Goal: Task Accomplishment & Management: Use online tool/utility

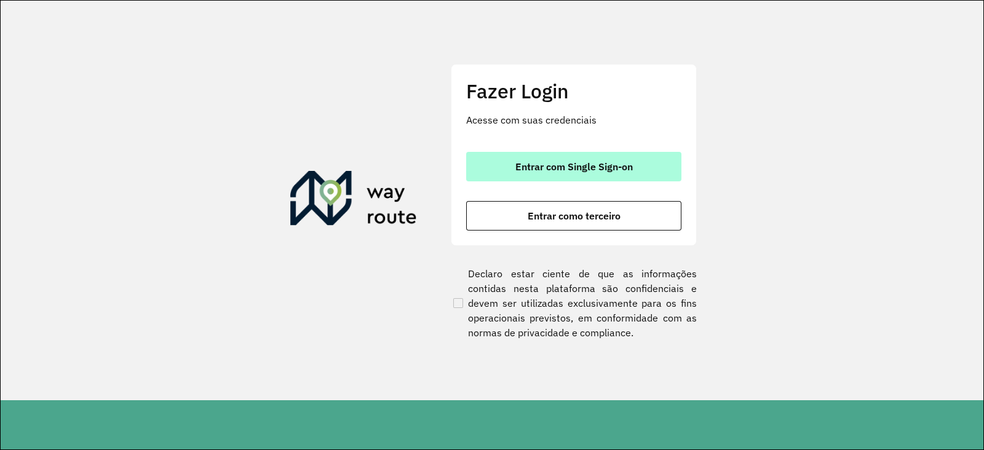
click at [589, 170] on span "Entrar com Single Sign-on" at bounding box center [575, 167] width 118 height 10
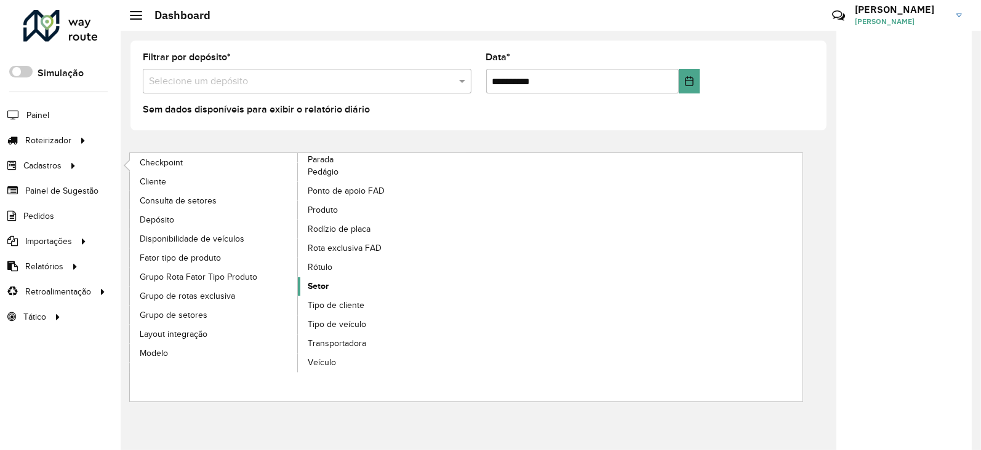
click at [330, 283] on link "Setor" at bounding box center [382, 286] width 169 height 18
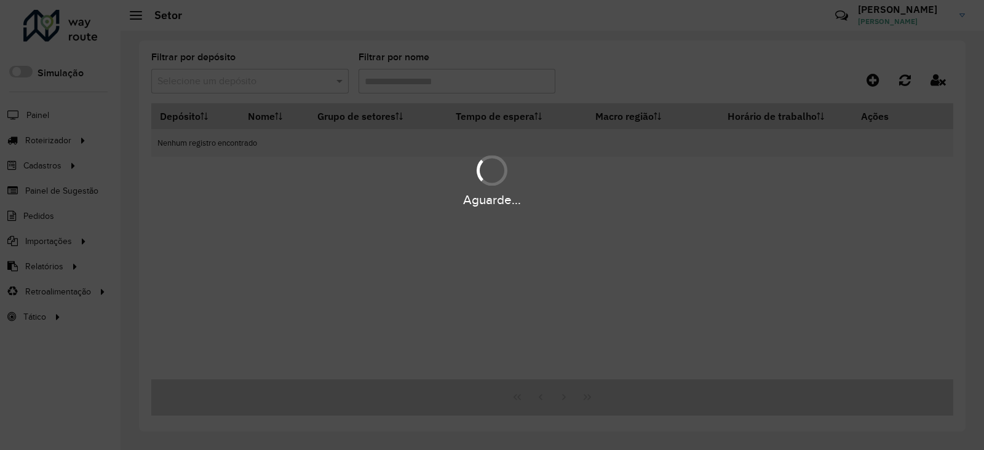
click at [285, 81] on div "Aguarde..." at bounding box center [492, 225] width 984 height 450
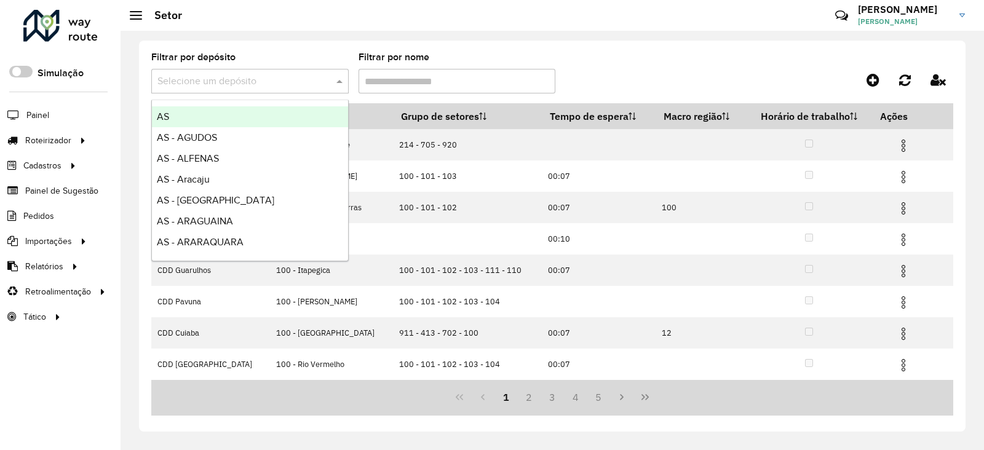
click at [292, 84] on input "text" at bounding box center [238, 81] width 161 height 15
type input "****"
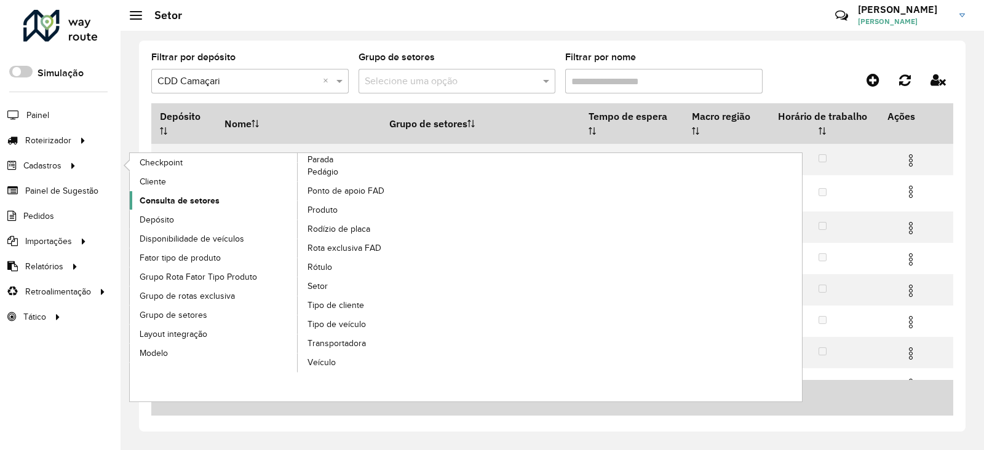
click at [209, 201] on span "Consulta de setores" at bounding box center [180, 200] width 80 height 13
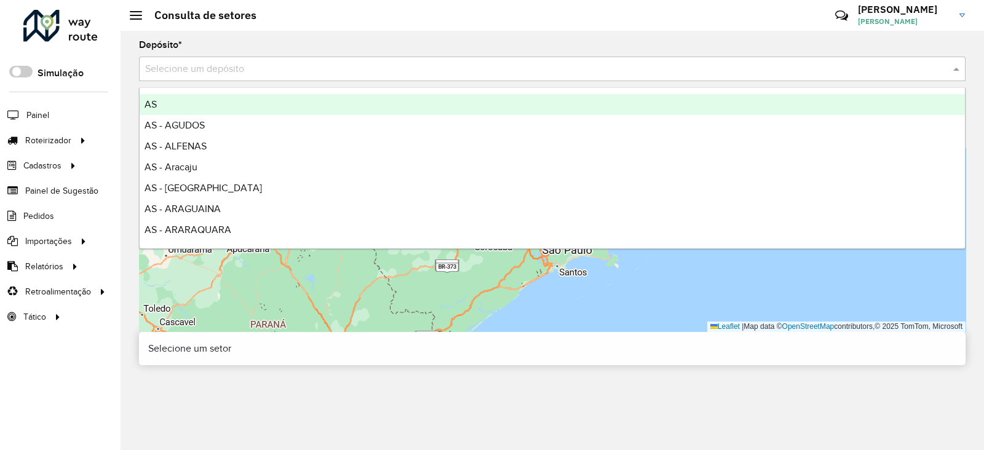
click at [184, 67] on input "text" at bounding box center [540, 69] width 790 height 15
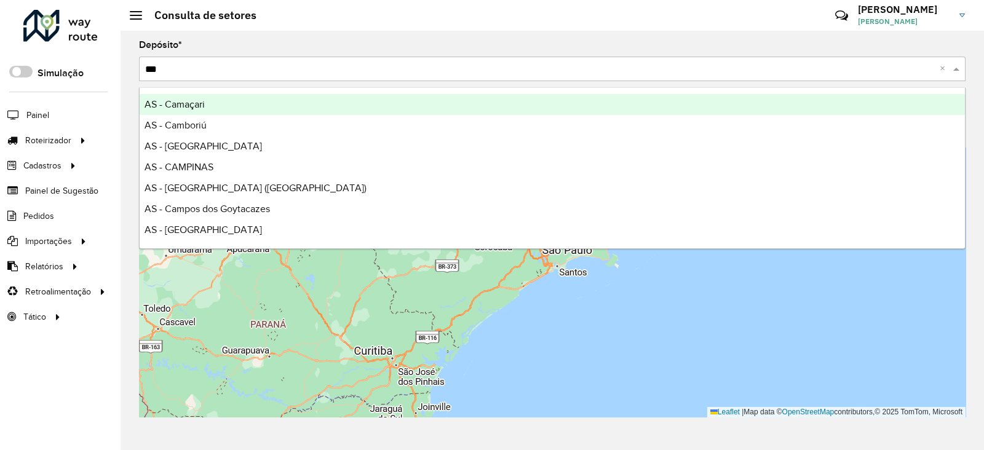
type input "****"
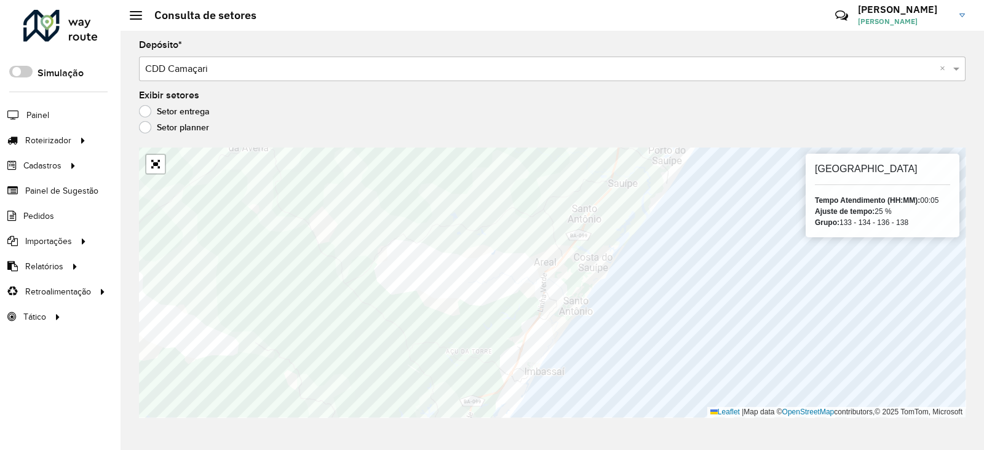
click at [511, 263] on div "Depósito * Selecione um depósito × CDD Camaçari × Exibir setores Setor entrega …" at bounding box center [553, 241] width 864 height 420
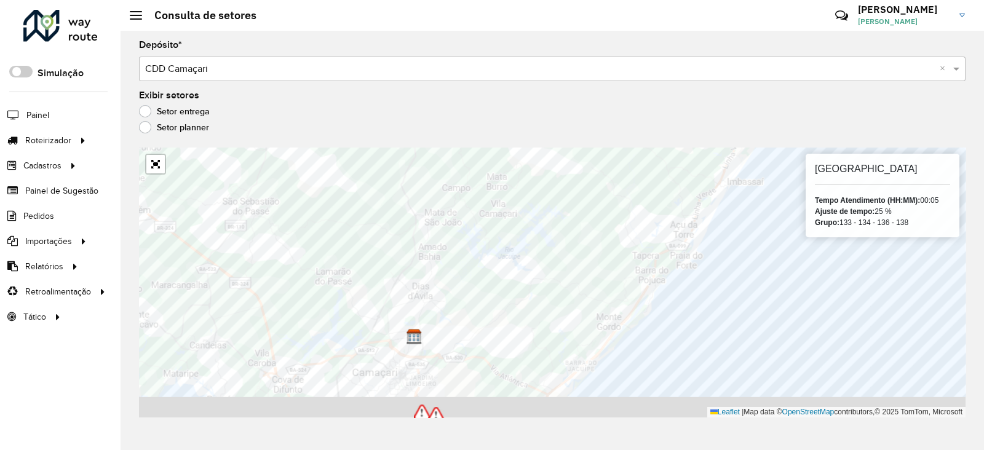
click at [616, 161] on div "133 - Avenida Alameda Tempo Atendimento (HH:MM): 00:05 Ajuste de tempo: 25 % Gr…" at bounding box center [552, 283] width 827 height 270
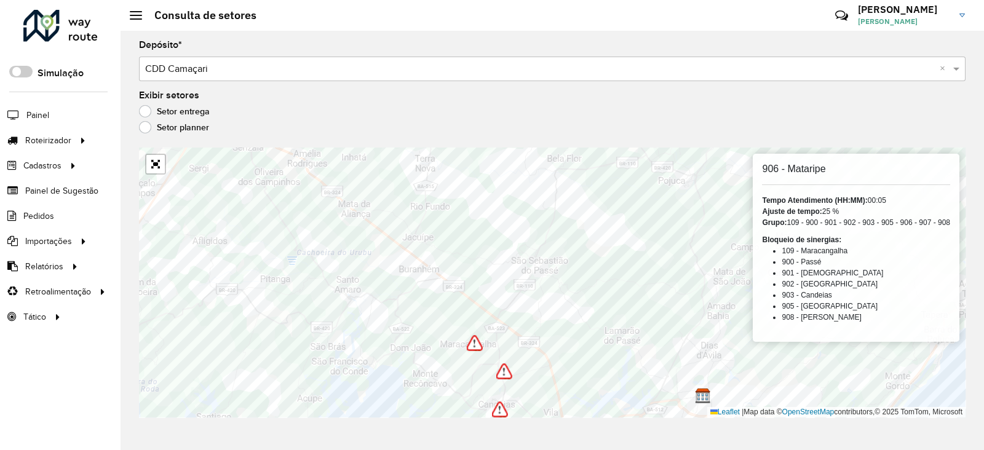
click at [82, 39] on div at bounding box center [60, 26] width 74 height 32
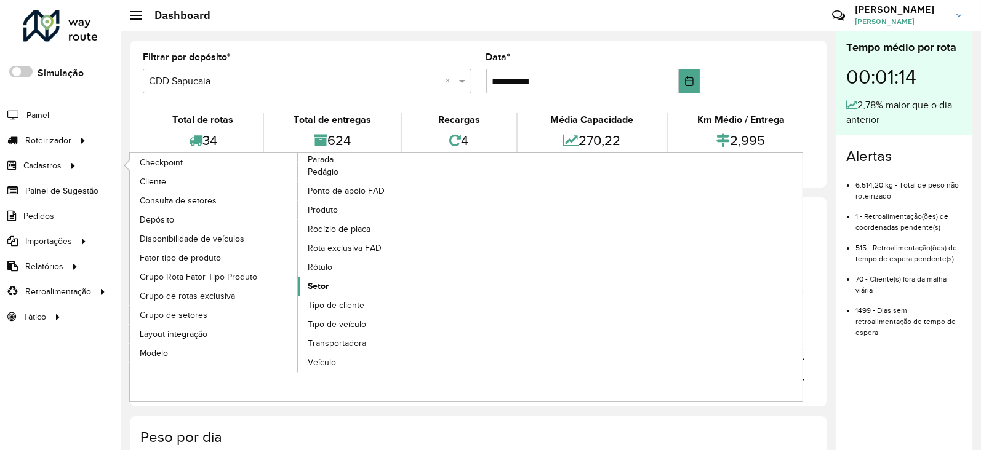
click at [369, 280] on link "Setor" at bounding box center [382, 286] width 169 height 18
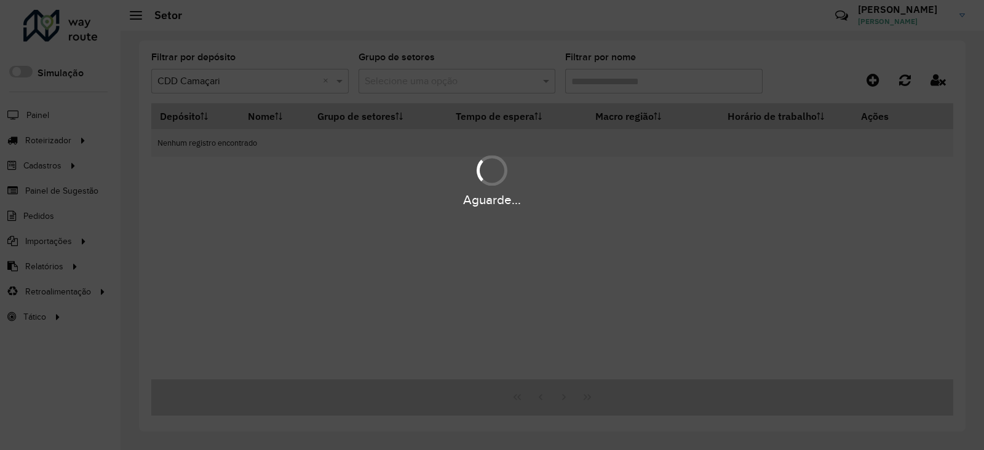
click at [280, 81] on div "Aguarde..." at bounding box center [492, 225] width 984 height 450
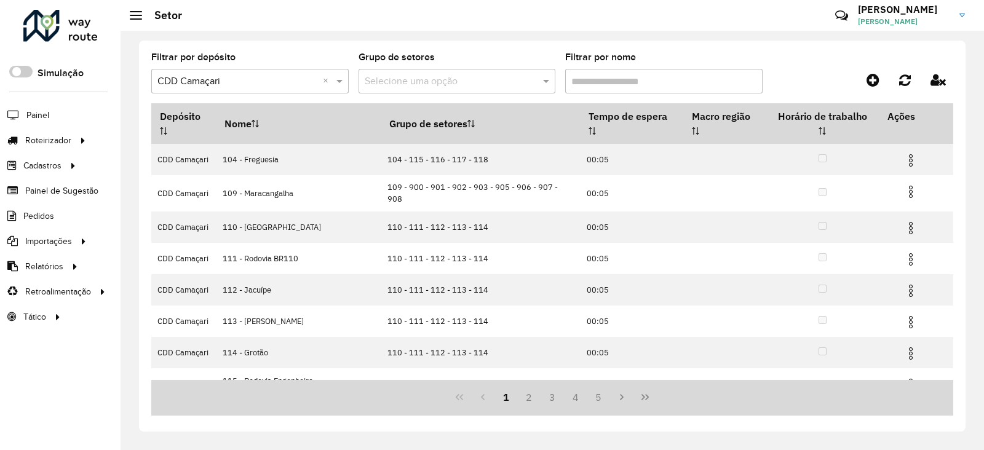
scroll to position [125, 0]
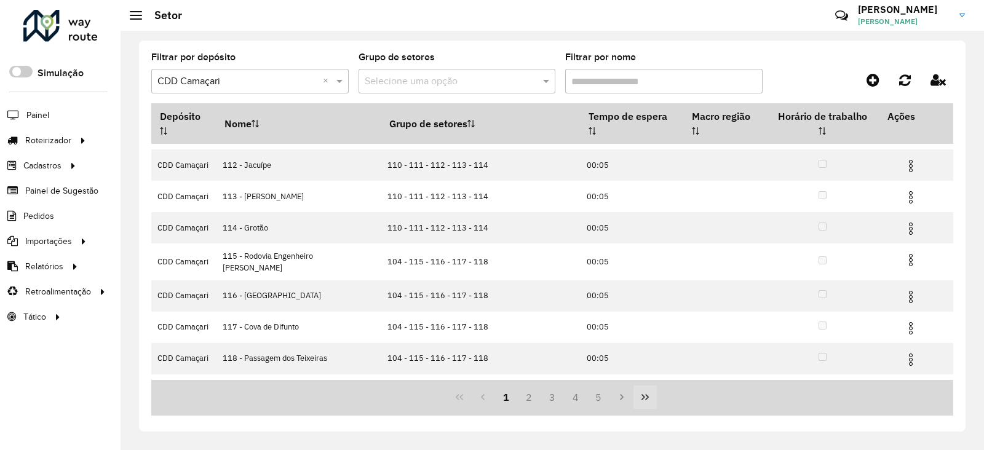
click at [638, 397] on button "Last Page" at bounding box center [645, 397] width 23 height 23
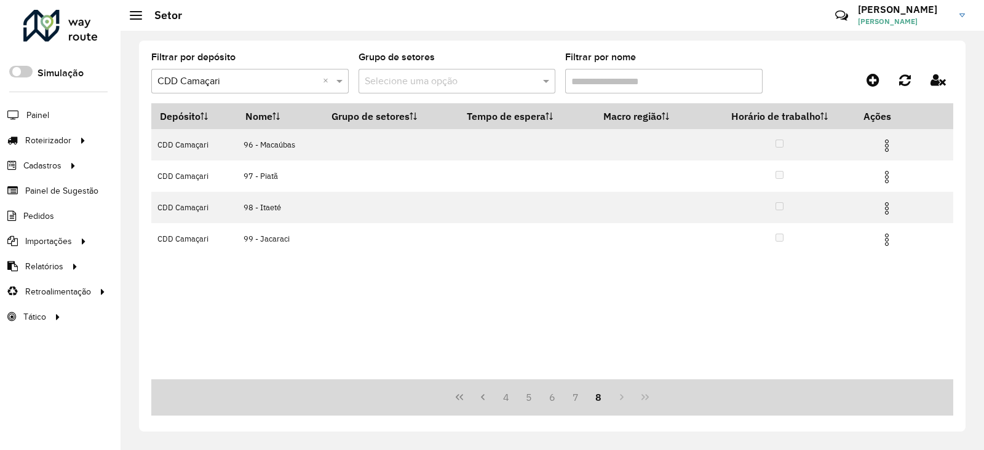
scroll to position [0, 0]
click at [462, 395] on icon "First Page" at bounding box center [459, 397] width 7 height 6
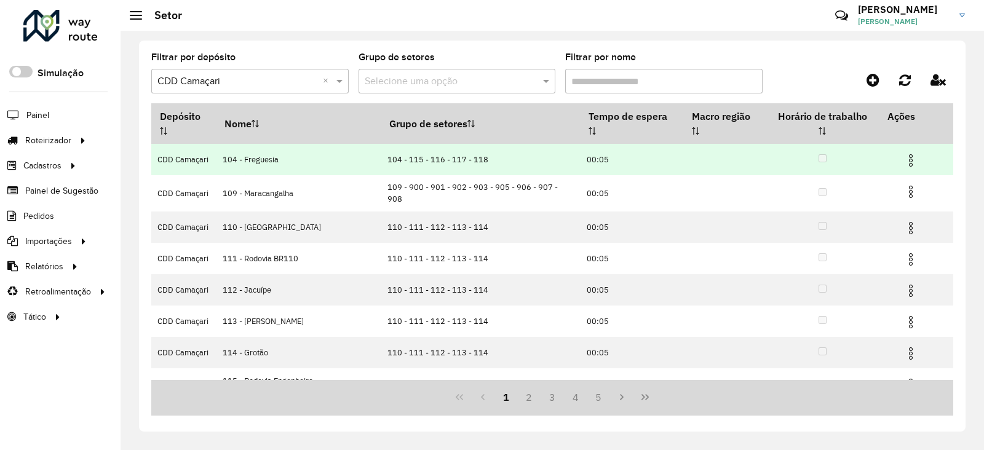
drag, startPoint x: 916, startPoint y: 148, endPoint x: 908, endPoint y: 148, distance: 8.0
click at [914, 148] on td at bounding box center [917, 159] width 74 height 31
click at [908, 153] on img at bounding box center [911, 160] width 15 height 15
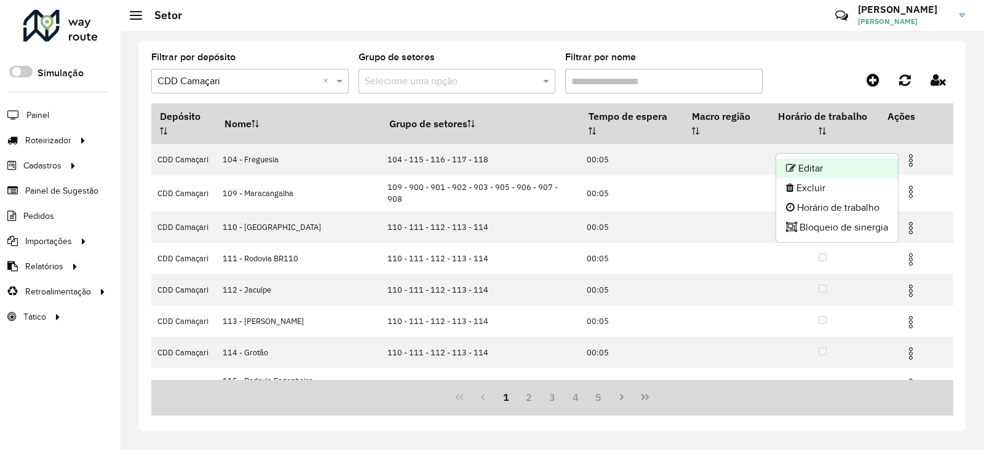
click at [863, 162] on li "Editar" at bounding box center [837, 169] width 122 height 20
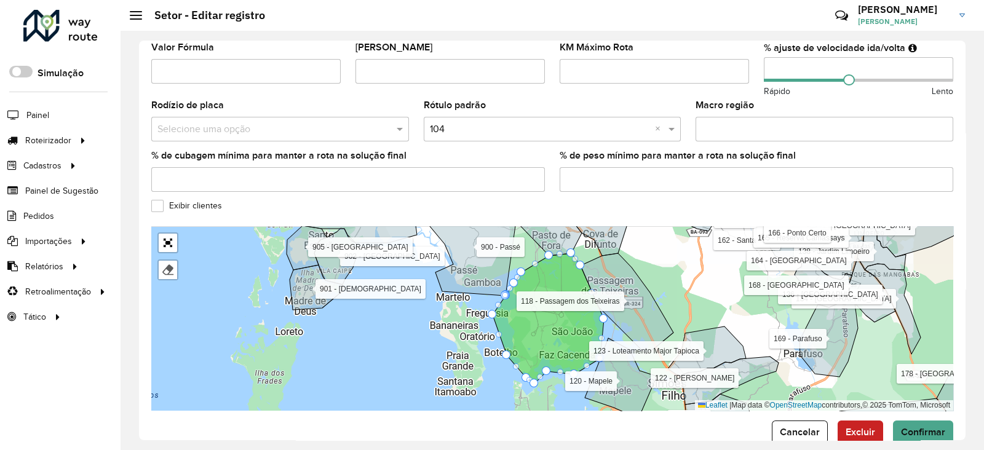
scroll to position [396, 0]
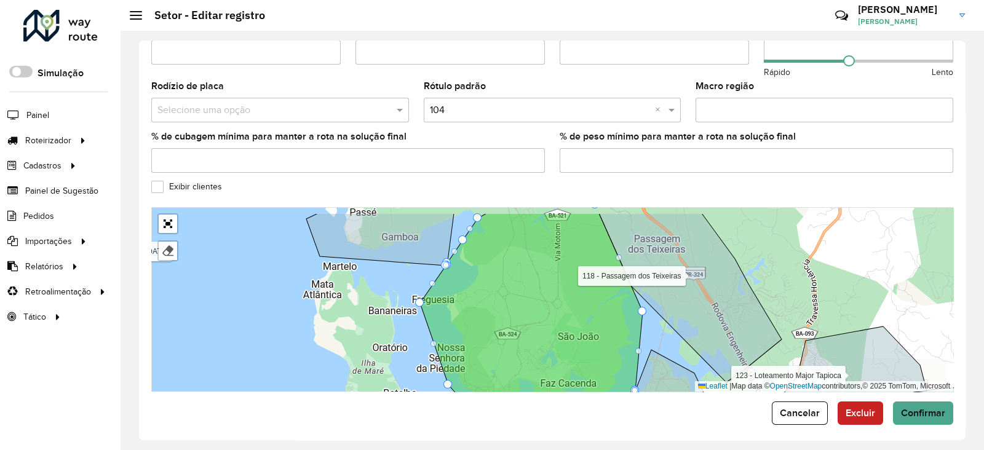
drag, startPoint x: 563, startPoint y: 300, endPoint x: 571, endPoint y: 326, distance: 27.6
click at [571, 325] on icon at bounding box center [531, 325] width 223 height 223
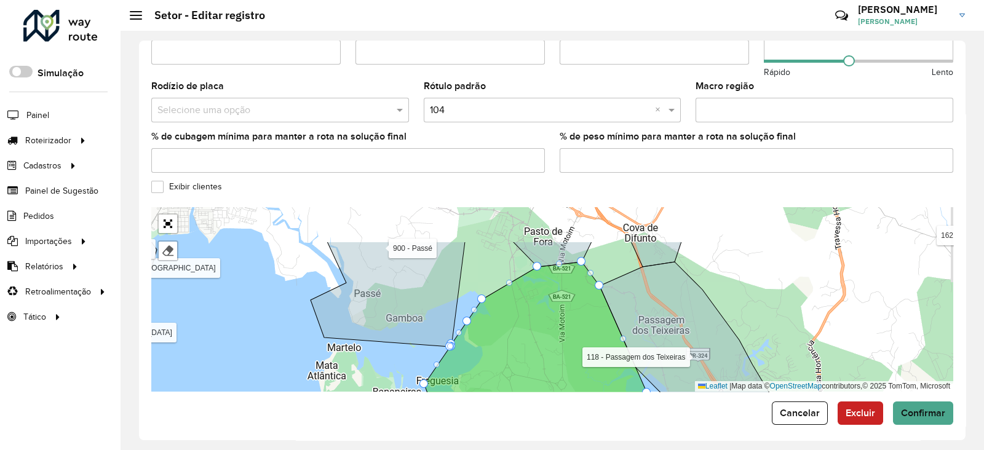
drag, startPoint x: 551, startPoint y: 340, endPoint x: 554, endPoint y: 389, distance: 49.9
click at [554, 388] on form "Depósito * Selecione um depósito × CDD Camaçari Nome * Veículos OYE9598 × × Tip…" at bounding box center [552, 41] width 802 height 768
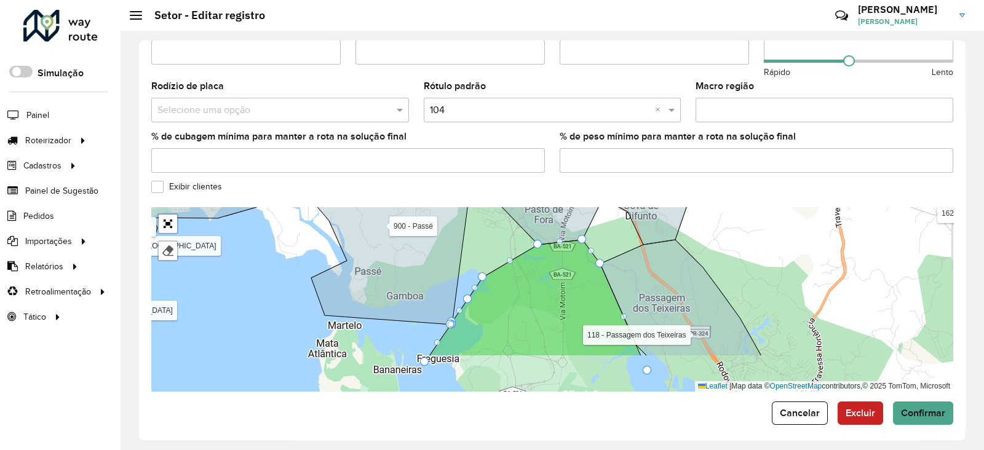
drag, startPoint x: 545, startPoint y: 315, endPoint x: 533, endPoint y: 231, distance: 84.5
click at [533, 240] on icon at bounding box center [535, 298] width 212 height 116
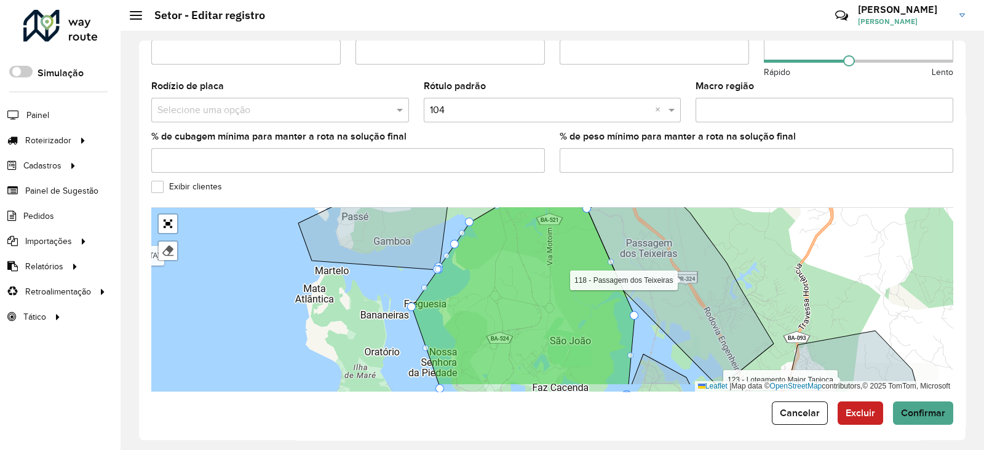
drag, startPoint x: 517, startPoint y: 268, endPoint x: 493, endPoint y: 206, distance: 67.2
click at [494, 207] on icon at bounding box center [523, 285] width 223 height 200
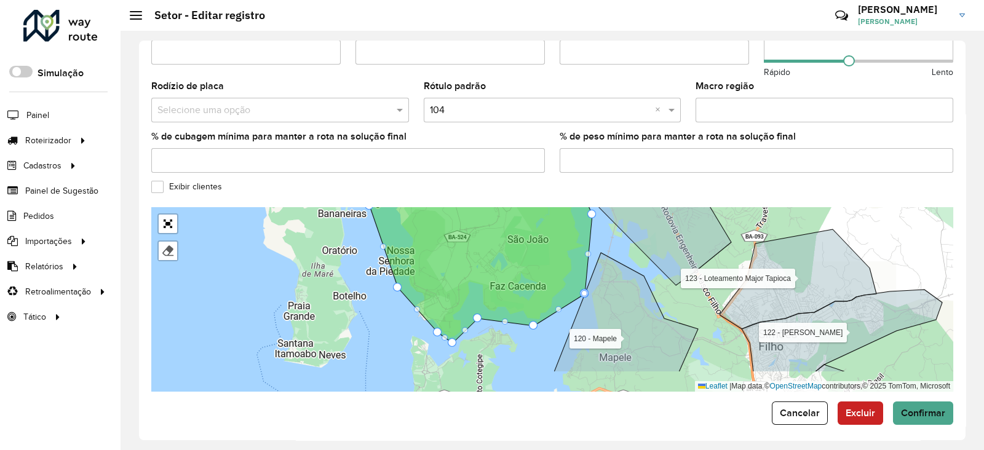
drag, startPoint x: 524, startPoint y: 274, endPoint x: 514, endPoint y: 238, distance: 37.8
click at [516, 236] on icon at bounding box center [481, 247] width 223 height 194
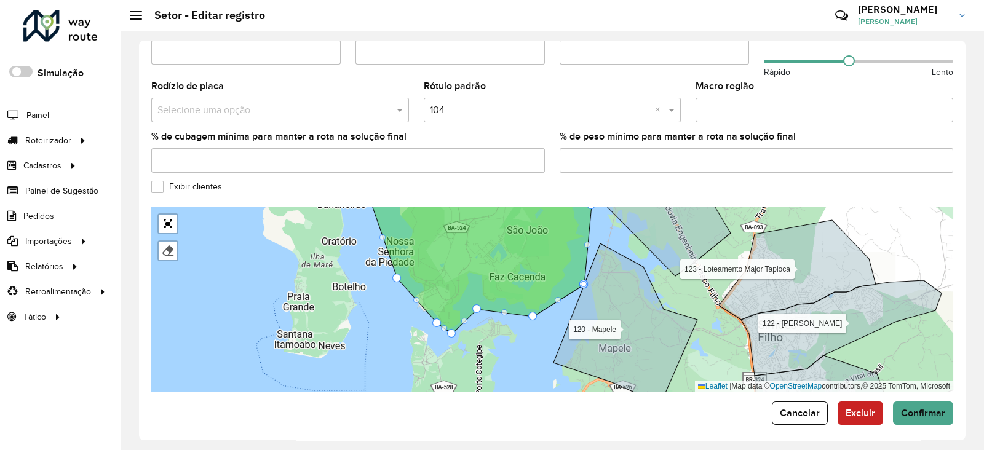
drag, startPoint x: 482, startPoint y: 281, endPoint x: 488, endPoint y: 357, distance: 75.9
click at [487, 334] on icon at bounding box center [480, 265] width 223 height 138
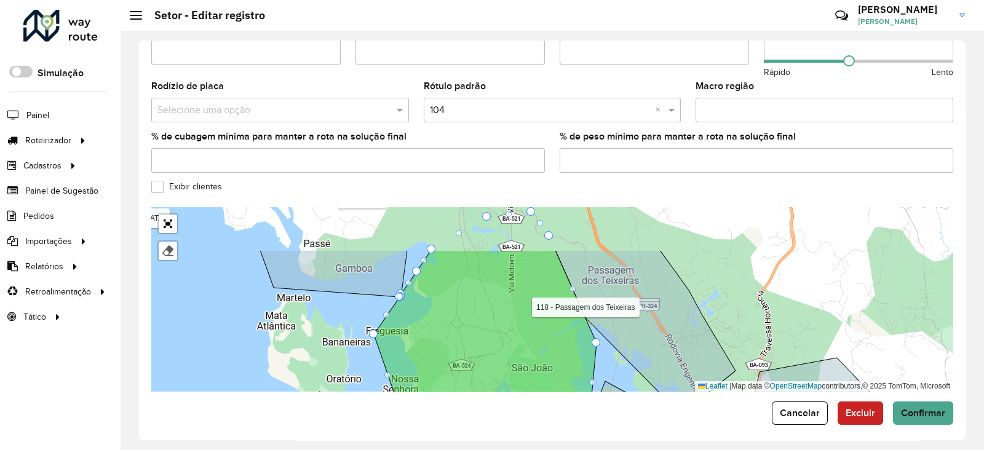
drag, startPoint x: 471, startPoint y: 321, endPoint x: 466, endPoint y: 385, distance: 63.6
click at [466, 385] on icon at bounding box center [485, 360] width 223 height 221
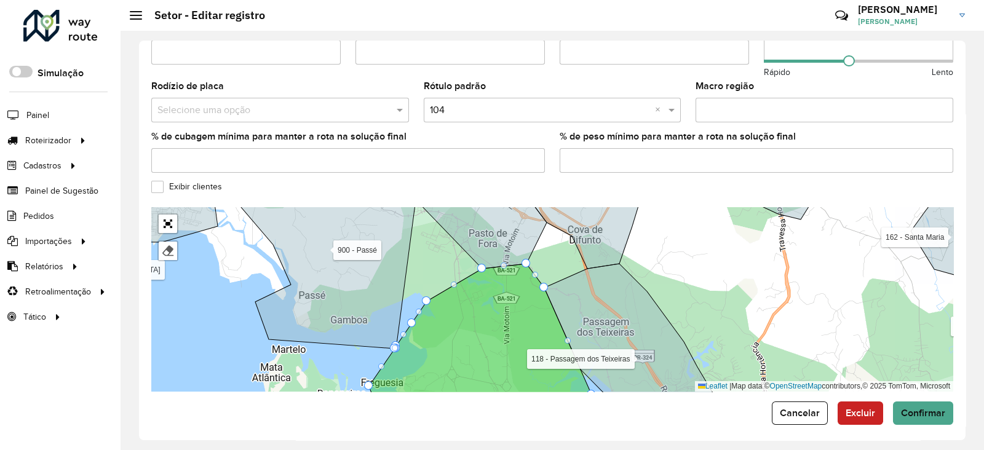
drag, startPoint x: 458, startPoint y: 274, endPoint x: 476, endPoint y: 371, distance: 98.7
click at [476, 371] on div "109 - Maracangalha 110 - São Sebastião do Passé 111 - Rodovia BR110 112 - Jacuí…" at bounding box center [552, 299] width 802 height 185
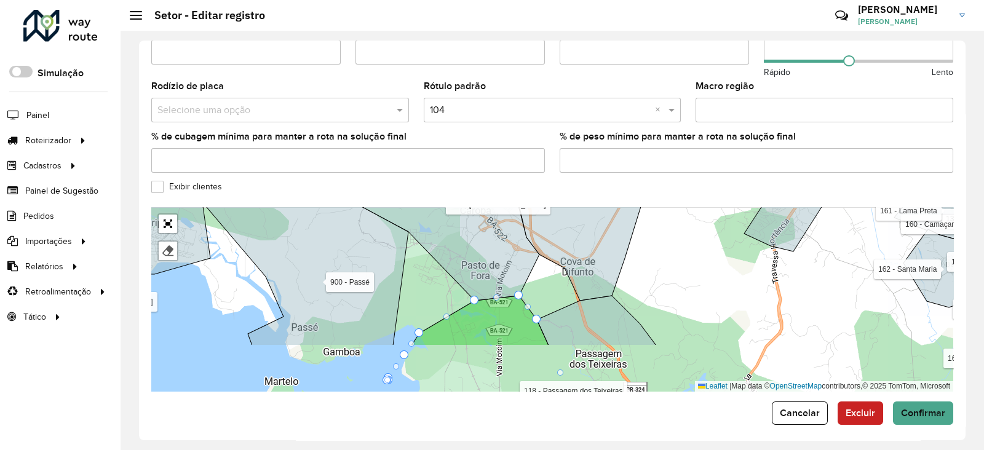
drag, startPoint x: 452, startPoint y: 260, endPoint x: 435, endPoint y: 212, distance: 51.0
click at [437, 216] on icon at bounding box center [437, 212] width 204 height 178
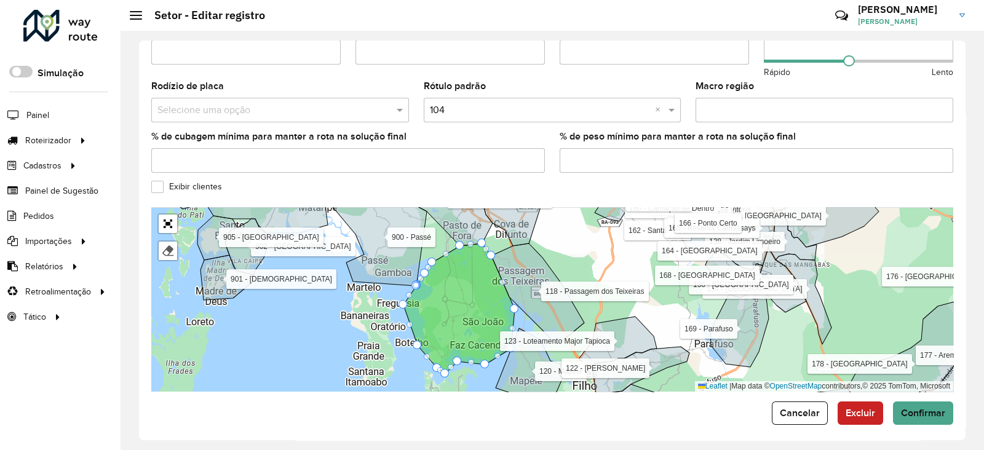
click at [518, 261] on icon at bounding box center [538, 294] width 93 height 101
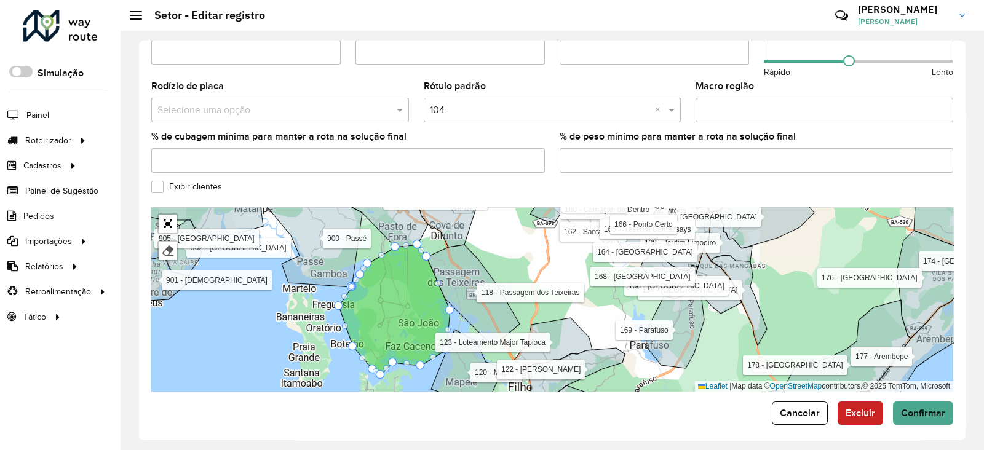
drag, startPoint x: 569, startPoint y: 270, endPoint x: 498, endPoint y: 293, distance: 74.3
click at [500, 294] on div "109 - Maracangalha 110 - São Sebastião do Passé 111 - Rodovia BR110 112 - Jacuí…" at bounding box center [552, 299] width 802 height 185
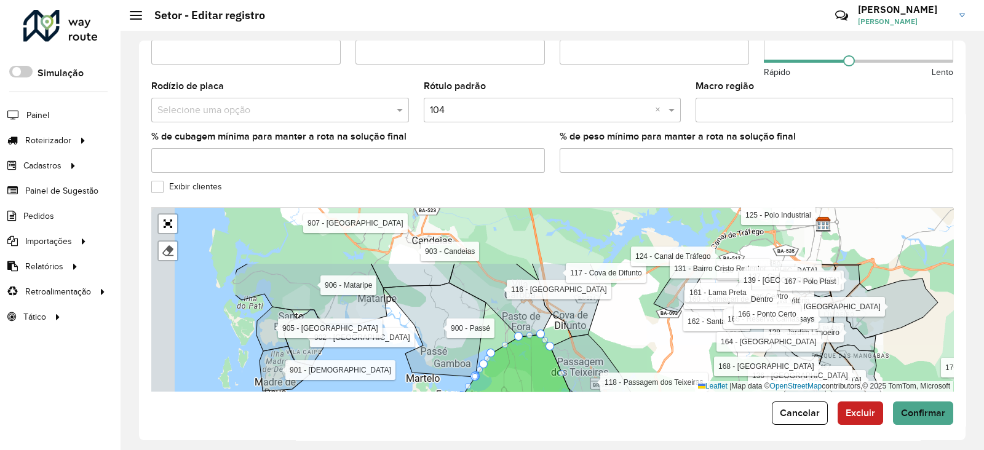
drag, startPoint x: 498, startPoint y: 269, endPoint x: 669, endPoint y: 349, distance: 188.8
click at [669, 349] on div "109 - Maracangalha 110 - São Sebastião do Passé 111 - Rodovia BR110 112 - Jacuí…" at bounding box center [552, 299] width 802 height 185
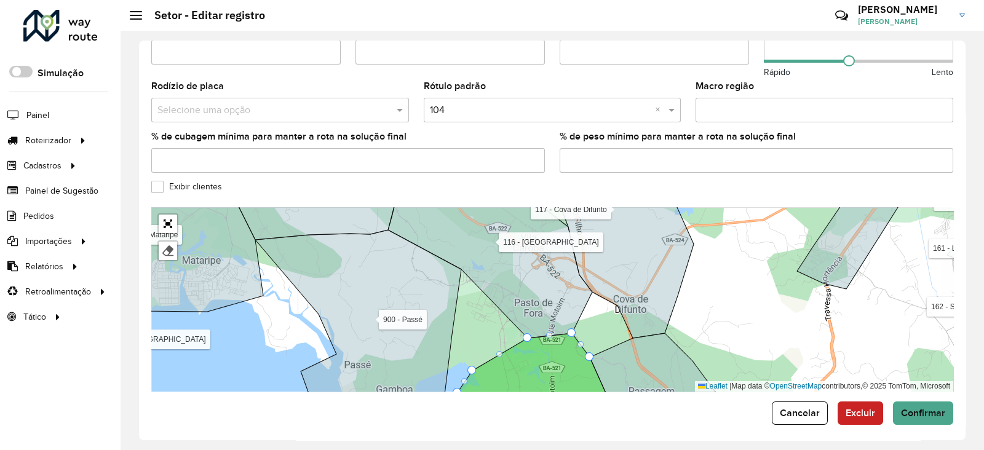
drag, startPoint x: 502, startPoint y: 311, endPoint x: 552, endPoint y: 247, distance: 81.1
click at [552, 247] on div "109 - Maracangalha 110 - São Sebastião do Passé 111 - Rodovia BR110 112 - Jacuí…" at bounding box center [552, 299] width 802 height 185
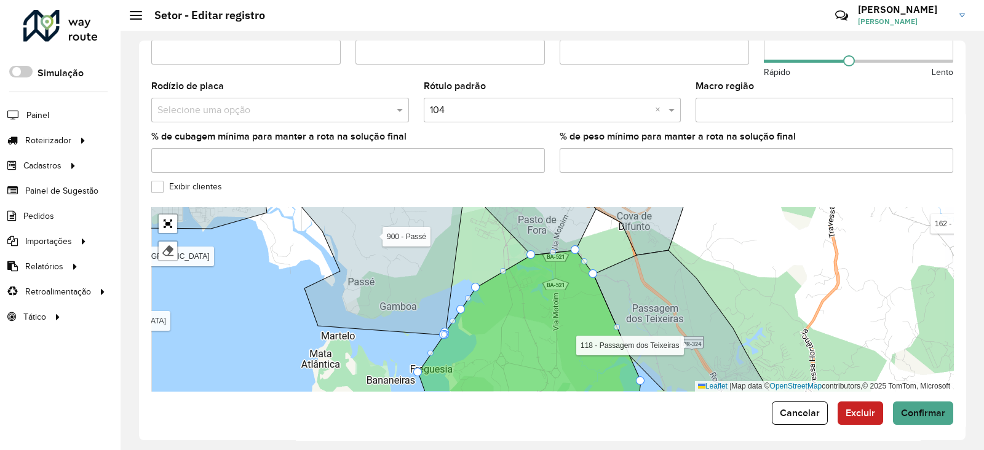
drag, startPoint x: 591, startPoint y: 299, endPoint x: 538, endPoint y: 258, distance: 67.1
click at [540, 259] on icon at bounding box center [529, 321] width 223 height 142
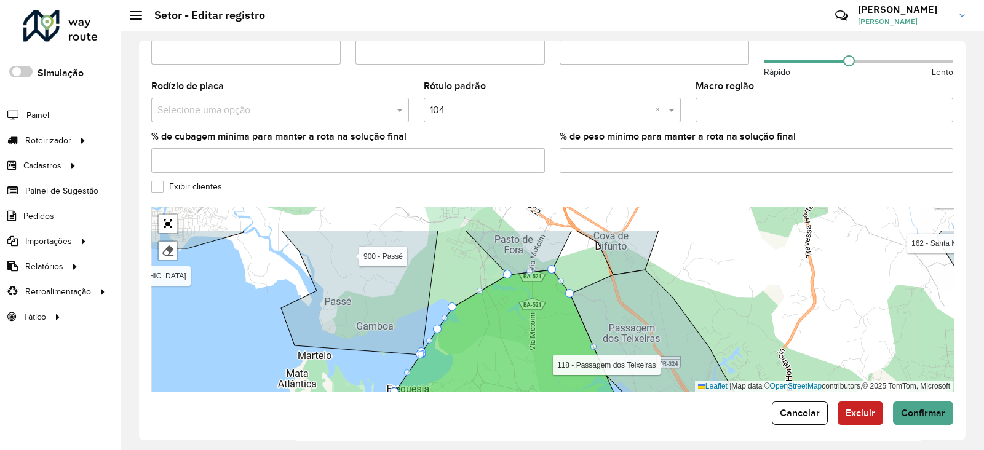
drag, startPoint x: 409, startPoint y: 284, endPoint x: 410, endPoint y: 312, distance: 28.3
click at [410, 308] on icon at bounding box center [359, 292] width 157 height 125
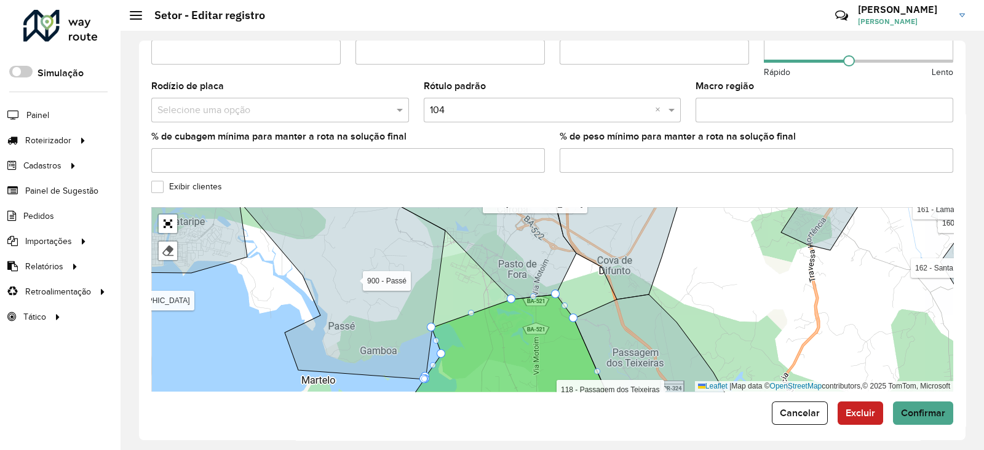
drag, startPoint x: 455, startPoint y: 324, endPoint x: 434, endPoint y: 321, distance: 21.8
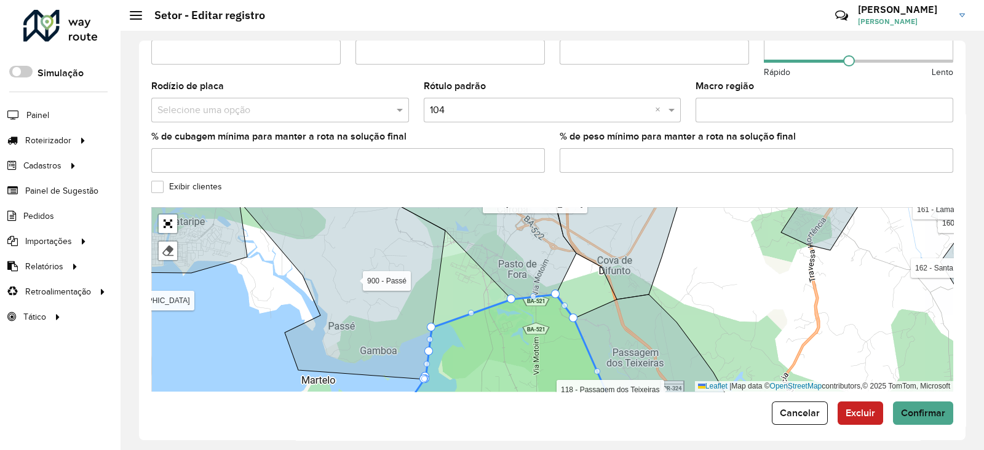
drag, startPoint x: 441, startPoint y: 348, endPoint x: 423, endPoint y: 345, distance: 18.1
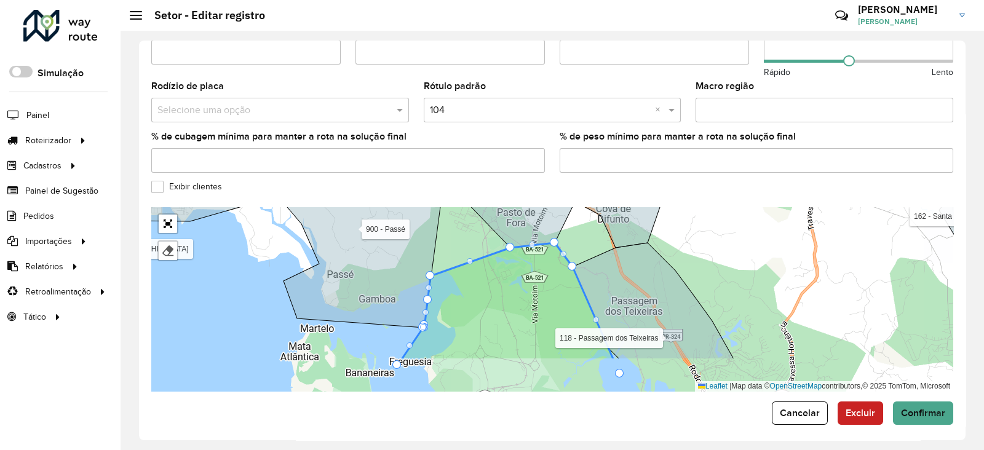
drag, startPoint x: 463, startPoint y: 325, endPoint x: 461, endPoint y: 269, distance: 56.6
click at [461, 269] on icon at bounding box center [507, 302] width 213 height 118
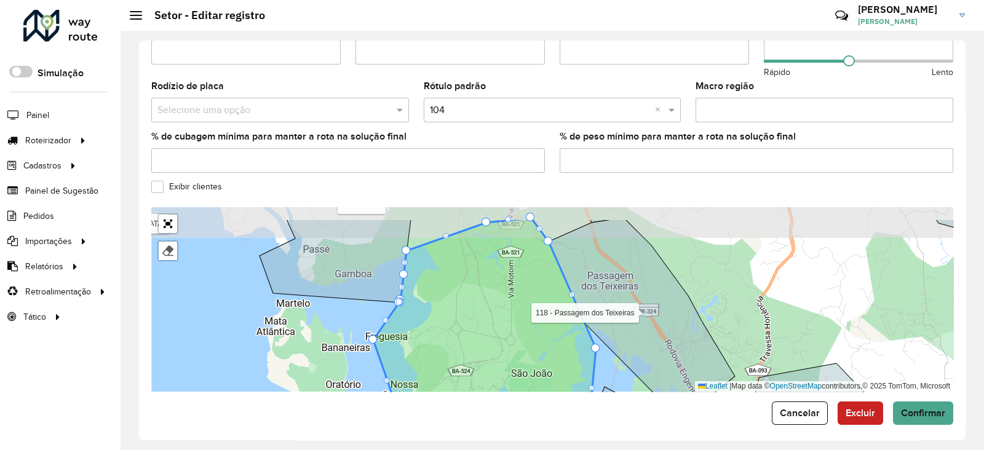
drag, startPoint x: 481, startPoint y: 314, endPoint x: 484, endPoint y: 335, distance: 21.8
click at [484, 335] on icon at bounding box center [484, 330] width 223 height 225
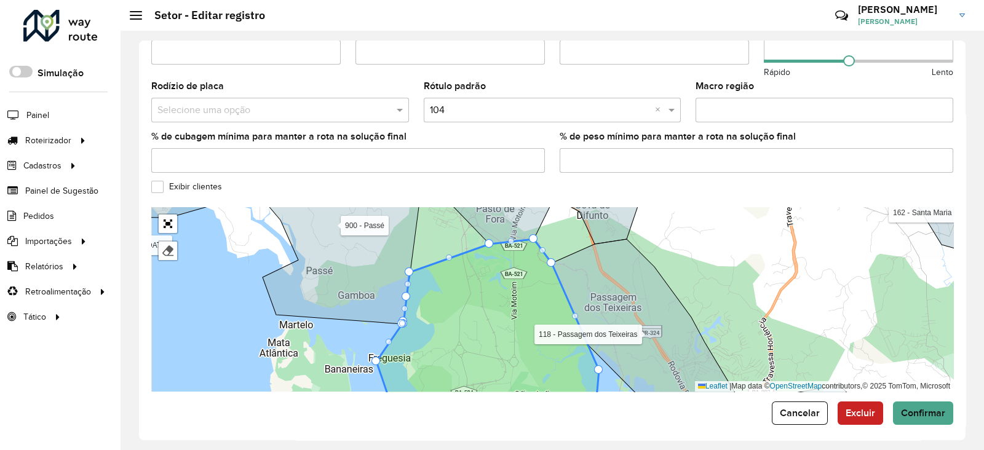
drag, startPoint x: 405, startPoint y: 285, endPoint x: 412, endPoint y: 287, distance: 6.3
drag, startPoint x: 412, startPoint y: 265, endPoint x: 431, endPoint y: 265, distance: 18.5
drag, startPoint x: 406, startPoint y: 281, endPoint x: 441, endPoint y: 284, distance: 34.7
drag, startPoint x: 404, startPoint y: 298, endPoint x: 436, endPoint y: 301, distance: 31.5
click at [791, 408] on span "Cancelar" at bounding box center [800, 413] width 40 height 10
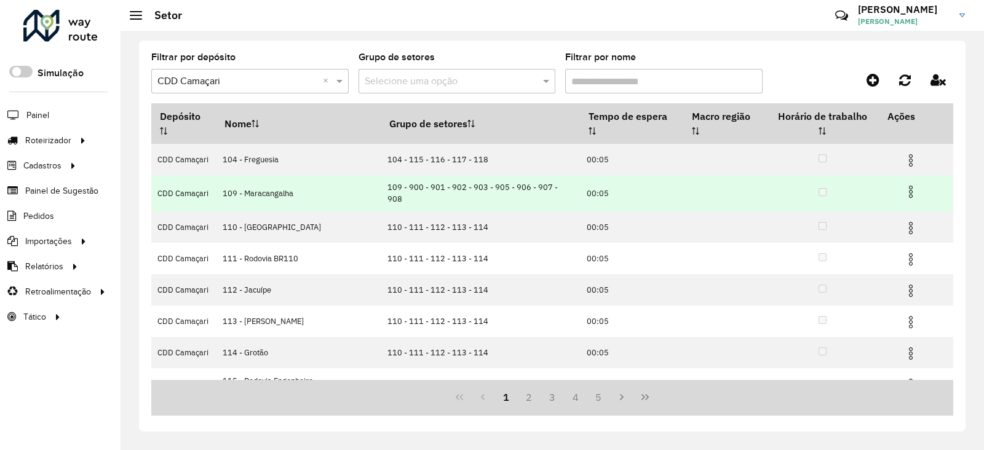
click at [906, 185] on img at bounding box center [911, 192] width 15 height 15
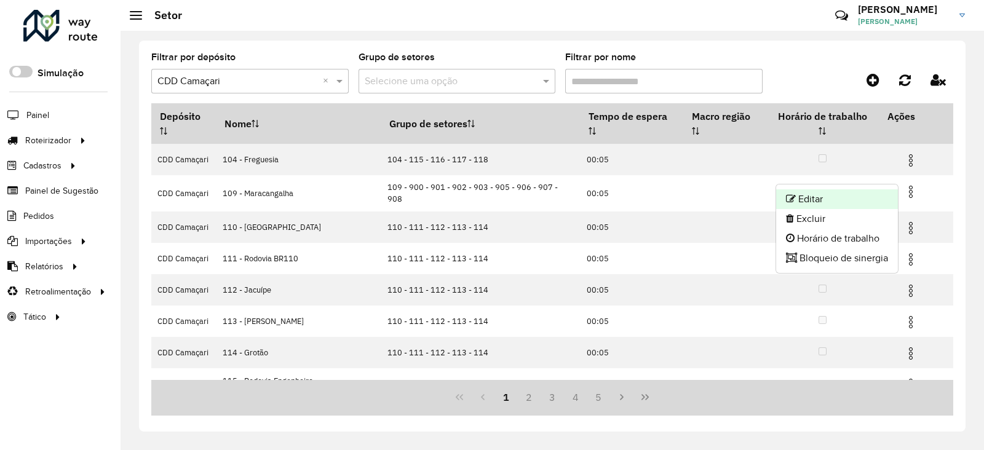
click at [868, 194] on li "Editar" at bounding box center [837, 200] width 122 height 20
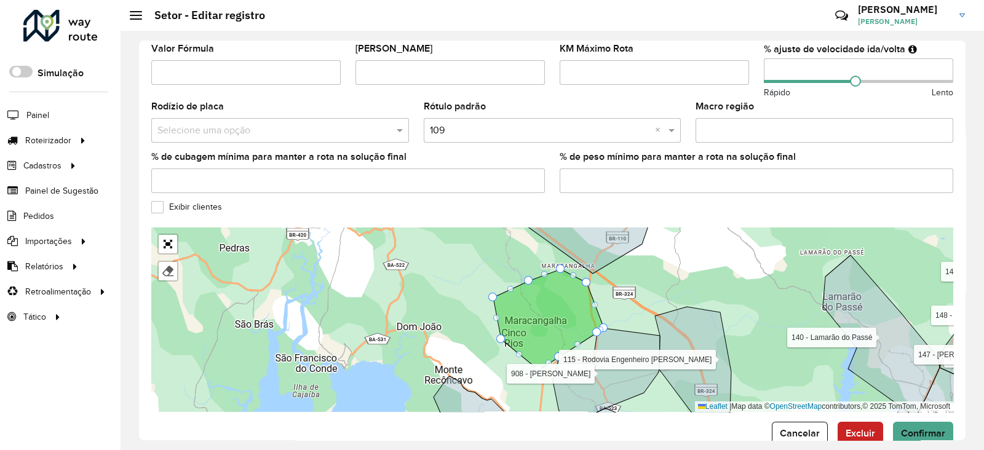
scroll to position [396, 0]
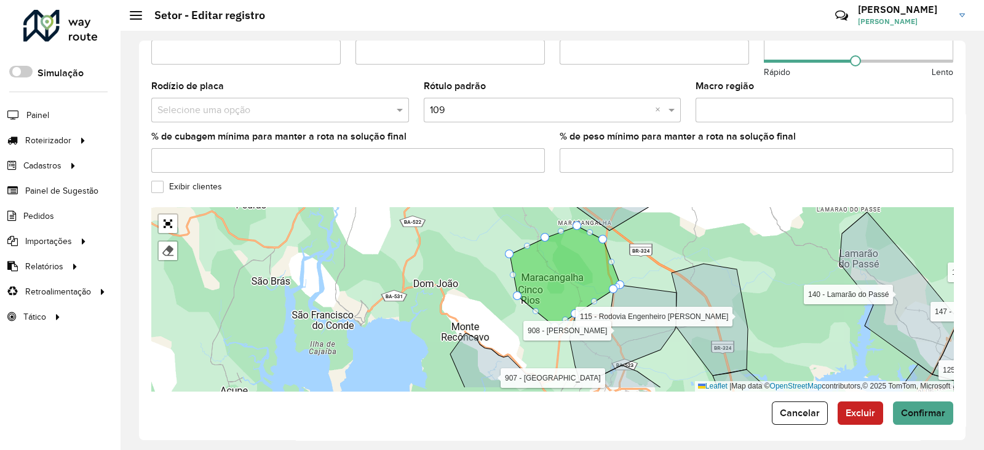
drag, startPoint x: 641, startPoint y: 261, endPoint x: 661, endPoint y: 227, distance: 39.8
click at [661, 227] on div "104 - Freguesia 110 - São Sebastião do Passé 111 - Rodovia BR110 112 - Jacuípe …" at bounding box center [552, 299] width 802 height 185
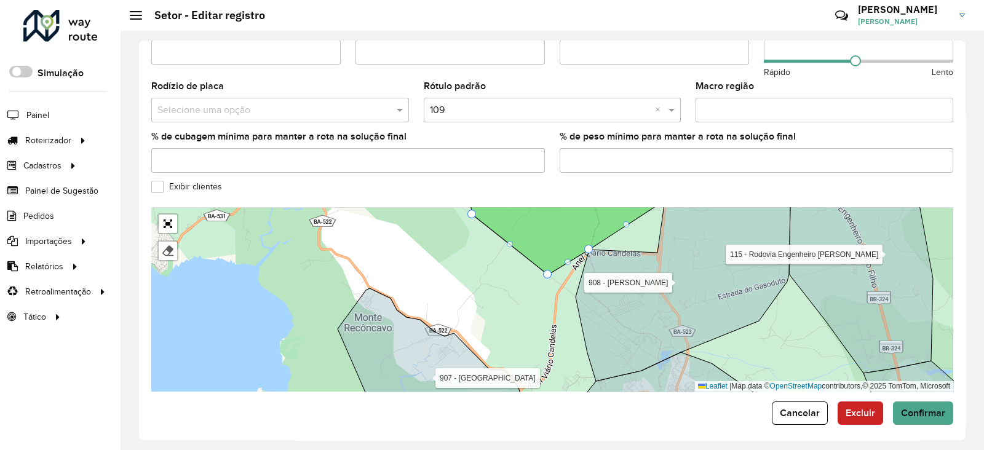
drag, startPoint x: 628, startPoint y: 240, endPoint x: 616, endPoint y: 293, distance: 54.8
click at [616, 293] on div "104 - Freguesia 110 - São Sebastião do Passé 111 - Rodovia BR110 112 - Jacuípe …" at bounding box center [552, 299] width 802 height 185
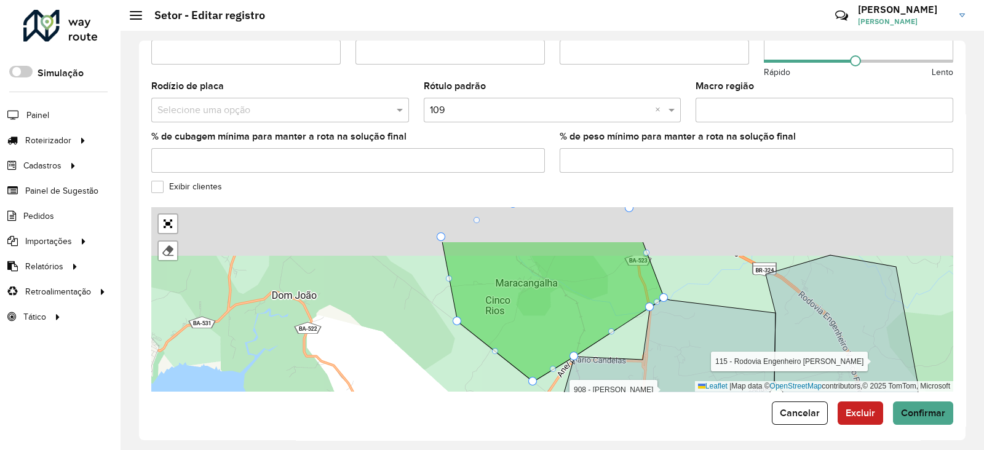
click at [652, 334] on icon at bounding box center [668, 381] width 215 height 166
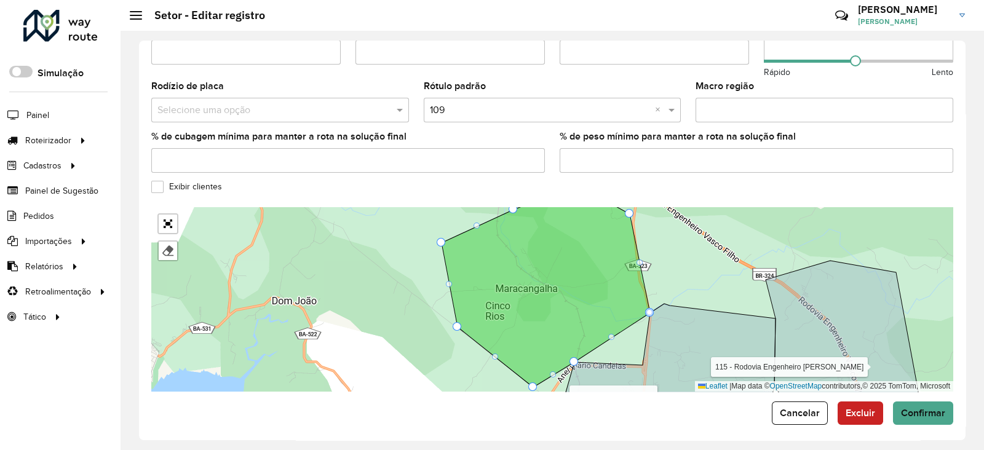
drag, startPoint x: 662, startPoint y: 297, endPoint x: 650, endPoint y: 298, distance: 12.4
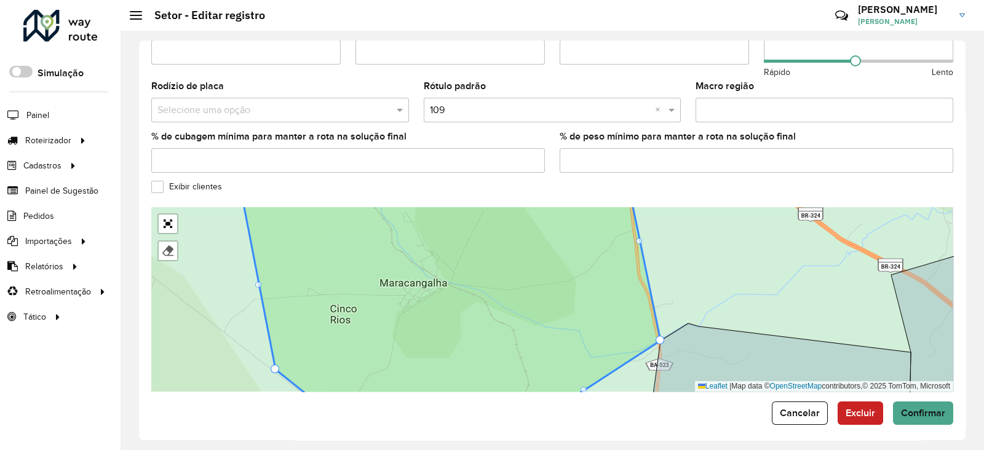
click at [639, 237] on icon at bounding box center [452, 301] width 418 height 225
click at [640, 238] on div at bounding box center [639, 241] width 6 height 6
drag, startPoint x: 637, startPoint y: 232, endPoint x: 633, endPoint y: 239, distance: 8.0
click at [640, 238] on div at bounding box center [639, 241] width 6 height 6
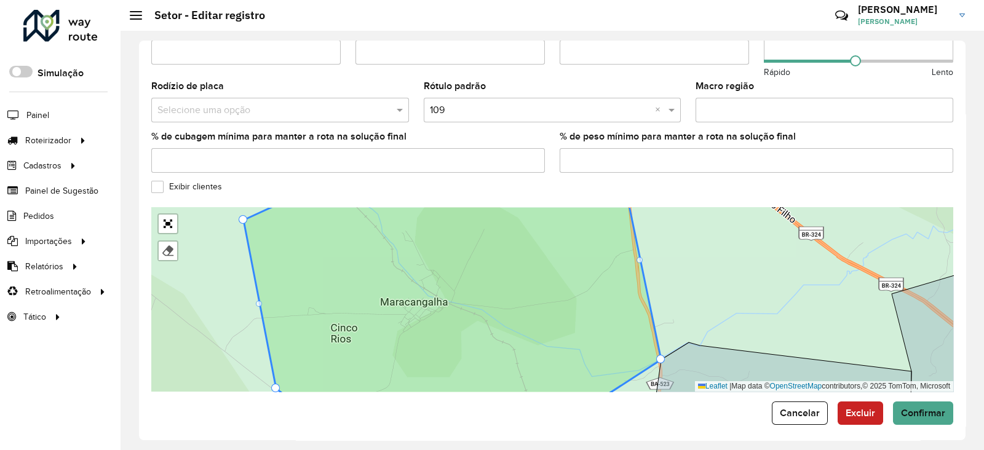
drag, startPoint x: 621, startPoint y: 242, endPoint x: 628, endPoint y: 276, distance: 34.6
click at [622, 281] on icon at bounding box center [453, 318] width 418 height 225
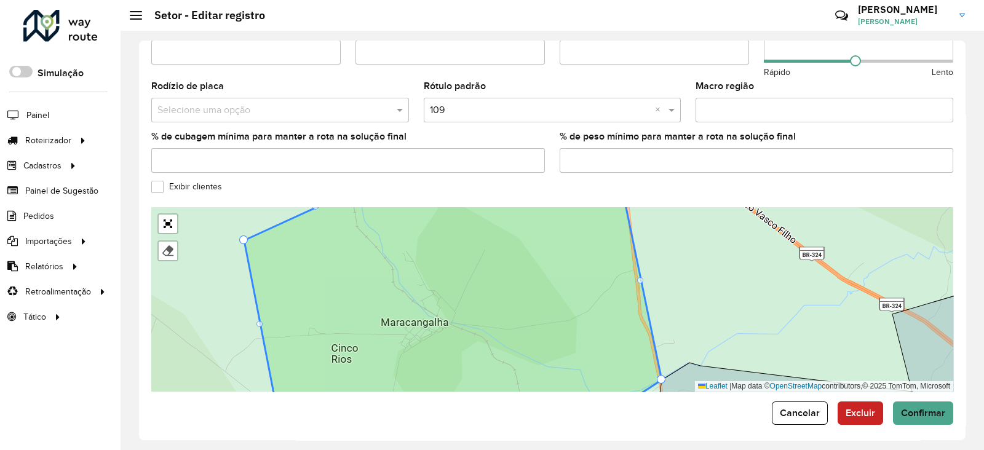
click at [640, 266] on icon at bounding box center [453, 299] width 418 height 225
click at [639, 277] on div at bounding box center [640, 280] width 6 height 6
click at [640, 277] on div at bounding box center [640, 280] width 6 height 6
drag, startPoint x: 663, startPoint y: 372, endPoint x: 653, endPoint y: 364, distance: 12.7
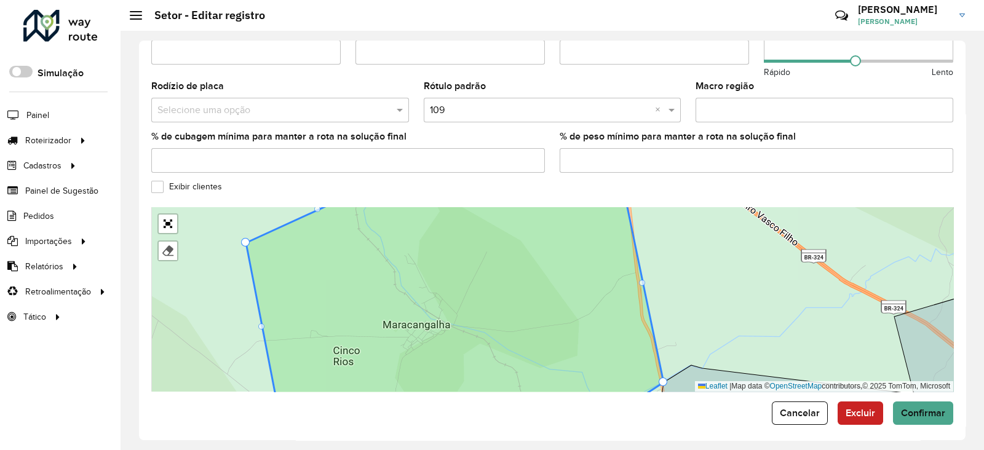
drag, startPoint x: 637, startPoint y: 269, endPoint x: 640, endPoint y: 276, distance: 7.2
click at [640, 276] on icon at bounding box center [455, 302] width 418 height 225
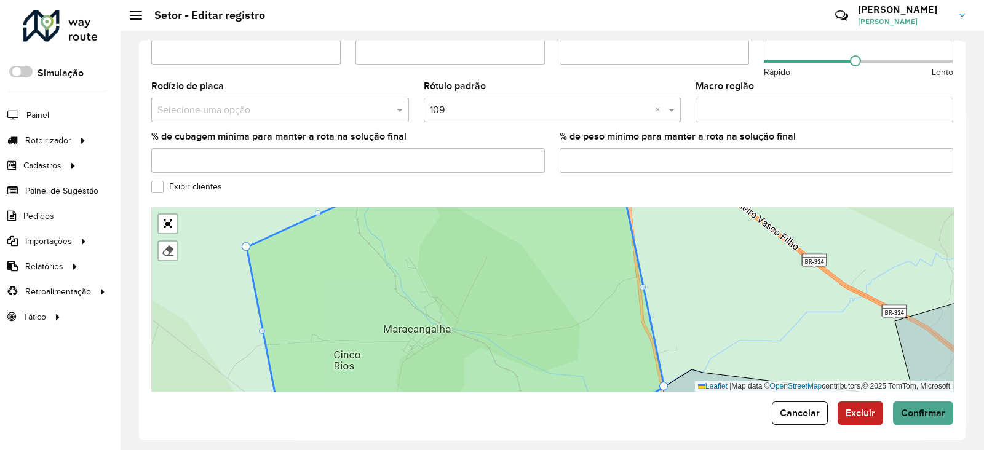
drag, startPoint x: 642, startPoint y: 278, endPoint x: 642, endPoint y: 300, distance: 22.1
click at [643, 284] on div at bounding box center [643, 287] width 6 height 6
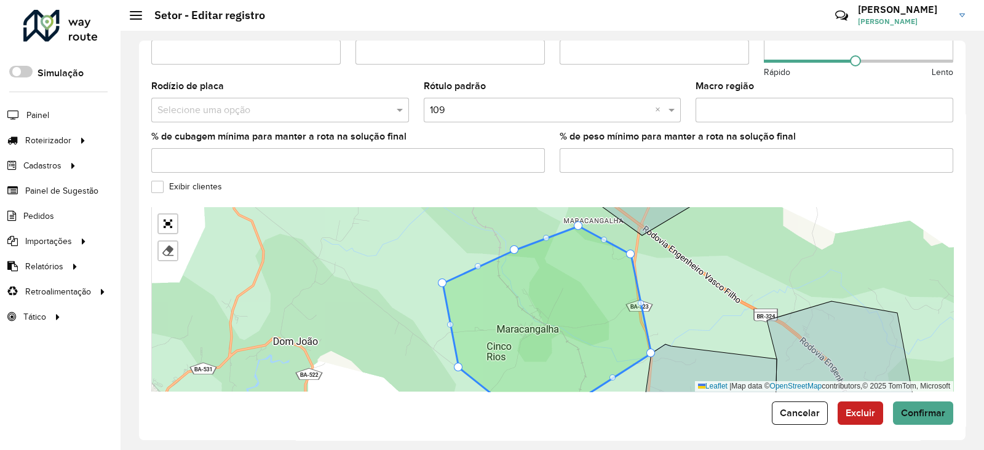
click at [621, 290] on icon at bounding box center [547, 319] width 209 height 186
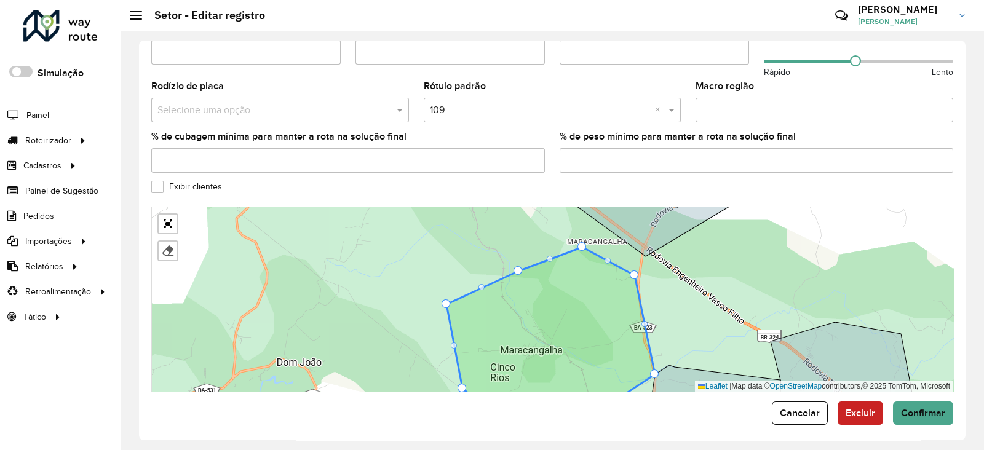
click at [639, 271] on div "104 - Freguesia 110 - São Sebastião do Passé 111 - Rodovia BR110 112 - Jacuípe …" at bounding box center [552, 299] width 802 height 185
click at [646, 313] on icon at bounding box center [553, 329] width 209 height 165
click at [649, 321] on div at bounding box center [648, 324] width 6 height 6
drag, startPoint x: 649, startPoint y: 315, endPoint x: 639, endPoint y: 312, distance: 9.7
click at [647, 345] on div at bounding box center [648, 348] width 6 height 6
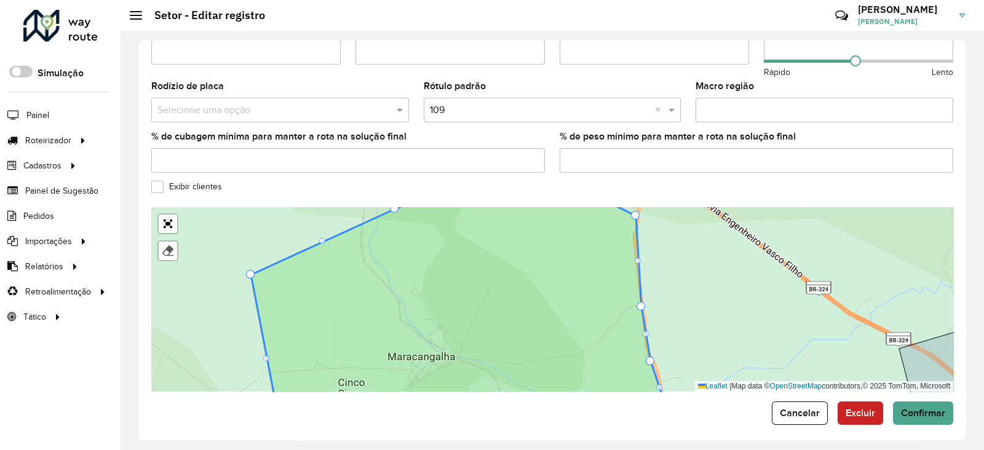
drag, startPoint x: 634, startPoint y: 303, endPoint x: 642, endPoint y: 300, distance: 8.4
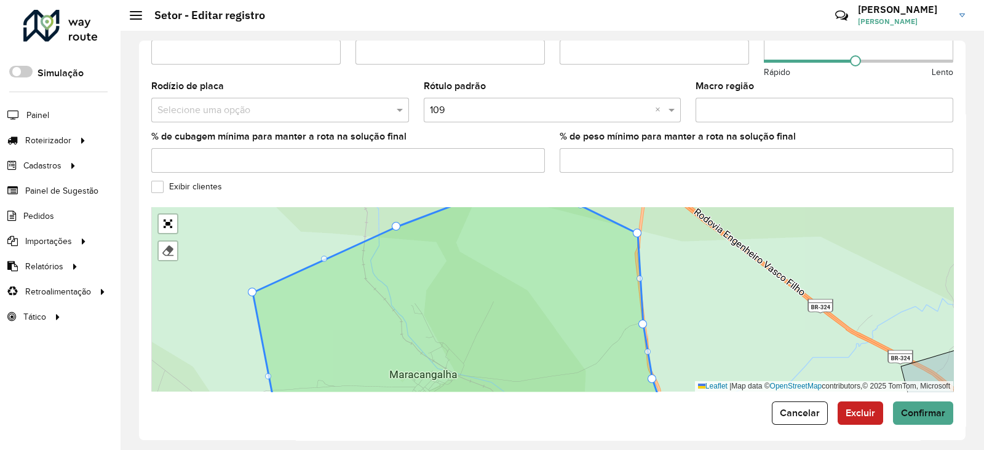
drag, startPoint x: 664, startPoint y: 327, endPoint x: 661, endPoint y: 335, distance: 8.4
click at [665, 346] on div "104 - Freguesia 110 - São Sebastião do Passé 111 - Rodovia BR110 112 - Jacuípe …" at bounding box center [552, 299] width 802 height 185
drag, startPoint x: 664, startPoint y: 318, endPoint x: 682, endPoint y: 246, distance: 74.2
click at [682, 246] on div "104 - Freguesia 110 - São Sebastião do Passé 111 - Rodovia BR110 112 - Jacuípe …" at bounding box center [552, 299] width 802 height 185
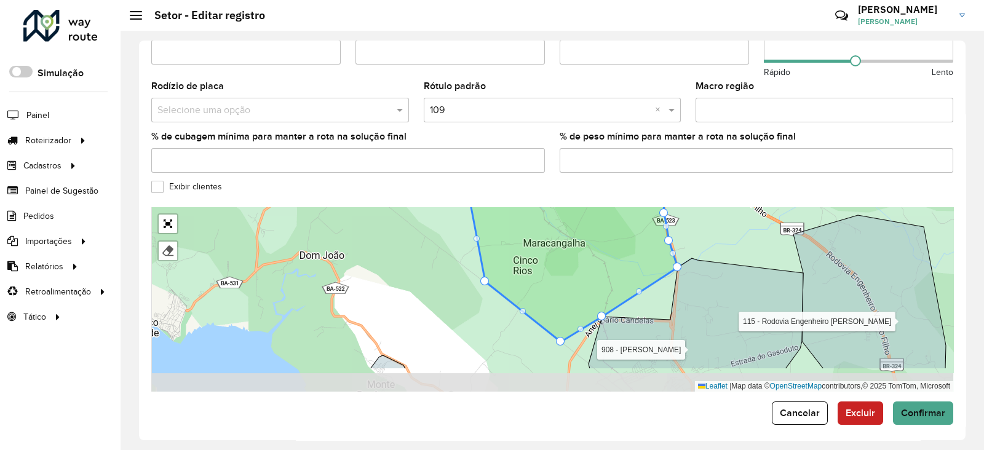
drag, startPoint x: 609, startPoint y: 318, endPoint x: 607, endPoint y: 280, distance: 38.2
click at [607, 280] on icon at bounding box center [573, 243] width 209 height 197
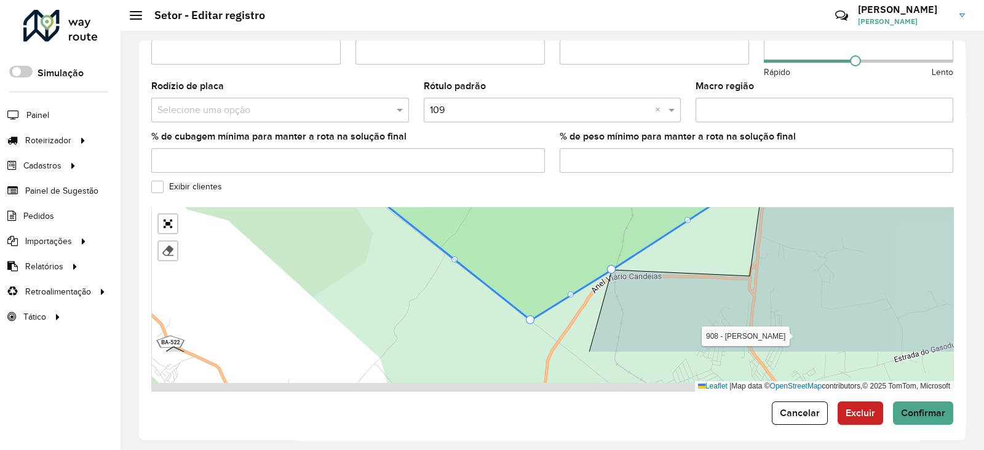
drag, startPoint x: 643, startPoint y: 309, endPoint x: 653, endPoint y: 243, distance: 66.7
click at [653, 243] on icon at bounding box center [802, 253] width 426 height 199
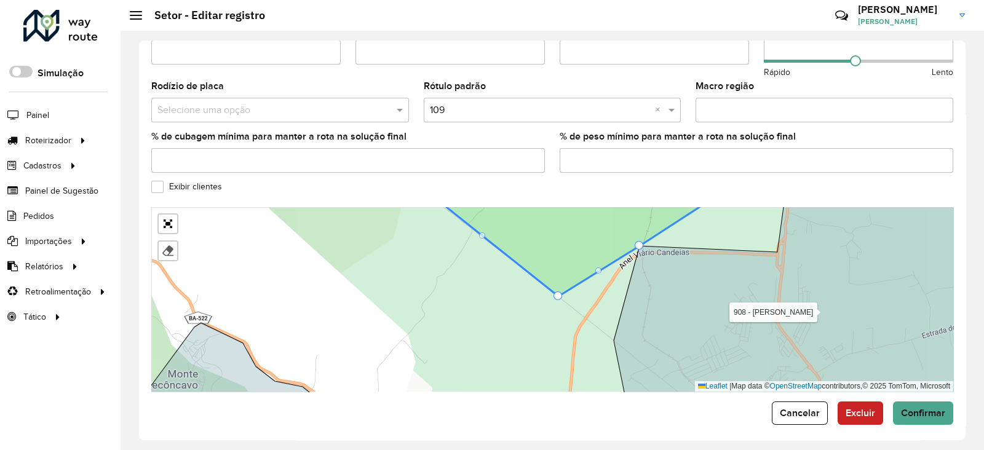
drag, startPoint x: 533, startPoint y: 290, endPoint x: 559, endPoint y: 296, distance: 26.0
click at [559, 296] on div "104 - Freguesia 110 - São Sebastião do Passé 111 - Rodovia BR110 112 - Jacuípe …" at bounding box center [552, 299] width 802 height 185
drag, startPoint x: 559, startPoint y: 290, endPoint x: 583, endPoint y: 314, distance: 34.4
drag, startPoint x: 639, startPoint y: 238, endPoint x: 630, endPoint y: 247, distance: 12.6
click at [635, 241] on div at bounding box center [639, 245] width 9 height 9
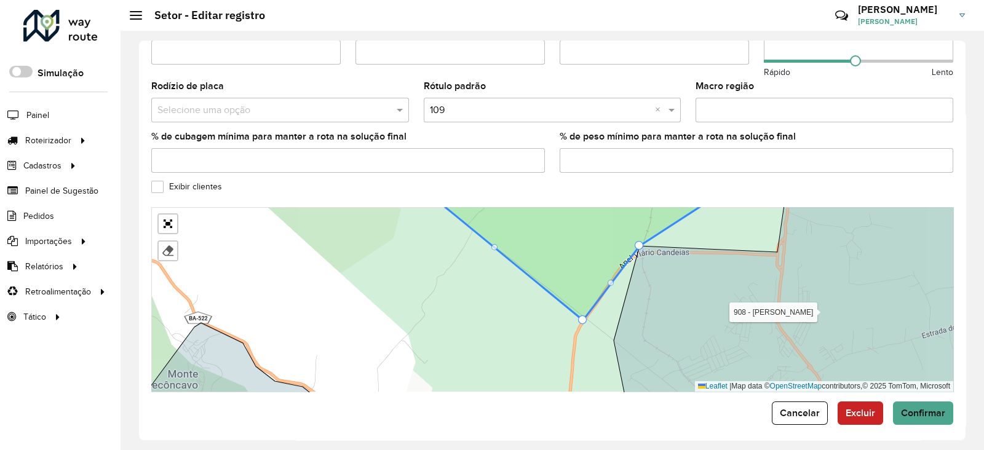
drag, startPoint x: 639, startPoint y: 238, endPoint x: 631, endPoint y: 241, distance: 9.1
click at [636, 241] on div at bounding box center [639, 245] width 9 height 9
drag, startPoint x: 638, startPoint y: 235, endPoint x: 631, endPoint y: 236, distance: 7.5
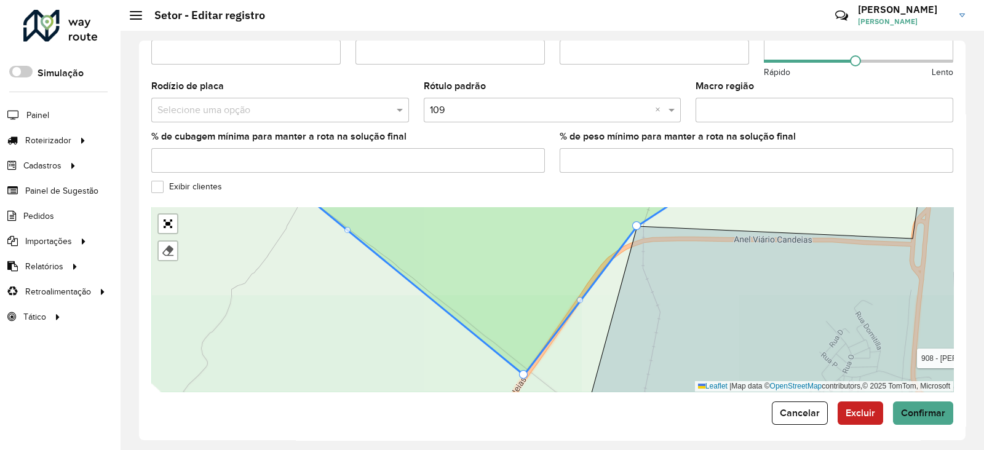
drag, startPoint x: 643, startPoint y: 254, endPoint x: 640, endPoint y: 298, distance: 44.4
click at [641, 300] on icon at bounding box center [806, 302] width 440 height 223
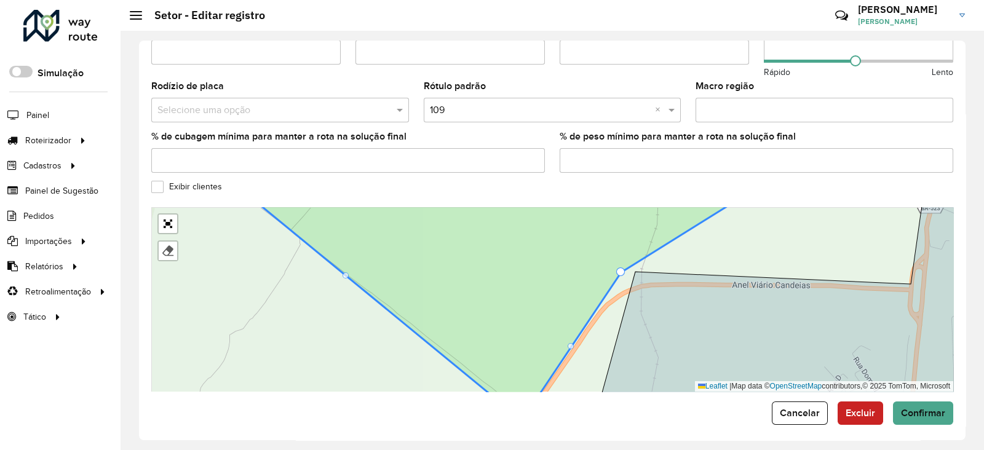
drag, startPoint x: 635, startPoint y: 261, endPoint x: 621, endPoint y: 262, distance: 14.2
drag, startPoint x: 620, startPoint y: 263, endPoint x: 627, endPoint y: 267, distance: 8.0
drag, startPoint x: 633, startPoint y: 265, endPoint x: 626, endPoint y: 276, distance: 13.0
drag, startPoint x: 630, startPoint y: 275, endPoint x: 628, endPoint y: 281, distance: 6.6
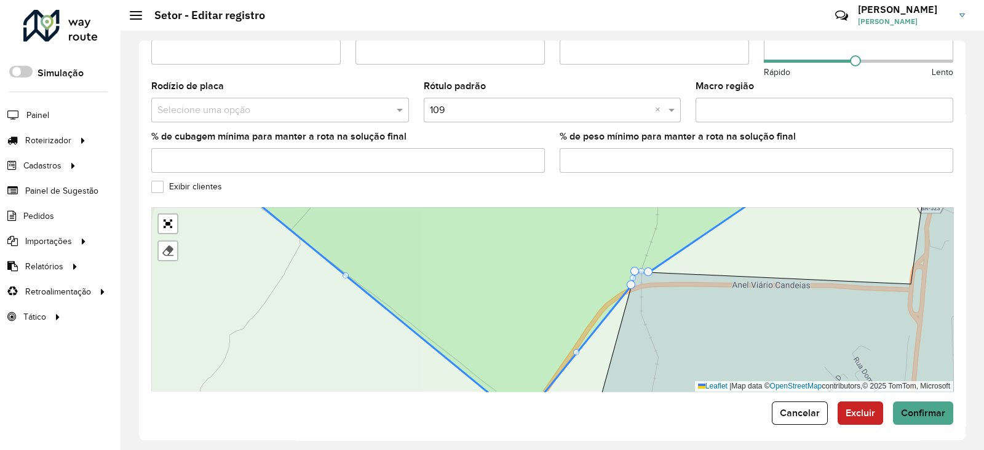
drag, startPoint x: 632, startPoint y: 280, endPoint x: 624, endPoint y: 279, distance: 8.0
click at [575, 349] on div at bounding box center [576, 352] width 6 height 6
drag, startPoint x: 577, startPoint y: 343, endPoint x: 580, endPoint y: 327, distance: 16.4
click at [634, 282] on icon at bounding box center [811, 299] width 429 height 223
drag, startPoint x: 631, startPoint y: 279, endPoint x: 616, endPoint y: 284, distance: 15.4
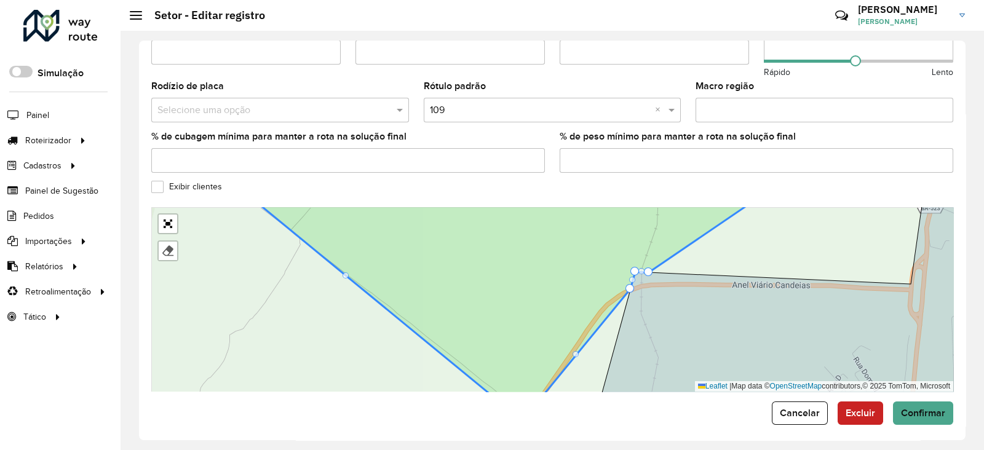
click at [237, 199] on div "104 - Freguesia 110 - São Sebastião do Passé 111 - Rodovia BR110 112 - Jacuípe …" at bounding box center [237, 199] width 0 height 0
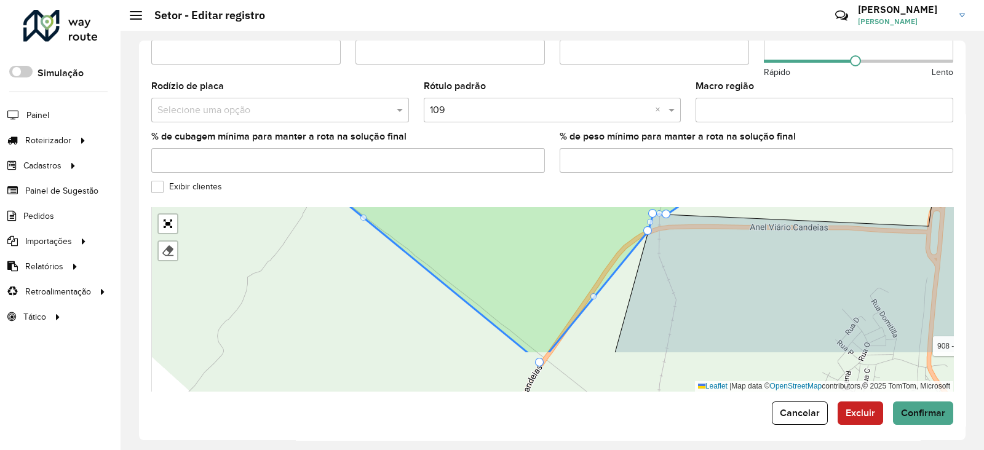
drag, startPoint x: 580, startPoint y: 327, endPoint x: 594, endPoint y: 268, distance: 60.9
click at [597, 268] on icon at bounding box center [524, 241] width 537 height 225
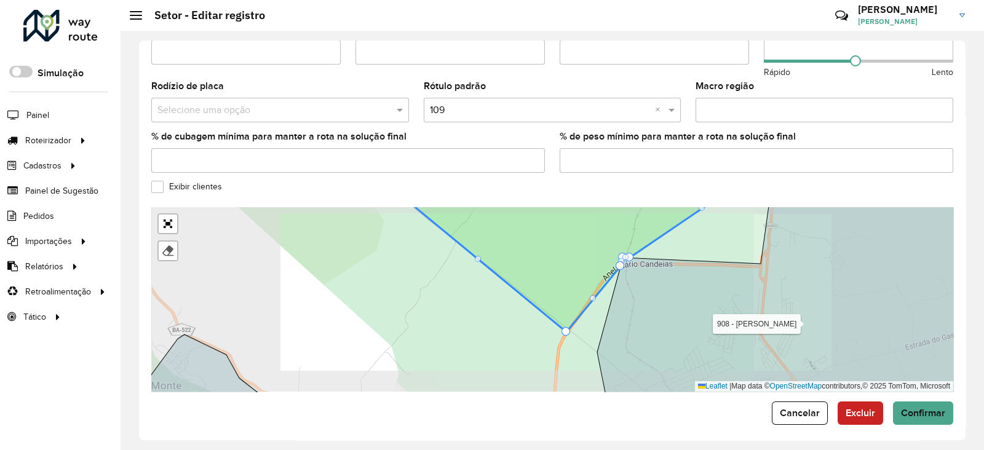
click at [593, 295] on div at bounding box center [593, 298] width 6 height 6
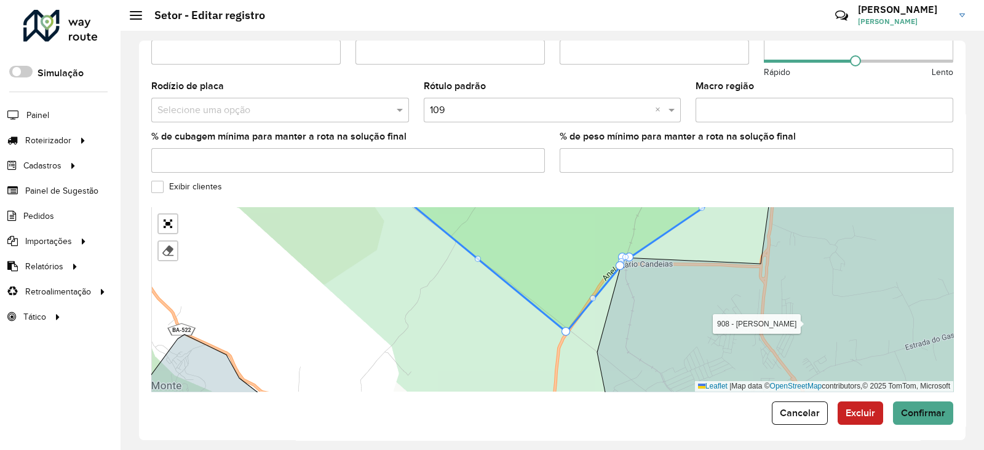
drag, startPoint x: 593, startPoint y: 290, endPoint x: 602, endPoint y: 280, distance: 13.6
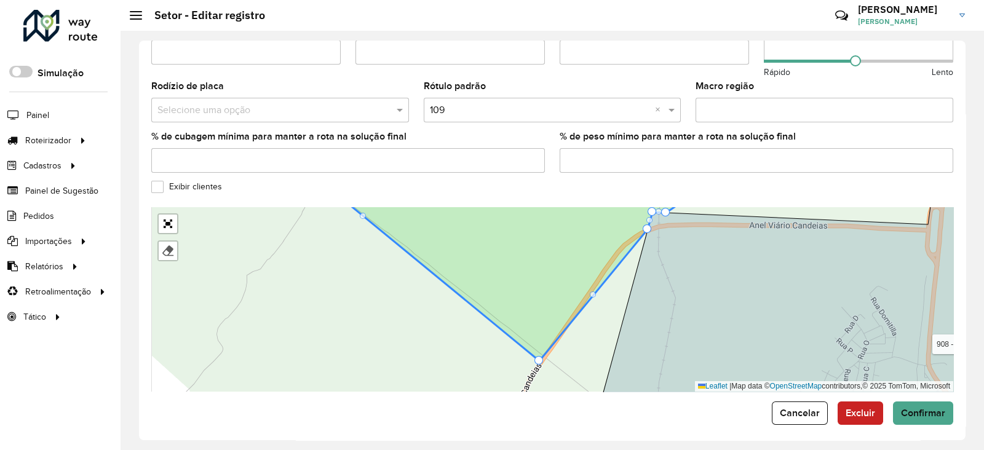
click at [595, 290] on div "104 - Freguesia 110 - São Sebastião do Passé 111 - Rodovia BR110 112 - Jacuípe …" at bounding box center [552, 299] width 802 height 185
click at [172, 139] on span "Entregas" at bounding box center [157, 140] width 35 height 13
drag, startPoint x: 642, startPoint y: 290, endPoint x: 618, endPoint y: 319, distance: 37.6
click at [628, 320] on icon at bounding box center [813, 299] width 425 height 223
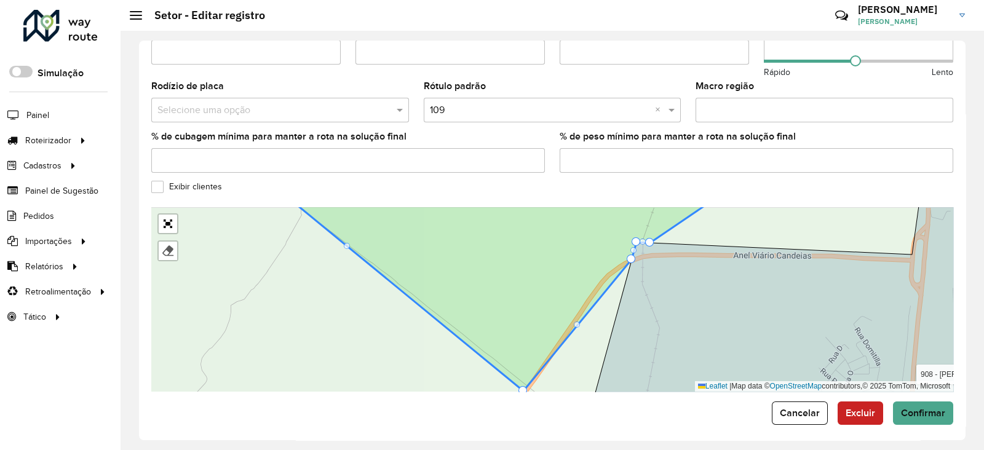
click at [577, 322] on div at bounding box center [577, 325] width 6 height 6
drag, startPoint x: 575, startPoint y: 317, endPoint x: 583, endPoint y: 307, distance: 13.2
click at [633, 255] on div at bounding box center [631, 259] width 9 height 9
drag, startPoint x: 628, startPoint y: 252, endPoint x: 611, endPoint y: 260, distance: 18.4
click at [627, 252] on div "104 - Freguesia 110 - São Sebastião do Passé 111 - Rodovia BR110 112 - Jacuípe …" at bounding box center [552, 299] width 802 height 185
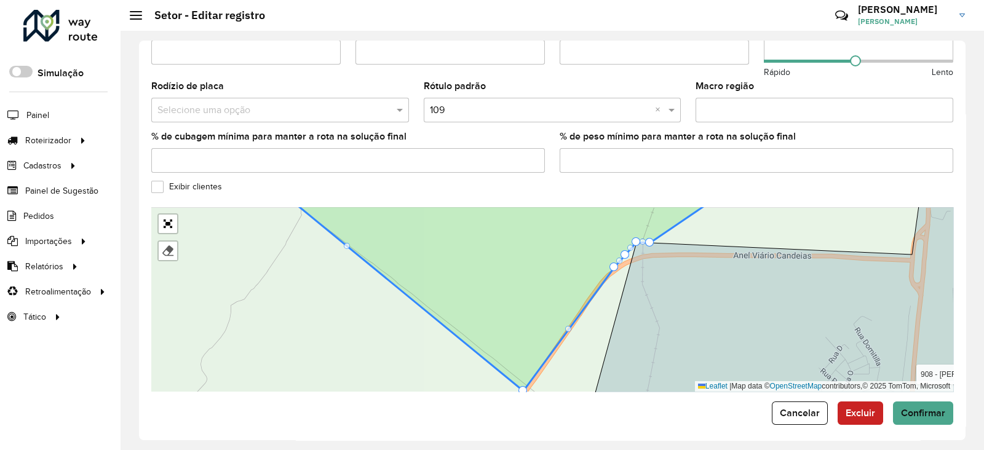
drag, startPoint x: 625, startPoint y: 247, endPoint x: 629, endPoint y: 259, distance: 12.3
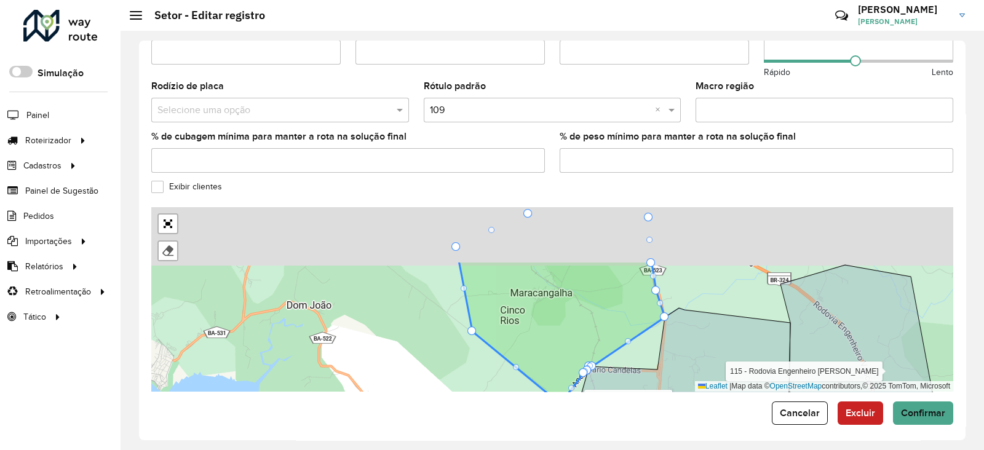
drag, startPoint x: 516, startPoint y: 310, endPoint x: 455, endPoint y: 384, distance: 95.7
click at [455, 384] on div "104 - Freguesia 110 - São Sebastião do Passé 111 - Rodovia BR110 112 - Jacuípe …" at bounding box center [552, 299] width 802 height 185
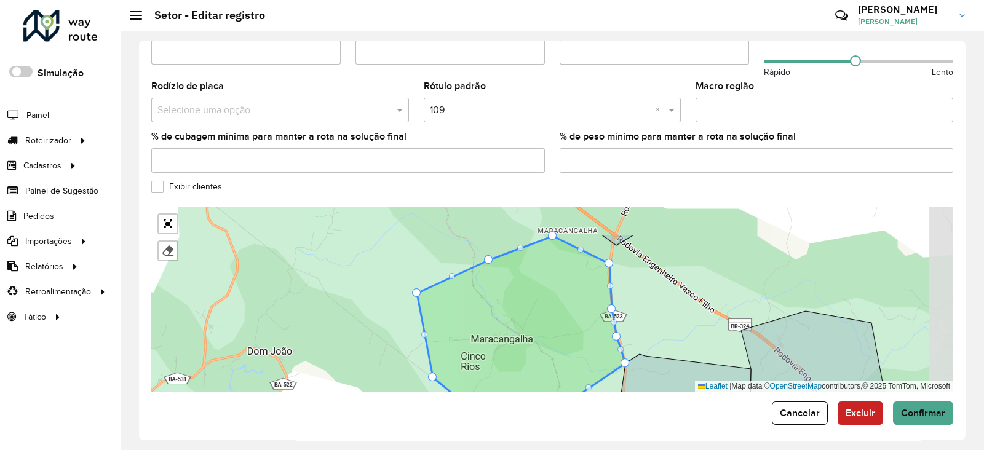
drag, startPoint x: 599, startPoint y: 263, endPoint x: 560, endPoint y: 309, distance: 60.7
click at [560, 309] on icon at bounding box center [521, 343] width 209 height 214
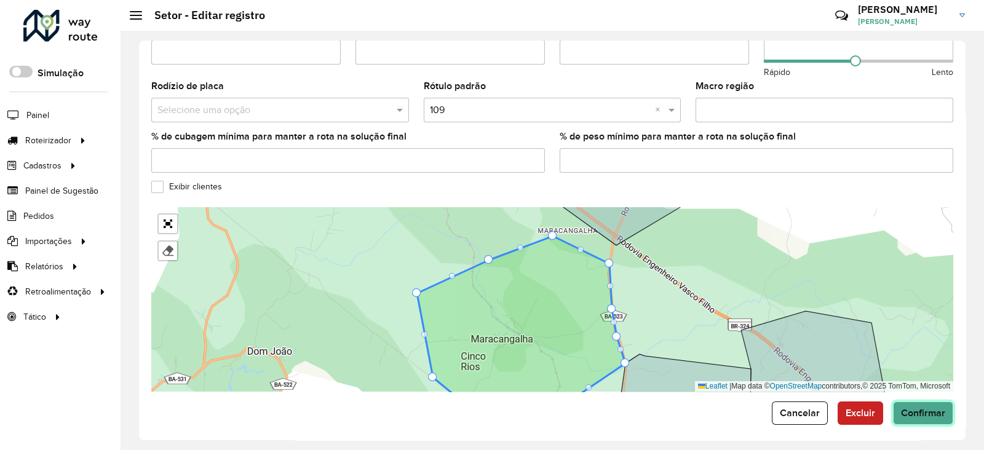
click at [919, 408] on span "Confirmar" at bounding box center [923, 413] width 44 height 10
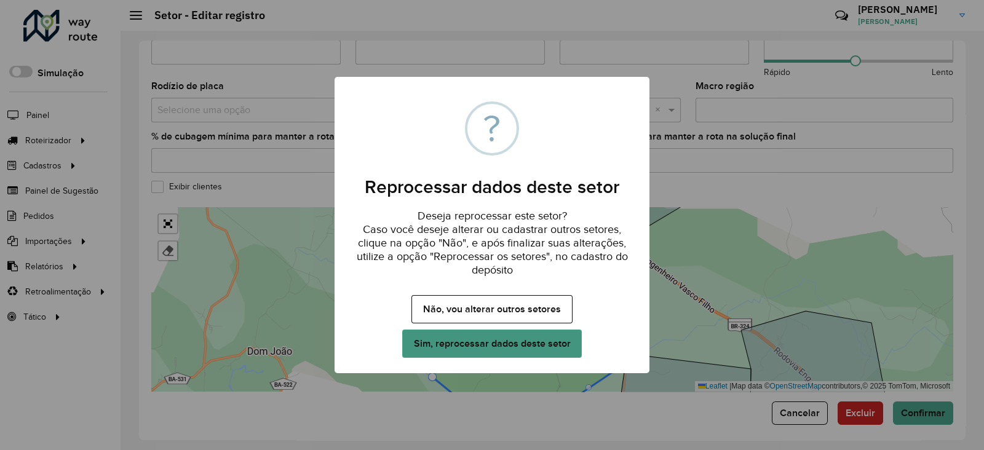
click at [572, 338] on button "Sim, reprocessar dados deste setor" at bounding box center [492, 344] width 180 height 28
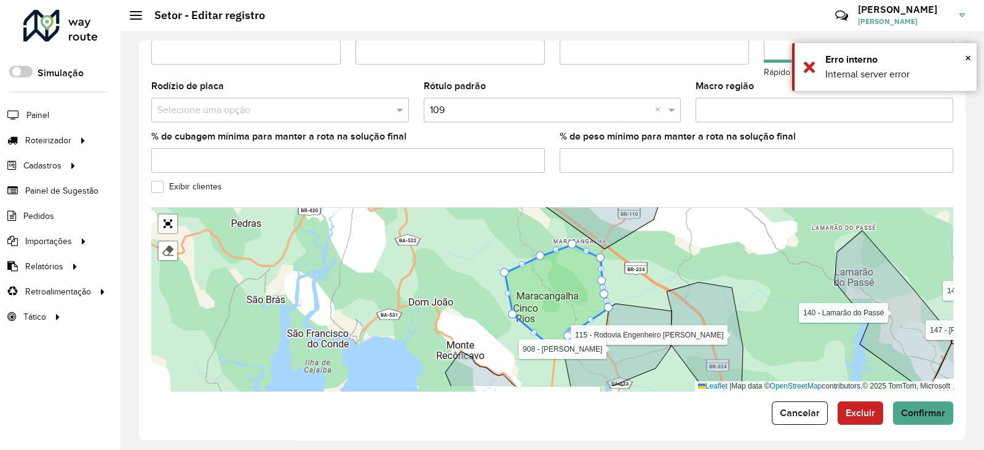
drag, startPoint x: 685, startPoint y: 282, endPoint x: 652, endPoint y: 250, distance: 45.7
click at [652, 250] on div "104 - Freguesia 110 - São Sebastião do Passé 111 - Rodovia BR110 112 - Jacuípe …" at bounding box center [552, 299] width 802 height 185
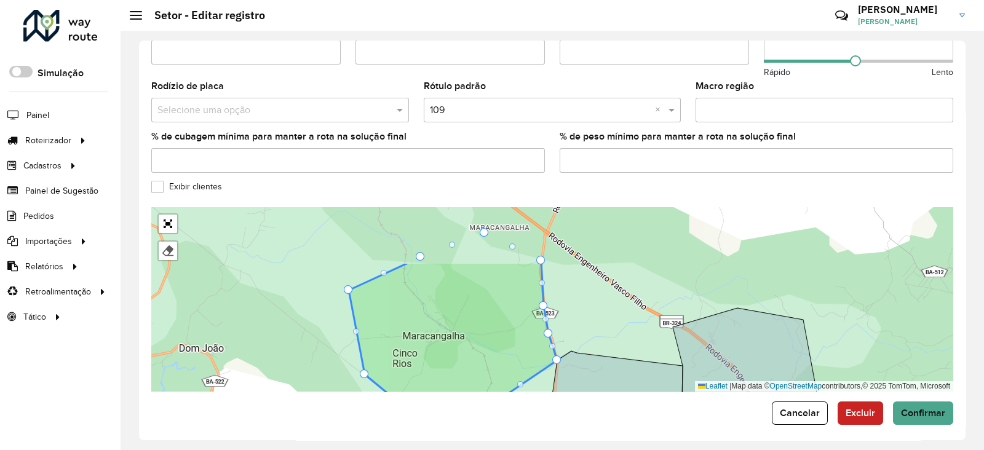
drag, startPoint x: 605, startPoint y: 311, endPoint x: 600, endPoint y: 326, distance: 15.6
click at [600, 326] on div "104 - Freguesia 110 - São Sebastião do Passé 111 - Rodovia BR110 112 - Jacuípe …" at bounding box center [552, 299] width 802 height 185
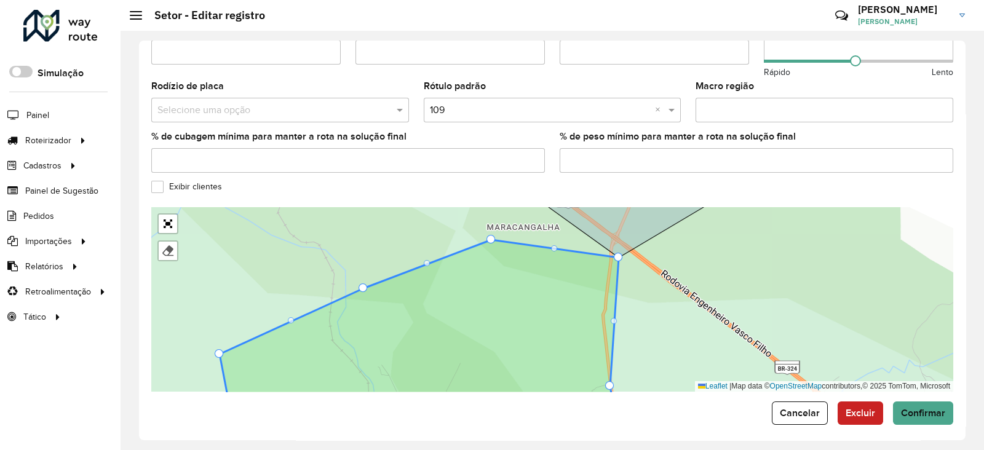
drag, startPoint x: 606, startPoint y: 289, endPoint x: 608, endPoint y: 252, distance: 37.6
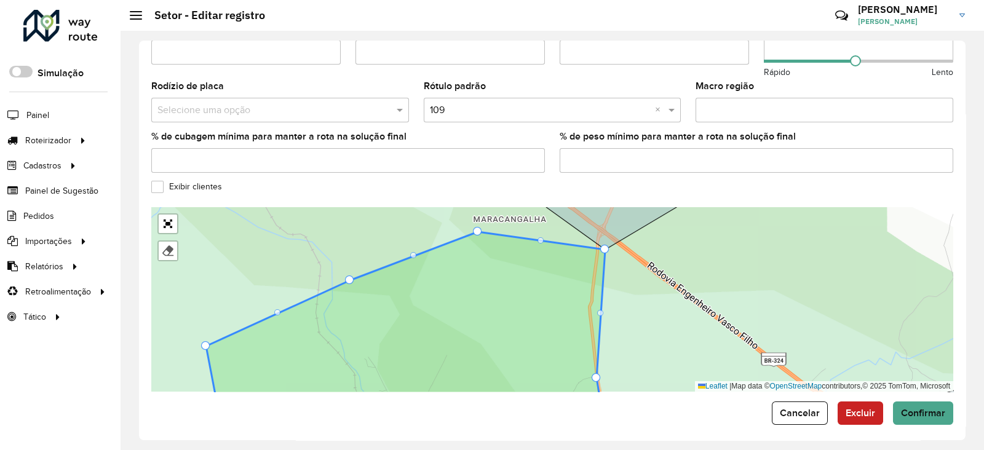
drag, startPoint x: 612, startPoint y: 311, endPoint x: 599, endPoint y: 303, distance: 15.7
click at [599, 303] on icon at bounding box center [405, 318] width 399 height 172
click at [600, 310] on div at bounding box center [600, 313] width 6 height 6
drag, startPoint x: 600, startPoint y: 305, endPoint x: 589, endPoint y: 298, distance: 12.1
click at [600, 273] on div "104 - Freguesia 110 - São Sebastião do Passé 111 - Rodovia BR110 112 - Jacuípe …" at bounding box center [552, 299] width 802 height 185
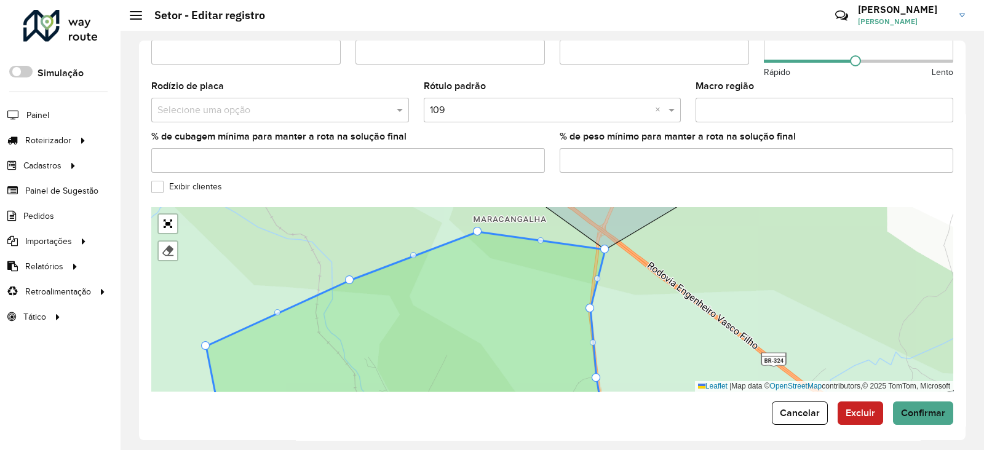
click at [597, 276] on div at bounding box center [597, 279] width 6 height 6
click at [600, 276] on div at bounding box center [597, 279] width 6 height 6
drag, startPoint x: 603, startPoint y: 241, endPoint x: 596, endPoint y: 239, distance: 7.6
drag, startPoint x: 605, startPoint y: 242, endPoint x: 600, endPoint y: 256, distance: 14.4
drag, startPoint x: 601, startPoint y: 255, endPoint x: 593, endPoint y: 244, distance: 14.5
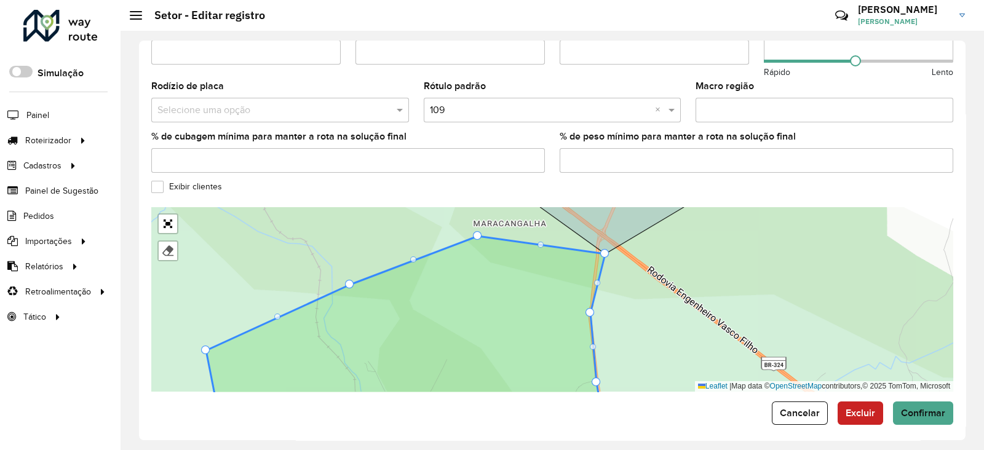
drag, startPoint x: 511, startPoint y: 250, endPoint x: 494, endPoint y: 292, distance: 45.0
click at [495, 292] on icon at bounding box center [405, 326] width 399 height 180
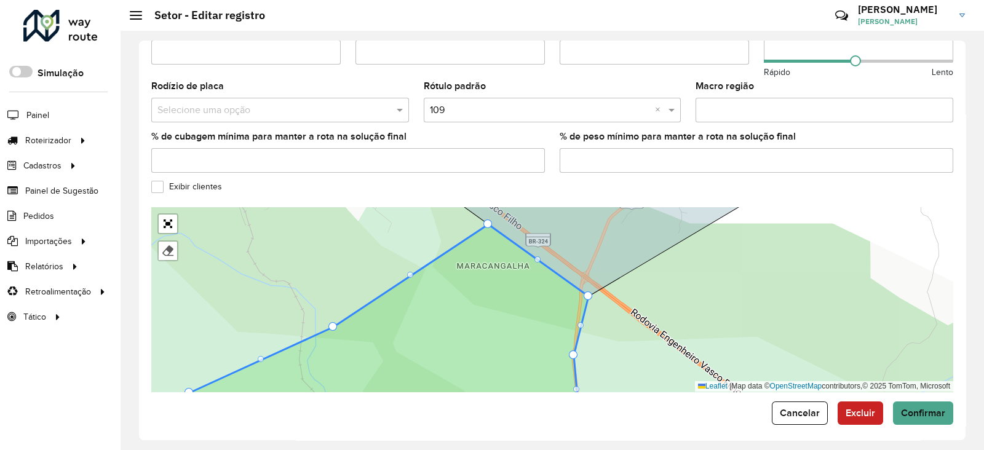
drag, startPoint x: 460, startPoint y: 271, endPoint x: 481, endPoint y: 224, distance: 51.5
drag, startPoint x: 587, startPoint y: 287, endPoint x: 575, endPoint y: 284, distance: 12.1
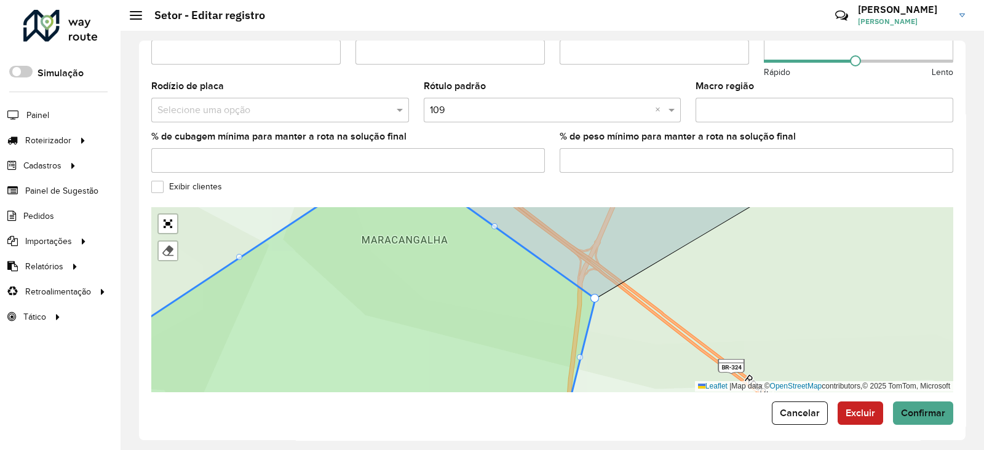
drag, startPoint x: 594, startPoint y: 290, endPoint x: 581, endPoint y: 284, distance: 14.3
click at [589, 296] on div "104 - Freguesia 110 - São Sebastião do Passé 111 - Rodovia BR110 112 - Jacuípe …" at bounding box center [552, 299] width 802 height 185
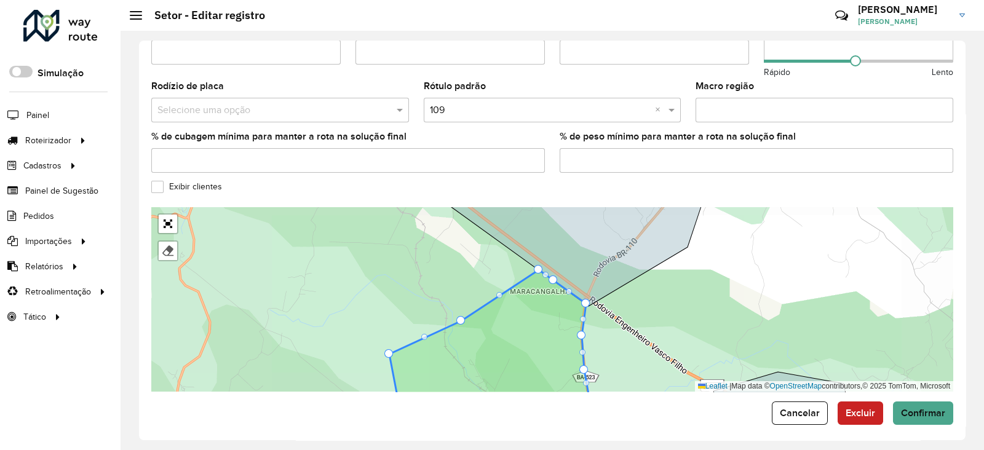
drag, startPoint x: 617, startPoint y: 343, endPoint x: 575, endPoint y: 229, distance: 121.8
click at [575, 229] on div "104 - Freguesia 110 - São Sebastião do Passé 111 - Rodovia BR110 112 - Jacuípe …" at bounding box center [552, 299] width 802 height 185
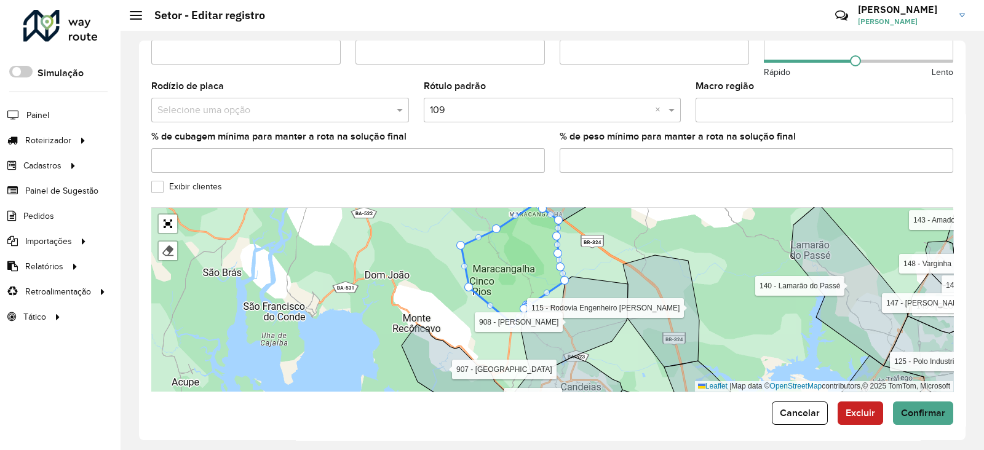
click at [586, 239] on div "104 - Freguesia 110 - São Sebastião do Passé 111 - Rodovia BR110 112 - Jacuípe …" at bounding box center [552, 299] width 802 height 185
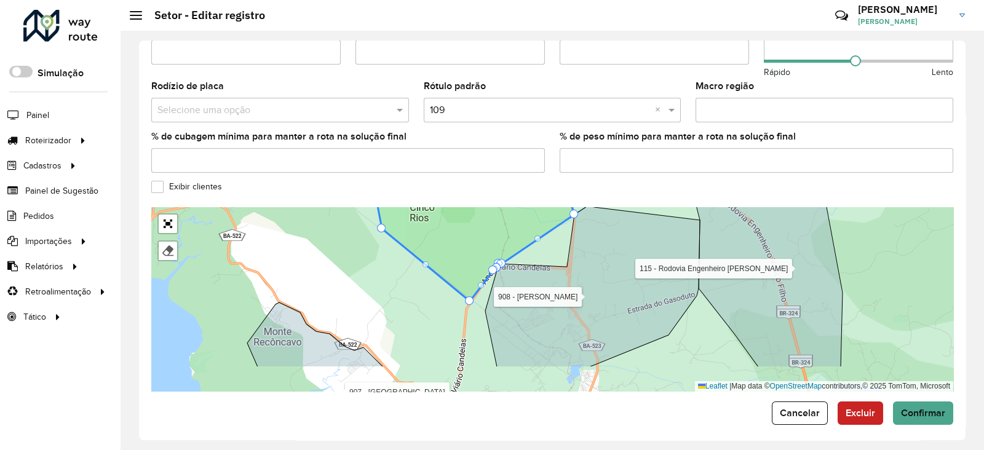
drag, startPoint x: 520, startPoint y: 297, endPoint x: 533, endPoint y: 235, distance: 63.0
click at [533, 235] on div "104 - Freguesia 110 - São Sebastião do Passé 111 - Rodovia BR110 112 - Jacuípe …" at bounding box center [552, 299] width 802 height 185
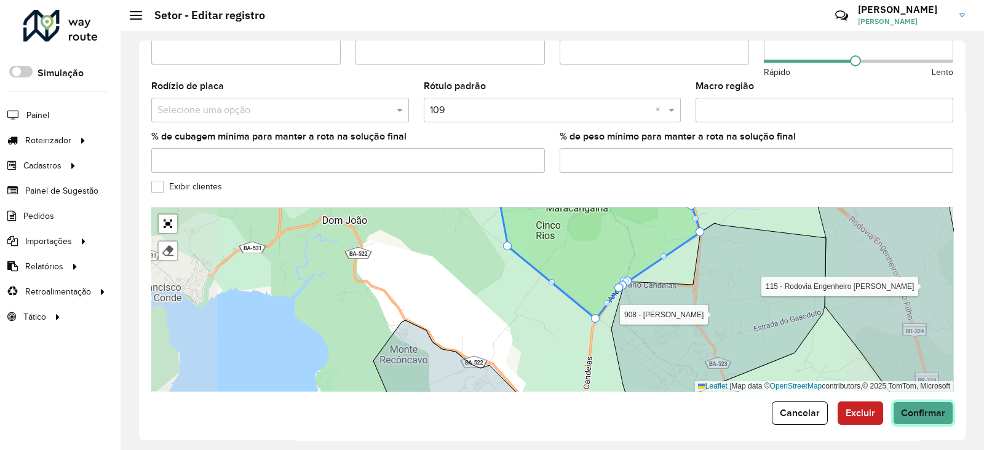
click at [908, 410] on span "Confirmar" at bounding box center [923, 413] width 44 height 10
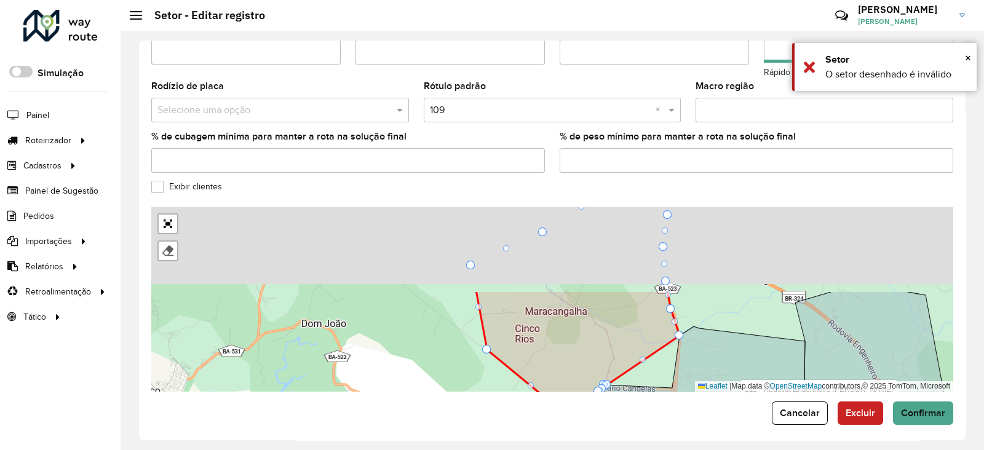
drag, startPoint x: 711, startPoint y: 280, endPoint x: 687, endPoint y: 365, distance: 88.8
click at [689, 373] on icon at bounding box center [698, 421] width 215 height 188
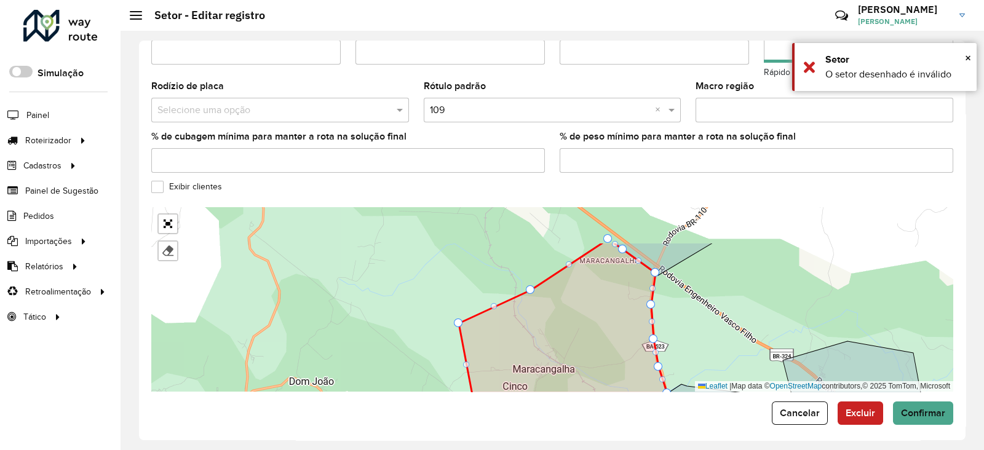
drag, startPoint x: 709, startPoint y: 244, endPoint x: 694, endPoint y: 309, distance: 66.9
click at [694, 309] on div "104 - Freguesia 110 - São Sebastião do Passé 111 - Rodovia BR110 112 - Jacuípe …" at bounding box center [552, 299] width 802 height 185
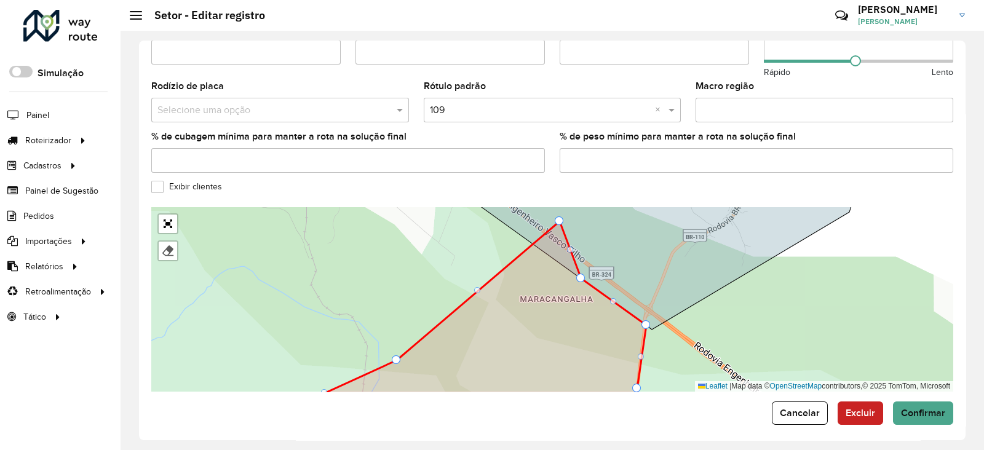
drag, startPoint x: 553, startPoint y: 247, endPoint x: 560, endPoint y: 208, distance: 40.1
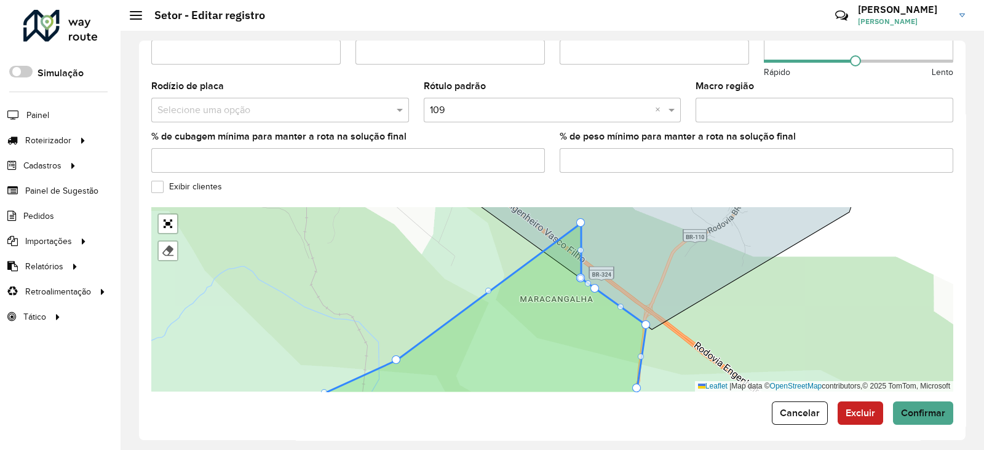
drag, startPoint x: 527, startPoint y: 233, endPoint x: 591, endPoint y: 207, distance: 68.4
click at [919, 408] on span "Confirmar" at bounding box center [923, 413] width 44 height 10
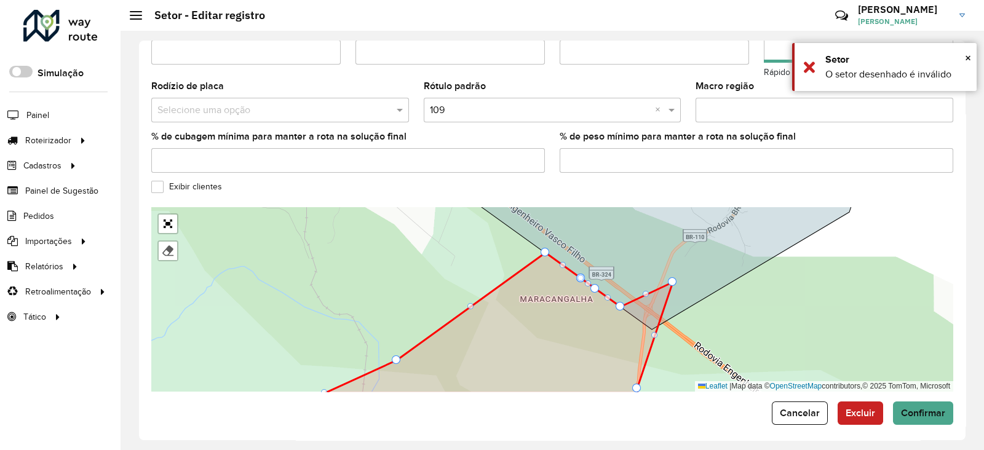
drag, startPoint x: 647, startPoint y: 314, endPoint x: 677, endPoint y: 249, distance: 72.1
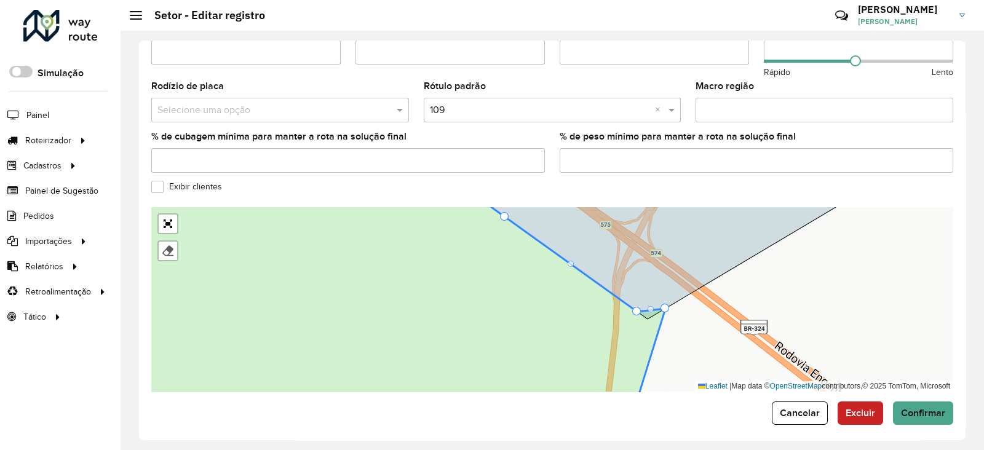
drag, startPoint x: 646, startPoint y: 315, endPoint x: 630, endPoint y: 309, distance: 17.1
click at [630, 308] on icon at bounding box center [368, 299] width 596 height 225
drag, startPoint x: 668, startPoint y: 300, endPoint x: 617, endPoint y: 295, distance: 51.3
click at [920, 402] on button "Confirmar" at bounding box center [923, 413] width 60 height 23
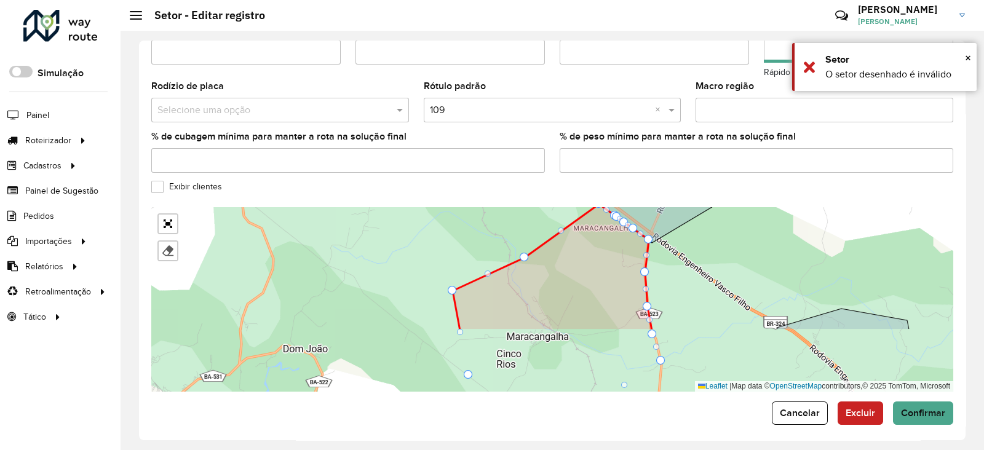
drag, startPoint x: 700, startPoint y: 357, endPoint x: 665, endPoint y: 256, distance: 106.8
click at [671, 268] on div "104 - Freguesia 110 - São Sebastião do Passé 111 - Rodovia BR110 112 - Jacuípe …" at bounding box center [552, 299] width 802 height 185
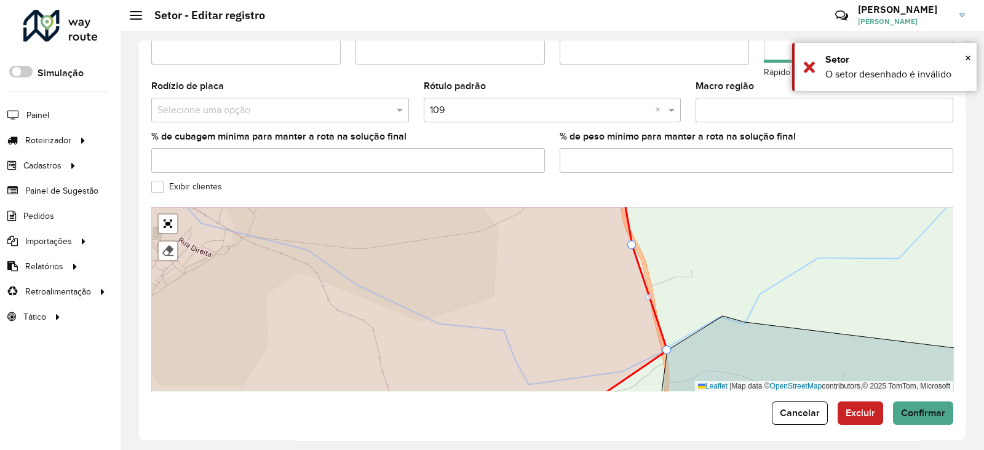
drag, startPoint x: 671, startPoint y: 324, endPoint x: 661, endPoint y: 282, distance: 42.4
click at [668, 295] on div "104 - Freguesia 110 - São Sebastião do Passé 111 - Rodovia BR110 112 - Jacuípe …" at bounding box center [552, 299] width 802 height 185
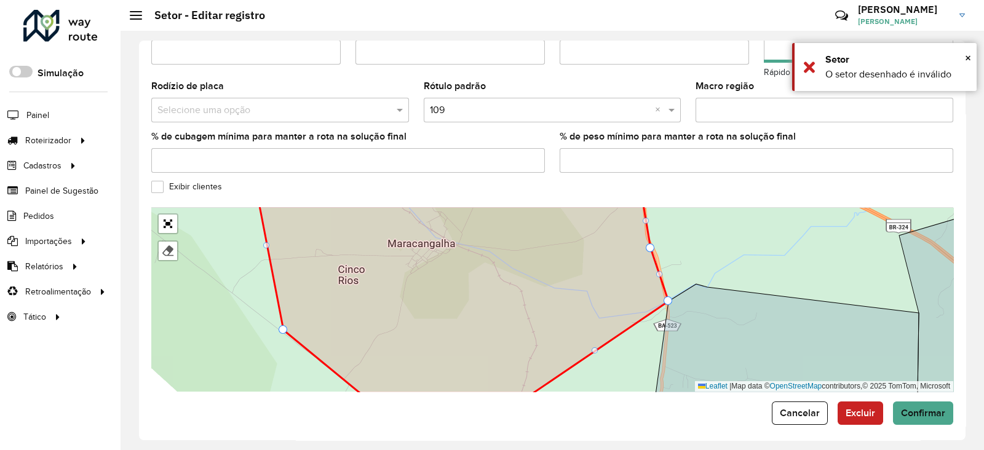
drag, startPoint x: 658, startPoint y: 342, endPoint x: 699, endPoint y: 180, distance: 167.4
click at [698, 183] on formly-group "Depósito * Selecione um depósito × CDD Camaçari Nome * Veículos Tipos de veícul…" at bounding box center [552, 24] width 802 height 735
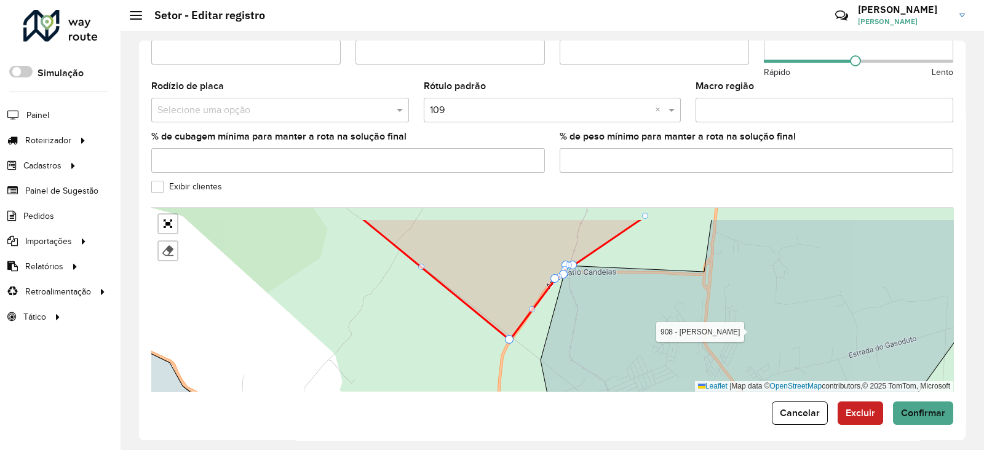
drag, startPoint x: 668, startPoint y: 272, endPoint x: 653, endPoint y: 284, distance: 19.2
click at [668, 277] on icon at bounding box center [755, 331] width 428 height 223
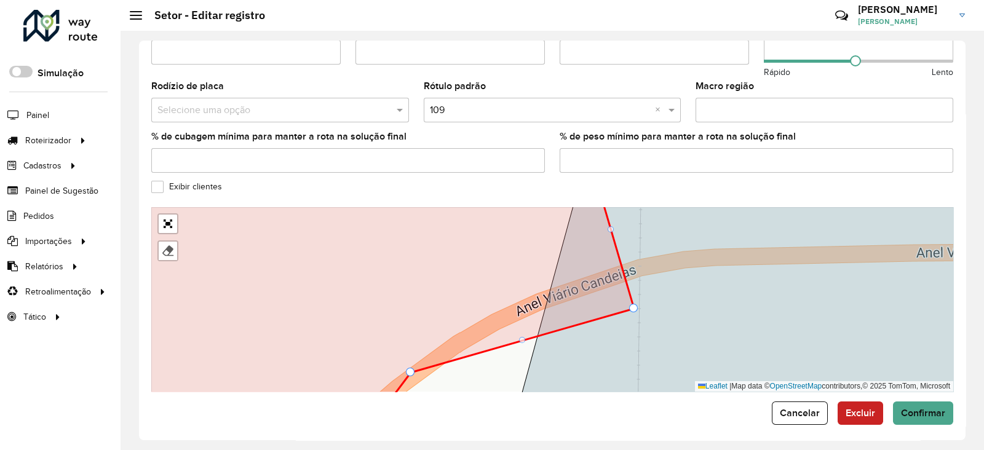
drag, startPoint x: 589, startPoint y: 293, endPoint x: 675, endPoint y: 303, distance: 86.6
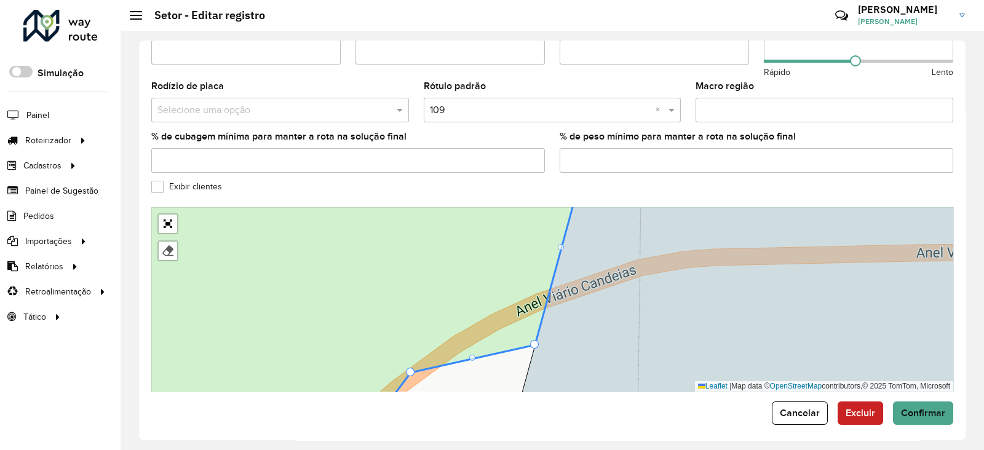
drag, startPoint x: 616, startPoint y: 317, endPoint x: 626, endPoint y: 290, distance: 28.2
click at [626, 290] on icon at bounding box center [771, 299] width 509 height 223
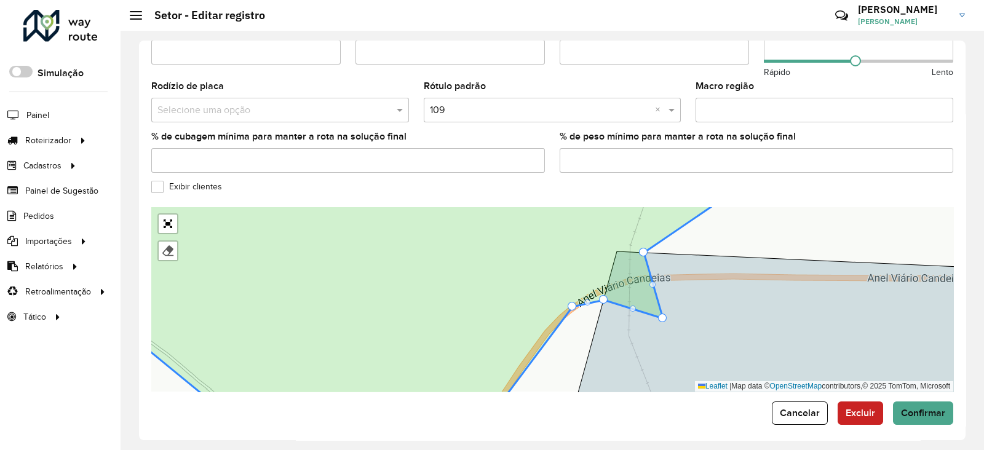
drag, startPoint x: 613, startPoint y: 242, endPoint x: 665, endPoint y: 319, distance: 92.7
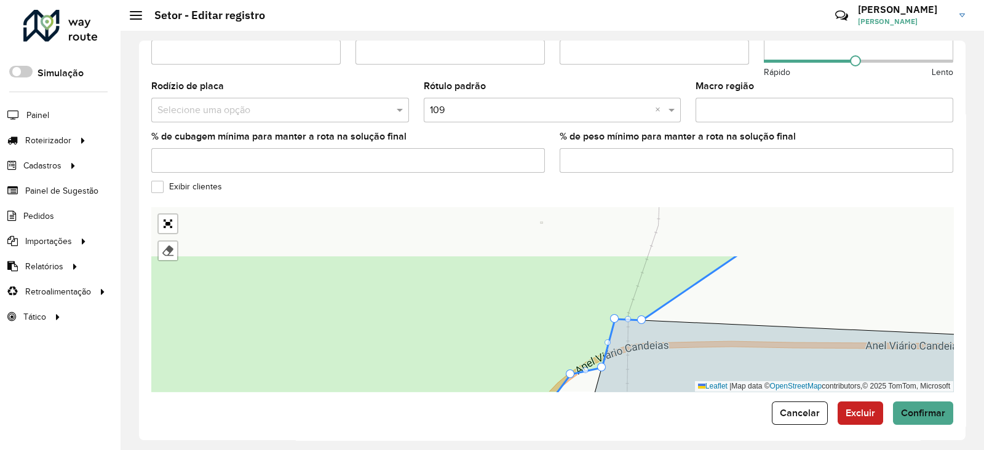
drag, startPoint x: 645, startPoint y: 241, endPoint x: 644, endPoint y: 322, distance: 81.2
click at [644, 323] on icon at bounding box center [403, 367] width 671 height 225
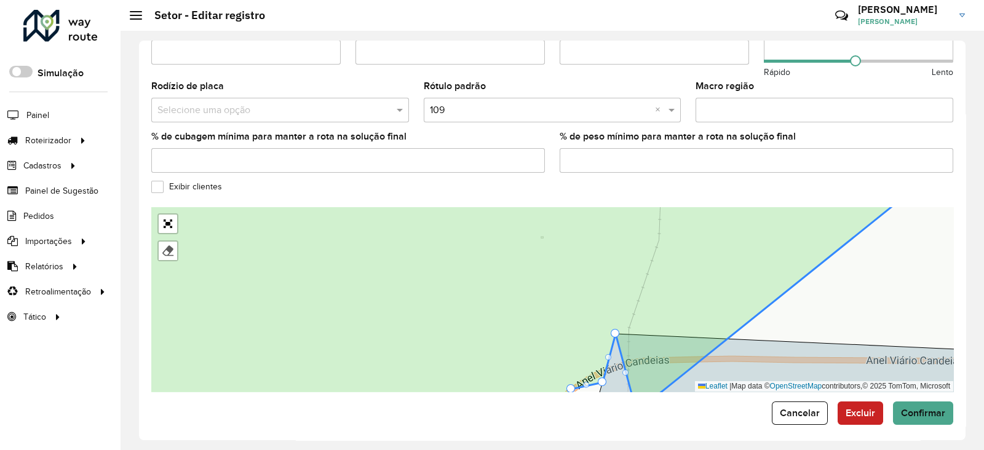
drag, startPoint x: 643, startPoint y: 328, endPoint x: 637, endPoint y: 411, distance: 83.3
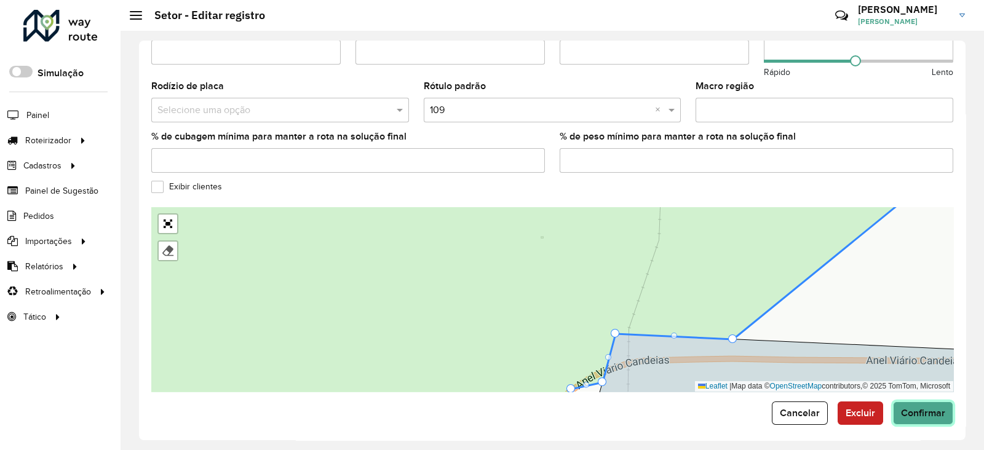
click at [907, 408] on span "Confirmar" at bounding box center [923, 413] width 44 height 10
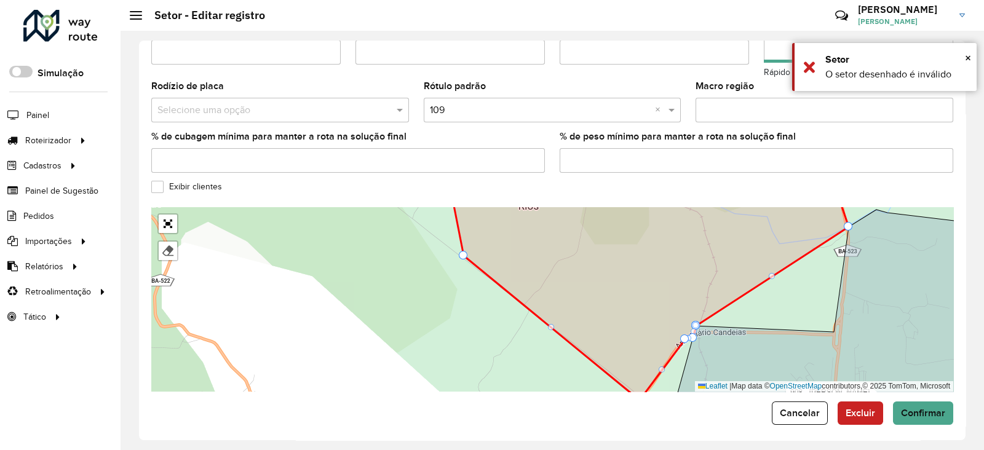
drag, startPoint x: 712, startPoint y: 312, endPoint x: 693, endPoint y: 312, distance: 18.5
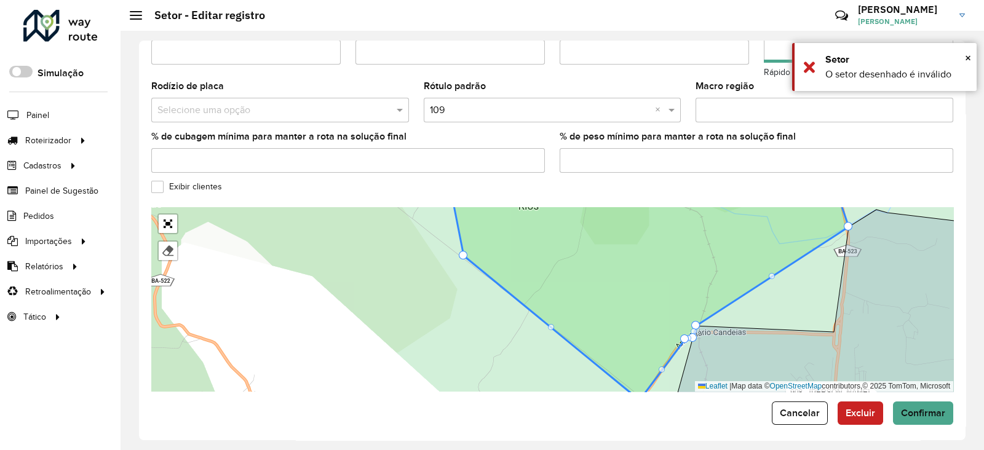
drag, startPoint x: 690, startPoint y: 331, endPoint x: 691, endPoint y: 323, distance: 8.0
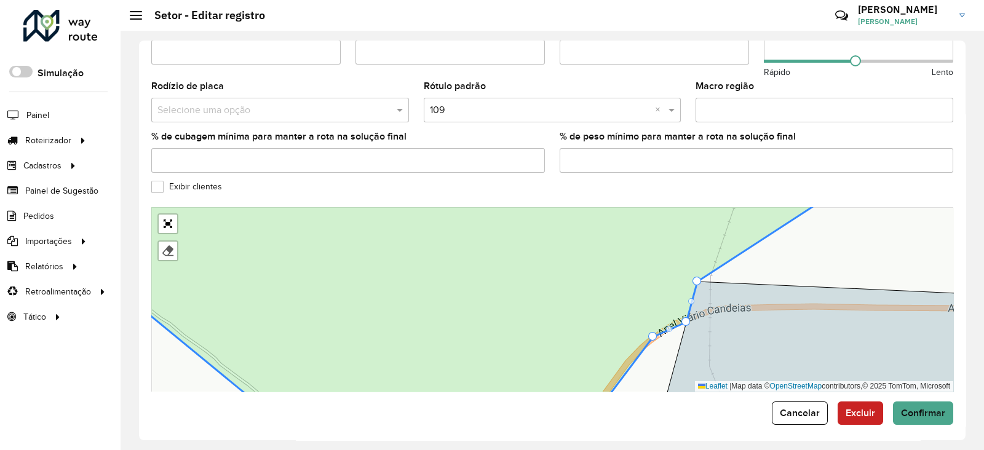
drag, startPoint x: 684, startPoint y: 317, endPoint x: 677, endPoint y: 314, distance: 7.2
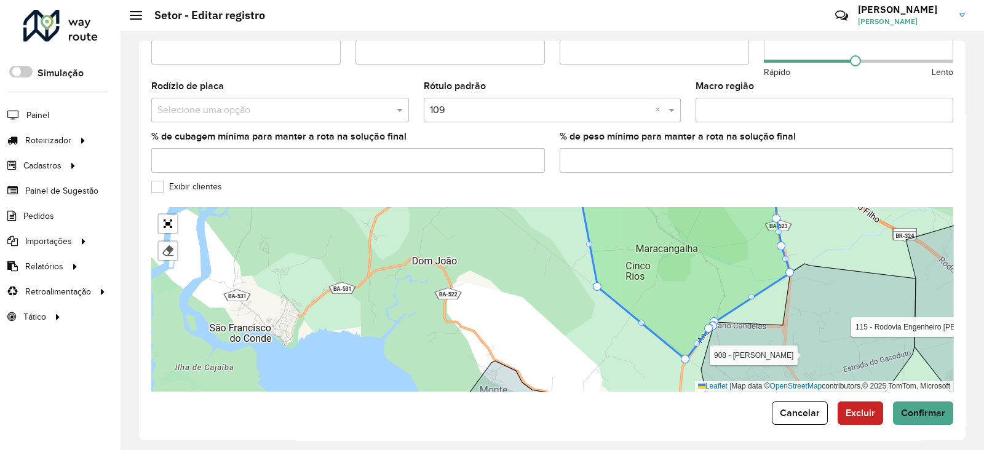
drag, startPoint x: 807, startPoint y: 285, endPoint x: 735, endPoint y: 352, distance: 98.0
click at [735, 352] on icon at bounding box center [808, 339] width 215 height 151
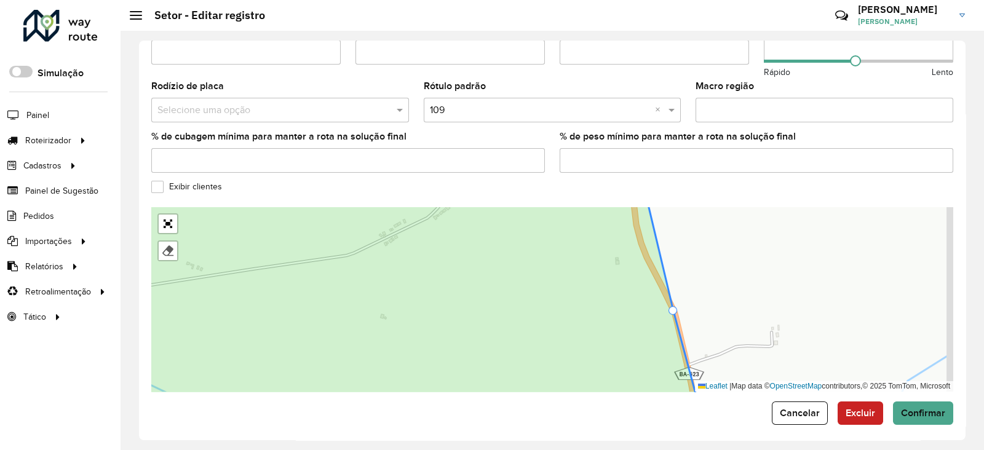
drag, startPoint x: 653, startPoint y: 274, endPoint x: 673, endPoint y: 303, distance: 34.8
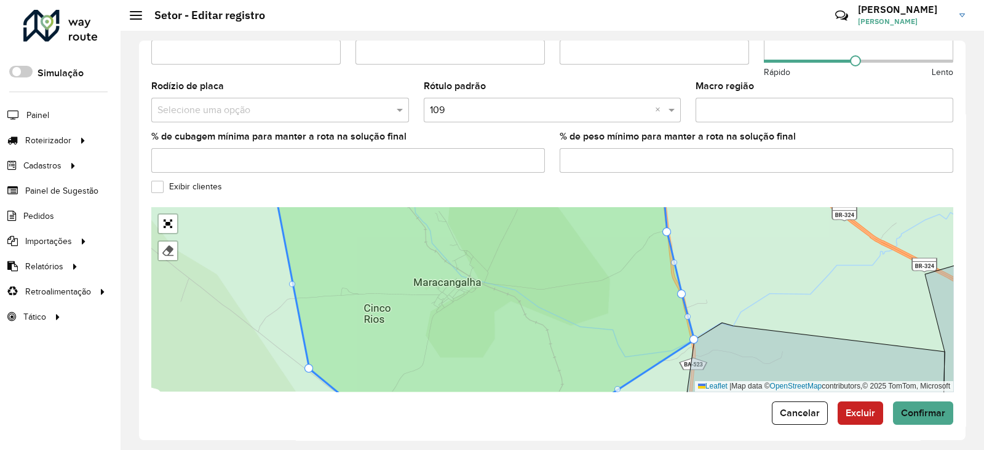
drag, startPoint x: 673, startPoint y: 257, endPoint x: 668, endPoint y: 261, distance: 7.4
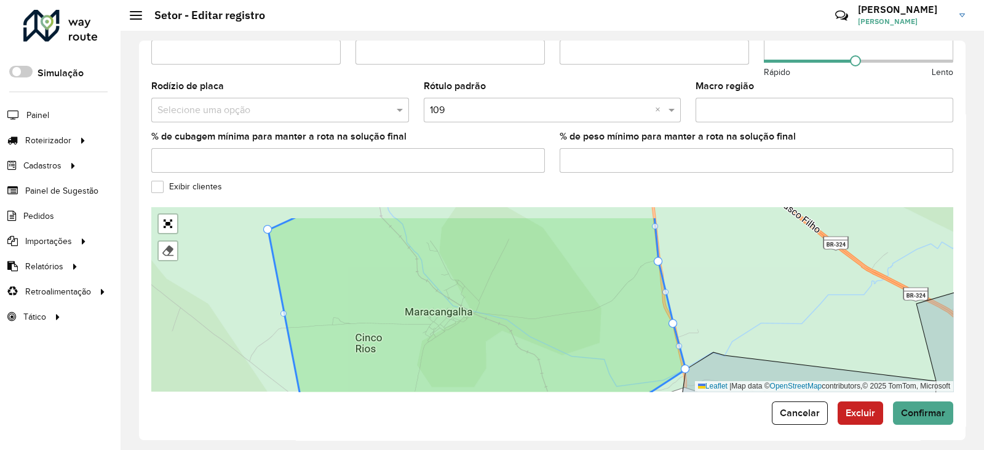
drag, startPoint x: 684, startPoint y: 237, endPoint x: 669, endPoint y: 275, distance: 40.6
click at [675, 263] on div "104 - Freguesia 110 - São Sebastião do Passé 111 - Rodovia BR110 112 - Jacuípe …" at bounding box center [552, 299] width 802 height 185
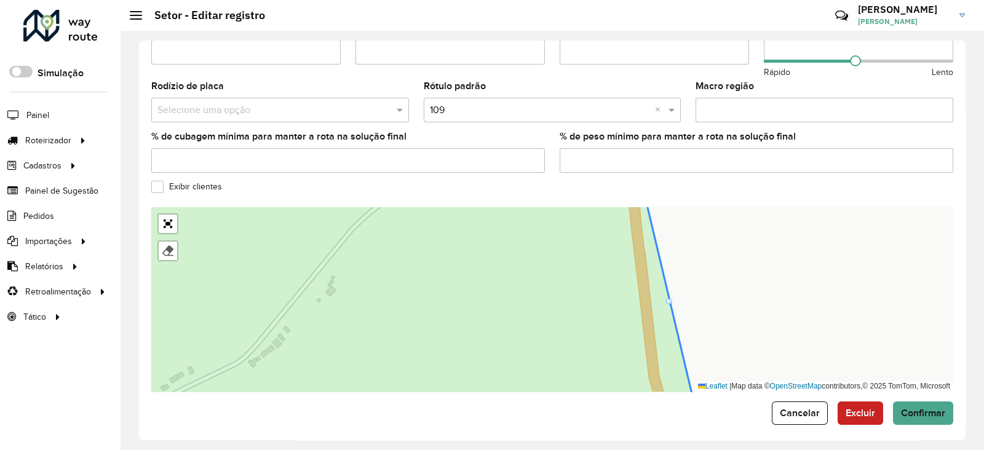
click at [670, 289] on div "104 - Freguesia 110 - São Sebastião do Passé 111 - Rodovia BR110 112 - Jacuípe …" at bounding box center [552, 299] width 802 height 185
click at [670, 298] on div at bounding box center [669, 301] width 6 height 6
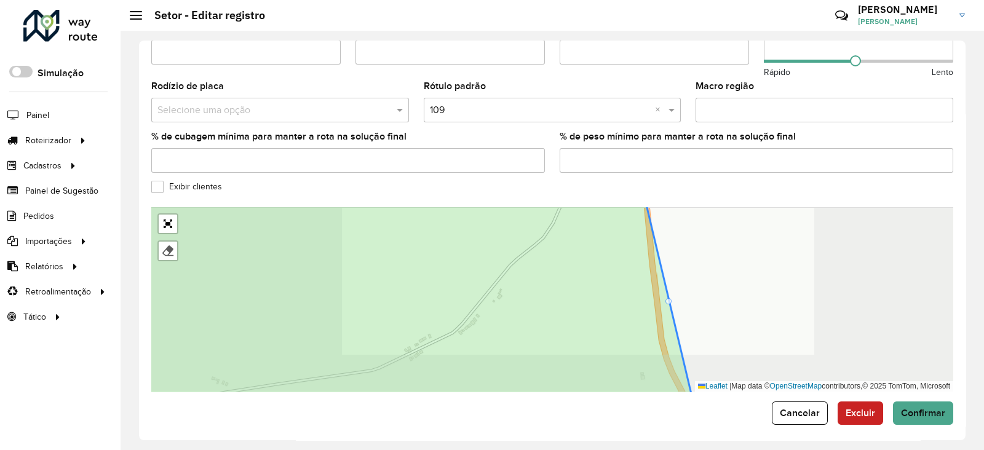
click at [670, 298] on div at bounding box center [669, 301] width 6 height 6
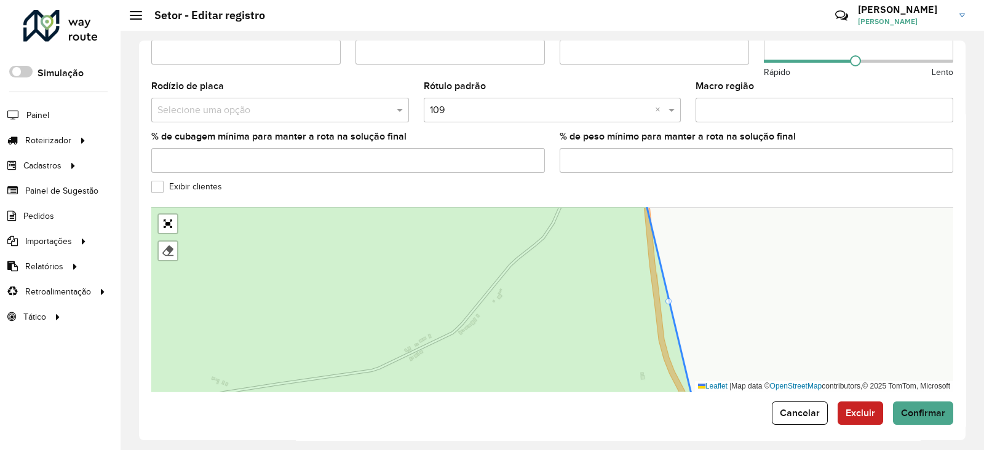
click at [668, 298] on div at bounding box center [669, 301] width 6 height 6
click at [672, 292] on div "104 - Freguesia 110 - São Sebastião do Passé 111 - Rodovia BR110 112 - Jacuípe …" at bounding box center [552, 299] width 802 height 185
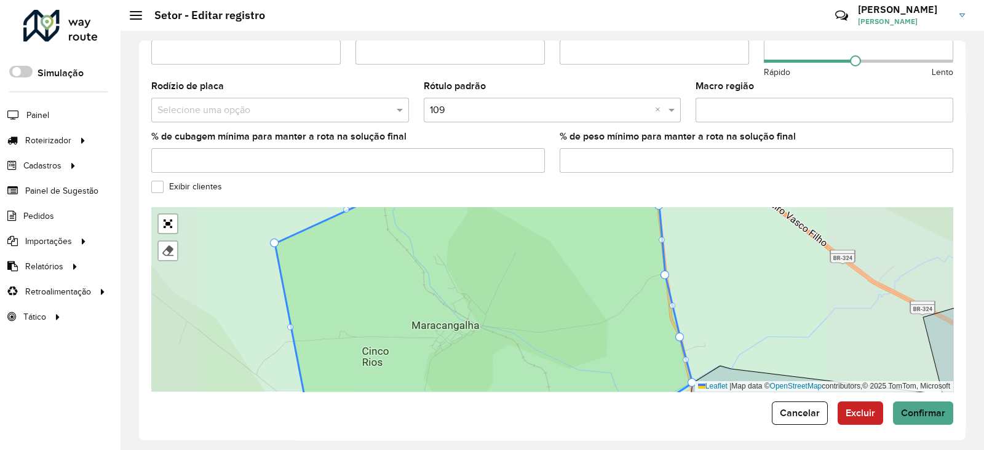
drag, startPoint x: 698, startPoint y: 269, endPoint x: 695, endPoint y: 313, distance: 43.8
click at [697, 309] on div "104 - Freguesia 110 - São Sebastião do Passé 111 - Rodovia BR110 112 - Jacuípe …" at bounding box center [552, 299] width 802 height 185
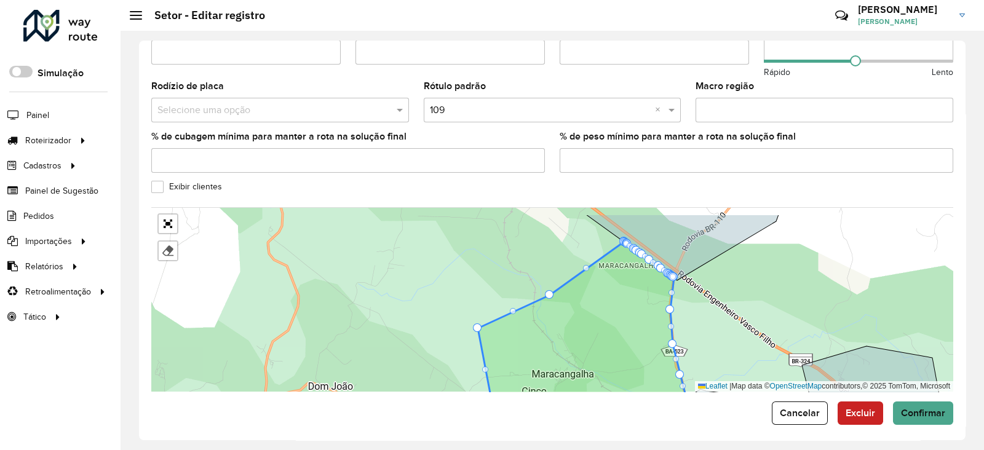
drag, startPoint x: 697, startPoint y: 299, endPoint x: 684, endPoint y: 303, distance: 14.0
click at [692, 307] on div "104 - Freguesia 110 - São Sebastião do Passé 111 - Rodovia BR110 112 - Jacuípe …" at bounding box center [552, 299] width 802 height 185
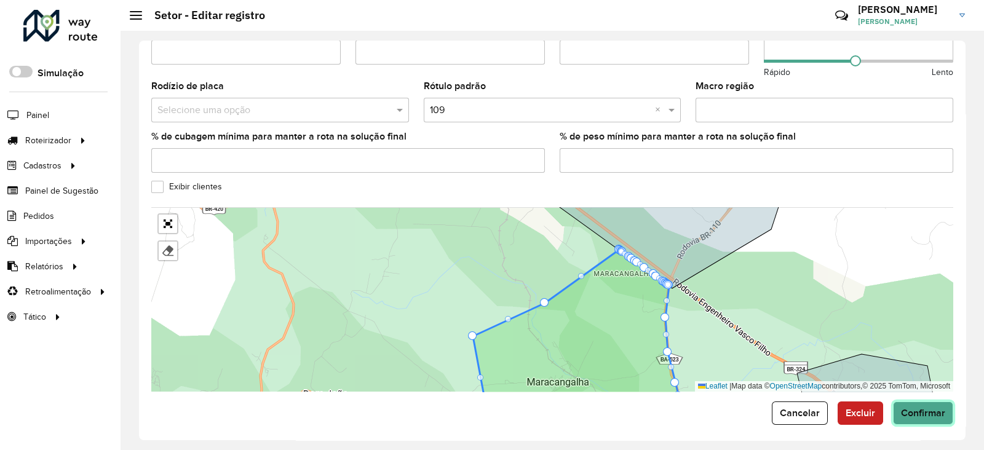
click at [904, 408] on span "Confirmar" at bounding box center [923, 413] width 44 height 10
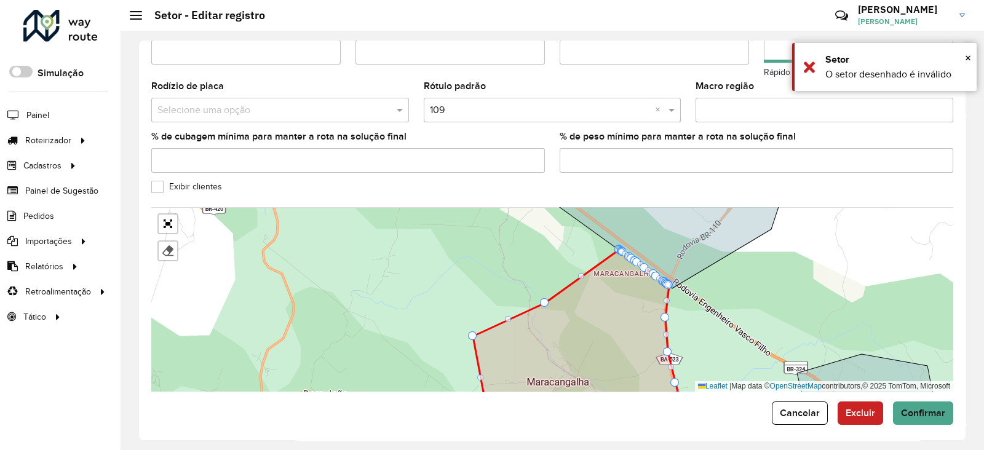
drag, startPoint x: 699, startPoint y: 303, endPoint x: 718, endPoint y: 237, distance: 69.1
click at [718, 237] on div "104 - Freguesia 110 - São Sebastião do Passé 111 - Rodovia BR110 112 - Jacuípe …" at bounding box center [552, 299] width 802 height 185
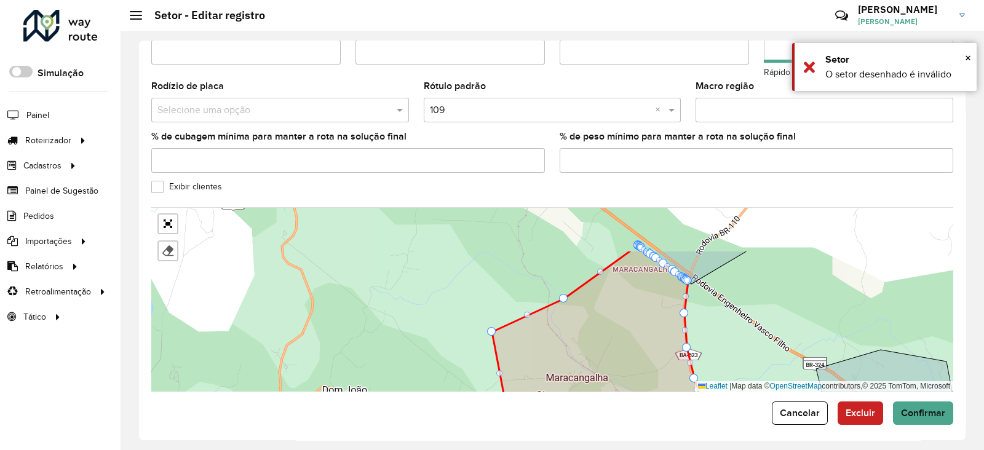
drag, startPoint x: 605, startPoint y: 272, endPoint x: 601, endPoint y: 346, distance: 74.6
click at [602, 371] on icon at bounding box center [596, 362] width 209 height 225
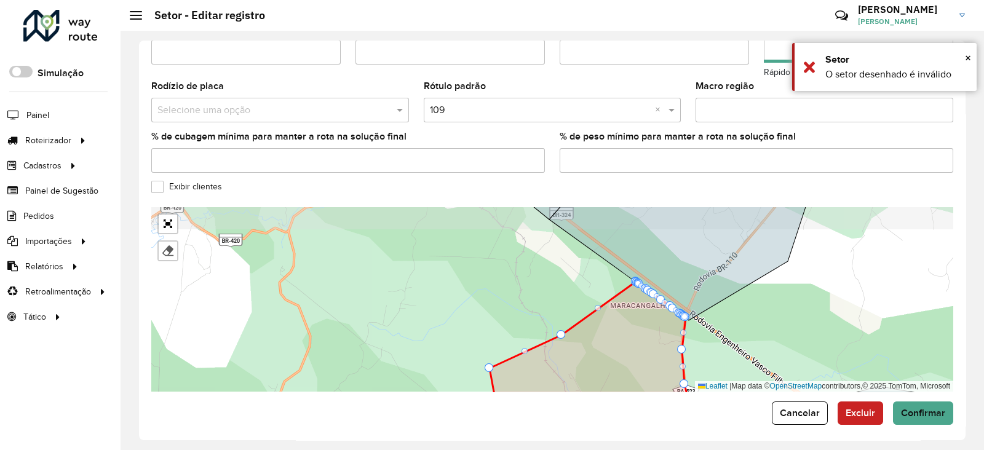
click at [620, 302] on icon at bounding box center [591, 347] width 202 height 130
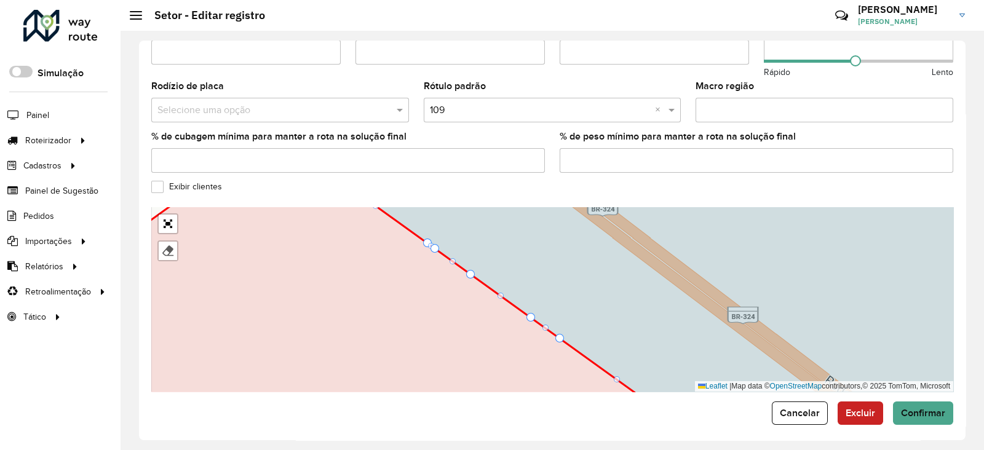
drag, startPoint x: 523, startPoint y: 314, endPoint x: 585, endPoint y: 224, distance: 109.4
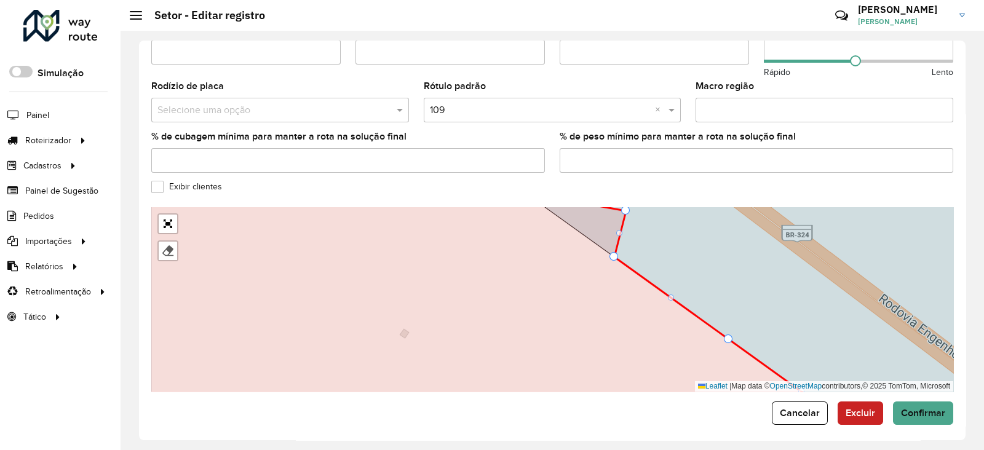
drag, startPoint x: 591, startPoint y: 226, endPoint x: 642, endPoint y: 195, distance: 60.1
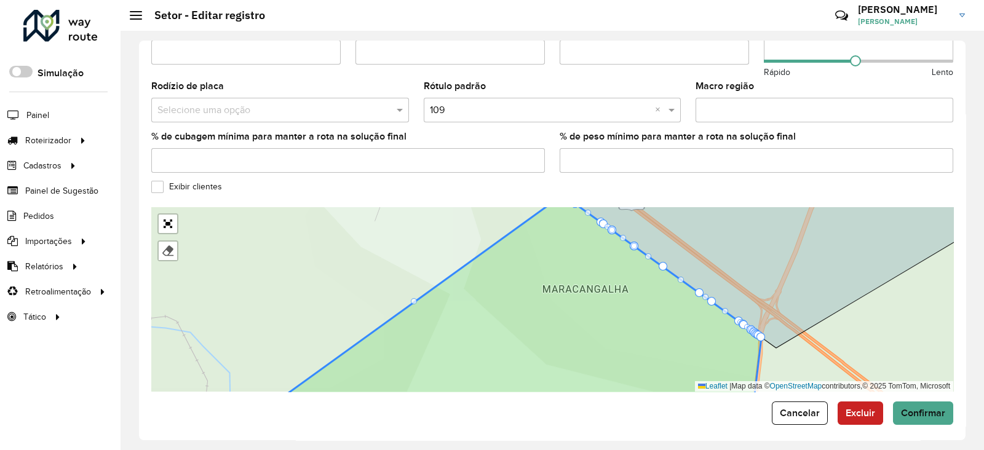
drag, startPoint x: 646, startPoint y: 273, endPoint x: 679, endPoint y: 229, distance: 55.0
click at [679, 229] on g at bounding box center [514, 283] width 1049 height 224
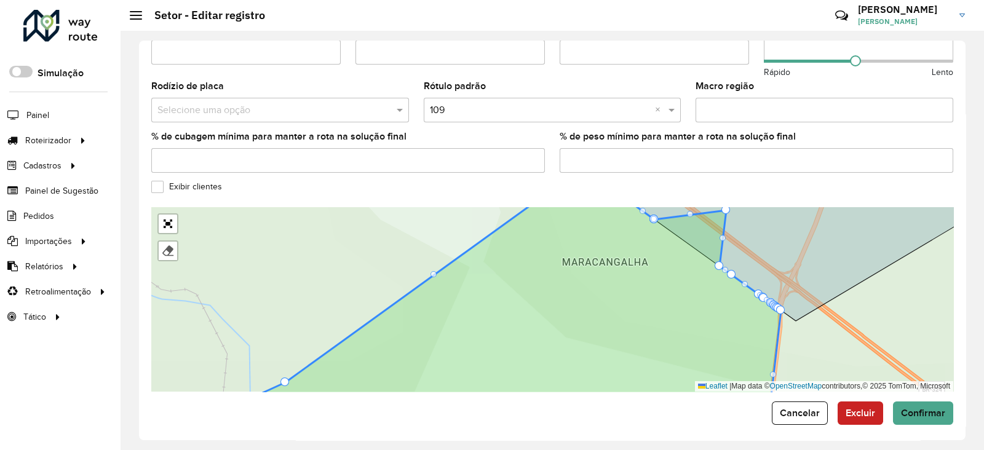
drag, startPoint x: 683, startPoint y: 232, endPoint x: 739, endPoint y: 198, distance: 65.4
drag, startPoint x: 732, startPoint y: 266, endPoint x: 772, endPoint y: 226, distance: 56.6
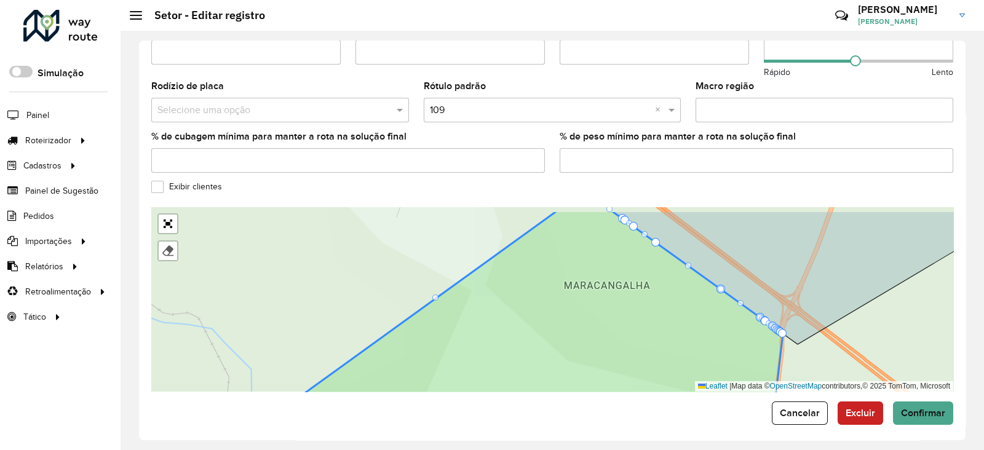
drag, startPoint x: 718, startPoint y: 306, endPoint x: 715, endPoint y: 349, distance: 42.6
click at [717, 348] on icon at bounding box center [503, 322] width 561 height 225
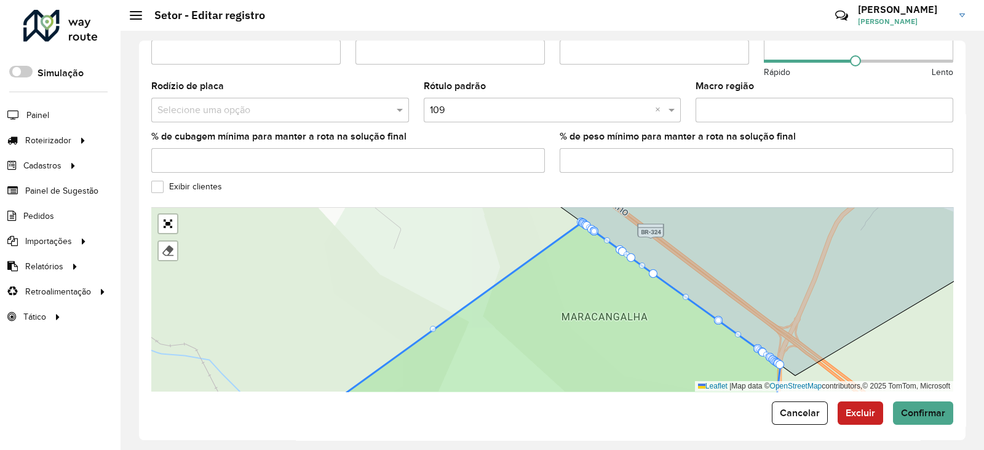
click at [572, 288] on icon at bounding box center [550, 318] width 461 height 190
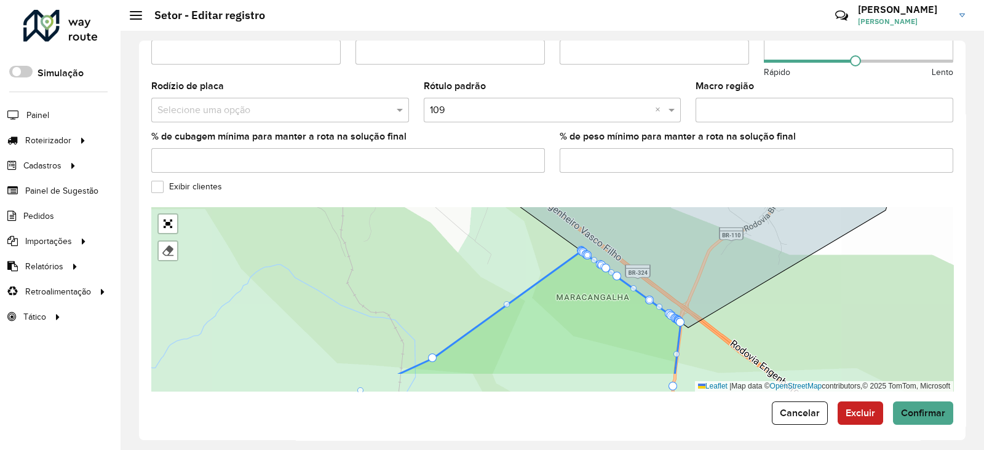
drag, startPoint x: 577, startPoint y: 312, endPoint x: 641, endPoint y: 75, distance: 245.5
click at [631, 106] on formly-group "Depósito * Selecione um depósito × CDD Camaçari Nome * Veículos Tipos de veícul…" at bounding box center [552, 24] width 802 height 735
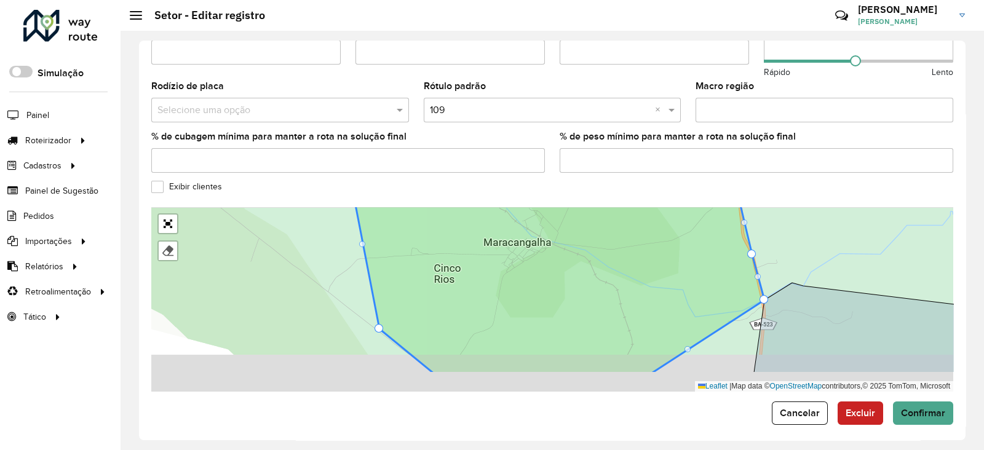
drag, startPoint x: 618, startPoint y: 294, endPoint x: 612, endPoint y: 183, distance: 111.0
click at [613, 180] on formly-group "Depósito * Selecione um depósito × CDD Camaçari Nome * Veículos Tipos de veícul…" at bounding box center [552, 24] width 802 height 735
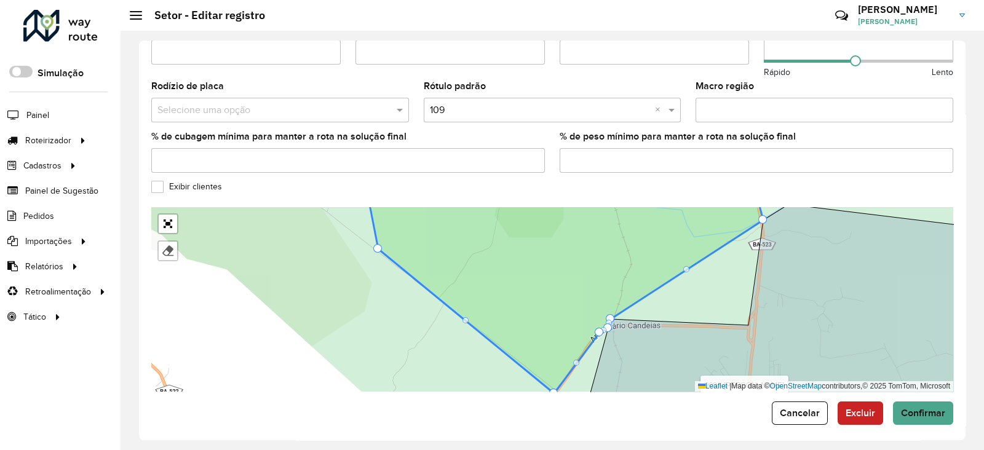
drag, startPoint x: 584, startPoint y: 257, endPoint x: 601, endPoint y: 195, distance: 63.7
click at [602, 196] on form "Depósito * Selecione um depósito × CDD Camaçari Nome * Veículos Tipos de veícul…" at bounding box center [552, 41] width 802 height 768
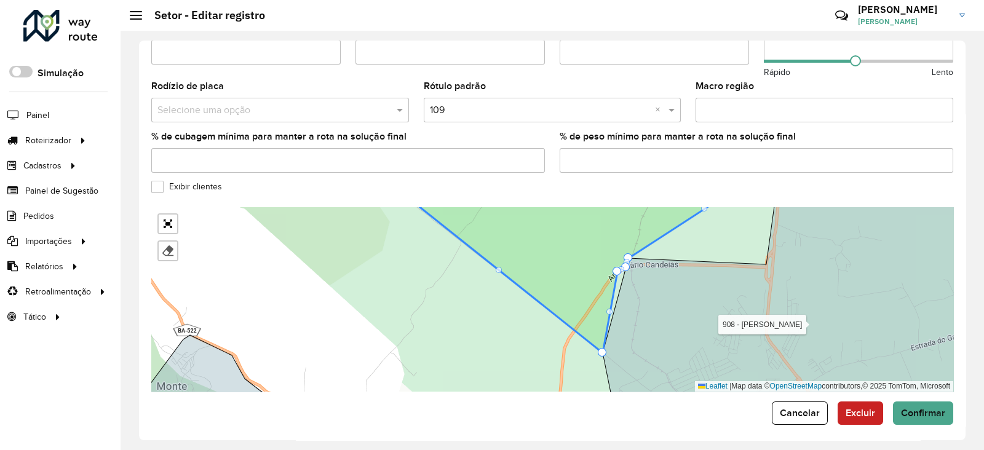
drag, startPoint x: 573, startPoint y: 321, endPoint x: 611, endPoint y: 346, distance: 45.4
drag, startPoint x: 616, startPoint y: 260, endPoint x: 685, endPoint y: 337, distance: 102.8
click at [928, 408] on span "Confirmar" at bounding box center [923, 413] width 44 height 10
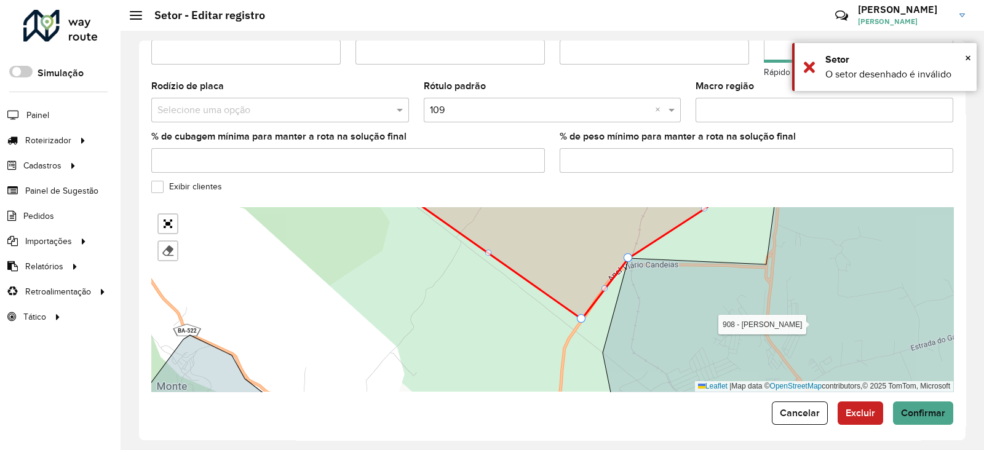
drag, startPoint x: 600, startPoint y: 342, endPoint x: 579, endPoint y: 309, distance: 39.3
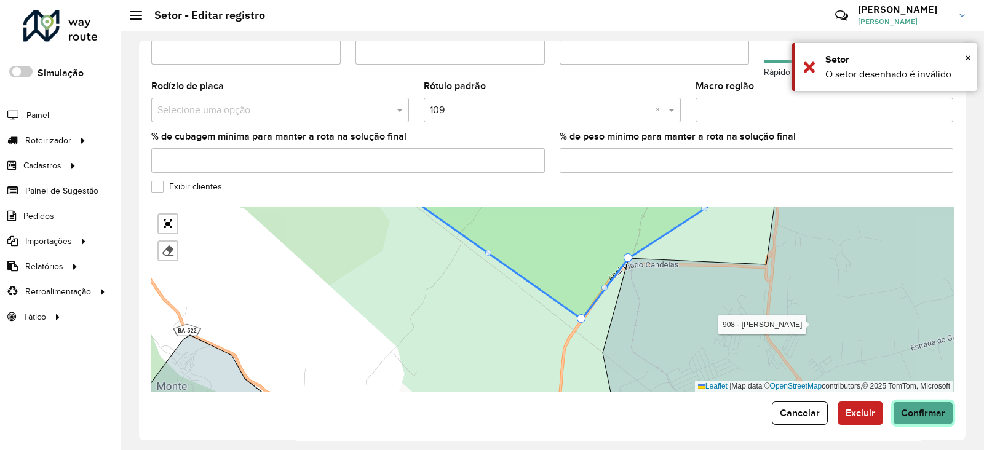
click at [912, 408] on span "Confirmar" at bounding box center [923, 413] width 44 height 10
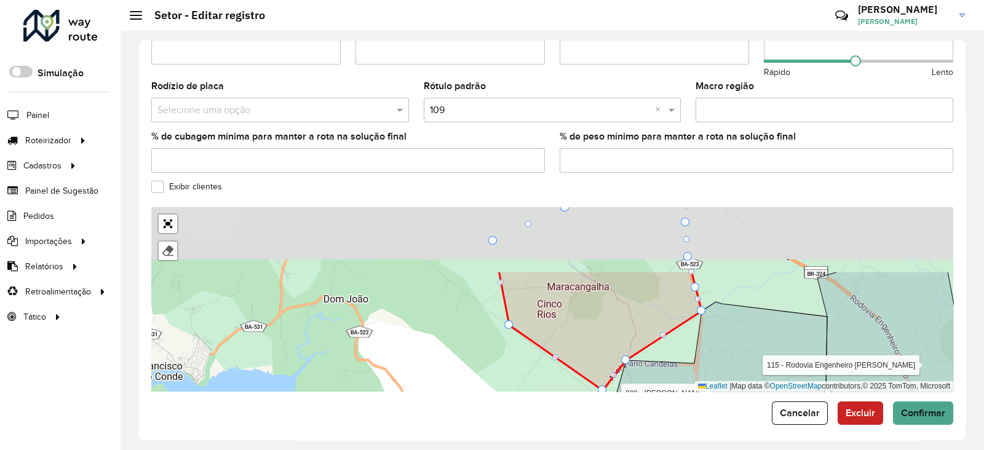
drag, startPoint x: 700, startPoint y: 273, endPoint x: 664, endPoint y: 358, distance: 92.7
click at [668, 357] on div "104 - Freguesia 110 - São Sebastião do Passé 111 - Rodovia BR110 112 - Jacuípe …" at bounding box center [552, 299] width 802 height 185
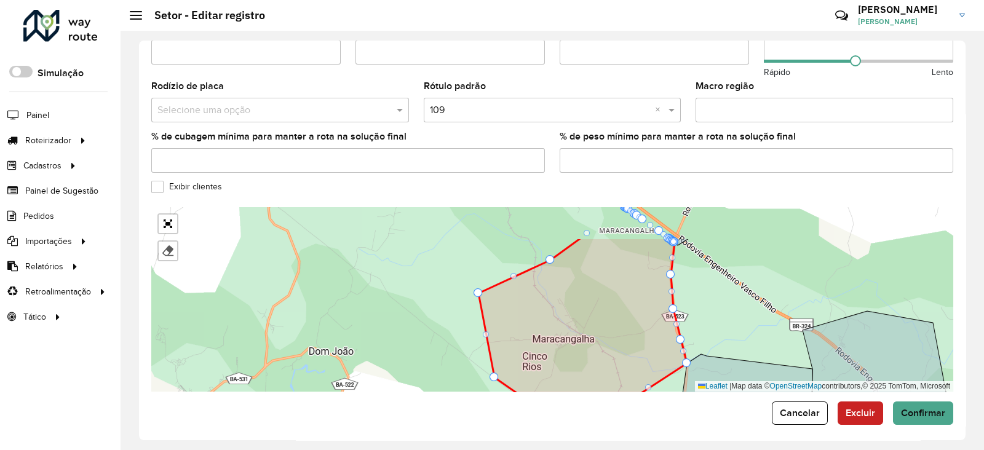
drag, startPoint x: 564, startPoint y: 279, endPoint x: 548, endPoint y: 351, distance: 73.7
click at [548, 351] on icon at bounding box center [583, 340] width 209 height 206
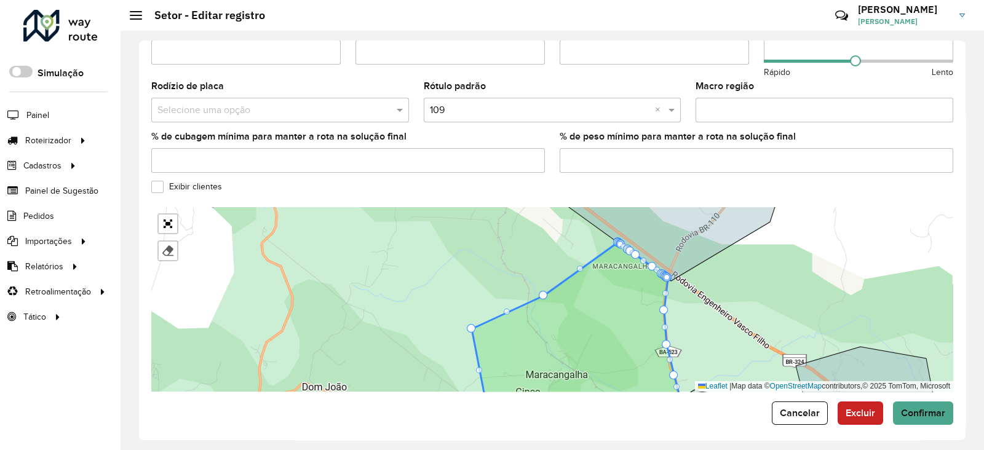
drag, startPoint x: 668, startPoint y: 272, endPoint x: 711, endPoint y: 245, distance: 50.4
drag, startPoint x: 666, startPoint y: 274, endPoint x: 679, endPoint y: 266, distance: 16.0
click at [679, 266] on icon at bounding box center [578, 327] width 209 height 170
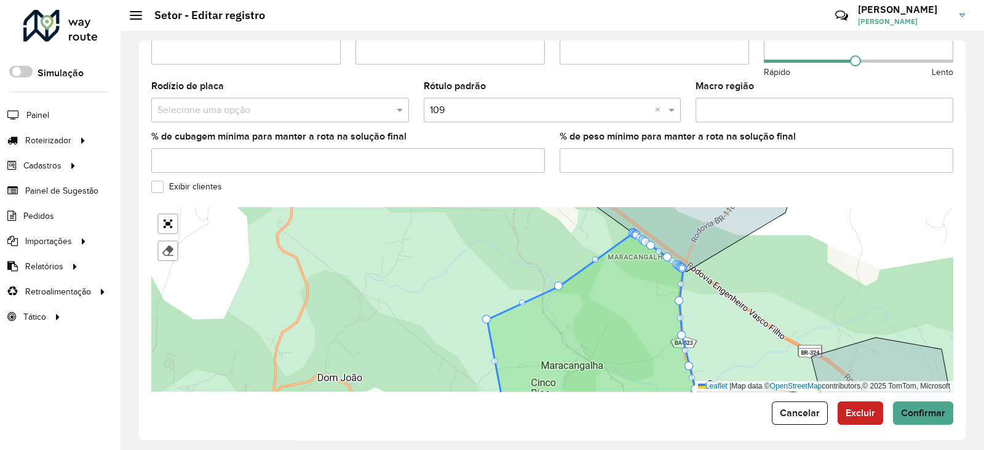
drag, startPoint x: 681, startPoint y: 260, endPoint x: 720, endPoint y: 241, distance: 42.9
click at [644, 237] on div at bounding box center [645, 241] width 9 height 9
drag, startPoint x: 653, startPoint y: 239, endPoint x: 713, endPoint y: 209, distance: 66.9
drag, startPoint x: 634, startPoint y: 219, endPoint x: 643, endPoint y: 197, distance: 23.8
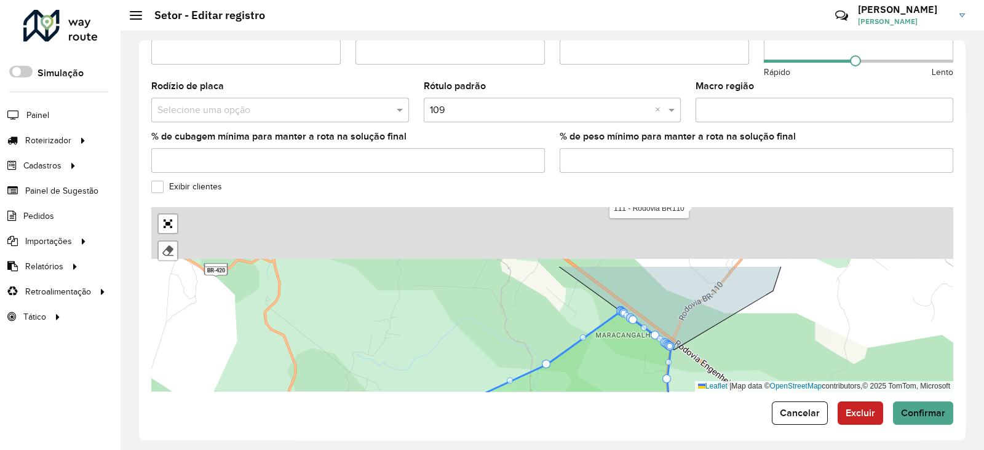
drag, startPoint x: 611, startPoint y: 277, endPoint x: 600, endPoint y: 321, distance: 45.7
click at [597, 337] on icon at bounding box center [579, 400] width 209 height 179
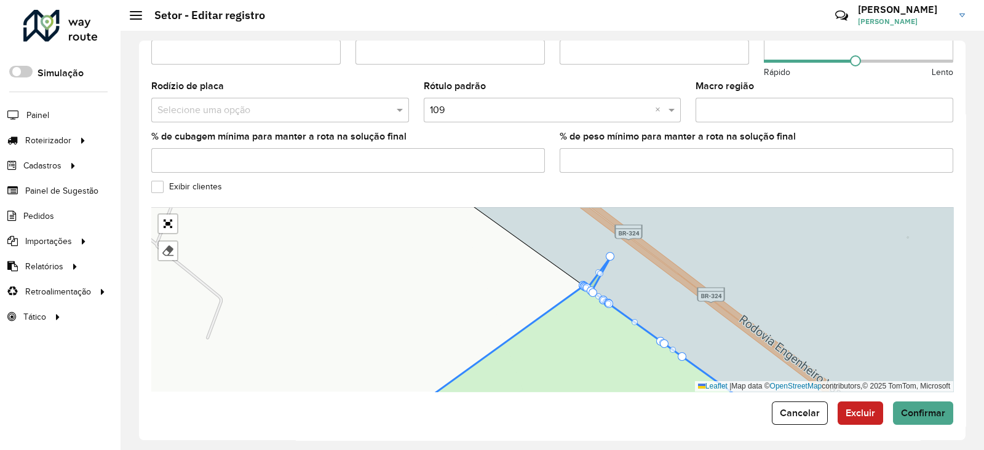
drag, startPoint x: 582, startPoint y: 281, endPoint x: 609, endPoint y: 242, distance: 47.3
drag, startPoint x: 582, startPoint y: 274, endPoint x: 581, endPoint y: 258, distance: 16.0
drag
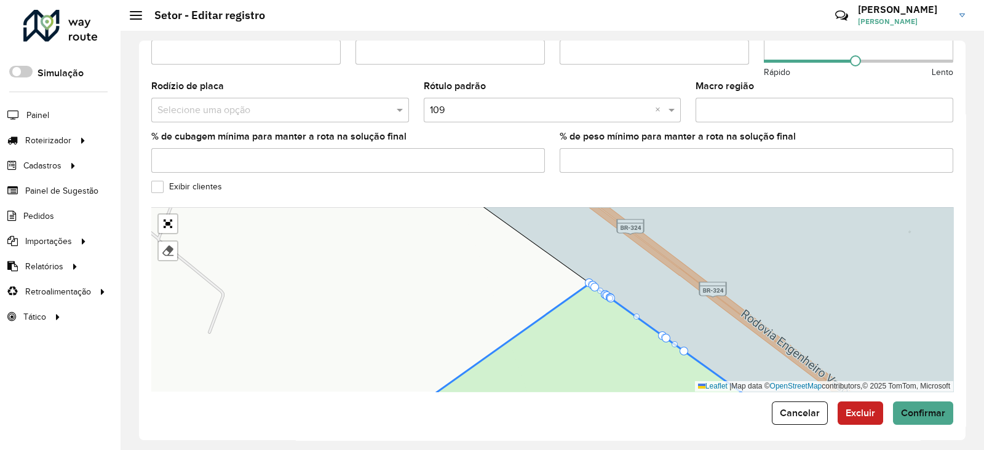
click at [597, 206] on icon at bounding box center [739, 294] width 578 height 223
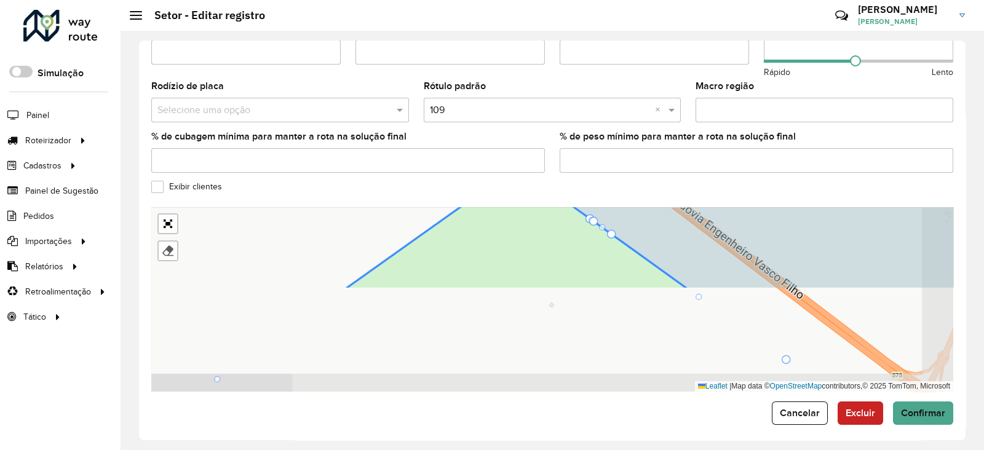
click at [587, 198] on form "Depósito * Selecione um depósito × CDD Camaçari Nome * Veículos Tipos de veícul…" at bounding box center [552, 41] width 802 height 768
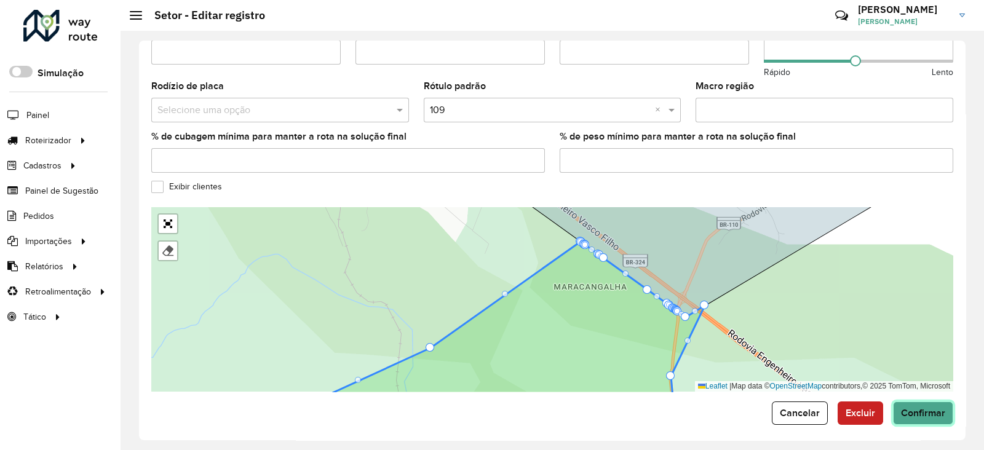
click at [928, 408] on span "Confirmar" at bounding box center [923, 413] width 44 height 10
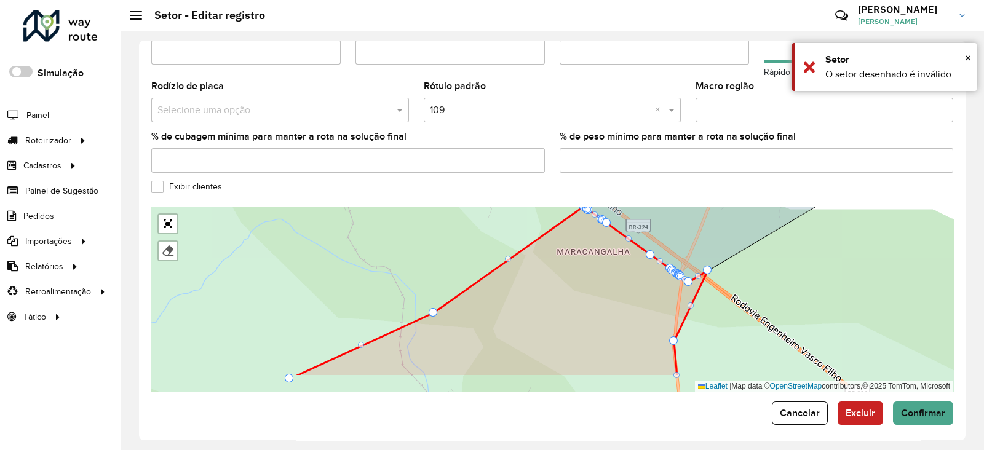
click at [754, 278] on div "104 - Freguesia 110 - São Sebastião do Passé 111 - Rodovia BR110 112 - Jacuípe …" at bounding box center [552, 299] width 802 height 185
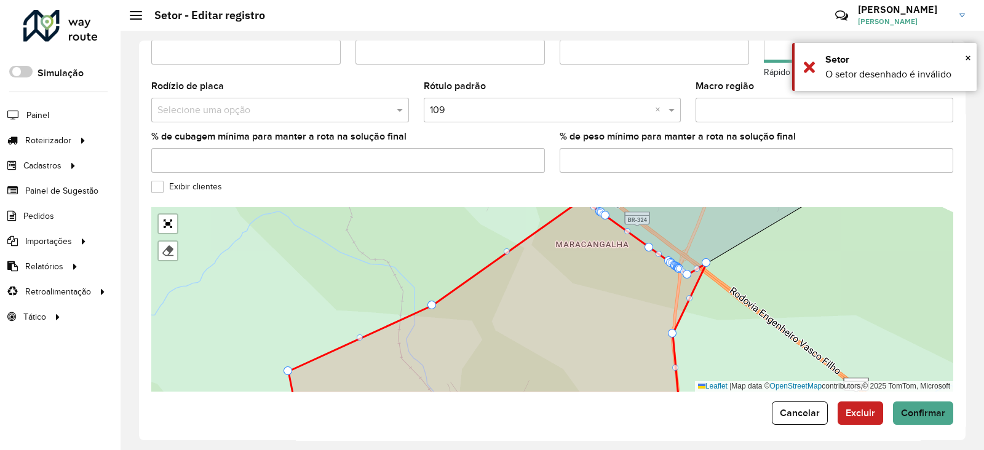
click at [793, 392] on form "Depósito * Selecione um depósito × CDD Camaçari Nome * Veículos Tipos de veícul…" at bounding box center [552, 41] width 802 height 768
click at [791, 408] on span "Cancelar" at bounding box center [800, 413] width 40 height 10
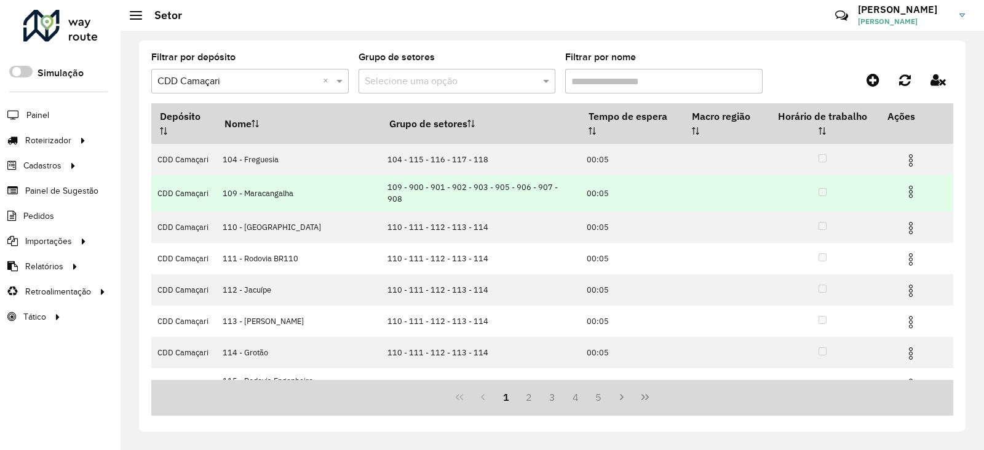
click at [904, 185] on img at bounding box center [911, 192] width 15 height 15
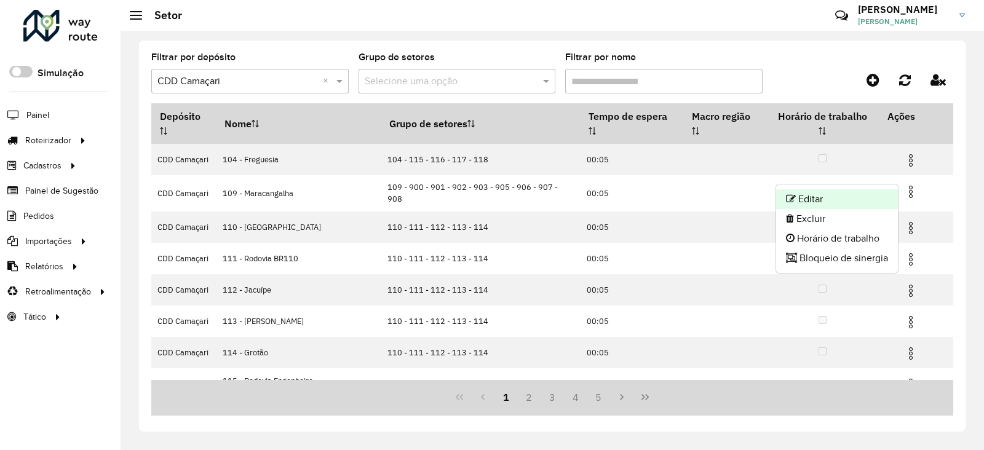
click at [855, 206] on li "Editar" at bounding box center [837, 200] width 122 height 20
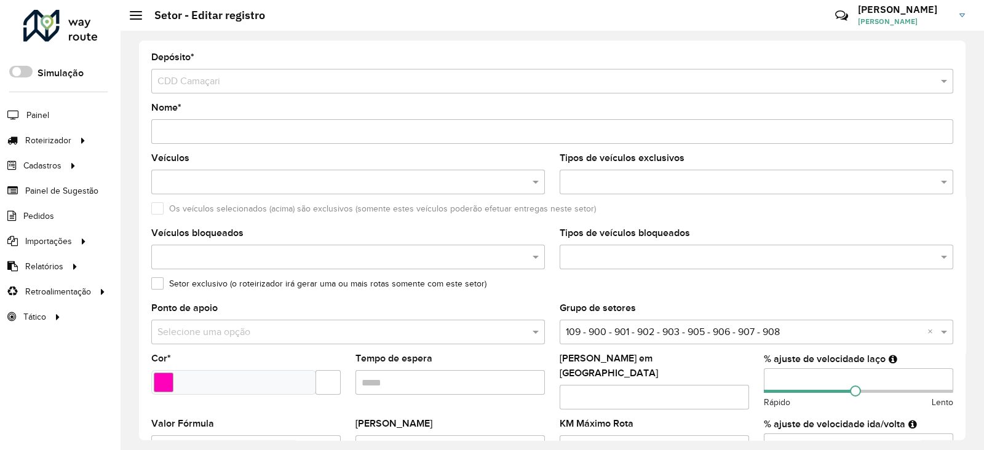
scroll to position [396, 0]
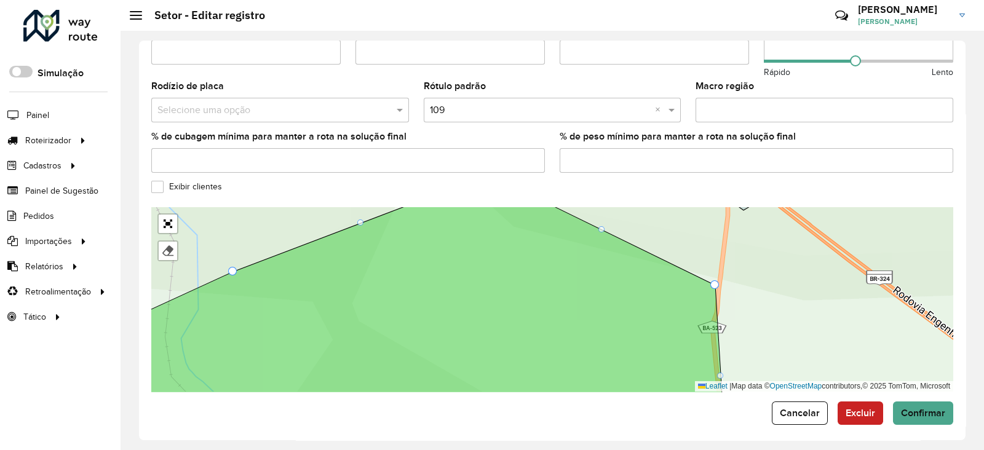
drag, startPoint x: 585, startPoint y: 249, endPoint x: 555, endPoint y: 312, distance: 69.4
click at [556, 312] on icon at bounding box center [395, 303] width 655 height 223
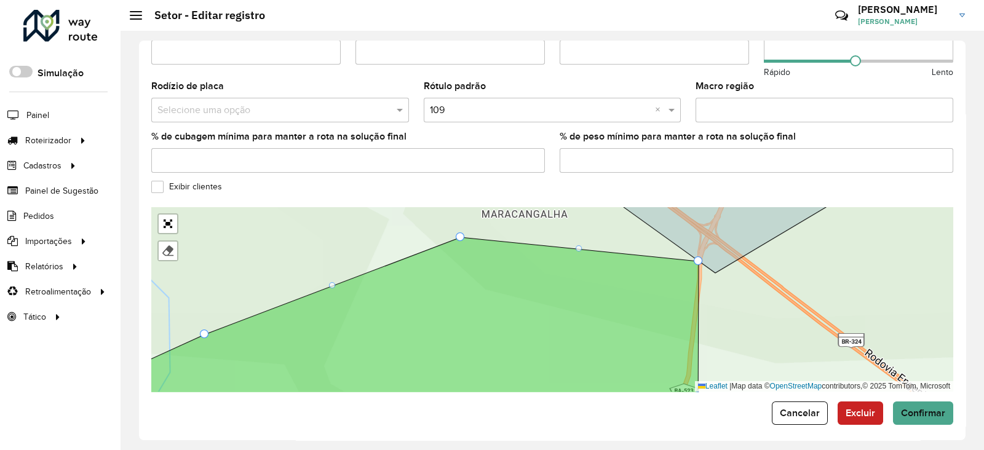
drag, startPoint x: 687, startPoint y: 341, endPoint x: 700, endPoint y: 253, distance: 88.8
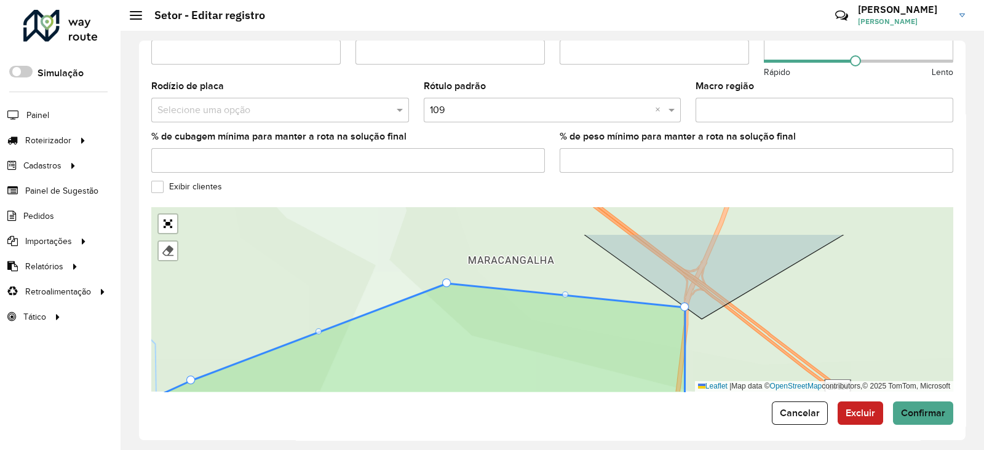
drag, startPoint x: 574, startPoint y: 277, endPoint x: 564, endPoint y: 312, distance: 36.6
click at [564, 312] on icon at bounding box center [371, 371] width 629 height 175
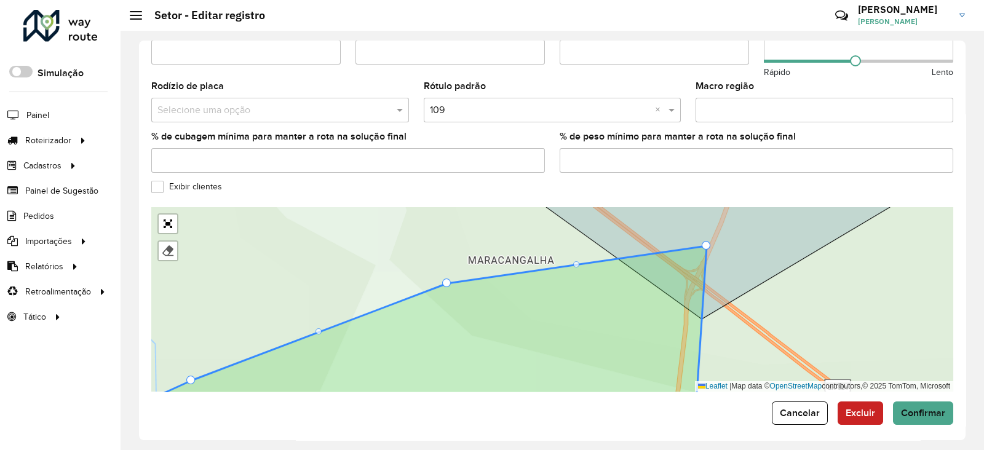
drag, startPoint x: 683, startPoint y: 298, endPoint x: 698, endPoint y: 233, distance: 67.6
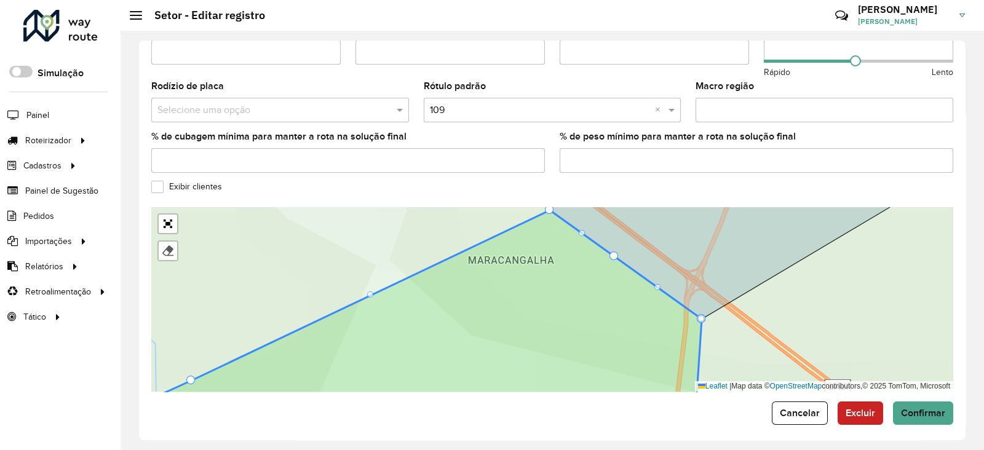
drag, startPoint x: 448, startPoint y: 275, endPoint x: 551, endPoint y: 199, distance: 127.6
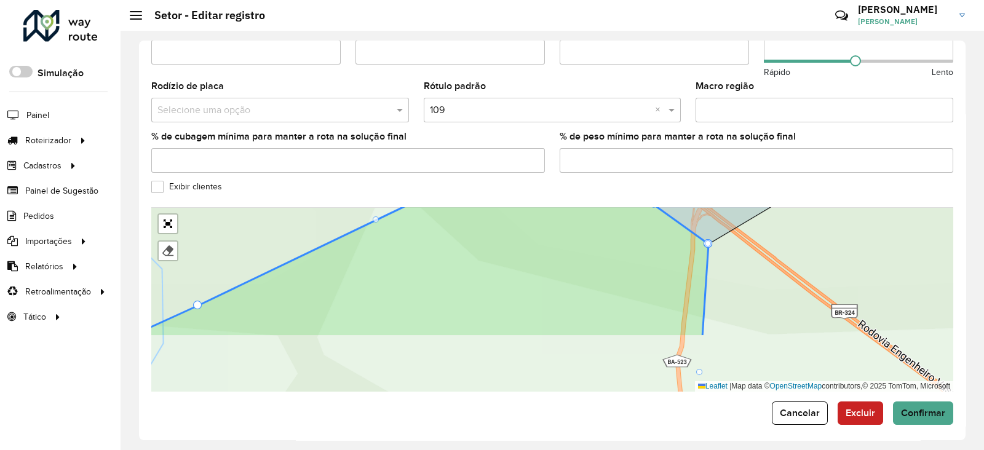
drag, startPoint x: 582, startPoint y: 257, endPoint x: 580, endPoint y: 177, distance: 80.0
click at [578, 183] on formly-group "Depósito * Selecione um depósito × CDD Camaçari Nome * Veículos Tipos de veícul…" at bounding box center [552, 24] width 802 height 735
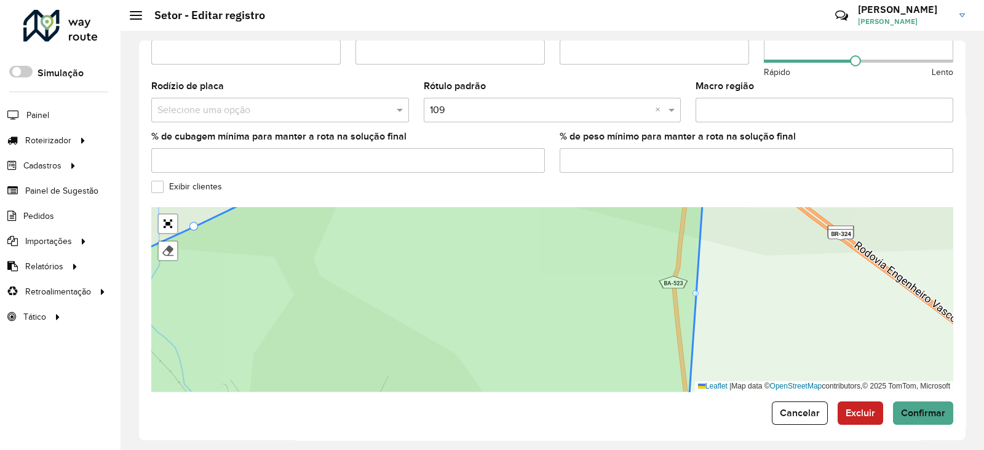
click at [695, 290] on div at bounding box center [696, 293] width 6 height 6
drag, startPoint x: 690, startPoint y: 285, endPoint x: 669, endPoint y: 278, distance: 22.2
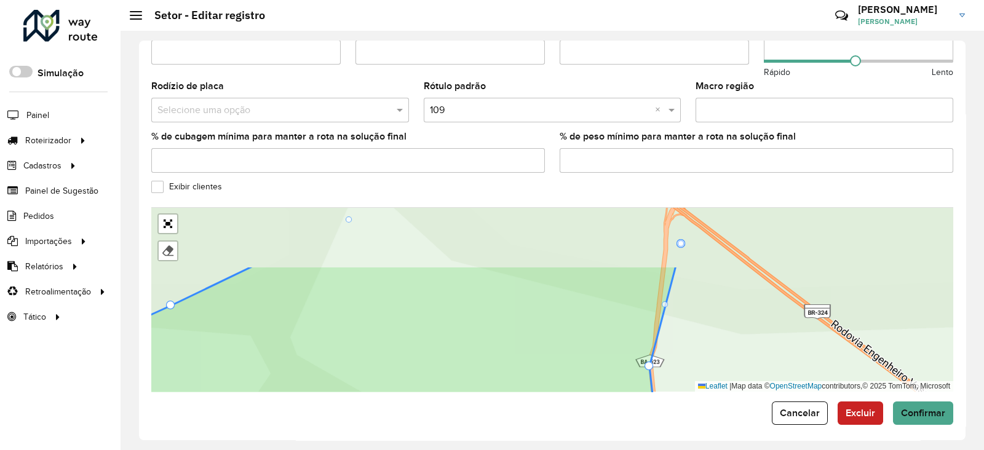
drag, startPoint x: 696, startPoint y: 263, endPoint x: 660, endPoint y: 375, distance: 117.5
click at [661, 371] on div "104 - Freguesia 110 - São Sebastião do Passé 111 - Rodovia BR110 112 - Jacuípe …" at bounding box center [552, 299] width 802 height 185
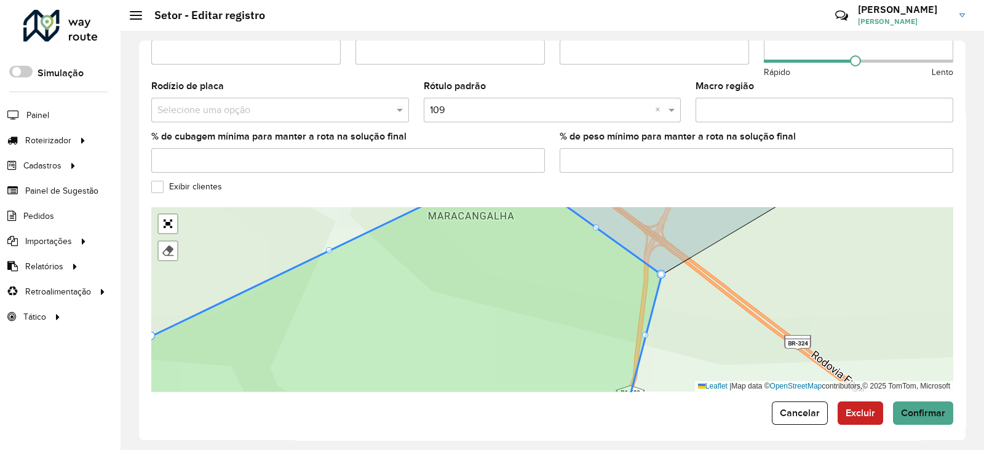
drag, startPoint x: 671, startPoint y: 275, endPoint x: 663, endPoint y: 270, distance: 8.9
click at [664, 271] on div "104 - Freguesia 110 - São Sebastião do Passé 111 - Rodovia BR110 112 - Jacuípe …" at bounding box center [552, 299] width 802 height 185
click at [663, 270] on div at bounding box center [661, 273] width 6 height 6
drag, startPoint x: 661, startPoint y: 266, endPoint x: 652, endPoint y: 263, distance: 9.7
click at [663, 270] on div at bounding box center [661, 273] width 6 height 6
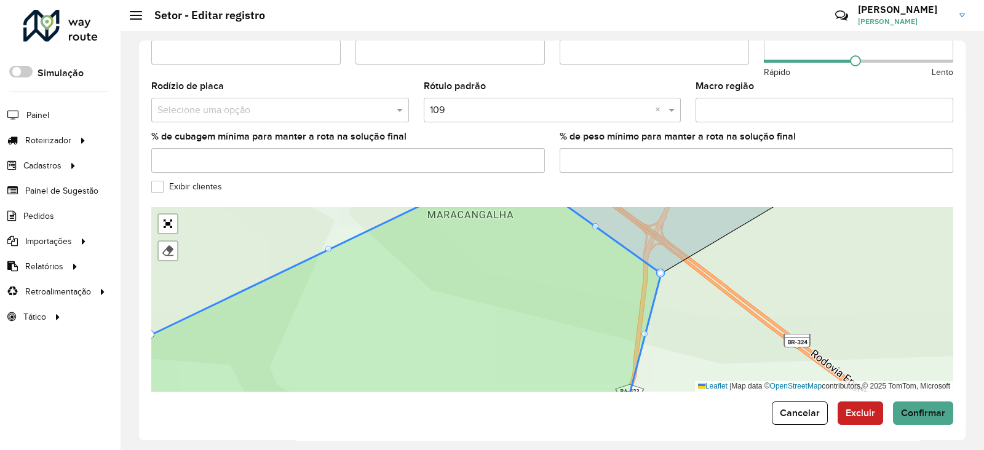
click at [661, 270] on div at bounding box center [661, 273] width 6 height 6
drag, startPoint x: 661, startPoint y: 265, endPoint x: 654, endPoint y: 278, distance: 14.9
click at [659, 270] on div at bounding box center [661, 273] width 6 height 6
click at [642, 312] on icon at bounding box center [365, 299] width 591 height 225
click at [643, 331] on div at bounding box center [645, 334] width 6 height 6
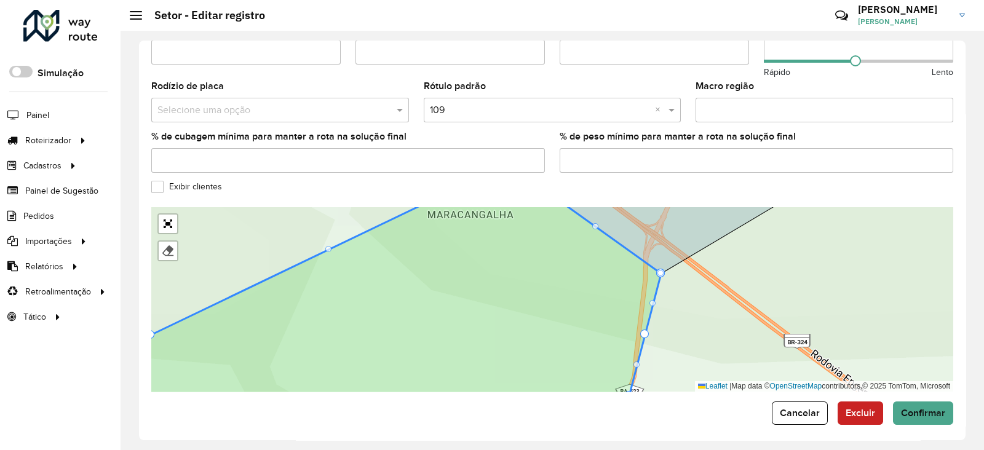
drag, startPoint x: 663, startPoint y: 265, endPoint x: 651, endPoint y: 262, distance: 11.9
click at [642, 332] on icon at bounding box center [365, 299] width 591 height 225
drag, startPoint x: 645, startPoint y: 322, endPoint x: 640, endPoint y: 316, distance: 8.4
click at [661, 269] on div "104 - Freguesia 110 - São Sebastião do Passé 111 - Rodovia BR110 112 - Jacuípe …" at bounding box center [552, 299] width 802 height 185
drag, startPoint x: 659, startPoint y: 262, endPoint x: 686, endPoint y: 265, distance: 27.2
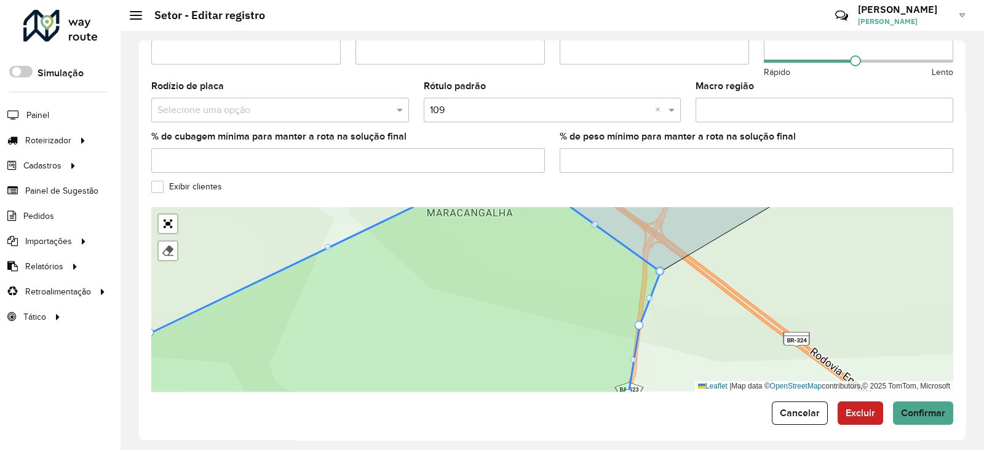
click at [660, 268] on div at bounding box center [660, 271] width 6 height 6
click at [657, 267] on div at bounding box center [660, 271] width 9 height 9
click at [656, 267] on div at bounding box center [660, 271] width 9 height 9
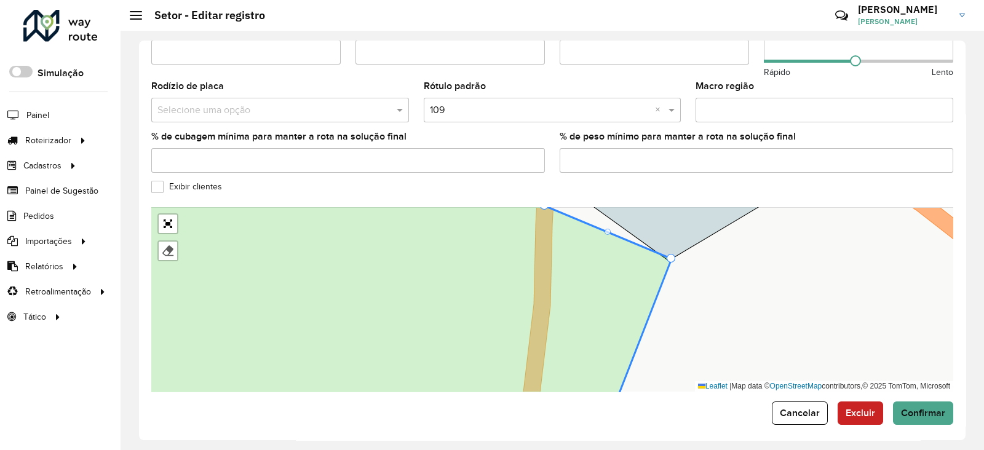
drag, startPoint x: 668, startPoint y: 254, endPoint x: 544, endPoint y: 199, distance: 135.3
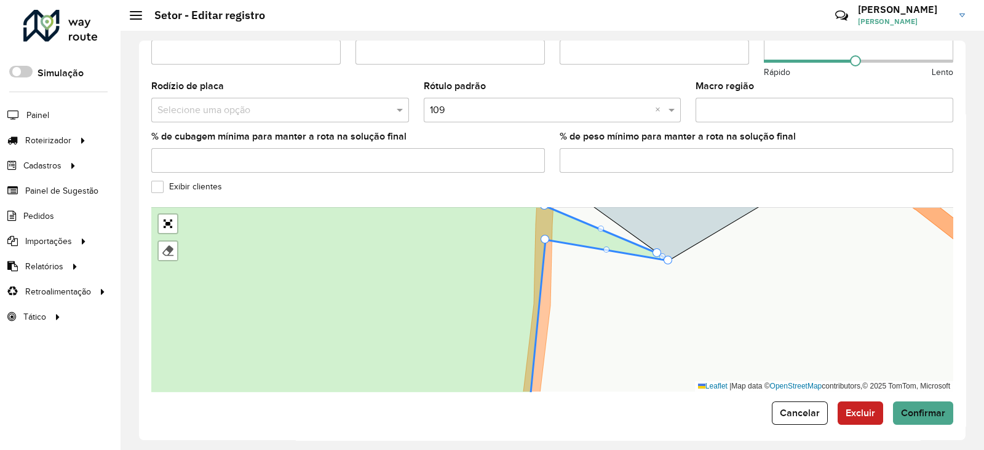
drag, startPoint x: 674, startPoint y: 251, endPoint x: 541, endPoint y: 232, distance: 133.7
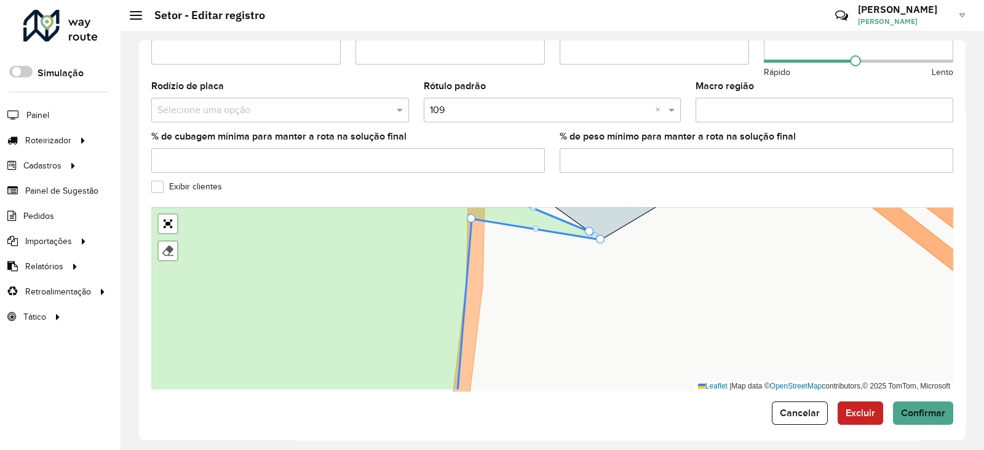
drag, startPoint x: 668, startPoint y: 260, endPoint x: 626, endPoint y: 278, distance: 45.7
click at [626, 278] on div "104 - Freguesia 110 - São Sebastião do Passé 111 - Rodovia BR110 112 - Jacuípe …" at bounding box center [552, 299] width 802 height 185
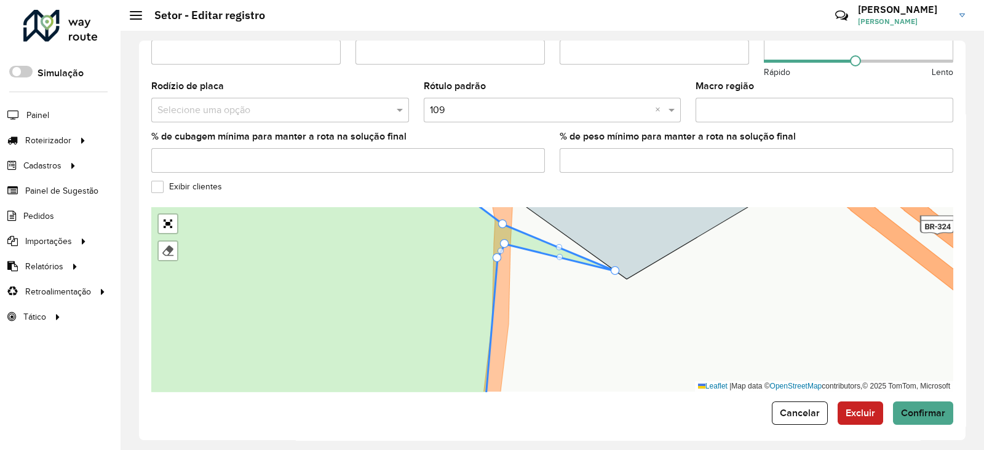
drag, startPoint x: 626, startPoint y: 272, endPoint x: 501, endPoint y: 236, distance: 129.9
drag, startPoint x: 617, startPoint y: 263, endPoint x: 528, endPoint y: 244, distance: 90.6
click at [613, 268] on div at bounding box center [615, 271] width 6 height 6
drag, startPoint x: 613, startPoint y: 263, endPoint x: 594, endPoint y: 265, distance: 19.2
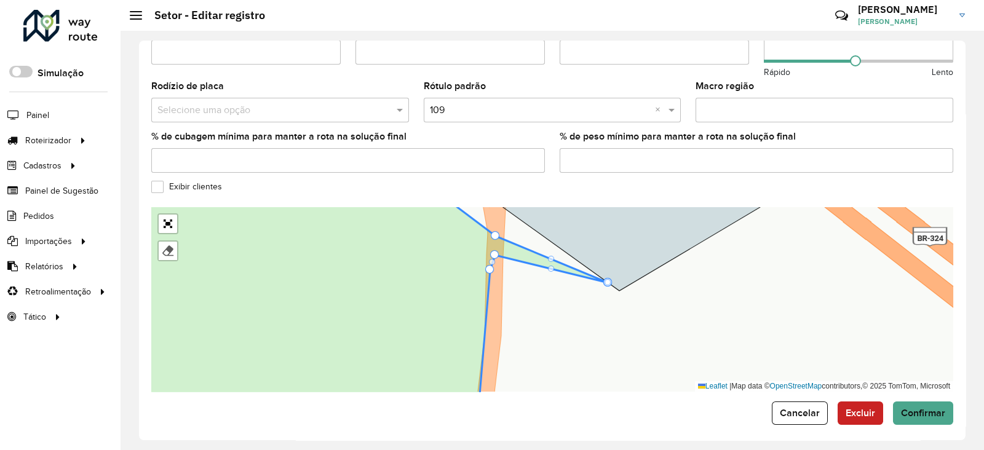
drag, startPoint x: 567, startPoint y: 254, endPoint x: 557, endPoint y: 266, distance: 15.3
click at [557, 267] on div "104 - Freguesia 110 - São Sebastião do Passé 111 - Rodovia BR110 112 - Jacuípe …" at bounding box center [552, 299] width 802 height 185
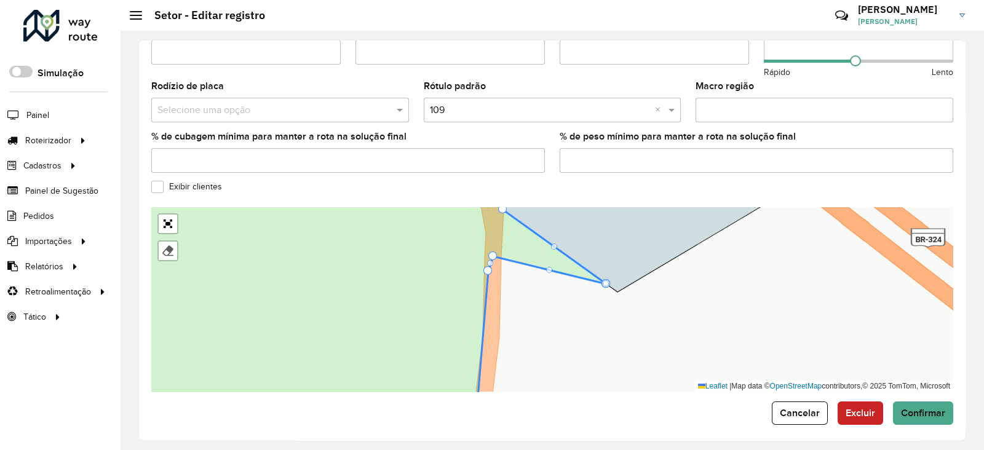
drag, startPoint x: 495, startPoint y: 229, endPoint x: 505, endPoint y: 201, distance: 29.2
drag, startPoint x: 603, startPoint y: 278, endPoint x: 485, endPoint y: 230, distance: 126.9
drag, startPoint x: 593, startPoint y: 266, endPoint x: 489, endPoint y: 217, distance: 115.3
drag, startPoint x: 573, startPoint y: 258, endPoint x: 489, endPoint y: 210, distance: 97.3
drag, startPoint x: 532, startPoint y: 224, endPoint x: 489, endPoint y: 204, distance: 47.4
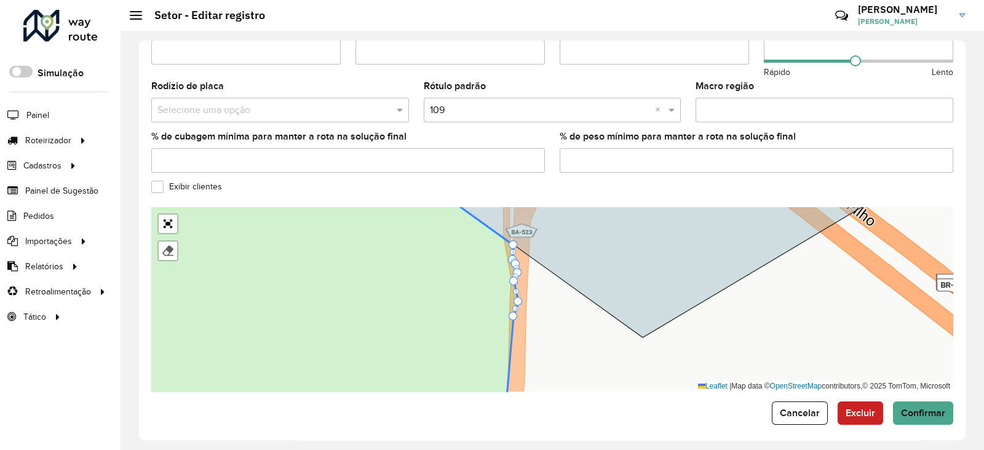
drag, startPoint x: 525, startPoint y: 244, endPoint x: 510, endPoint y: 237, distance: 16.8
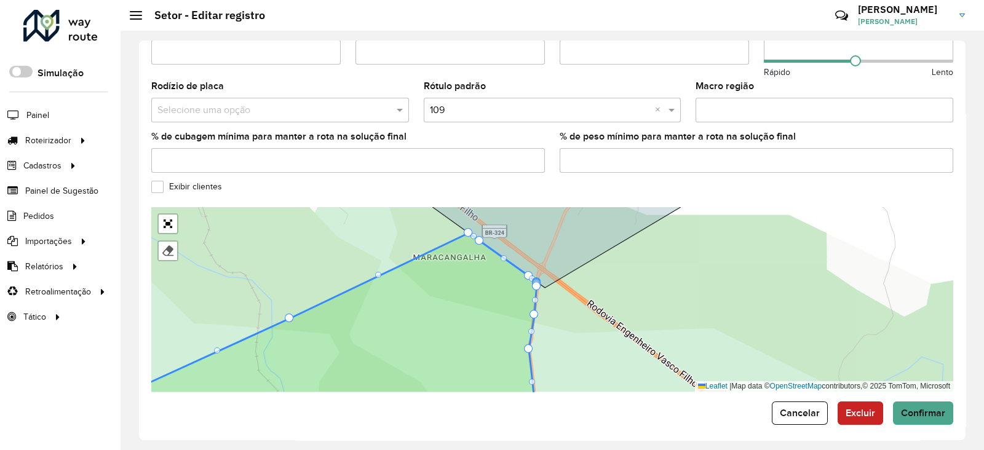
drag, startPoint x: 553, startPoint y: 328, endPoint x: 572, endPoint y: 146, distance: 183.1
click at [566, 170] on formly-group "Depósito * Selecione um depósito × CDD Camaçari Nome * Veículos Tipos de veícul…" at bounding box center [552, 24] width 802 height 735
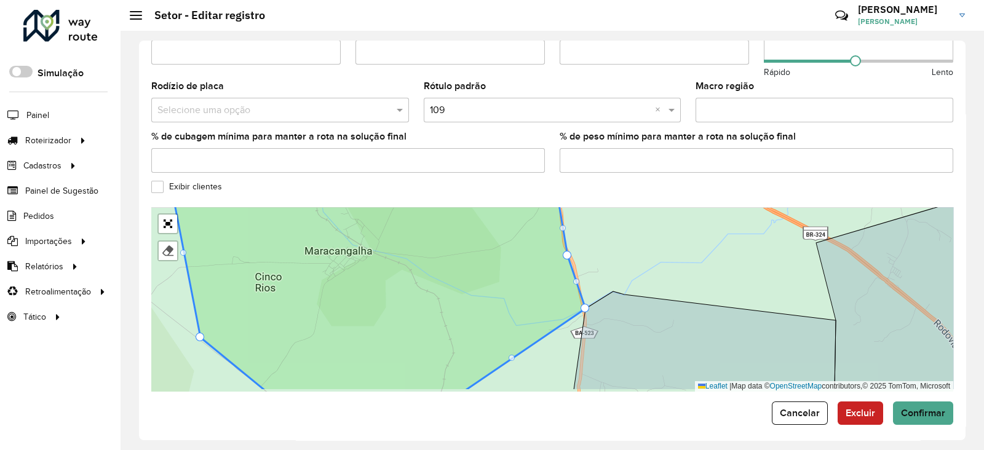
drag, startPoint x: 529, startPoint y: 303, endPoint x: 533, endPoint y: 250, distance: 53.0
click at [533, 258] on icon at bounding box center [377, 278] width 418 height 225
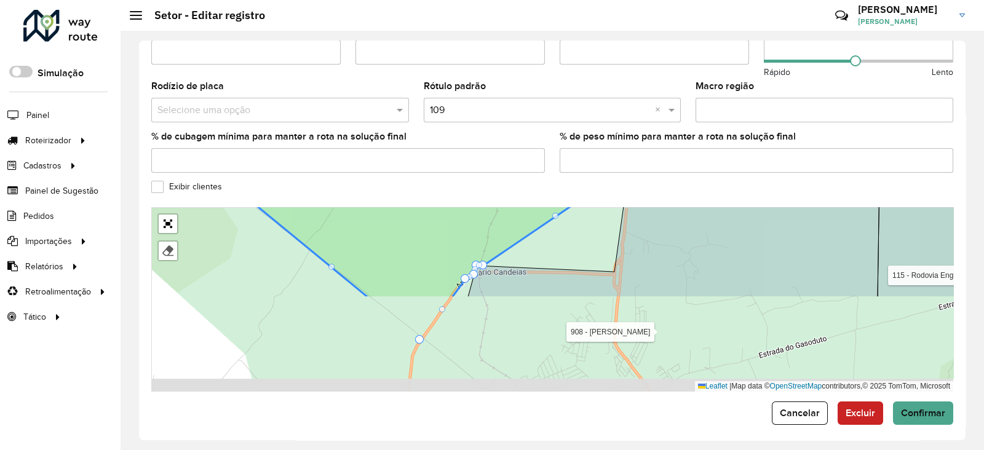
drag, startPoint x: 540, startPoint y: 327, endPoint x: 577, endPoint y: 214, distance: 119.7
click at [577, 215] on div "104 - Freguesia 110 - São Sebastião do Passé 111 - Rodovia BR110 112 - Jacuípe …" at bounding box center [552, 299] width 802 height 185
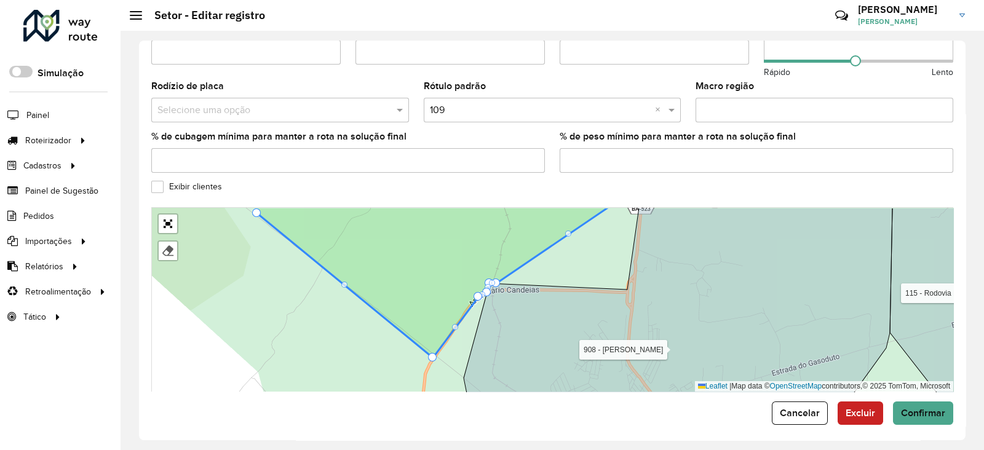
click at [520, 312] on icon at bounding box center [678, 319] width 429 height 223
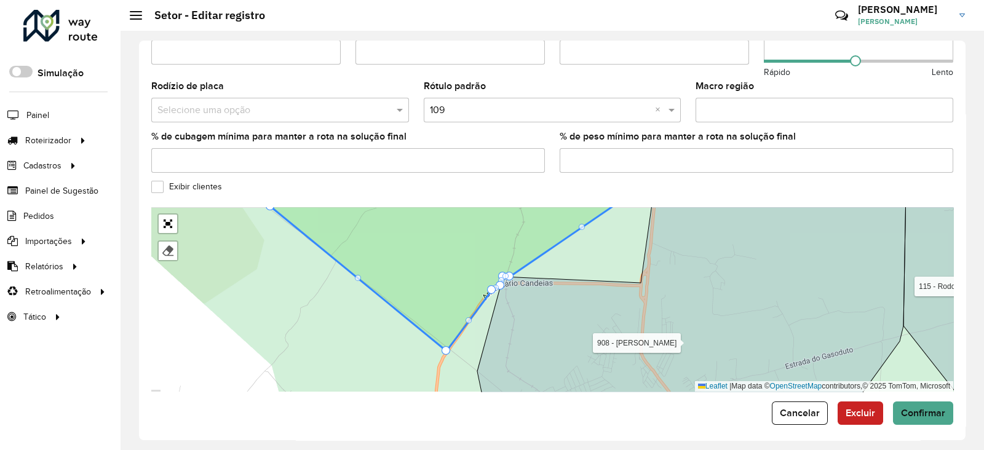
click at [541, 288] on icon at bounding box center [691, 289] width 429 height 223
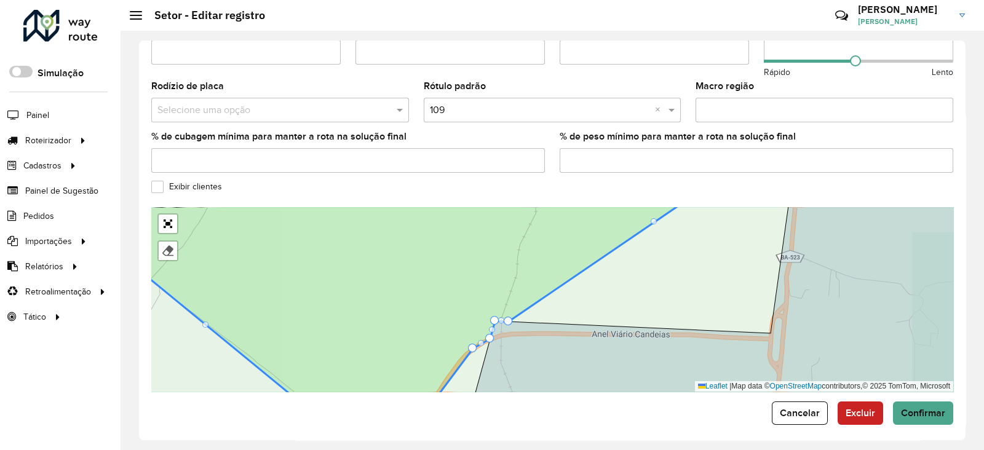
click at [520, 270] on icon at bounding box center [388, 299] width 636 height 225
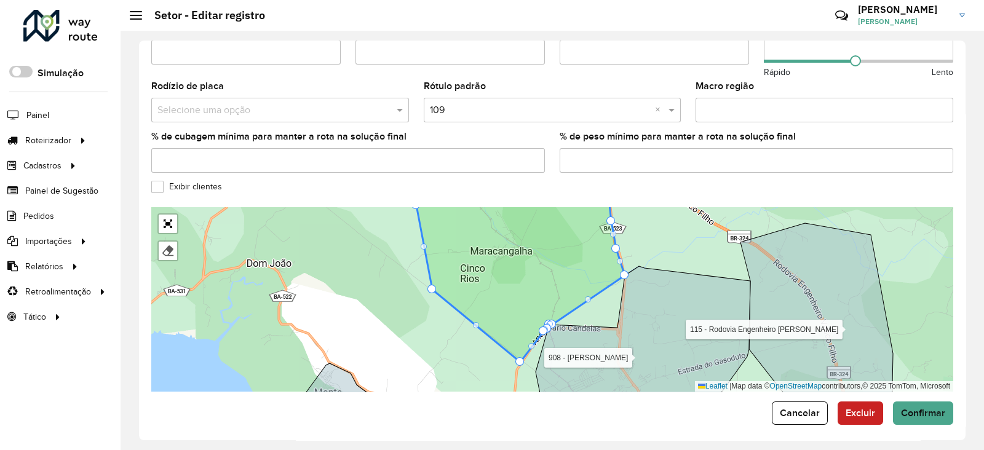
click at [583, 362] on icon at bounding box center [521, 278] width 209 height 169
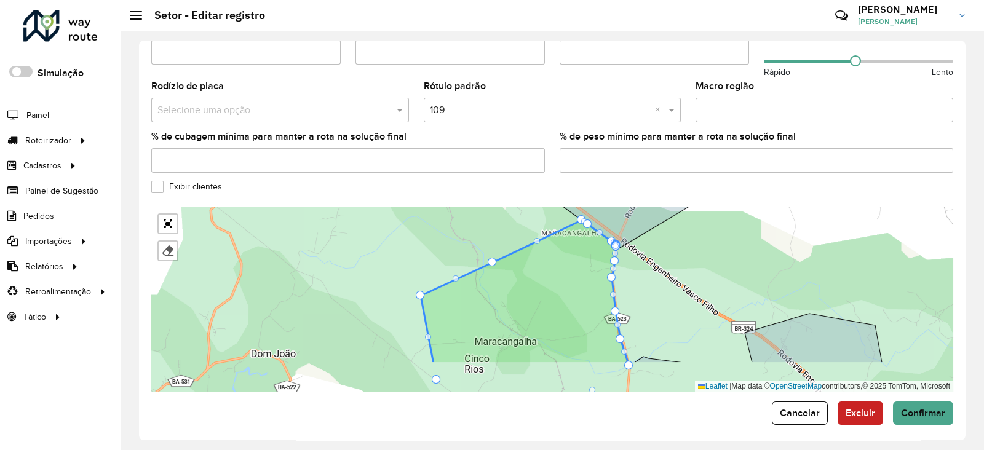
click at [556, 263] on icon at bounding box center [525, 292] width 208 height 144
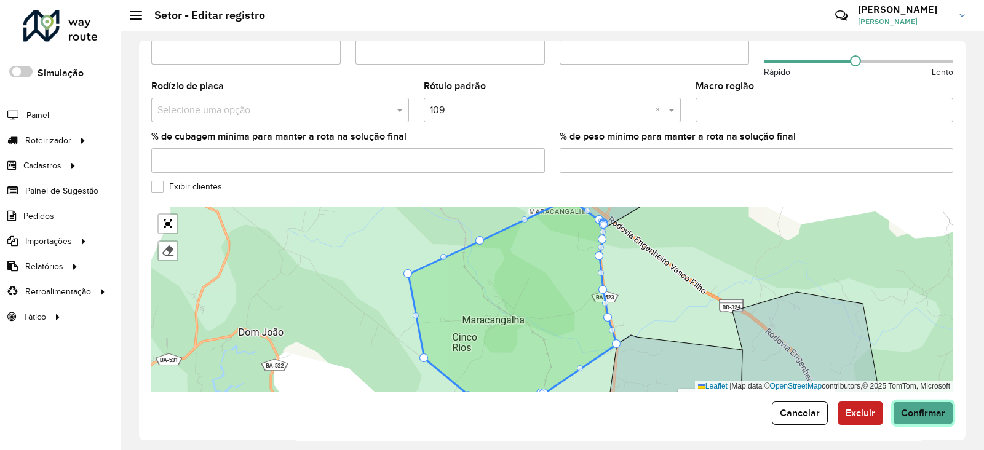
click at [936, 408] on span "Confirmar" at bounding box center [923, 413] width 44 height 10
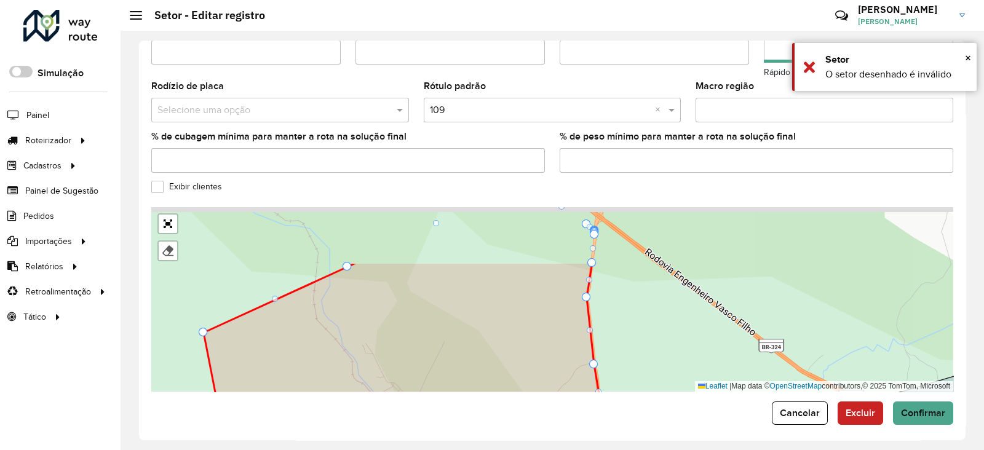
click at [630, 387] on form "Depósito * Selecione um depósito × CDD Camaçari Nome * Veículos Tipos de veícul…" at bounding box center [552, 41] width 802 height 768
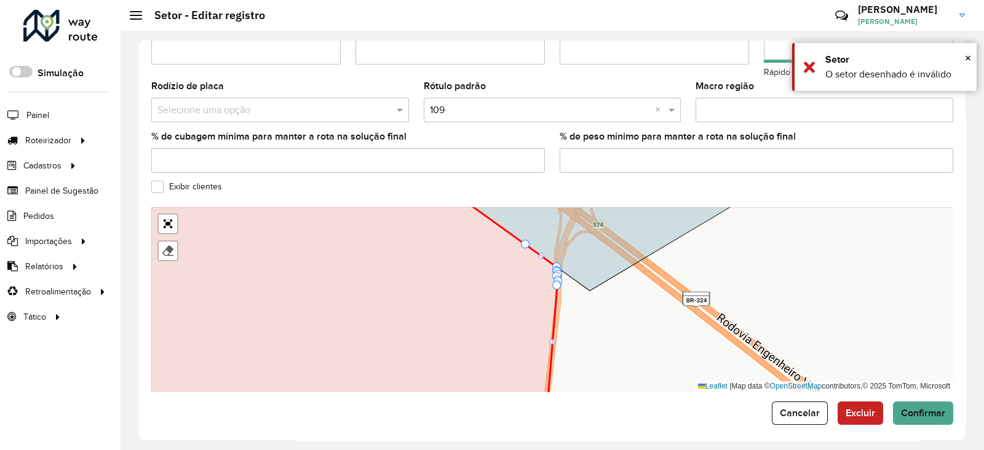
click at [569, 367] on div "104 - Freguesia 110 - São Sebastião do Passé 111 - Rodovia BR110 112 - Jacuípe …" at bounding box center [552, 299] width 802 height 185
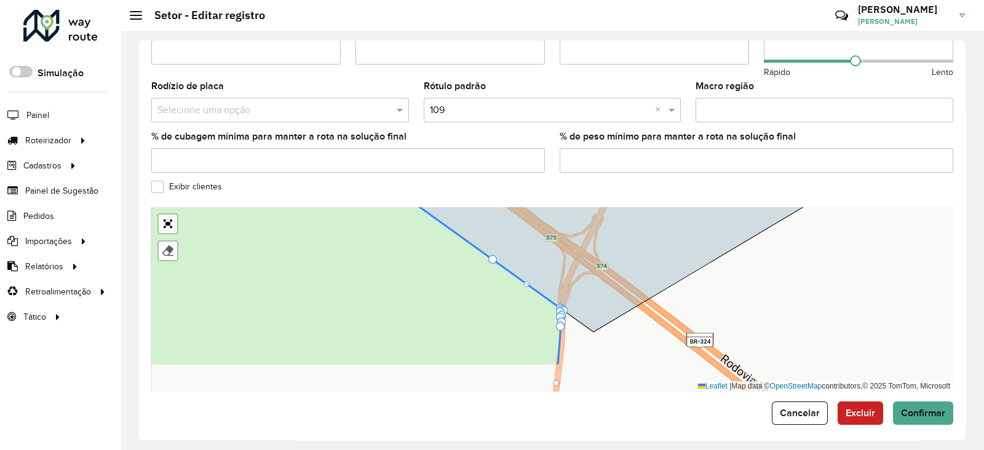
click at [570, 250] on icon at bounding box center [621, 238] width 582 height 190
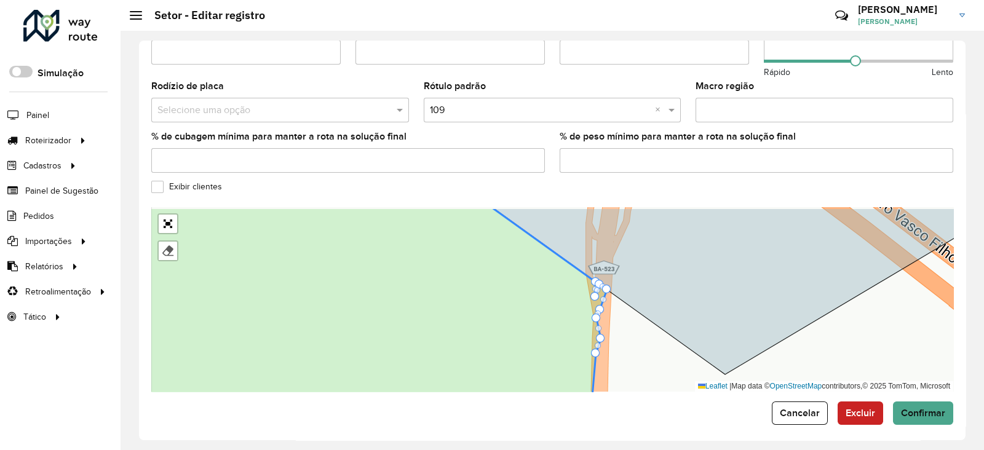
click at [603, 308] on div "104 - Freguesia 110 - São Sebastião do Passé 111 - Rodovia BR110 112 - Jacuípe …" at bounding box center [552, 299] width 802 height 185
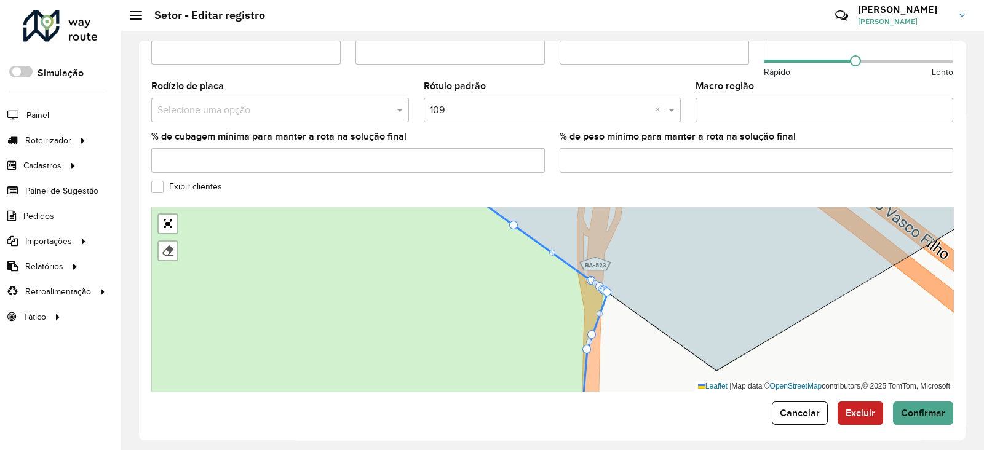
click at [610, 280] on icon at bounding box center [737, 278] width 561 height 186
click at [912, 408] on span "Confirmar" at bounding box center [923, 413] width 44 height 10
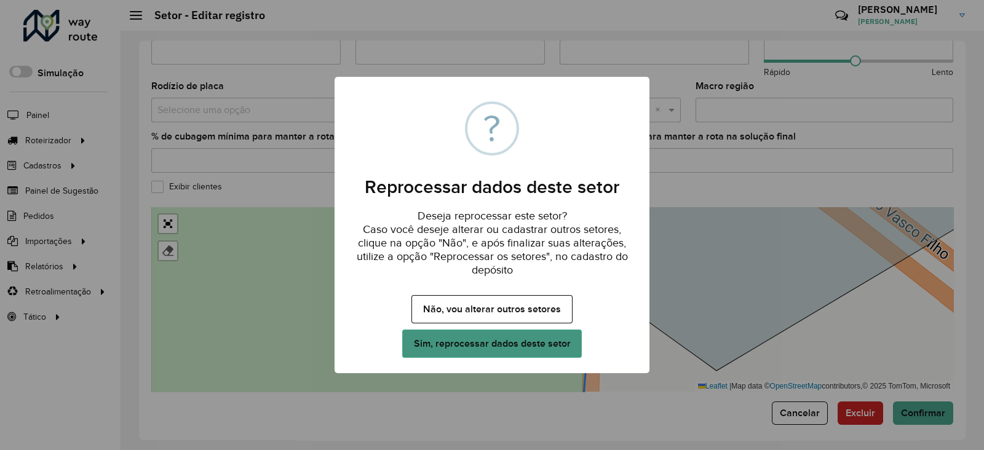
click at [532, 340] on button "Sim, reprocessar dados deste setor" at bounding box center [492, 344] width 180 height 28
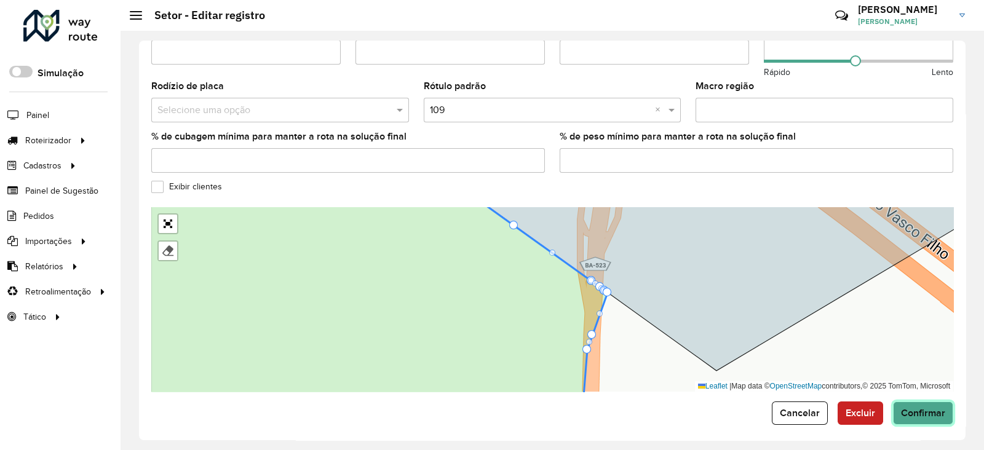
click at [909, 411] on span "Confirmar" at bounding box center [923, 413] width 44 height 10
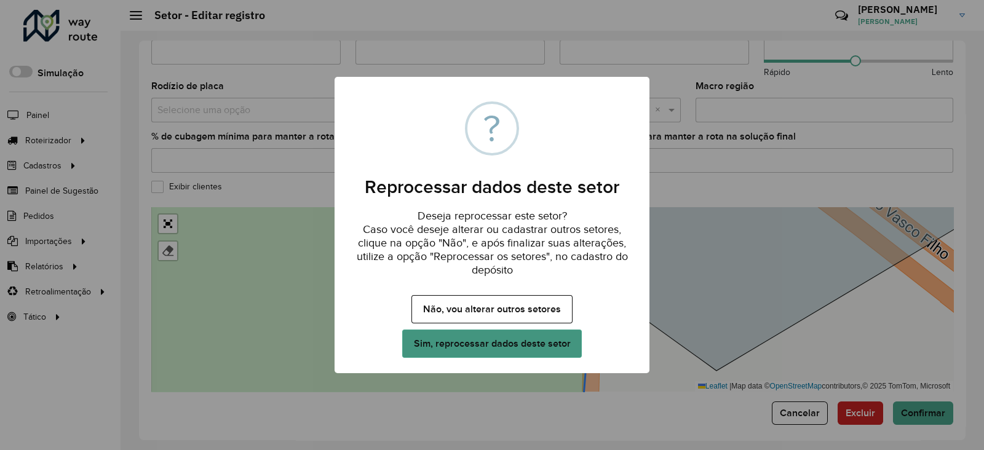
click at [551, 349] on button "Sim, reprocessar dados deste setor" at bounding box center [492, 344] width 180 height 28
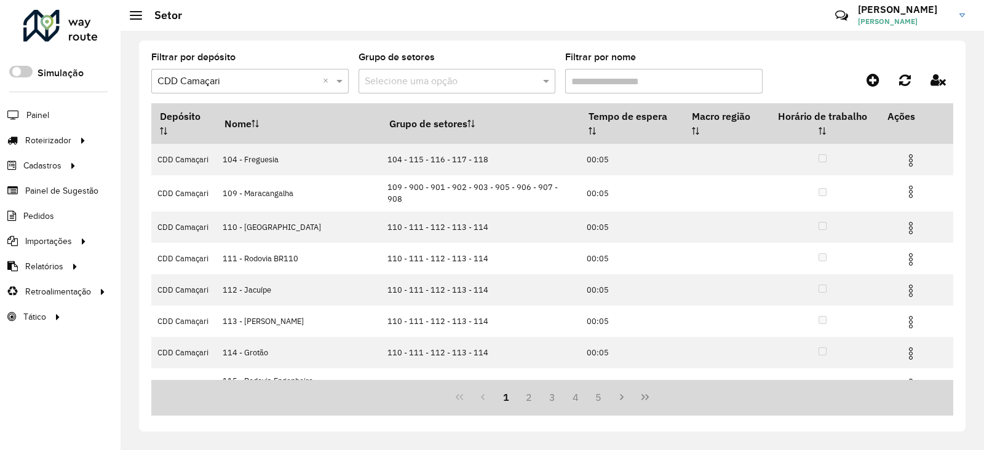
click at [254, 82] on input "text" at bounding box center [238, 81] width 161 height 15
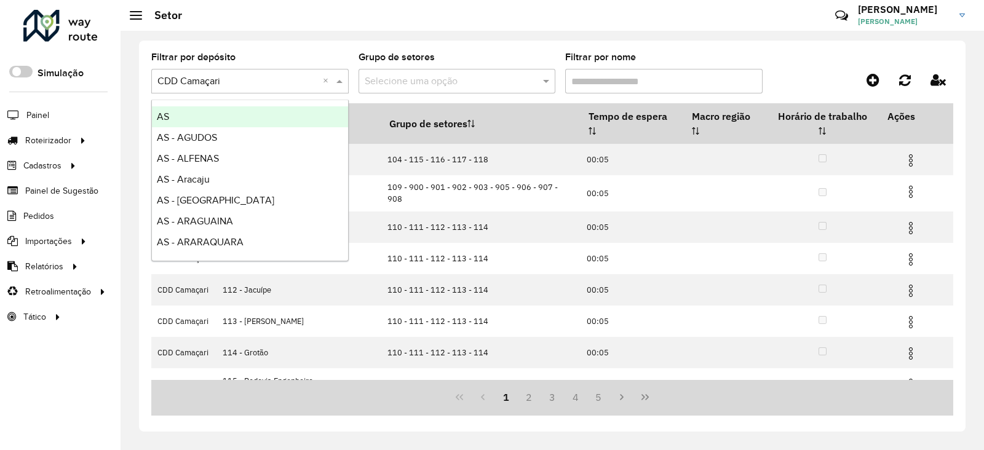
click at [253, 52] on div "Filtrar por depósito Selecione um depósito × CDD Camaçari × Grupo de setores Se…" at bounding box center [552, 236] width 827 height 391
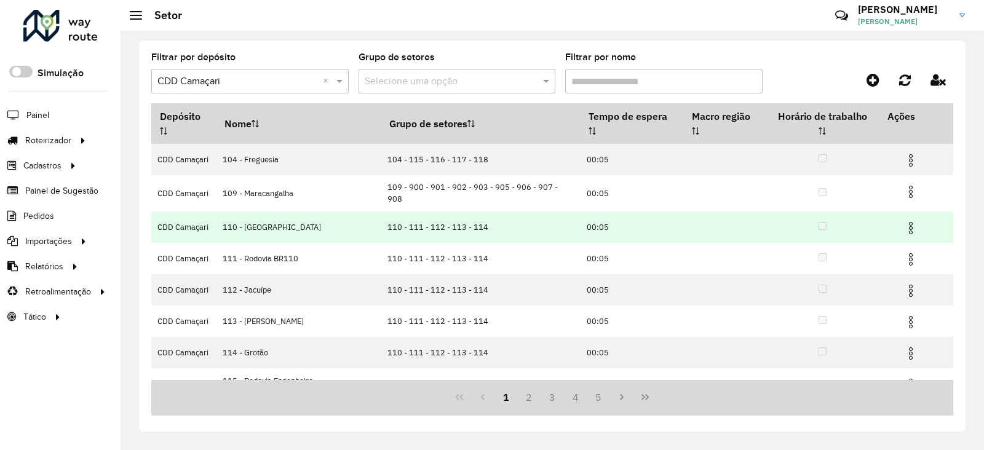
click at [907, 221] on img at bounding box center [911, 228] width 15 height 15
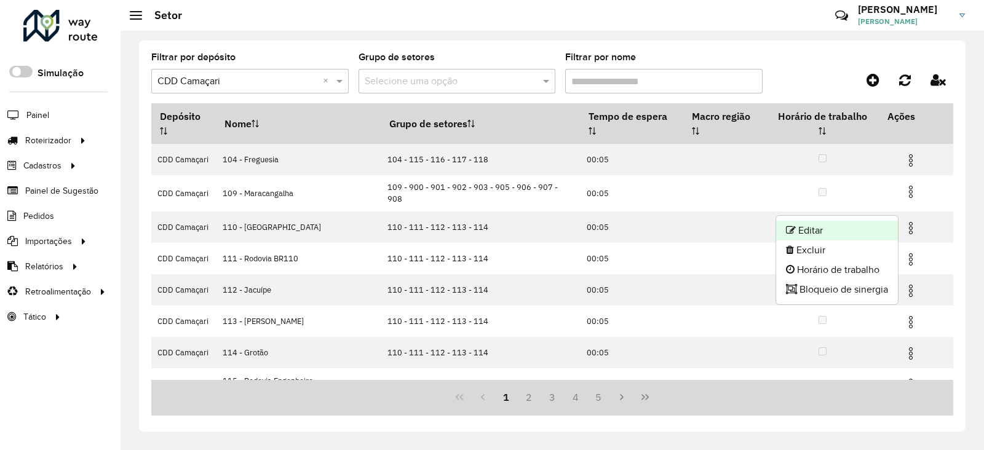
click at [862, 228] on li "Editar" at bounding box center [837, 231] width 122 height 20
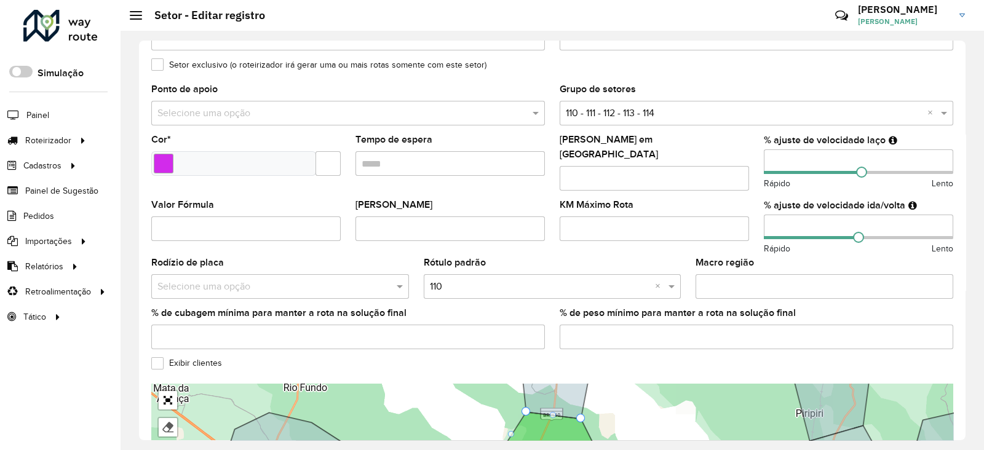
scroll to position [396, 0]
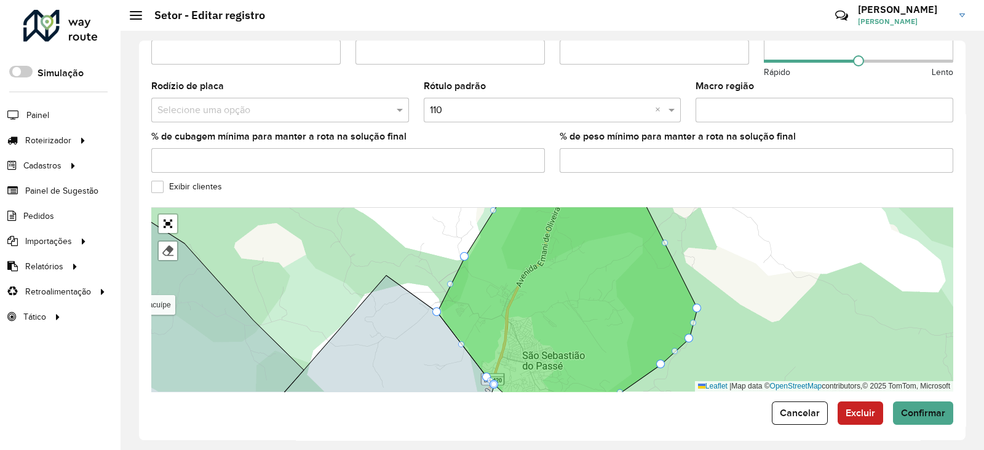
drag, startPoint x: 523, startPoint y: 310, endPoint x: 517, endPoint y: 261, distance: 49.6
click at [517, 261] on icon at bounding box center [567, 299] width 260 height 223
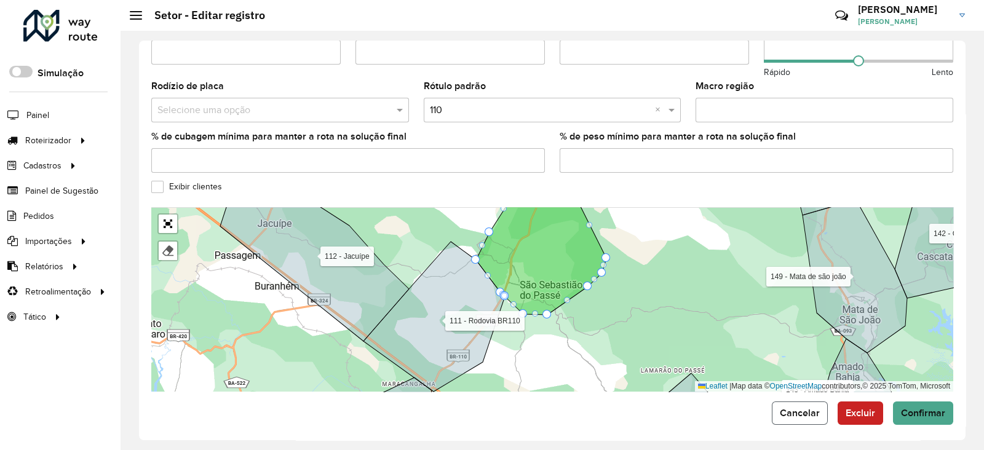
click at [809, 408] on span "Cancelar" at bounding box center [800, 413] width 40 height 10
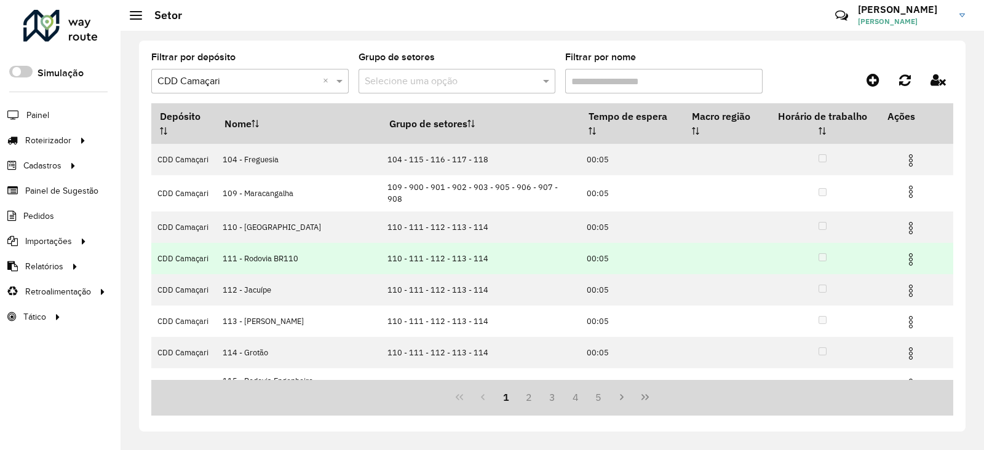
click at [904, 252] on img at bounding box center [911, 259] width 15 height 15
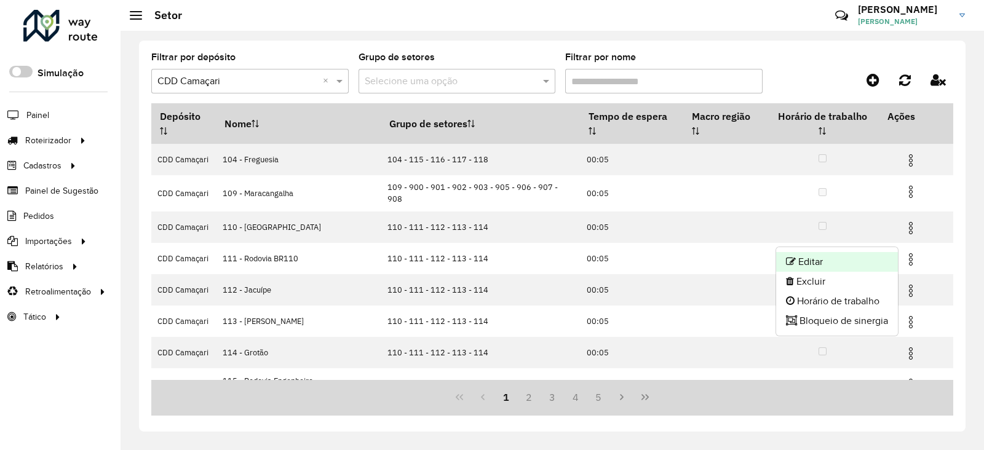
click at [876, 256] on li "Editar" at bounding box center [837, 262] width 122 height 20
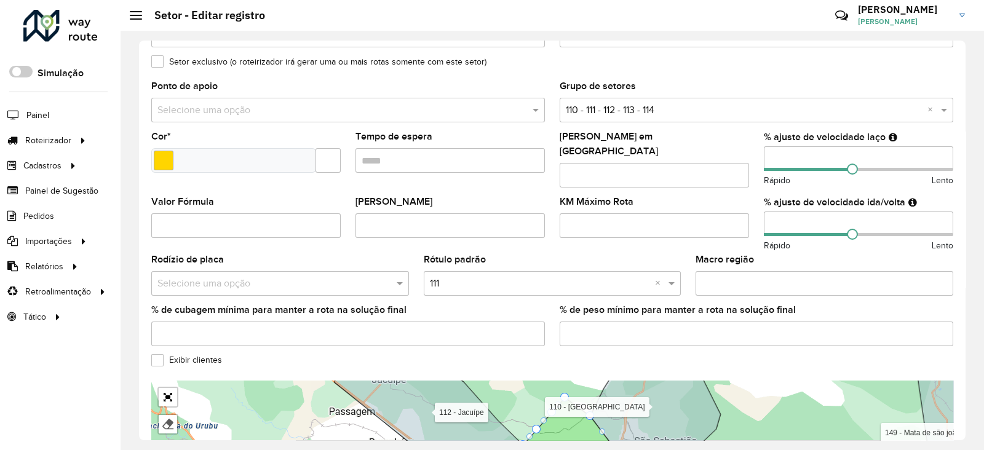
scroll to position [396, 0]
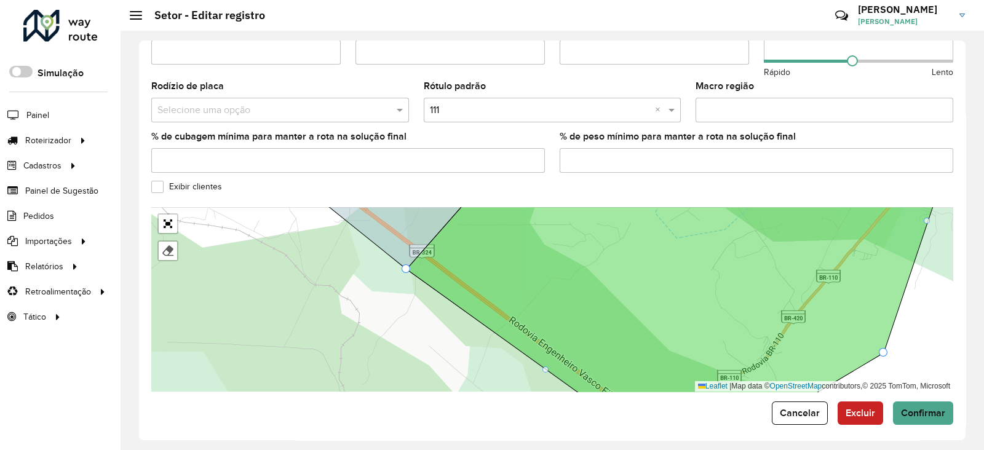
drag, startPoint x: 409, startPoint y: 263, endPoint x: 416, endPoint y: 253, distance: 12.3
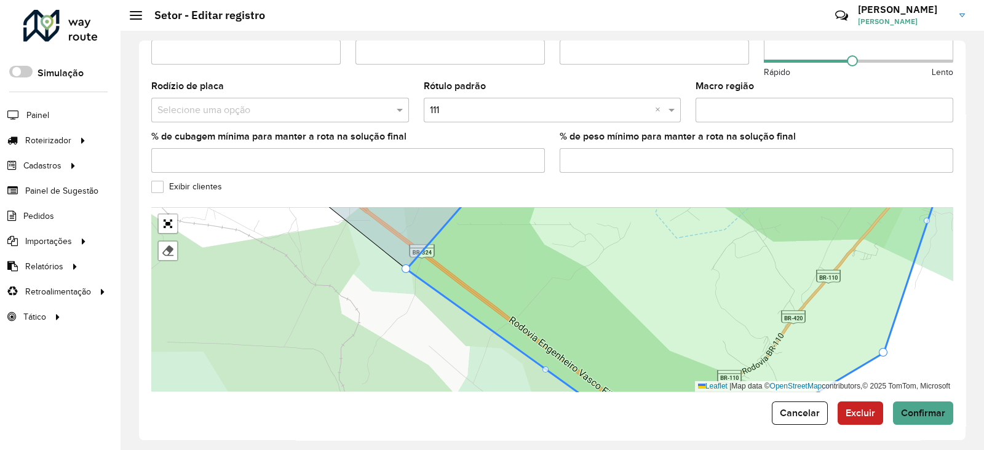
drag, startPoint x: 406, startPoint y: 260, endPoint x: 413, endPoint y: 253, distance: 10.4
drag, startPoint x: 406, startPoint y: 256, endPoint x: 416, endPoint y: 257, distance: 9.9
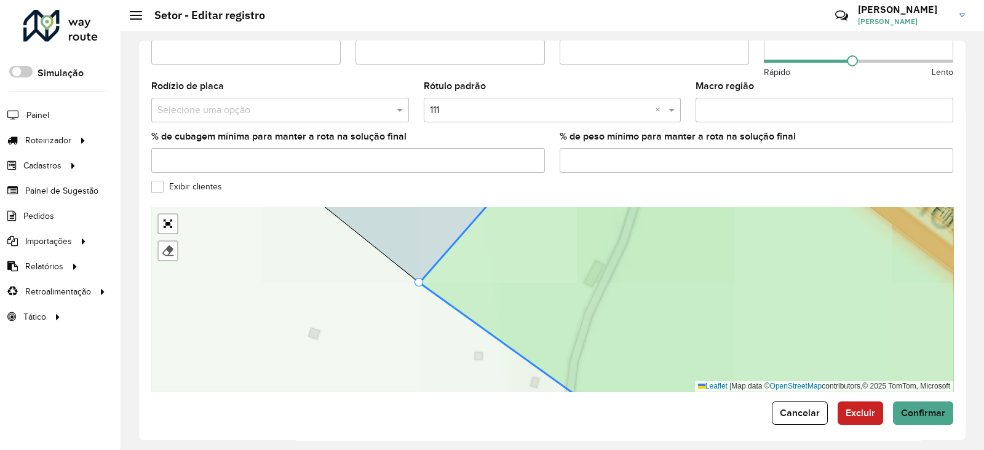
click at [418, 271] on icon at bounding box center [401, 235] width 201 height 95
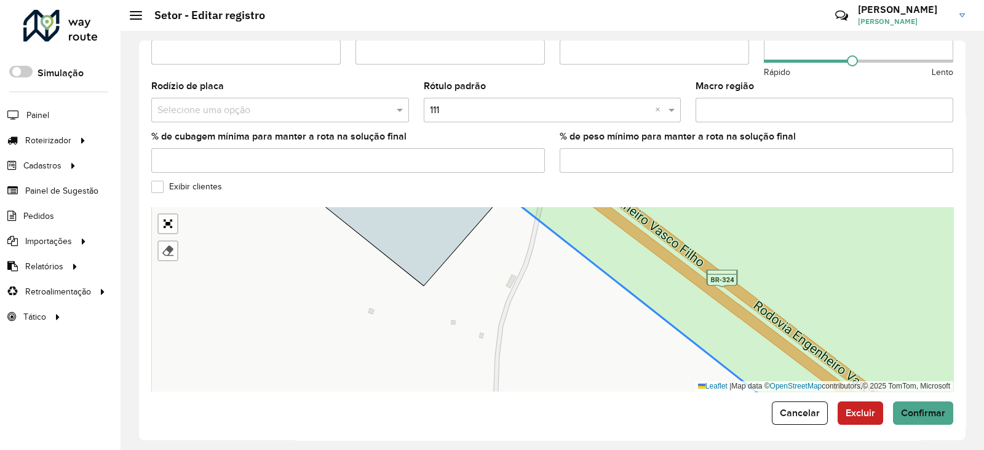
drag, startPoint x: 422, startPoint y: 279, endPoint x: 504, endPoint y: 188, distance: 122.9
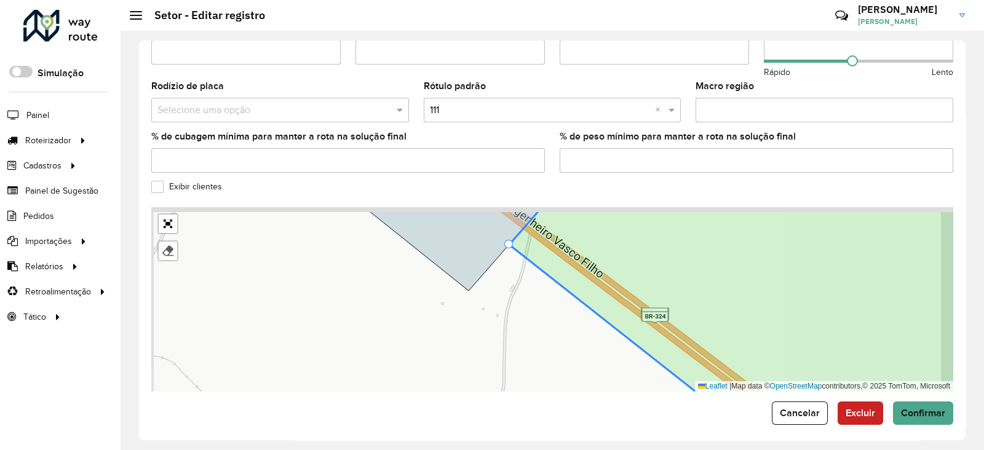
drag, startPoint x: 529, startPoint y: 278, endPoint x: 497, endPoint y: 337, distance: 66.6
click at [501, 342] on div "104 - Freguesia 109 - Maracangalha 110 - São Sebastião do Passé 112 - Jacuípe 1…" at bounding box center [552, 299] width 802 height 185
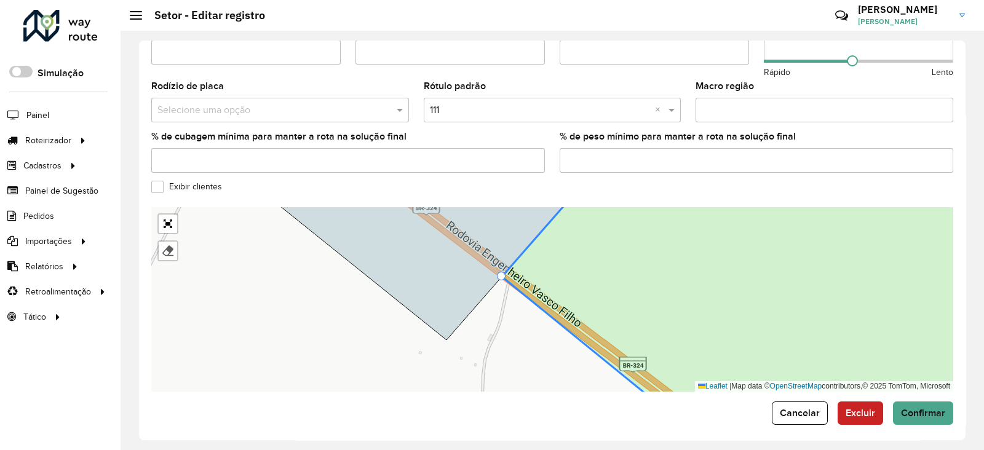
drag, startPoint x: 490, startPoint y: 287, endPoint x: 506, endPoint y: 269, distance: 24.0
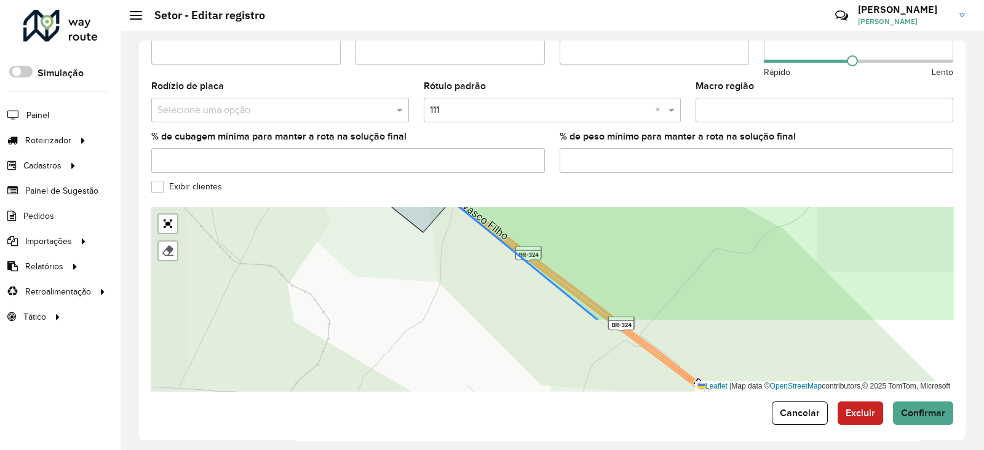
drag, startPoint x: 524, startPoint y: 343, endPoint x: 446, endPoint y: 227, distance: 139.6
click at [446, 227] on div "104 - Freguesia 109 - Maracangalha 110 - São Sebastião do Passé 112 - Jacuípe 1…" at bounding box center [552, 299] width 802 height 185
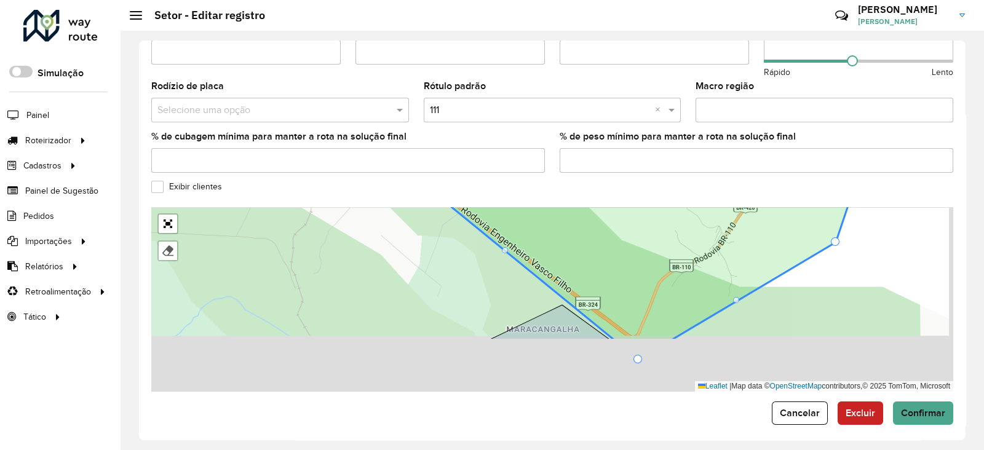
drag, startPoint x: 511, startPoint y: 300, endPoint x: 460, endPoint y: 257, distance: 67.2
click at [452, 254] on div "104 - Freguesia 109 - Maracangalha 110 - São Sebastião do Passé 112 - Jacuípe 1…" at bounding box center [552, 299] width 802 height 185
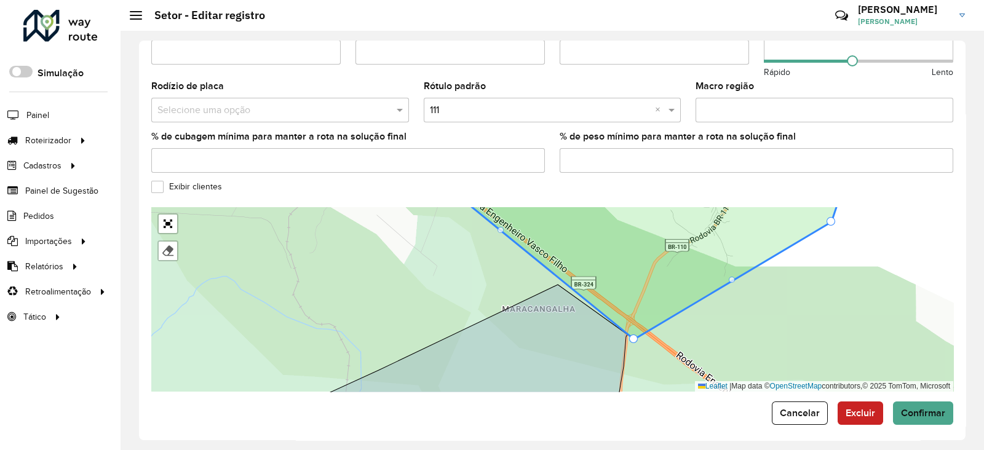
drag, startPoint x: 621, startPoint y: 338, endPoint x: 633, endPoint y: 327, distance: 16.1
click at [633, 327] on icon at bounding box center [640, 258] width 413 height 164
drag, startPoint x: 634, startPoint y: 327, endPoint x: 643, endPoint y: 318, distance: 13.1
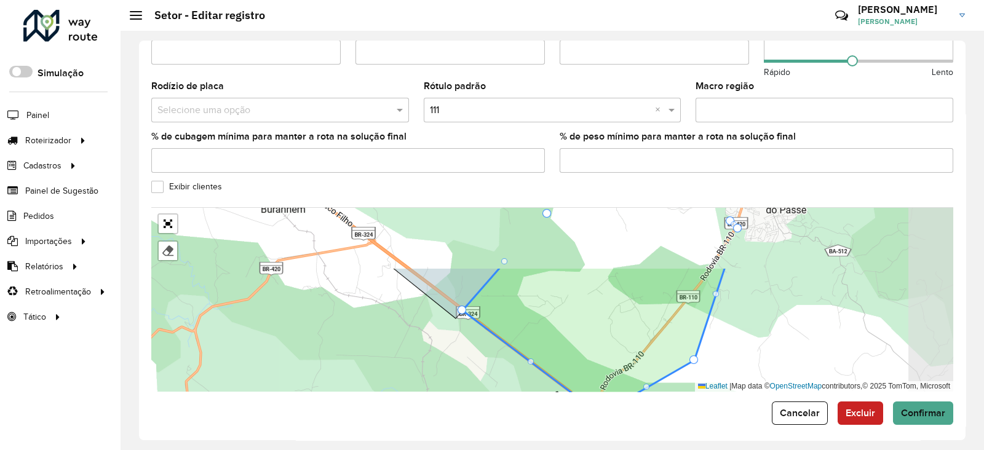
drag, startPoint x: 784, startPoint y: 292, endPoint x: 702, endPoint y: 372, distance: 114.9
click at [702, 372] on div "104 - Freguesia 109 - Maracangalha 110 - São Sebastião do Passé 112 - Jacuípe 1…" at bounding box center [552, 299] width 802 height 185
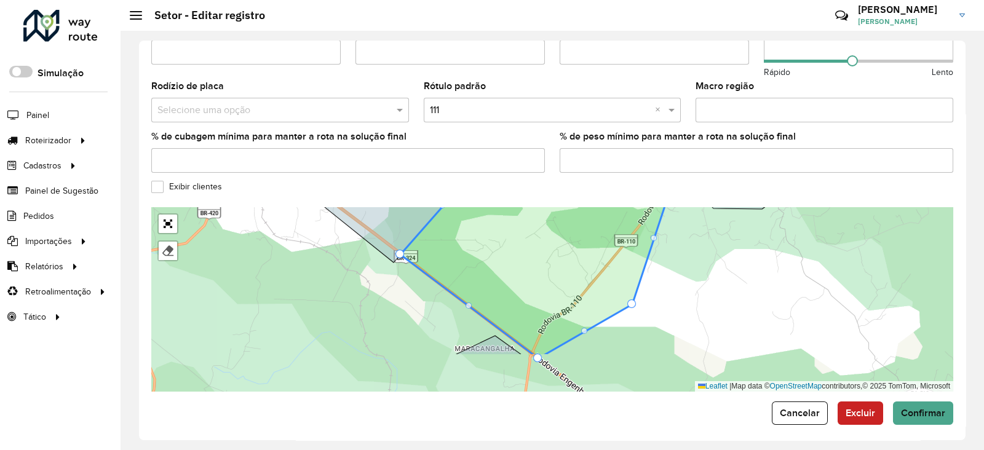
drag, startPoint x: 708, startPoint y: 311, endPoint x: 638, endPoint y: 255, distance: 88.9
click at [643, 247] on icon at bounding box center [539, 243] width 276 height 225
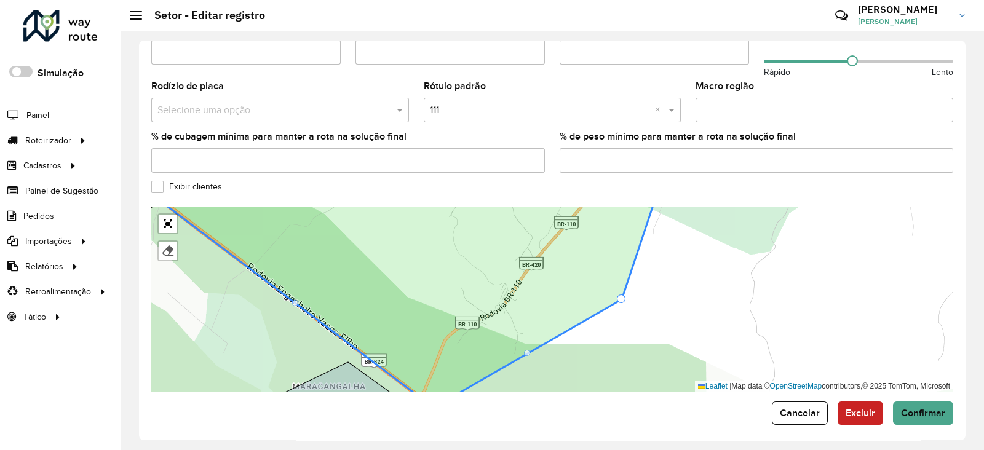
drag, startPoint x: 529, startPoint y: 346, endPoint x: 501, endPoint y: 324, distance: 35.0
click at [527, 350] on div at bounding box center [527, 353] width 6 height 6
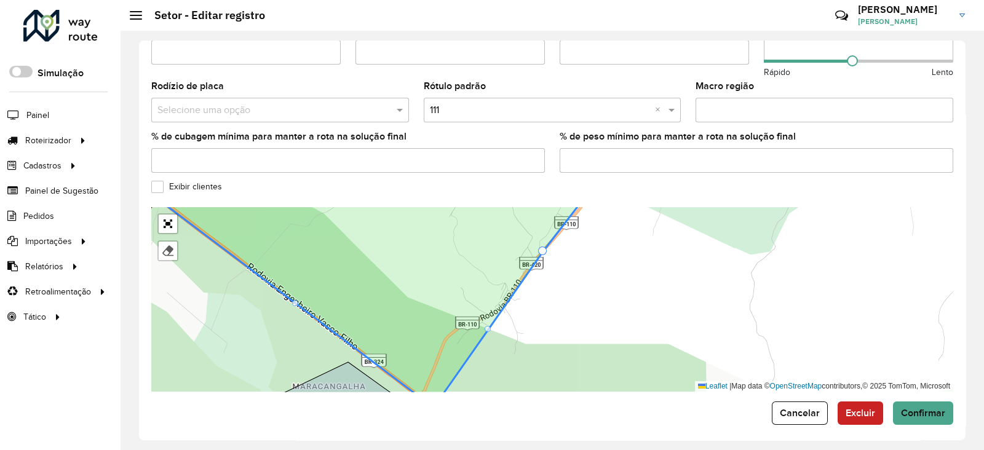
drag, startPoint x: 620, startPoint y: 294, endPoint x: 541, endPoint y: 246, distance: 92.8
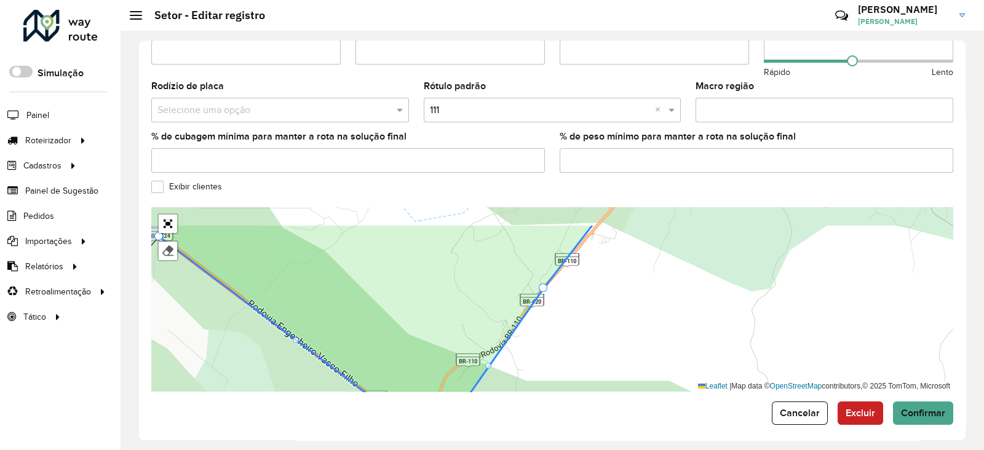
drag, startPoint x: 585, startPoint y: 289, endPoint x: 583, endPoint y: 325, distance: 37.0
click at [584, 321] on div "104 - Freguesia 109 - Maracangalha 110 - São Sebastião do Passé 112 - Jacuípe 1…" at bounding box center [552, 299] width 802 height 185
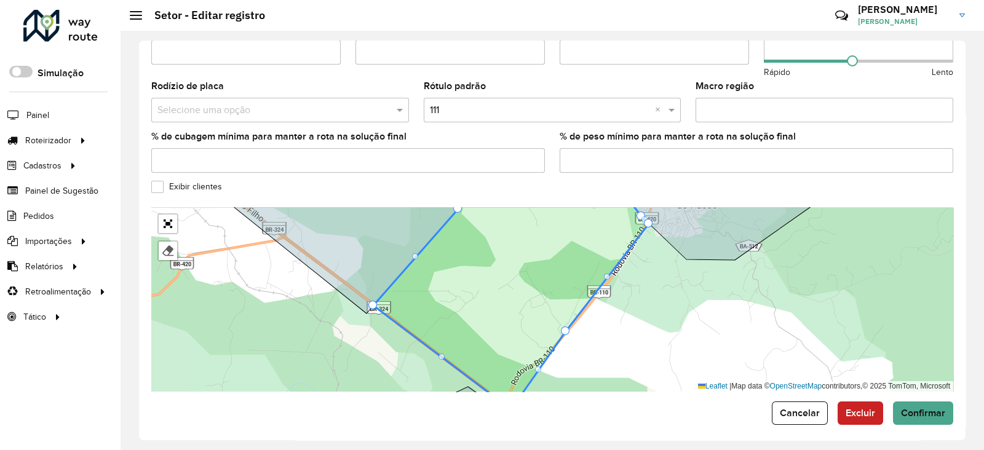
click at [608, 276] on div "104 - Freguesia 109 - Maracangalha 110 - São Sebastião do Passé 112 - Jacuípe 1…" at bounding box center [552, 299] width 802 height 185
click at [611, 275] on div "104 - Freguesia 109 - Maracangalha 110 - São Sebastião do Passé 112 - Jacuípe 1…" at bounding box center [552, 299] width 802 height 185
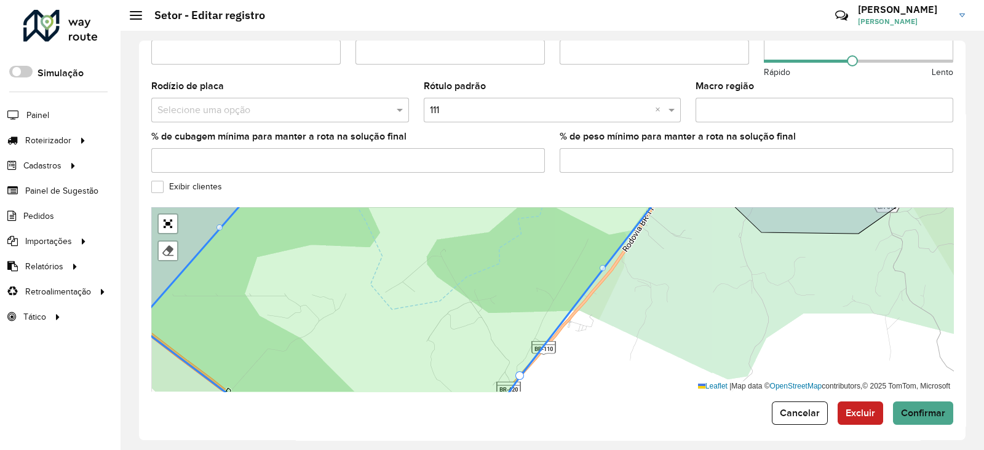
click at [609, 266] on div "104 - Freguesia 109 - Maracangalha 110 - São Sebastião do Passé 112 - Jacuípe 1…" at bounding box center [552, 299] width 802 height 185
drag, startPoint x: 605, startPoint y: 263, endPoint x: 611, endPoint y: 266, distance: 6.7
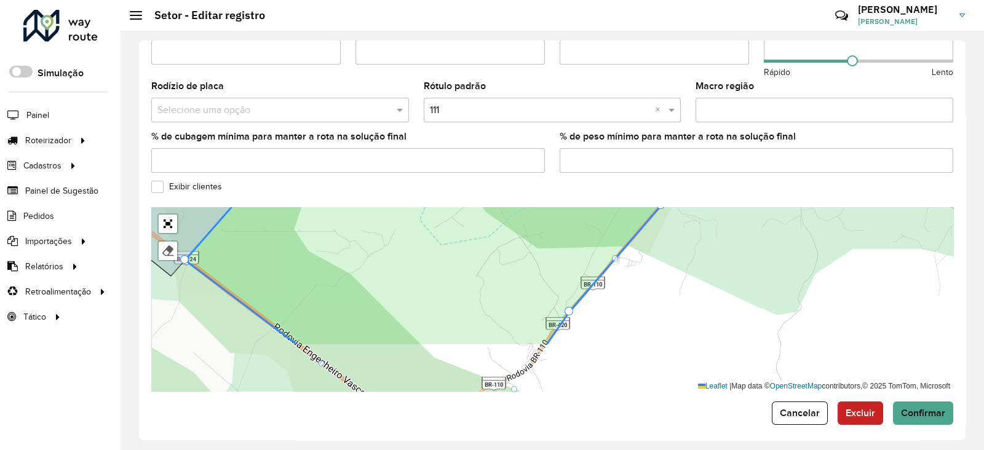
drag, startPoint x: 659, startPoint y: 219, endPoint x: 677, endPoint y: 191, distance: 33.5
click at [676, 192] on form "Depósito * Selecione um depósito × CDD Camaçari Nome * Veículos OVI5283 × × Tip…" at bounding box center [552, 41] width 802 height 768
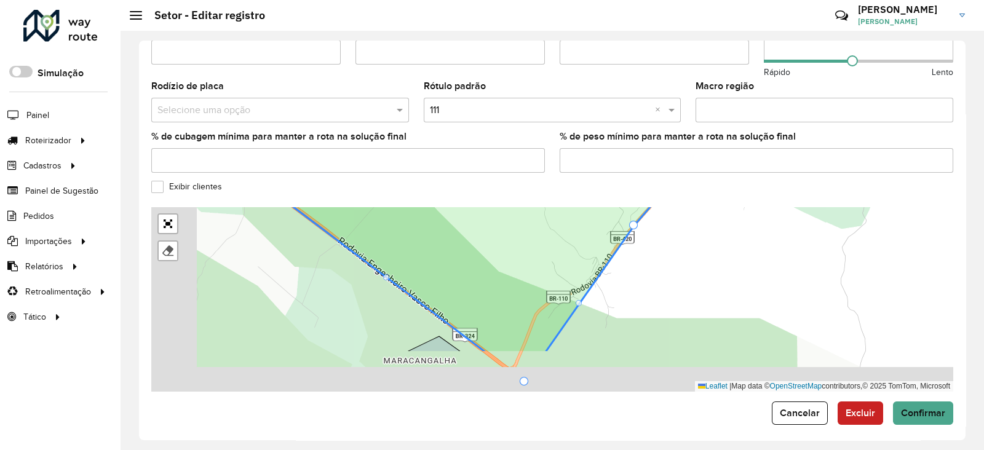
drag, startPoint x: 623, startPoint y: 253, endPoint x: 631, endPoint y: 235, distance: 20.4
click at [631, 237] on div "104 - Freguesia 109 - Maracangalha 110 - São Sebastião do Passé 112 - Jacuípe 1…" at bounding box center [552, 299] width 802 height 185
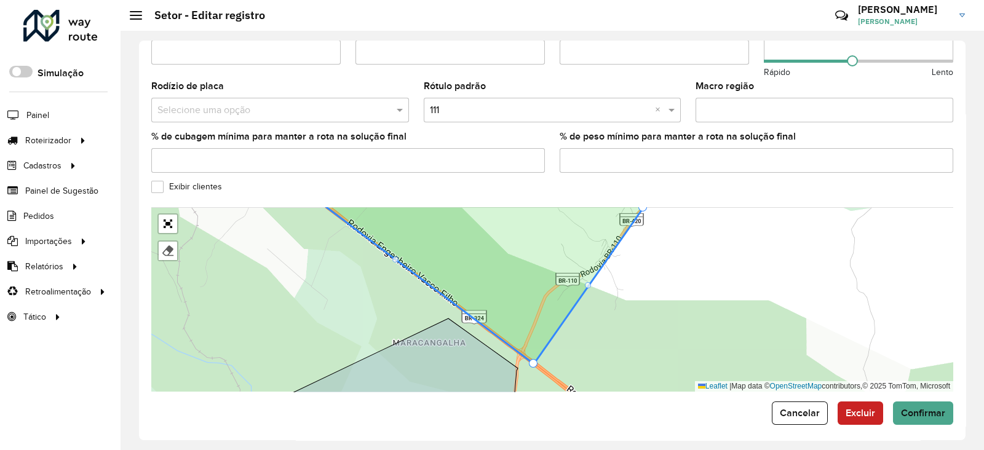
click at [594, 284] on div "104 - Freguesia 109 - Maracangalha 110 - São Sebastião do Passé 112 - Jacuípe 1…" at bounding box center [552, 299] width 802 height 185
drag, startPoint x: 535, startPoint y: 353, endPoint x: 523, endPoint y: 341, distance: 16.6
click at [585, 276] on div at bounding box center [583, 279] width 6 height 6
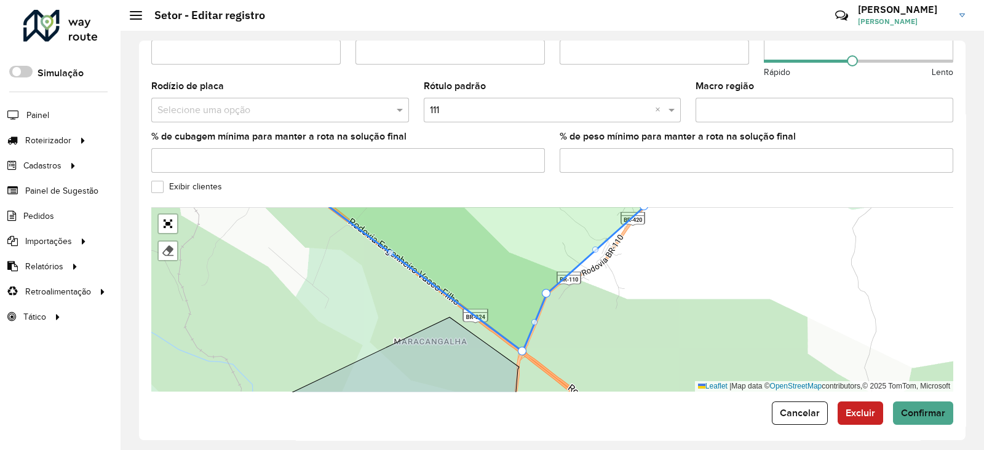
drag, startPoint x: 585, startPoint y: 273, endPoint x: 548, endPoint y: 287, distance: 39.8
click at [597, 252] on div "104 - Freguesia 109 - Maracangalha 110 - São Sebastião do Passé 112 - Jacuípe 1…" at bounding box center [552, 299] width 802 height 185
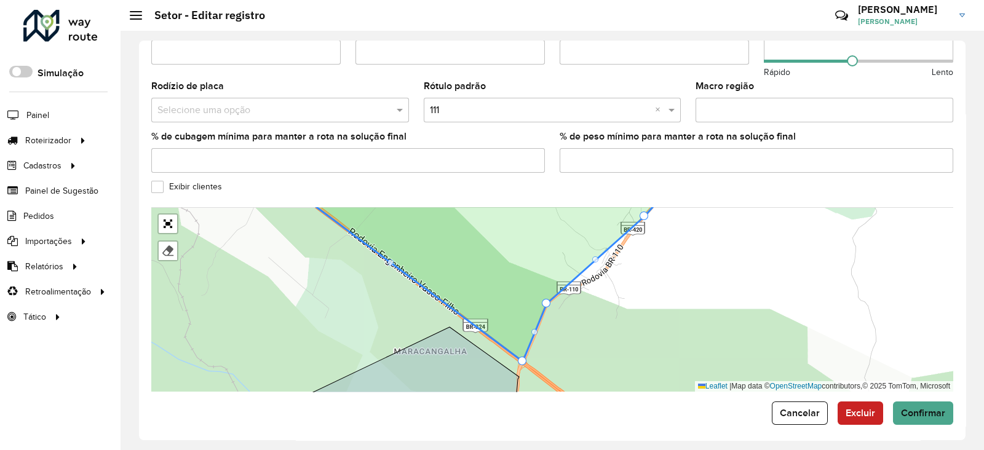
drag, startPoint x: 598, startPoint y: 245, endPoint x: 598, endPoint y: 282, distance: 36.9
click at [598, 281] on div "104 - Freguesia 109 - Maracangalha 110 - São Sebastião do Passé 112 - Jacuípe 1…" at bounding box center [552, 299] width 802 height 185
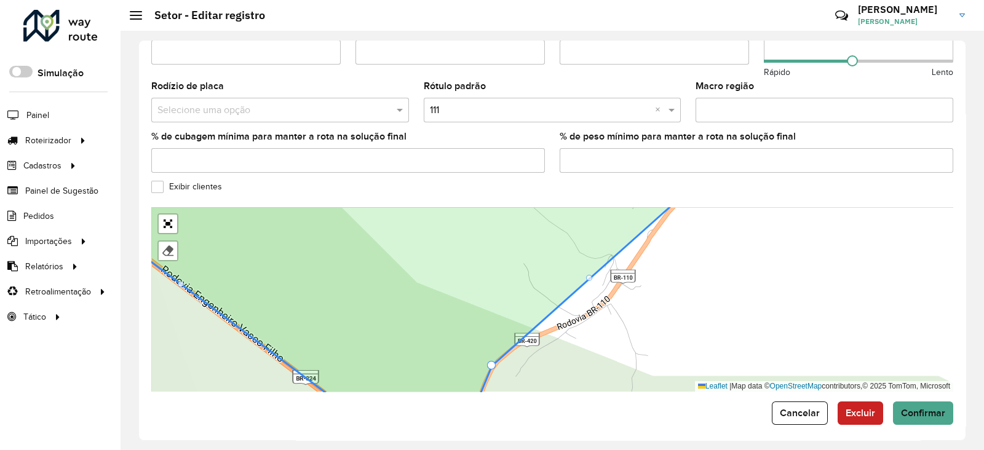
click at [591, 275] on div at bounding box center [589, 278] width 6 height 6
drag, startPoint x: 593, startPoint y: 274, endPoint x: 594, endPoint y: 281, distance: 7.0
drag, startPoint x: 590, startPoint y: 271, endPoint x: 592, endPoint y: 279, distance: 8.8
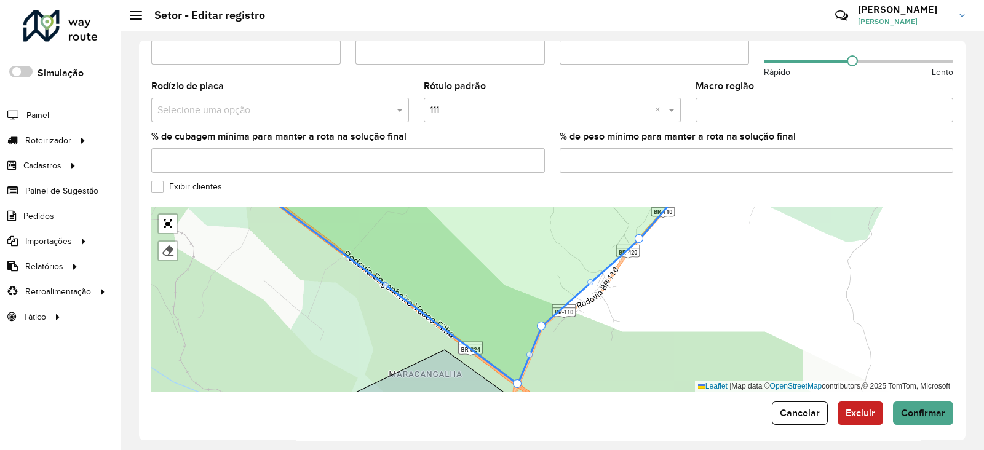
drag, startPoint x: 640, startPoint y: 234, endPoint x: 634, endPoint y: 242, distance: 9.6
drag, startPoint x: 634, startPoint y: 240, endPoint x: 594, endPoint y: 290, distance: 64.8
drag, startPoint x: 622, startPoint y: 275, endPoint x: 613, endPoint y: 300, distance: 26.9
click at [613, 300] on div "104 - Freguesia 109 - Maracangalha 110 - São Sebastião do Passé 112 - Jacuípe 1…" at bounding box center [552, 299] width 802 height 185
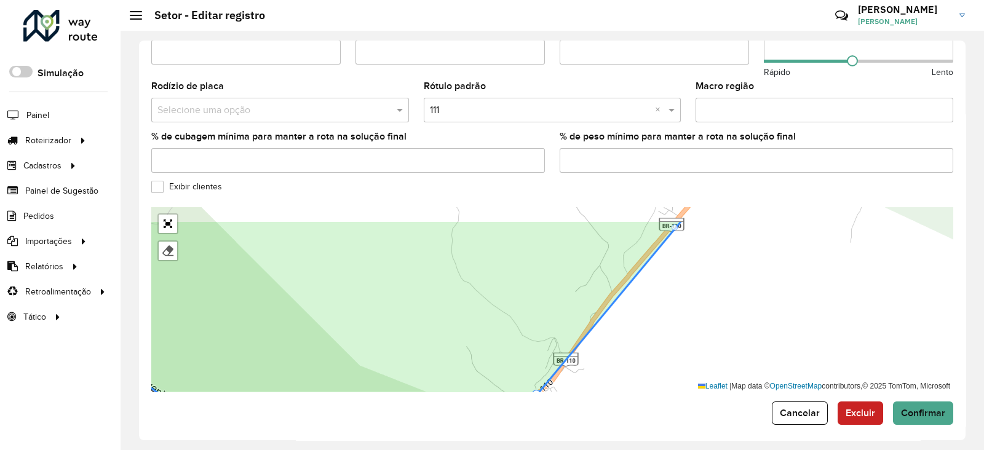
drag, startPoint x: 666, startPoint y: 235, endPoint x: 634, endPoint y: 297, distance: 69.3
click at [634, 297] on div "104 - Freguesia 109 - Maracangalha 110 - São Sebastião do Passé 112 - Jacuípe 1…" at bounding box center [552, 299] width 802 height 185
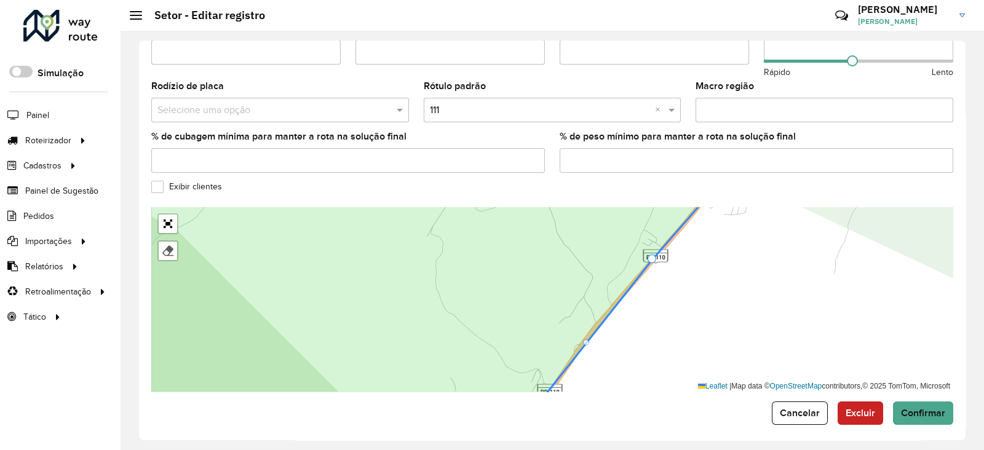
drag, startPoint x: 660, startPoint y: 250, endPoint x: 653, endPoint y: 250, distance: 6.8
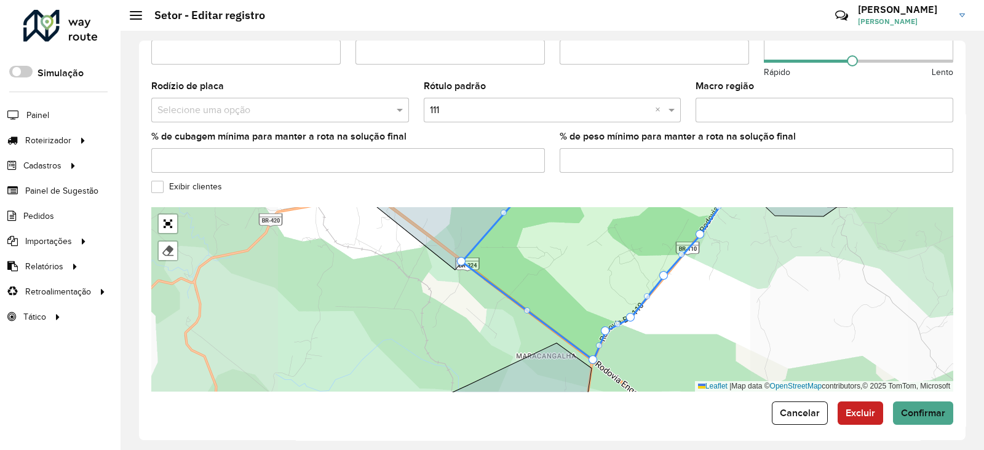
drag, startPoint x: 708, startPoint y: 266, endPoint x: 650, endPoint y: 337, distance: 91.4
click at [652, 333] on div "104 - Freguesia 109 - Maracangalha 110 - São Sebastião do Passé 112 - Jacuípe 1…" at bounding box center [552, 299] width 802 height 185
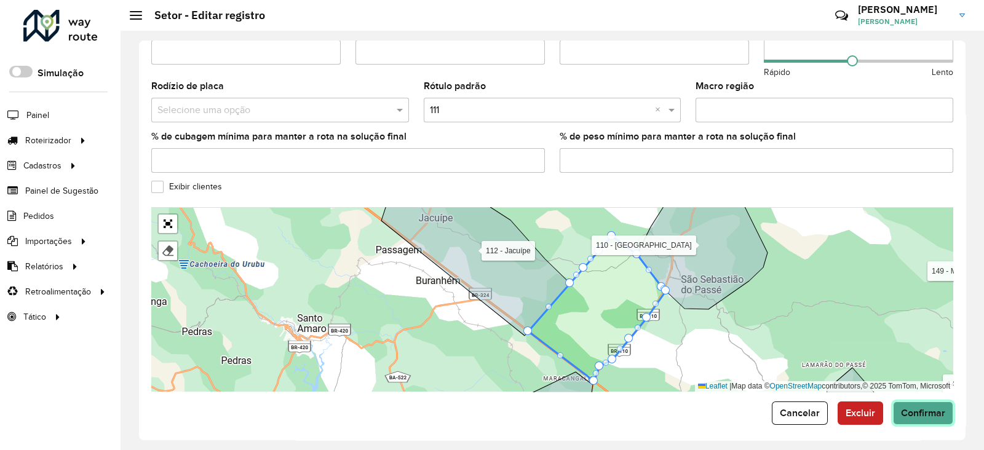
click at [904, 402] on button "Confirmar" at bounding box center [923, 413] width 60 height 23
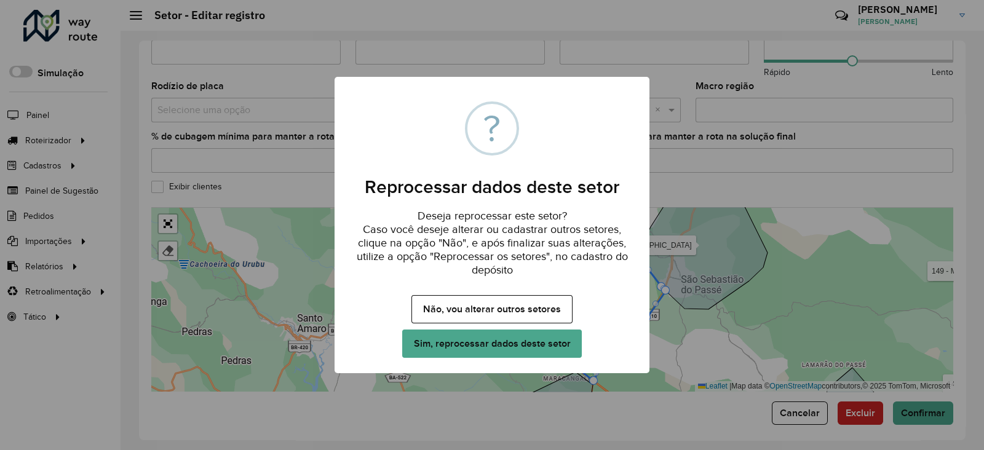
click at [546, 338] on button "Sim, reprocessar dados deste setor" at bounding box center [492, 344] width 180 height 28
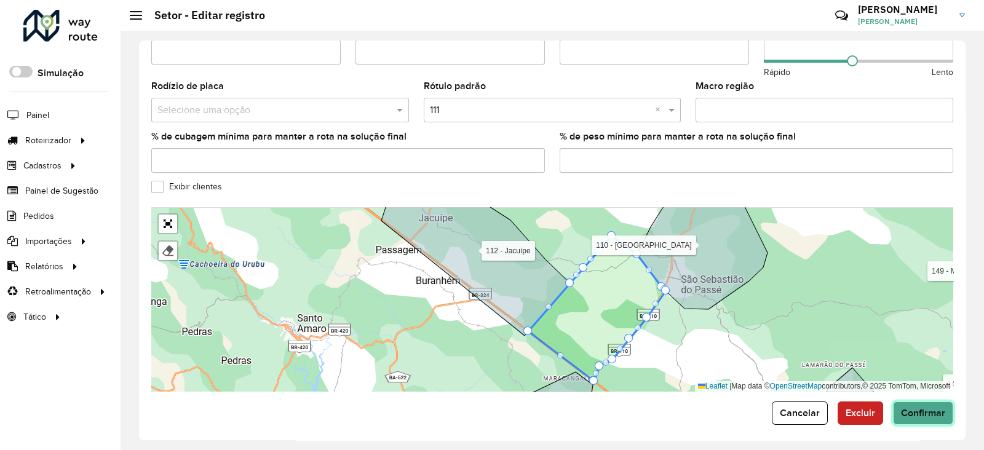
click at [915, 408] on span "Confirmar" at bounding box center [923, 413] width 44 height 10
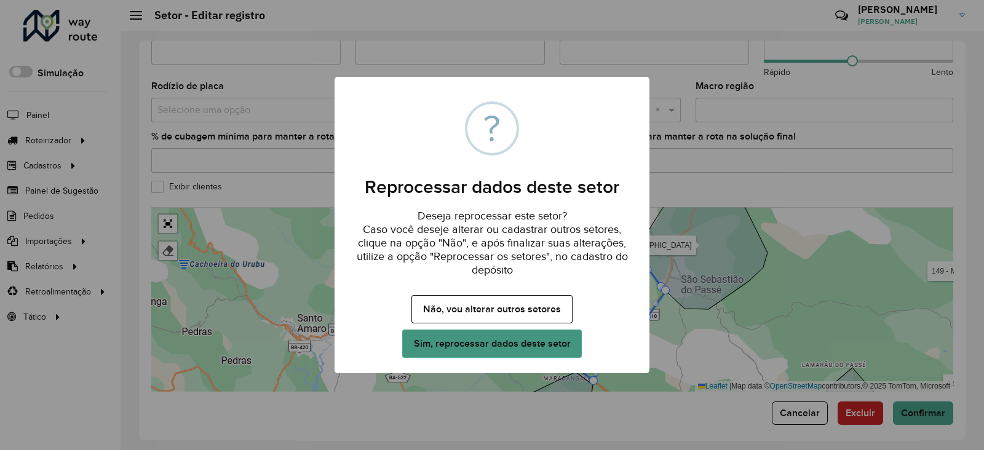
click at [507, 341] on button "Sim, reprocessar dados deste setor" at bounding box center [492, 344] width 180 height 28
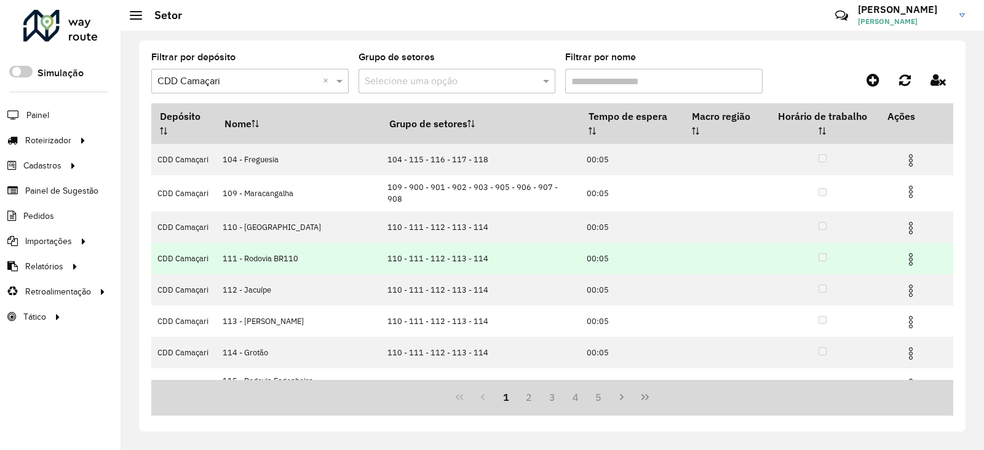
click at [906, 252] on img at bounding box center [911, 259] width 15 height 15
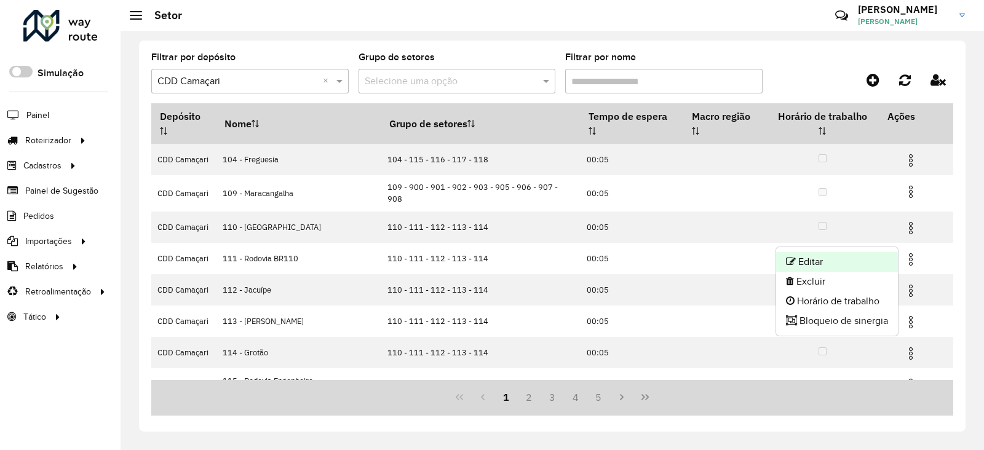
click at [866, 258] on li "Editar" at bounding box center [837, 262] width 122 height 20
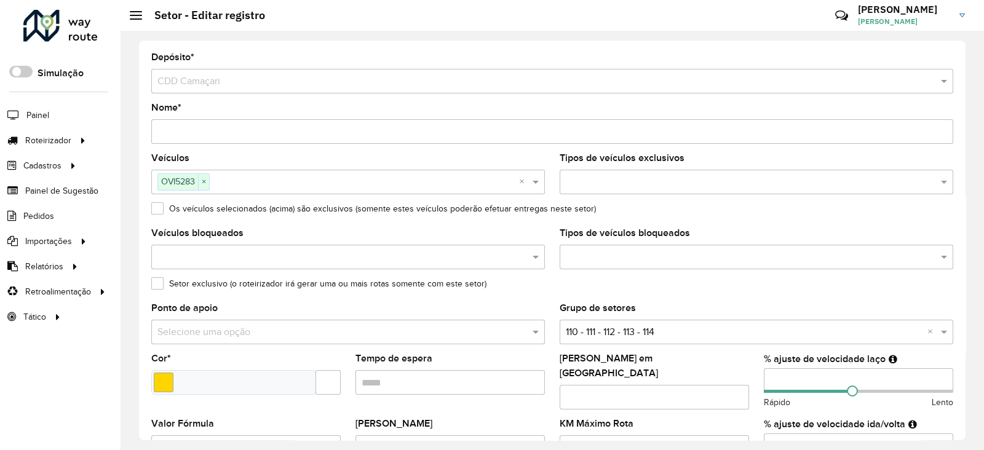
scroll to position [396, 0]
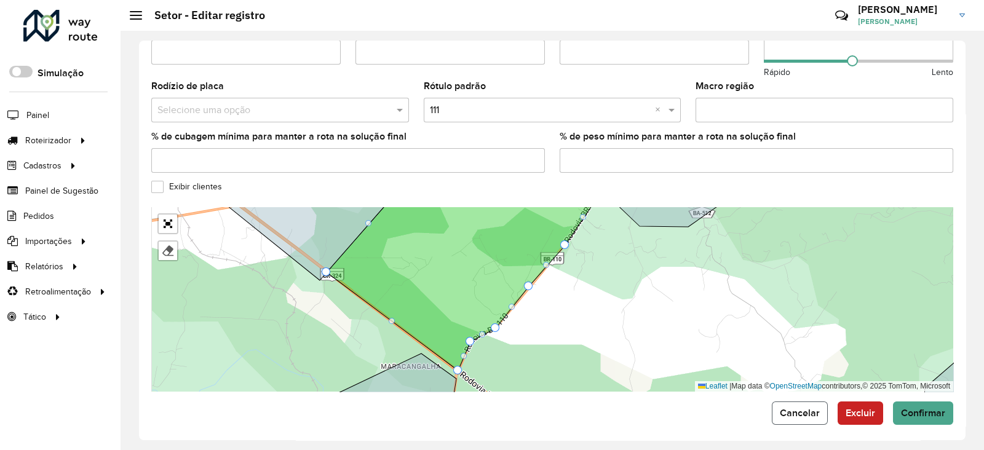
click at [818, 412] on button "Cancelar" at bounding box center [800, 413] width 56 height 23
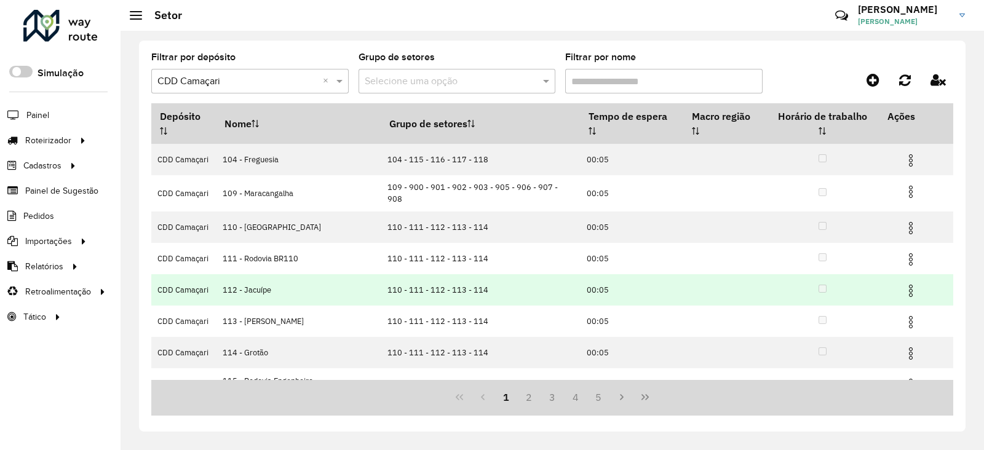
click at [904, 284] on img at bounding box center [911, 291] width 15 height 15
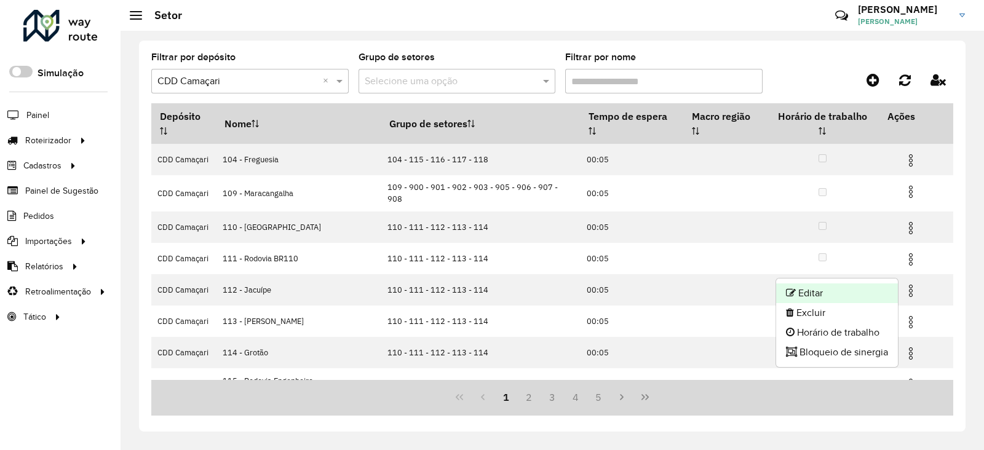
click at [849, 289] on li "Editar" at bounding box center [837, 294] width 122 height 20
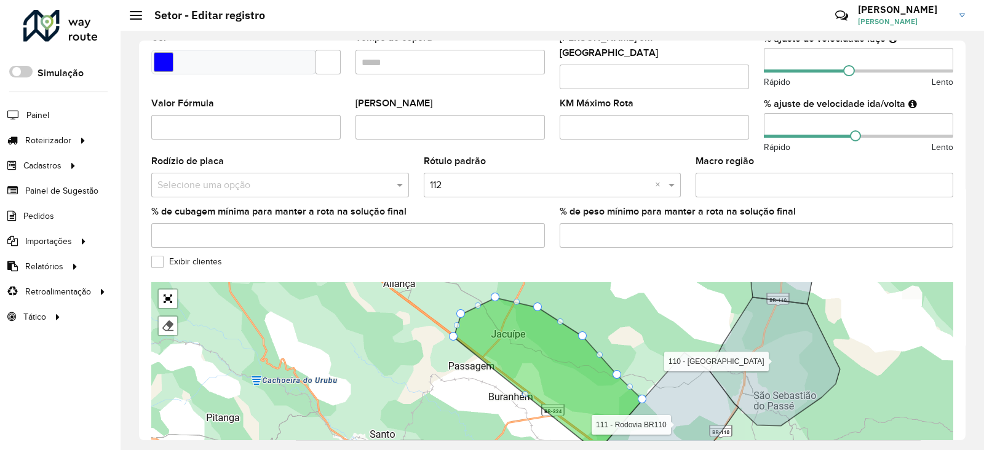
scroll to position [396, 0]
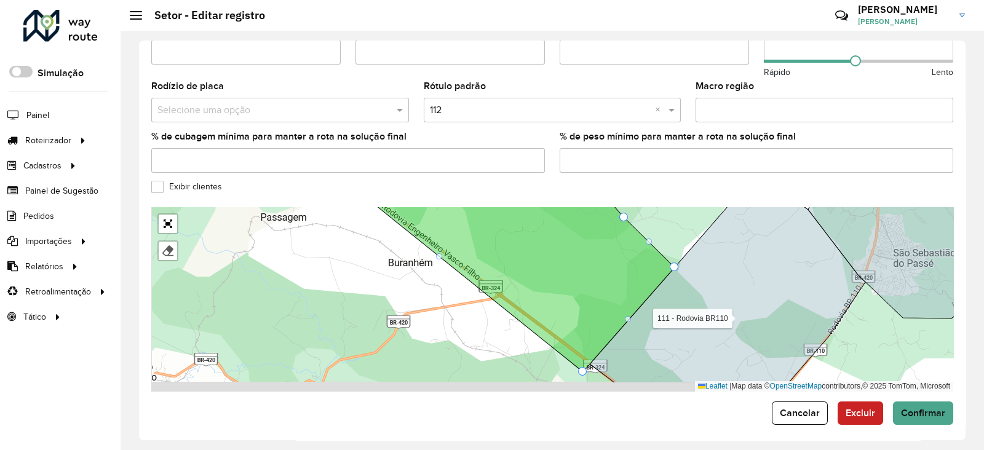
drag, startPoint x: 581, startPoint y: 340, endPoint x: 611, endPoint y: 226, distance: 118.2
click at [611, 226] on icon at bounding box center [497, 267] width 355 height 212
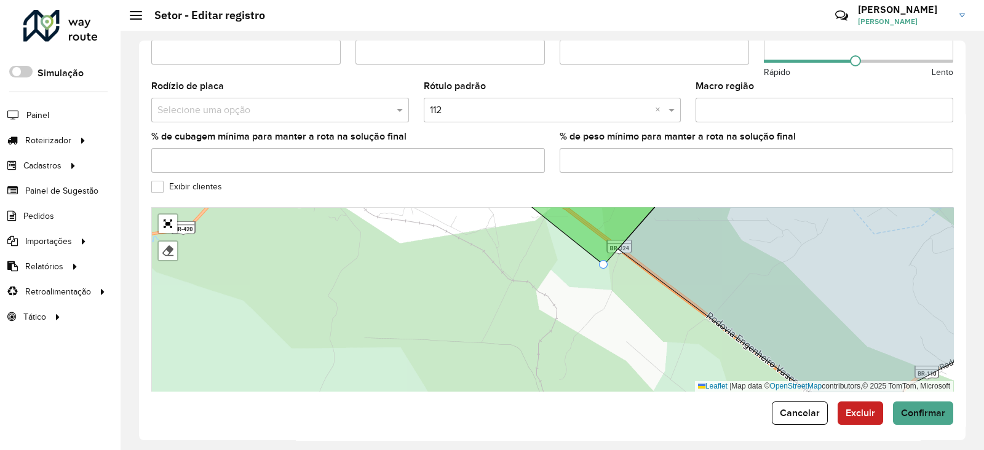
drag, startPoint x: 598, startPoint y: 273, endPoint x: 603, endPoint y: 261, distance: 12.7
click at [603, 261] on div "104 - Freguesia 109 - Maracangalha 110 - São Sebastião do Passé 111 - Rodovia B…" at bounding box center [552, 299] width 802 height 185
drag, startPoint x: 606, startPoint y: 259, endPoint x: 616, endPoint y: 236, distance: 25.4
drag, startPoint x: 567, startPoint y: 313, endPoint x: 566, endPoint y: 322, distance: 9.9
click at [566, 322] on div "104 - Freguesia 109 - Maracangalha 110 - São Sebastião do Passé 111 - Rodovia B…" at bounding box center [552, 299] width 802 height 185
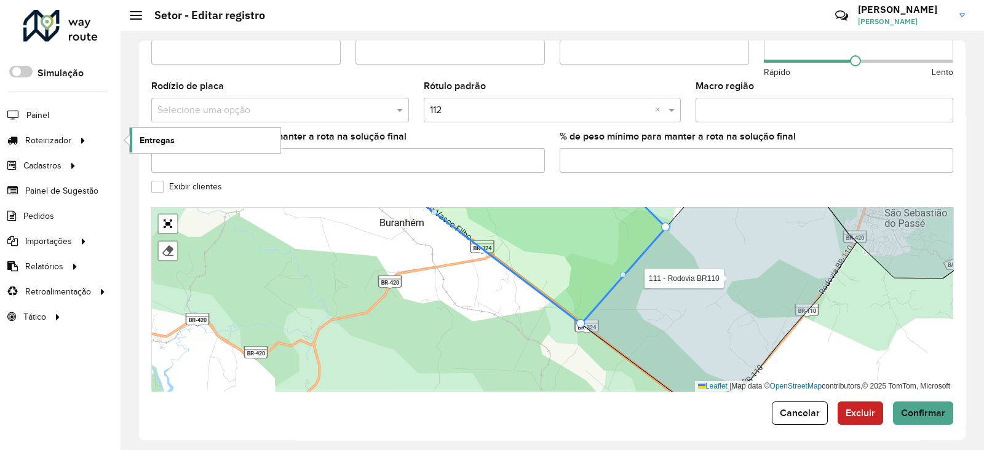
click at [194, 139] on link "Entregas" at bounding box center [205, 140] width 151 height 25
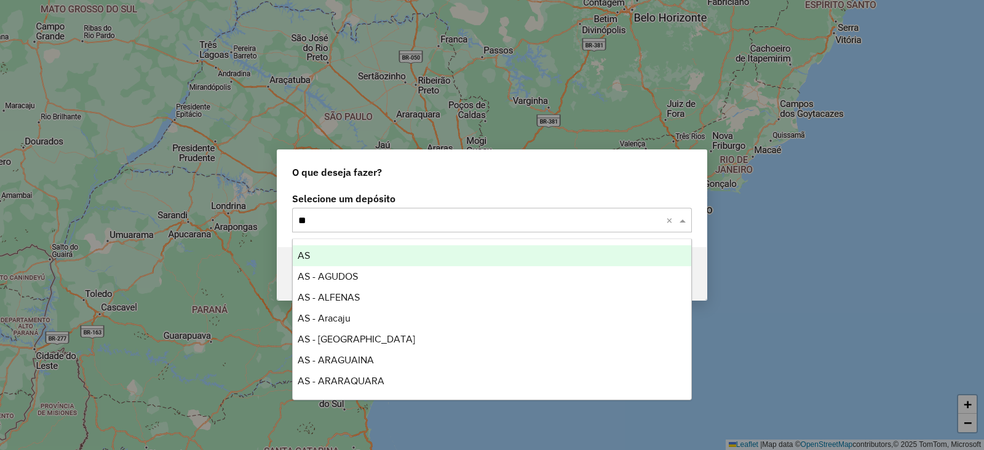
type input "***"
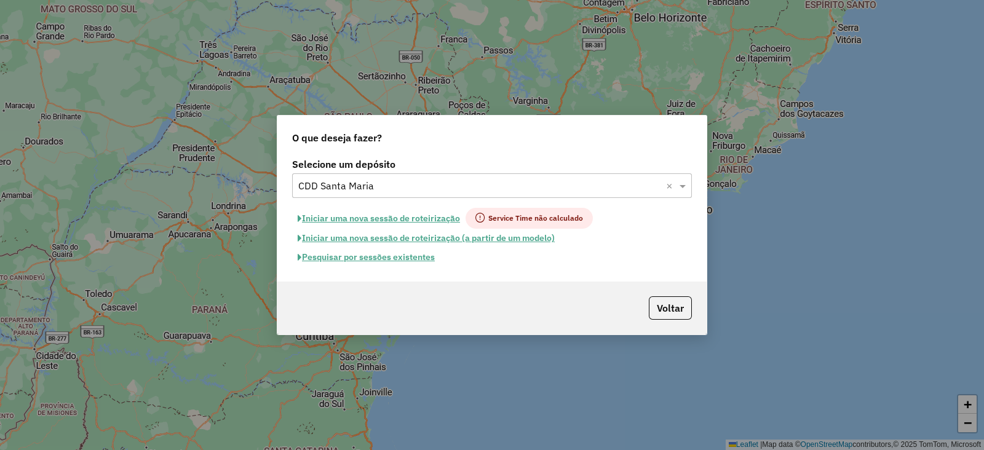
click at [399, 255] on button "Pesquisar por sessões existentes" at bounding box center [366, 257] width 148 height 19
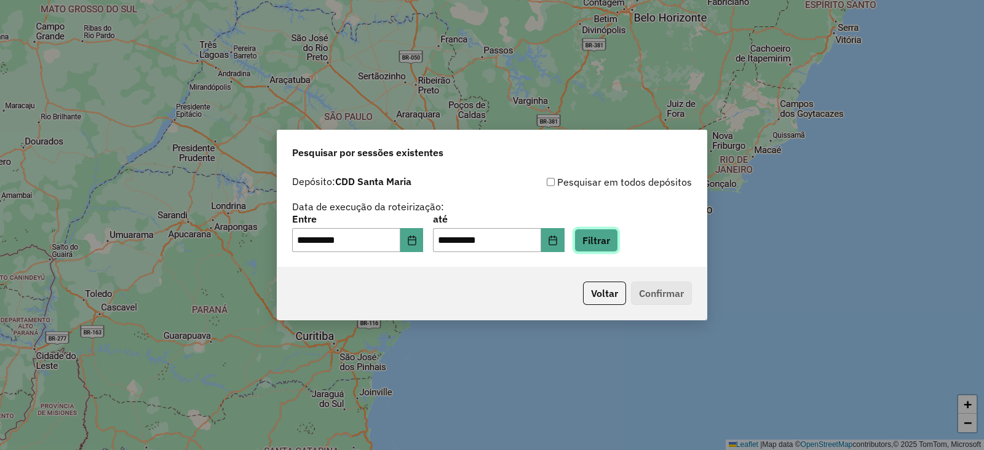
drag, startPoint x: 597, startPoint y: 238, endPoint x: 586, endPoint y: 244, distance: 12.1
click at [594, 239] on div "**********" at bounding box center [492, 234] width 400 height 38
click at [618, 241] on button "Filtrar" at bounding box center [597, 240] width 44 height 23
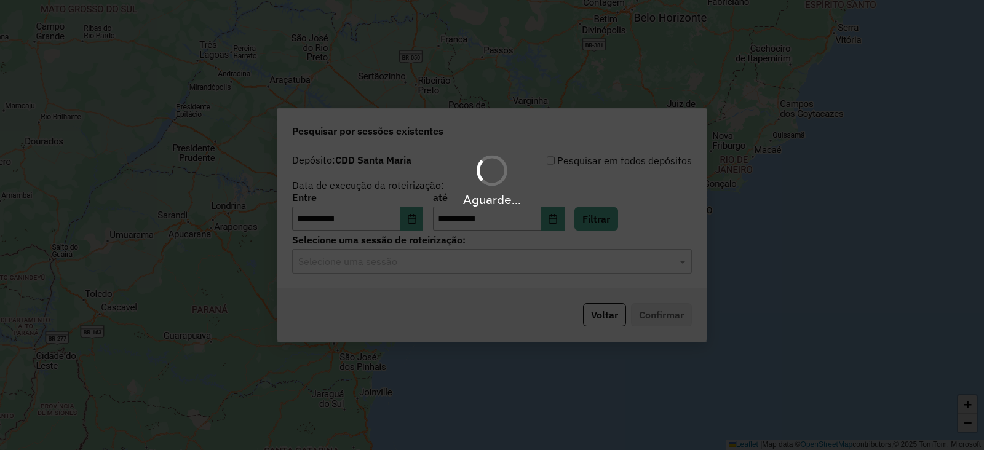
click at [407, 267] on input "text" at bounding box center [479, 262] width 363 height 15
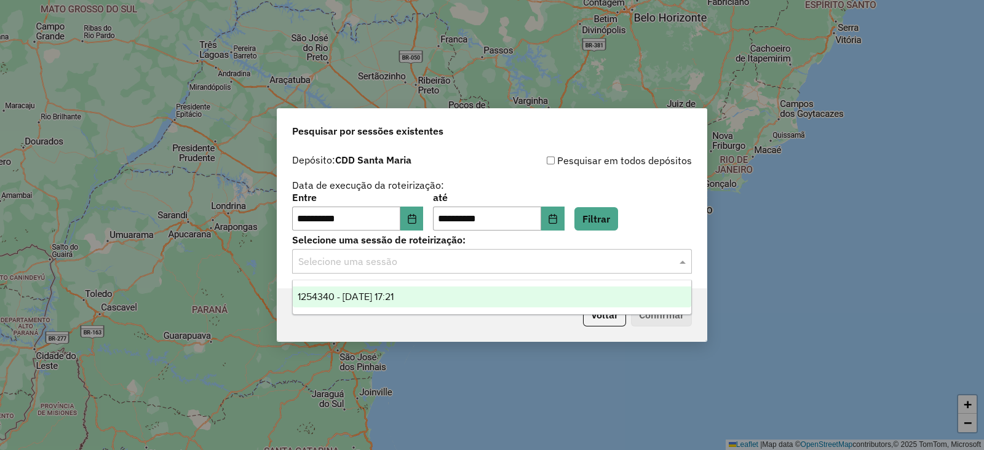
click at [394, 300] on span "1254340 - 28/08/2025 17:21" at bounding box center [346, 297] width 96 height 10
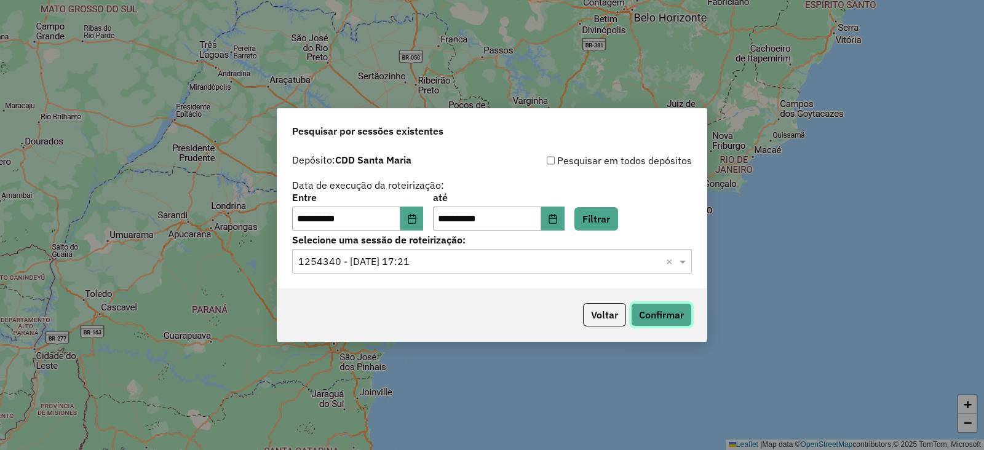
click at [664, 314] on button "Confirmar" at bounding box center [661, 314] width 61 height 23
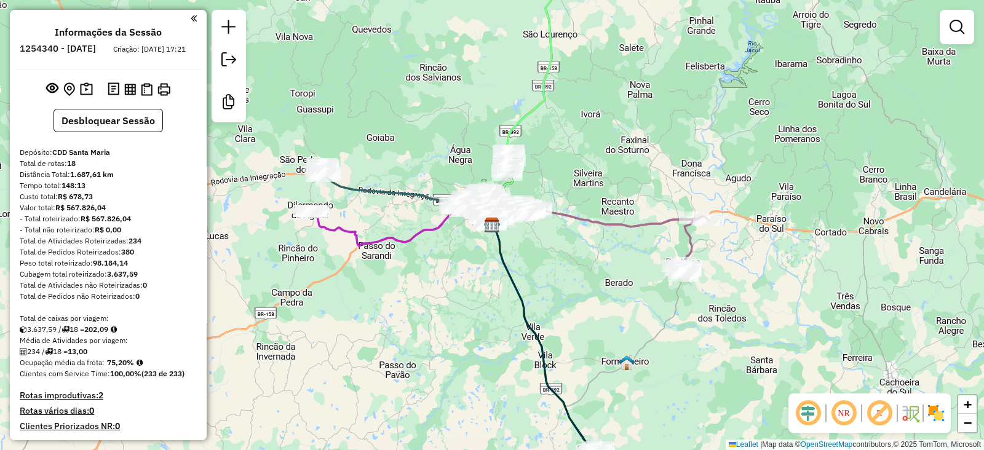
click at [932, 410] on img at bounding box center [937, 414] width 20 height 20
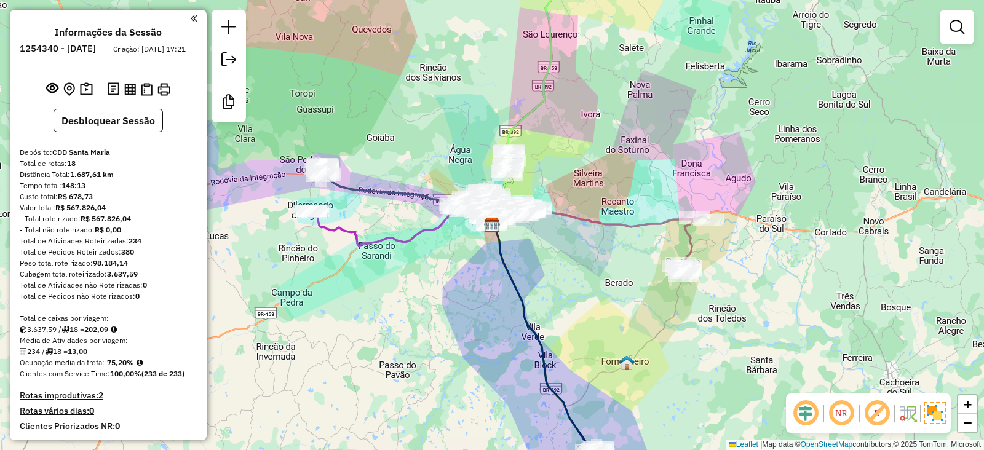
click at [884, 419] on em at bounding box center [878, 414] width 30 height 30
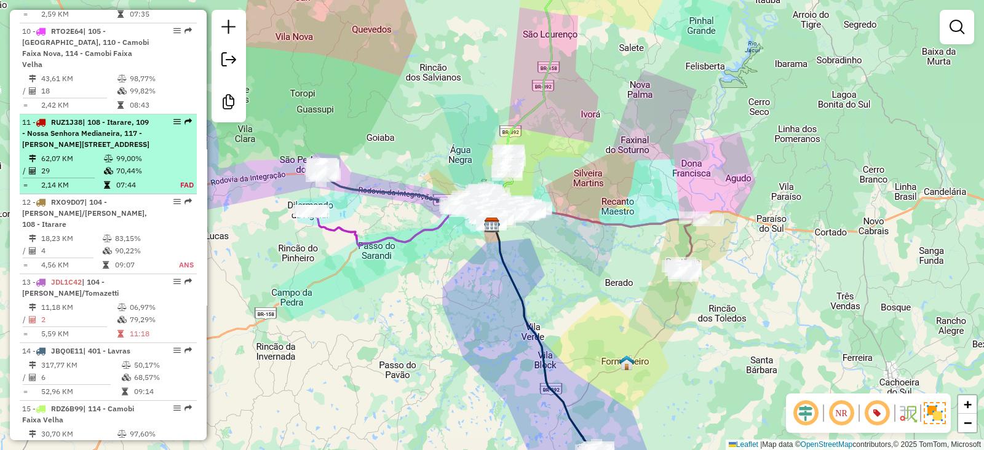
scroll to position [1343, 0]
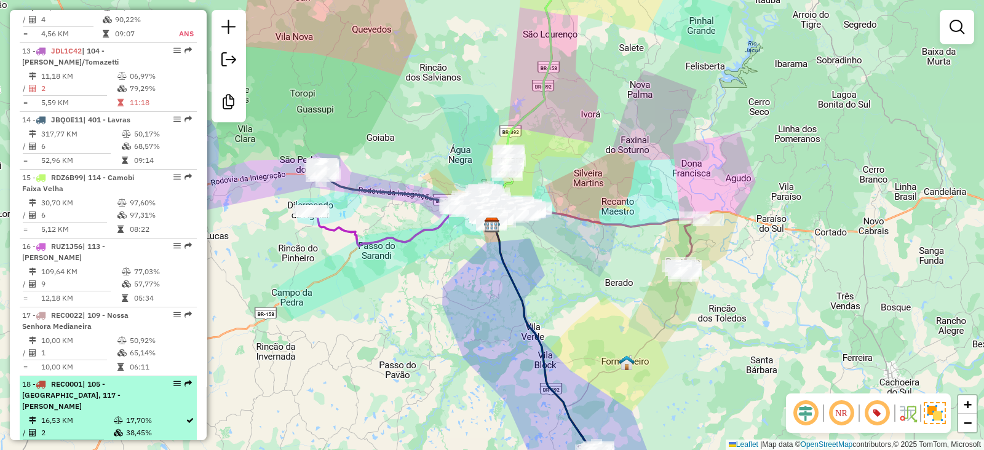
click at [156, 377] on li "18 - REC0001 | 105 - Urlandia, 117 - Salgado Filho 16,53 KM 17,70% / 2 38,45% =…" at bounding box center [108, 417] width 177 height 80
select select "**********"
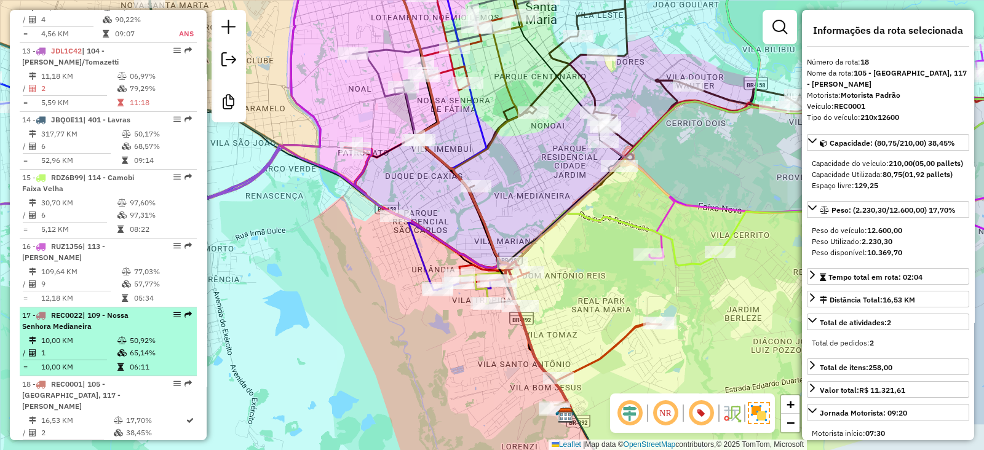
click at [166, 335] on td "50,92%" at bounding box center [160, 341] width 62 height 12
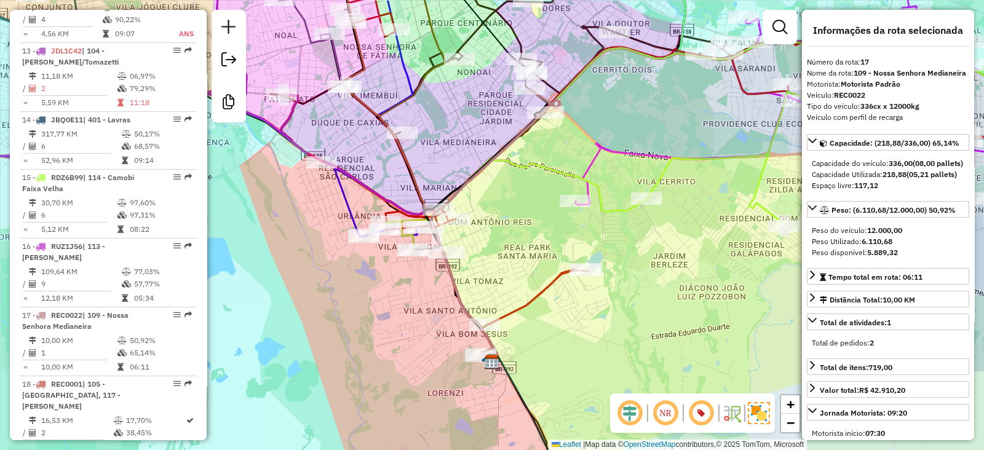
click at [490, 192] on icon at bounding box center [496, 225] width 128 height 272
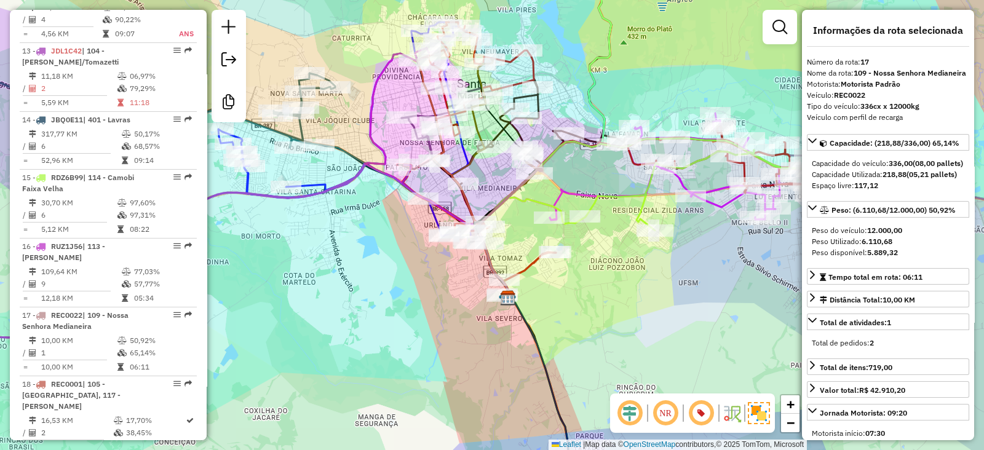
drag, startPoint x: 495, startPoint y: 207, endPoint x: 514, endPoint y: 257, distance: 52.6
click at [519, 272] on icon at bounding box center [510, 229] width 64 height 135
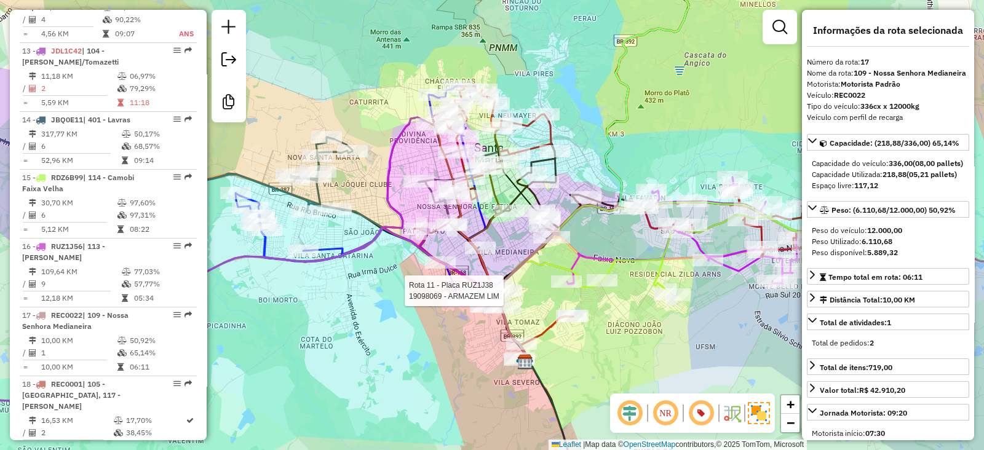
drag, startPoint x: 605, startPoint y: 122, endPoint x: 581, endPoint y: 108, distance: 27.0
click at [583, 108] on icon at bounding box center [592, 157] width 194 height 409
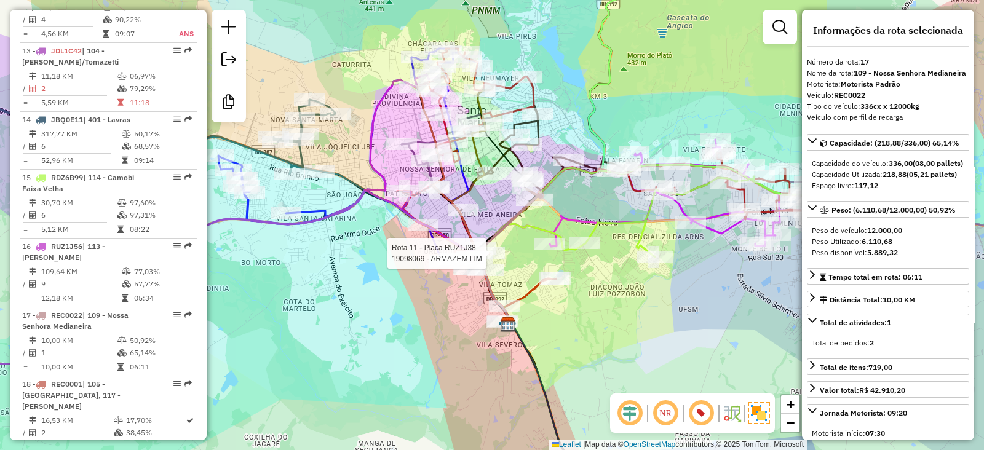
click at [601, 111] on div "Rota 11 - Placa RUZ1J38 19098069 - ARMAZEM LIM Janela de atendimento Grade de a…" at bounding box center [492, 225] width 984 height 450
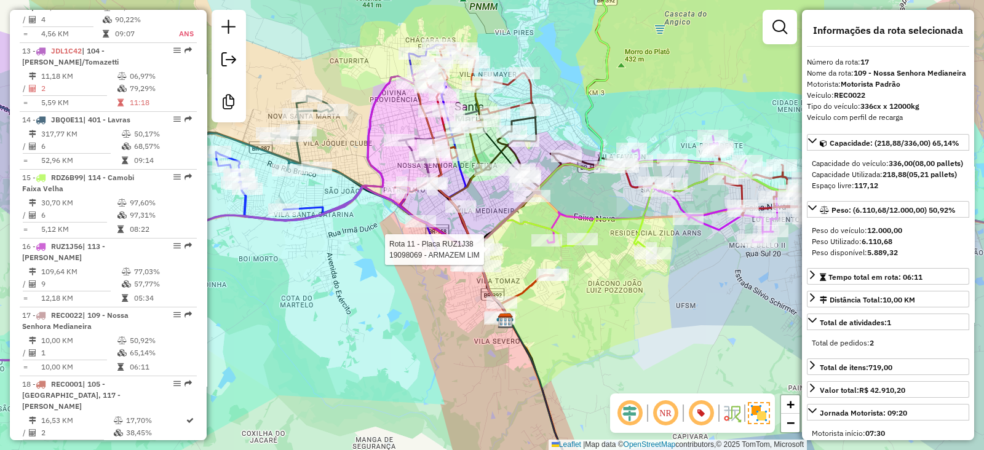
drag, startPoint x: 283, startPoint y: 316, endPoint x: 292, endPoint y: 306, distance: 13.6
click at [291, 306] on div "Rota 11 - Placa RUZ1J38 19098069 - ARMAZEM LIM Janela de atendimento Grade de a…" at bounding box center [492, 225] width 984 height 450
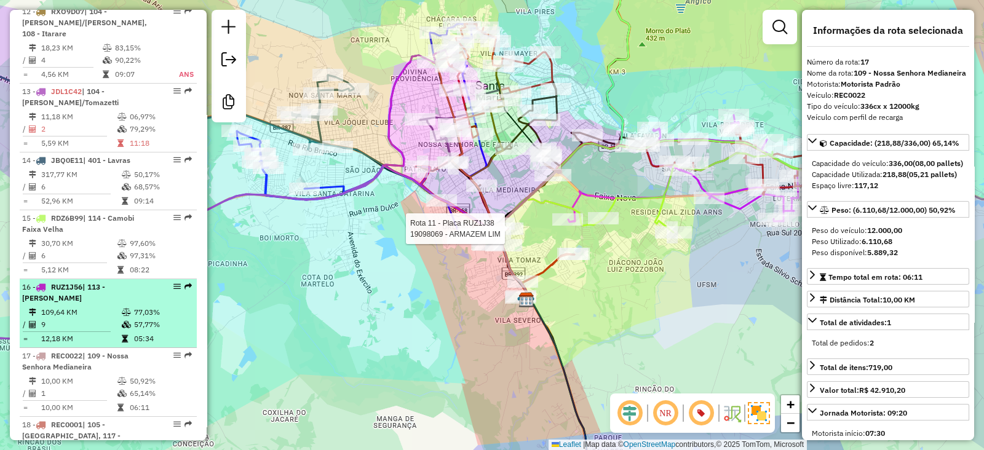
scroll to position [1301, 0]
click at [158, 307] on td "77,03%" at bounding box center [163, 313] width 58 height 12
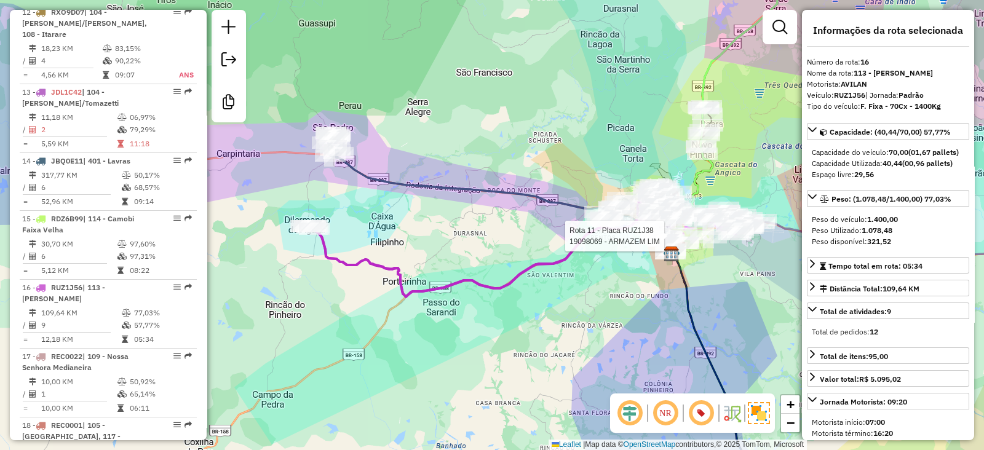
drag, startPoint x: 445, startPoint y: 276, endPoint x: 543, endPoint y: 244, distance: 103.3
click at [543, 244] on div "Rota 11 - Placa RUZ1J38 19098069 - ARMAZEM LIM Janela de atendimento Grade de a…" at bounding box center [492, 225] width 984 height 450
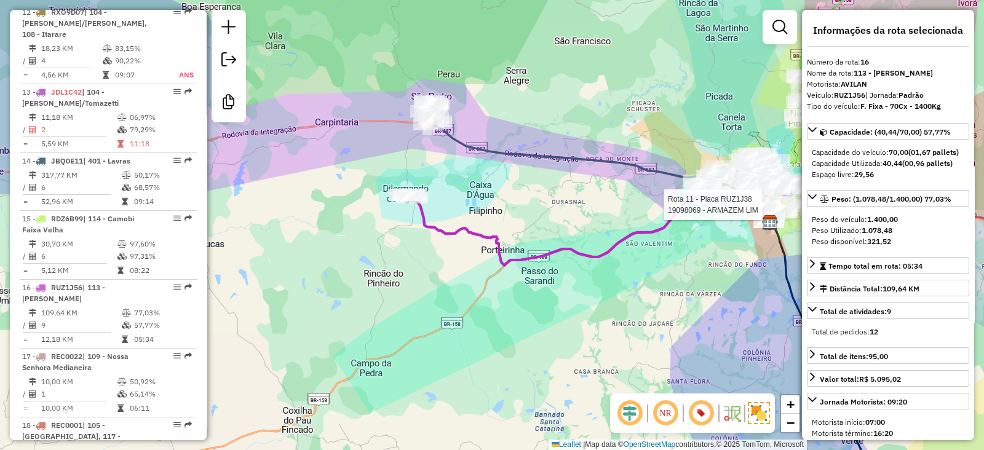
click at [497, 253] on icon at bounding box center [578, 213] width 349 height 105
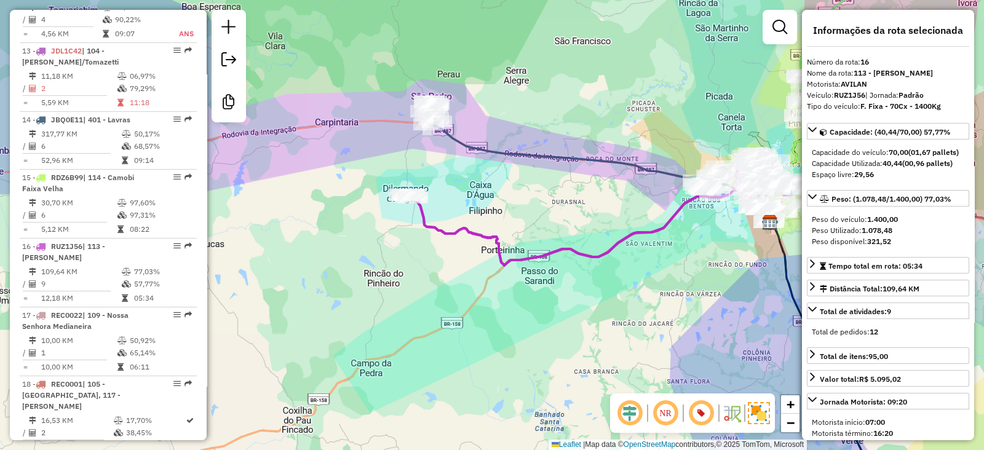
click at [437, 221] on icon at bounding box center [578, 213] width 349 height 105
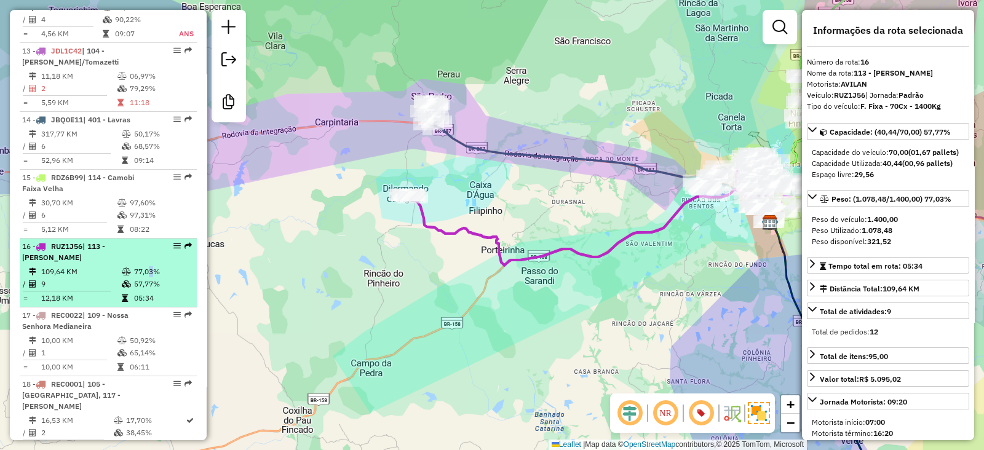
click at [145, 266] on td "77,03%" at bounding box center [163, 272] width 58 height 12
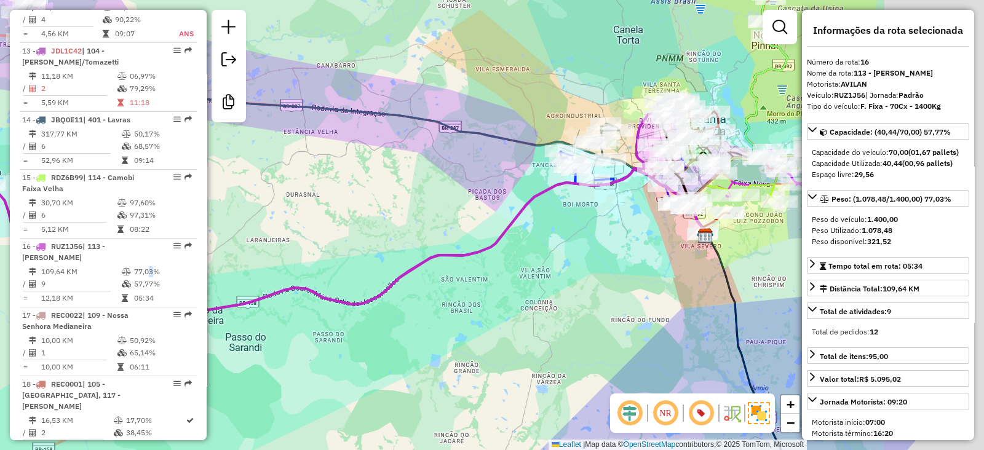
drag, startPoint x: 484, startPoint y: 254, endPoint x: 274, endPoint y: 242, distance: 210.8
click at [274, 242] on div "Janela de atendimento Grade de atendimento Capacidade Transportadoras Veículos …" at bounding box center [492, 225] width 984 height 450
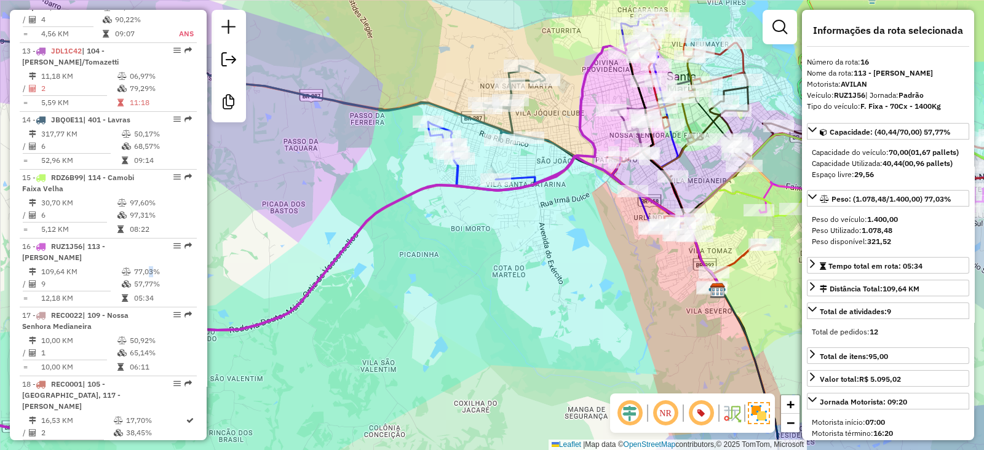
click at [577, 158] on icon at bounding box center [274, 235] width 745 height 388
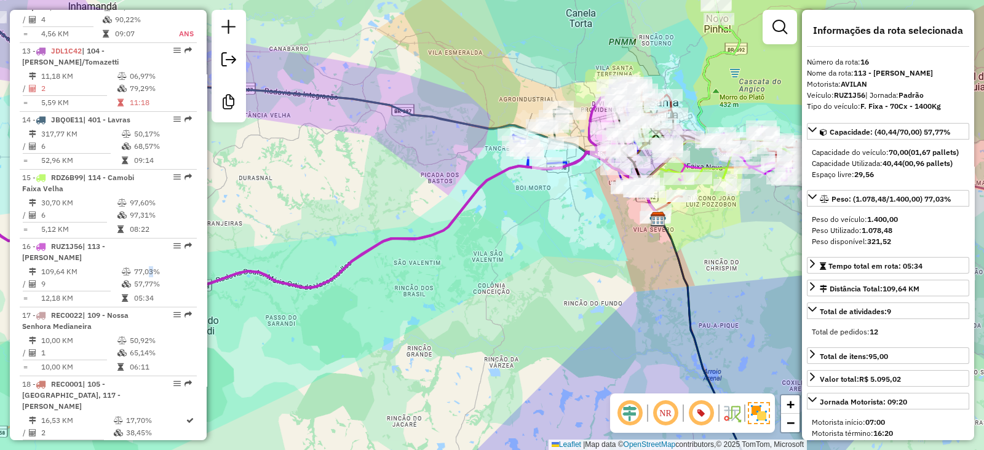
drag, startPoint x: 506, startPoint y: 204, endPoint x: 546, endPoint y: 192, distance: 41.8
click at [546, 192] on div "Janela de atendimento Grade de atendimento Capacidade Transportadoras Veículos …" at bounding box center [492, 225] width 984 height 450
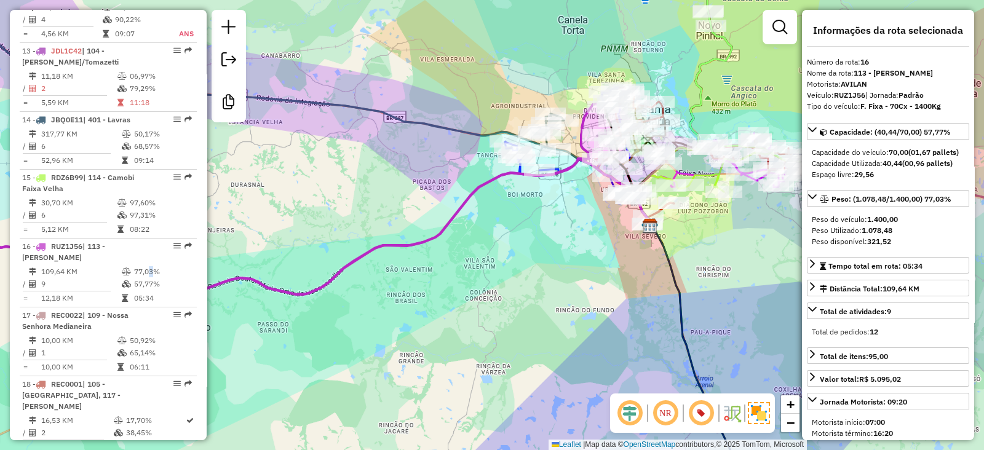
drag, startPoint x: 555, startPoint y: 212, endPoint x: 492, endPoint y: 253, distance: 75.4
click at [496, 253] on div "Janela de atendimento Grade de atendimento Capacidade Transportadoras Veículos …" at bounding box center [492, 225] width 984 height 450
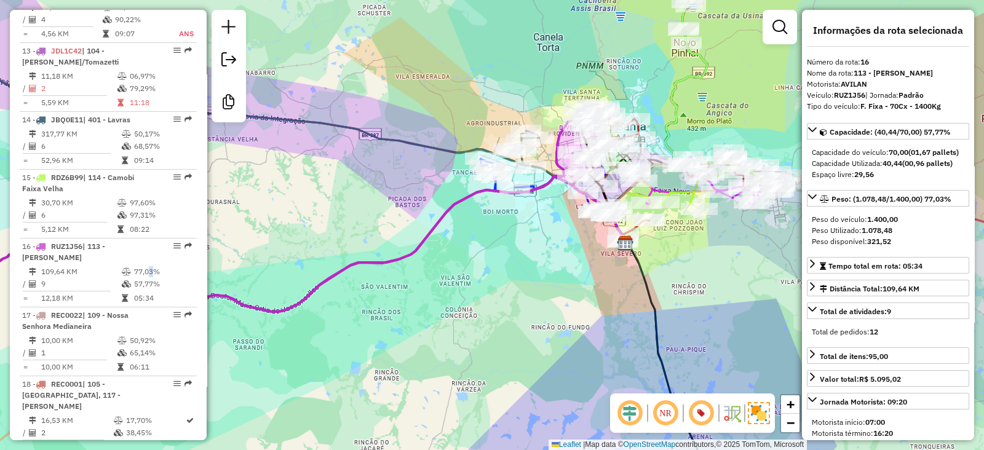
click at [415, 250] on icon at bounding box center [246, 224] width 688 height 212
drag, startPoint x: 278, startPoint y: 253, endPoint x: 290, endPoint y: 253, distance: 11.7
click at [290, 253] on div "Janela de atendimento Grade de atendimento Capacidade Transportadoras Veículos …" at bounding box center [492, 225] width 984 height 450
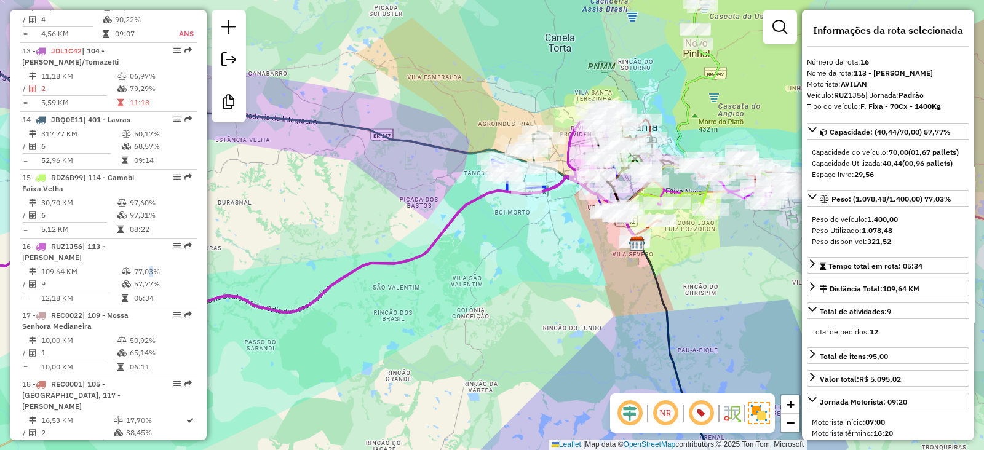
click at [347, 249] on div "Janela de atendimento Grade de atendimento Capacidade Transportadoras Veículos …" at bounding box center [492, 225] width 984 height 450
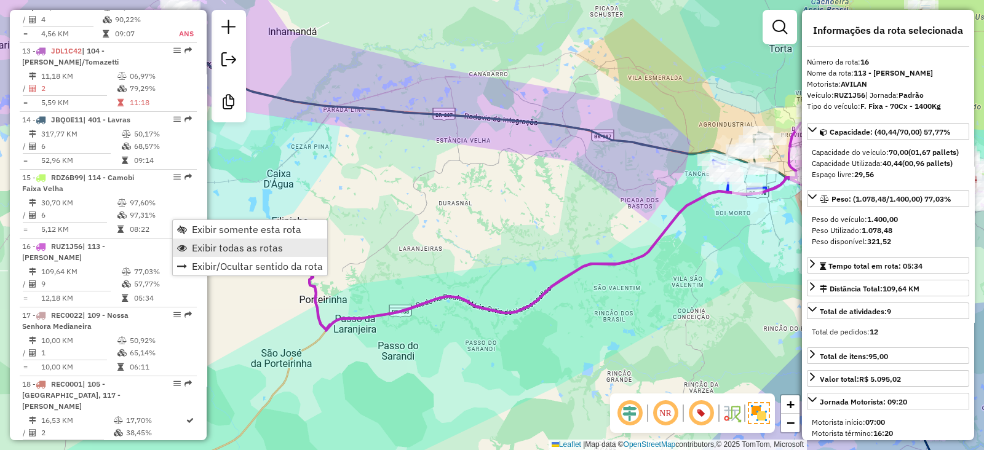
click at [196, 244] on span "Exibir todas as rotas" at bounding box center [237, 248] width 91 height 10
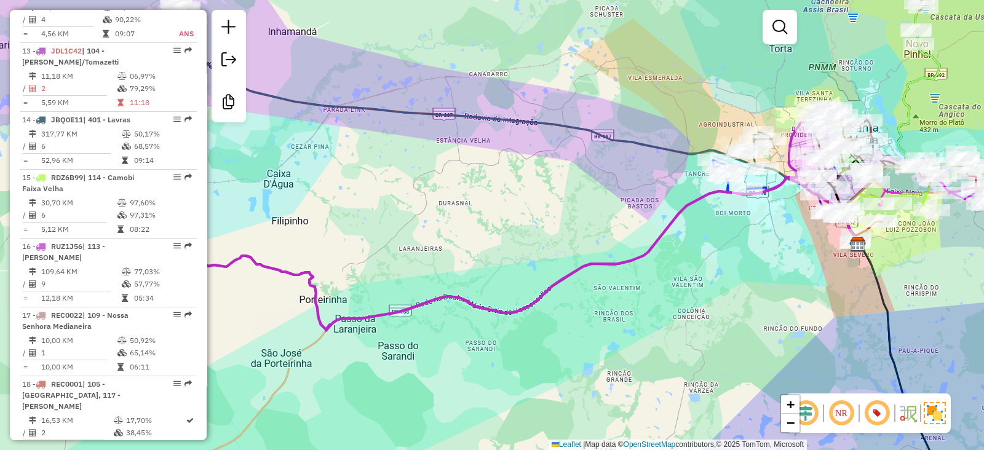
select select "**********"
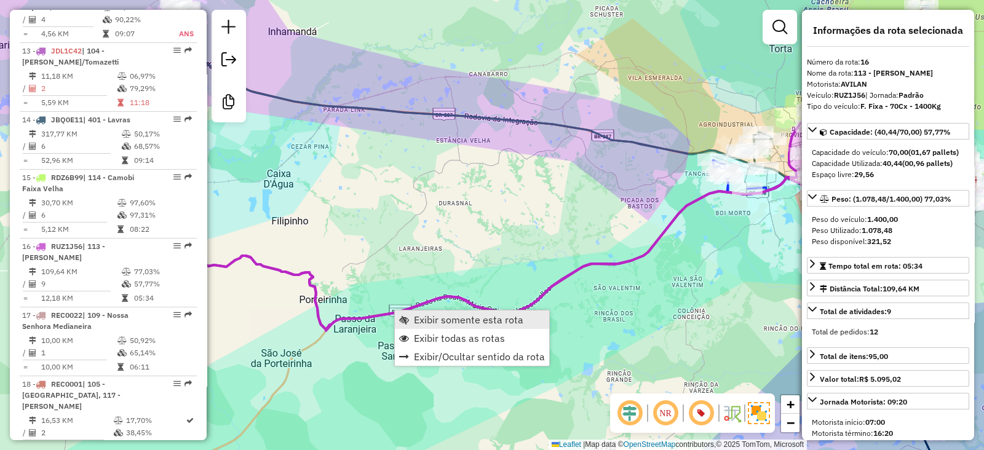
click at [436, 320] on span "Exibir somente esta rota" at bounding box center [469, 320] width 110 height 10
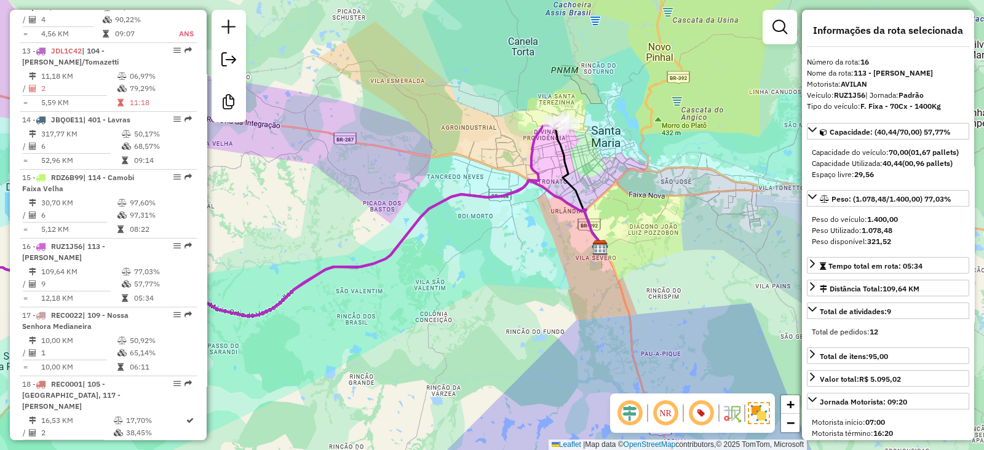
drag, startPoint x: 359, startPoint y: 223, endPoint x: 281, endPoint y: 225, distance: 78.8
click at [285, 225] on div "Janela de atendimento Grade de atendimento Capacidade Transportadoras Veículos …" at bounding box center [492, 225] width 984 height 450
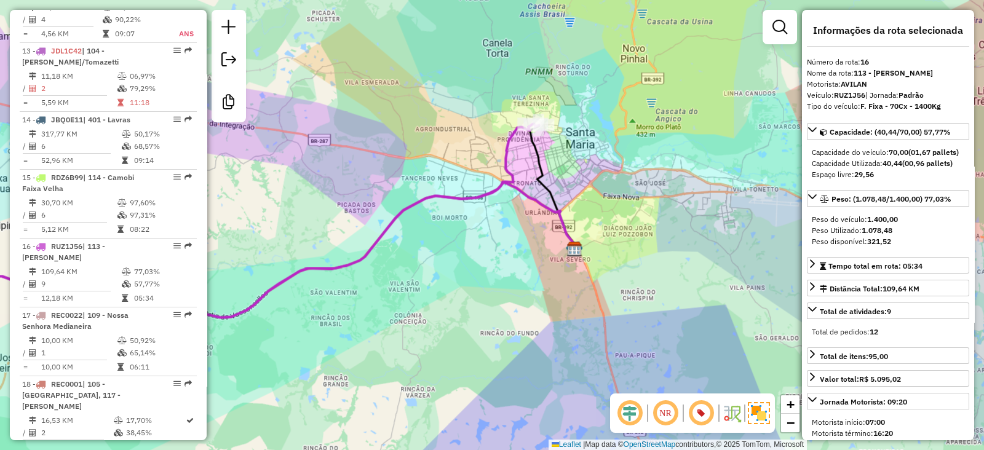
drag, startPoint x: 281, startPoint y: 225, endPoint x: 292, endPoint y: 224, distance: 11.7
click at [287, 224] on div "Janela de atendimento Grade de atendimento Capacidade Transportadoras Veículos …" at bounding box center [492, 225] width 984 height 450
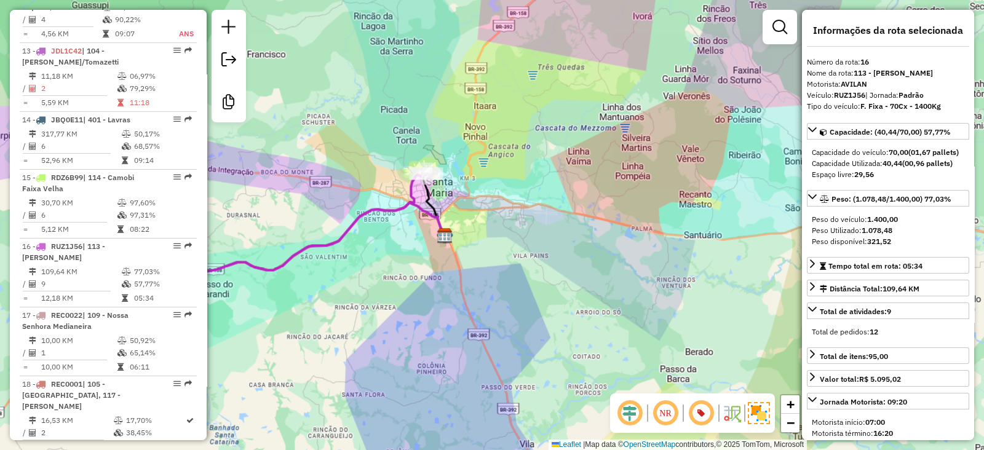
drag, startPoint x: 417, startPoint y: 193, endPoint x: 621, endPoint y: 201, distance: 204.4
click at [428, 201] on icon at bounding box center [253, 226] width 349 height 105
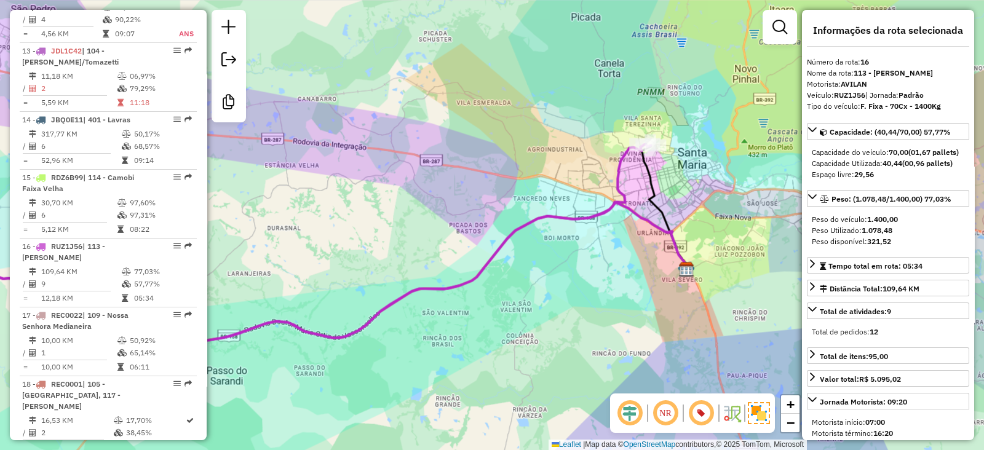
click at [601, 209] on icon at bounding box center [302, 250] width 698 height 212
drag, startPoint x: 513, startPoint y: 210, endPoint x: 488, endPoint y: 210, distance: 25.2
click at [489, 210] on div "Janela de atendimento Grade de atendimento Capacidade Transportadoras Veículos …" at bounding box center [492, 225] width 984 height 450
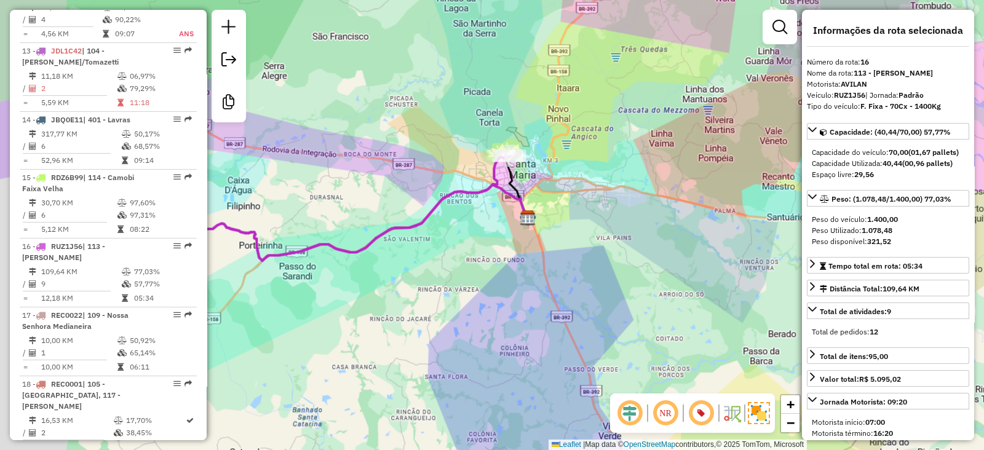
drag, startPoint x: 282, startPoint y: 235, endPoint x: 372, endPoint y: 206, distance: 94.4
click at [360, 205] on div "Janela de atendimento Grade de atendimento Capacidade Transportadoras Veículos …" at bounding box center [492, 225] width 984 height 450
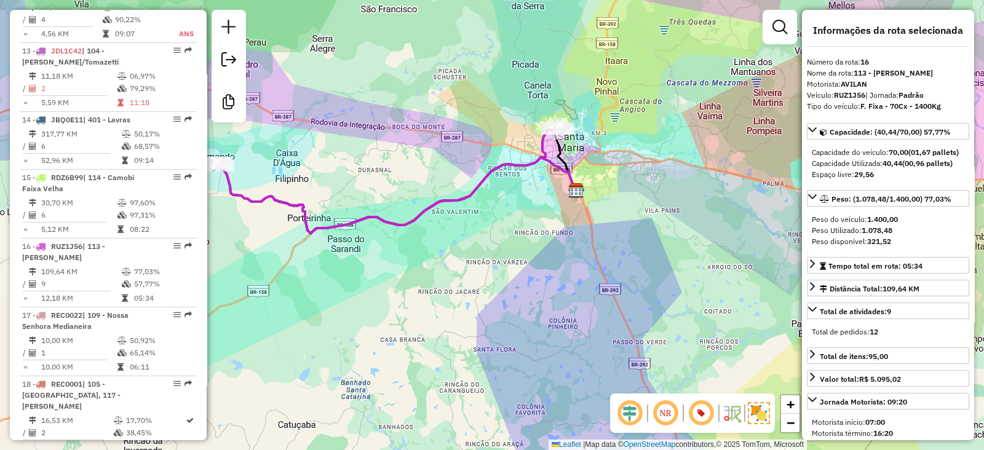
drag, startPoint x: 465, startPoint y: 177, endPoint x: 480, endPoint y: 166, distance: 18.6
click at [478, 167] on div "Janela de atendimento Grade de atendimento Capacidade Transportadoras Veículos …" at bounding box center [492, 225] width 984 height 450
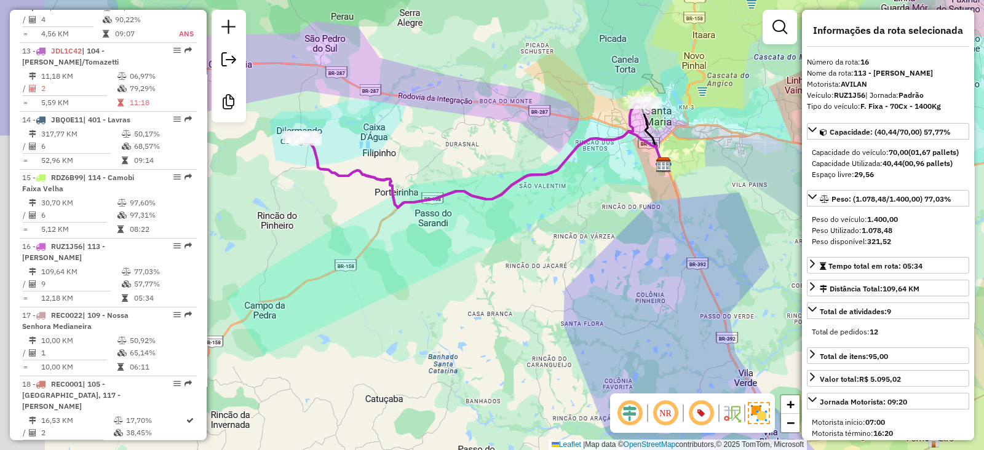
drag, startPoint x: 458, startPoint y: 177, endPoint x: 525, endPoint y: 167, distance: 67.3
click at [521, 167] on div "Janela de atendimento Grade de atendimento Capacidade Transportadoras Veículos …" at bounding box center [492, 225] width 984 height 450
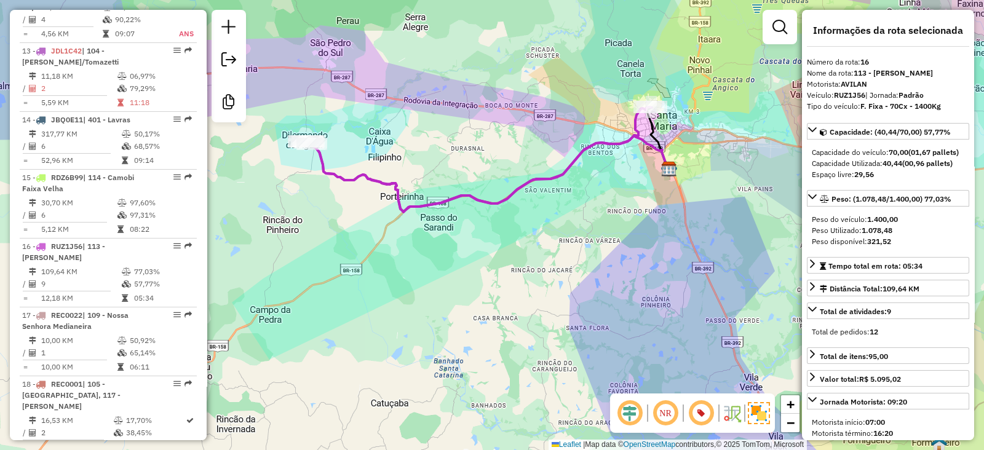
drag, startPoint x: 439, startPoint y: 164, endPoint x: 479, endPoint y: 165, distance: 40.6
click at [479, 165] on div "Janela de atendimento Grade de atendimento Capacidade Transportadoras Veículos …" at bounding box center [492, 225] width 984 height 450
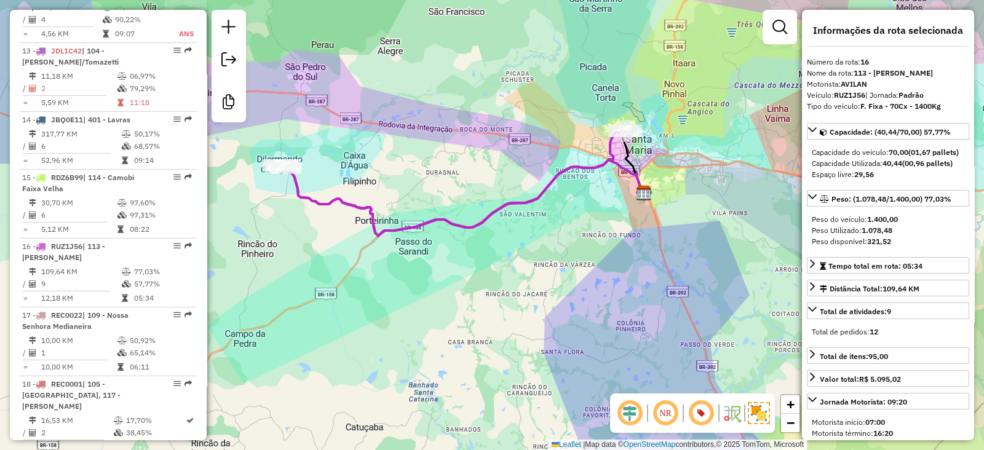
drag, startPoint x: 458, startPoint y: 174, endPoint x: 386, endPoint y: 202, distance: 78.1
click at [391, 198] on div "Janela de atendimento Grade de atendimento Capacidade Transportadoras Veículos …" at bounding box center [492, 225] width 984 height 450
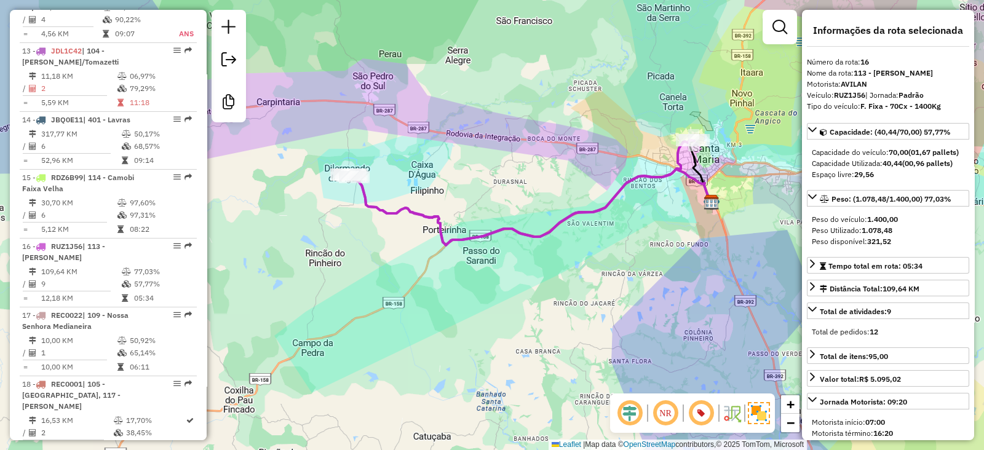
drag, startPoint x: 428, startPoint y: 209, endPoint x: 489, endPoint y: 214, distance: 61.2
click at [489, 214] on div "Janela de atendimento Grade de atendimento Capacidade Transportadoras Veículos …" at bounding box center [492, 225] width 984 height 450
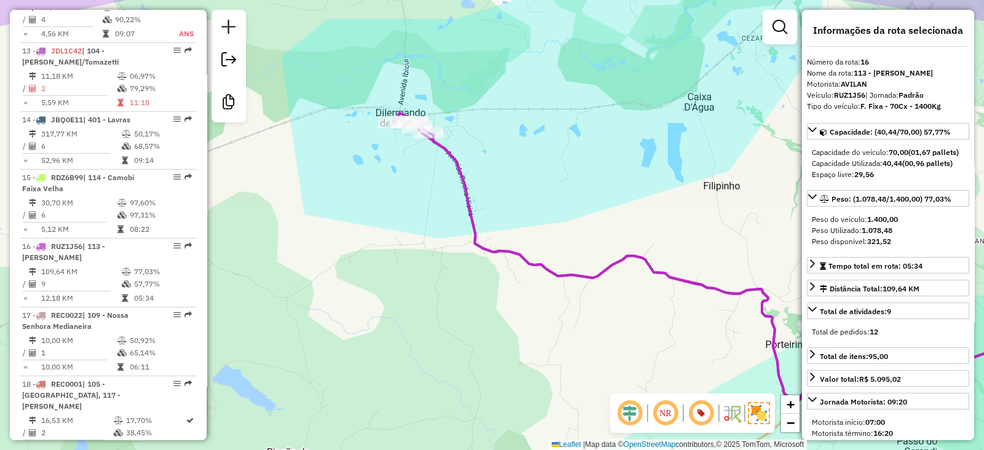
drag, startPoint x: 441, startPoint y: 162, endPoint x: 444, endPoint y: 220, distance: 57.9
click at [444, 214] on div "Janela de atendimento Grade de atendimento Capacidade Transportadoras Veículos …" at bounding box center [492, 225] width 984 height 450
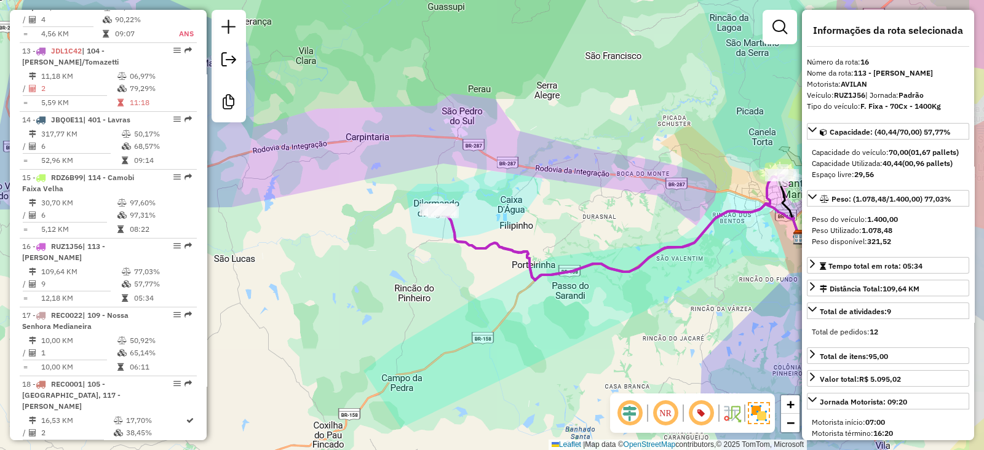
drag, startPoint x: 594, startPoint y: 203, endPoint x: 440, endPoint y: 191, distance: 154.9
click at [440, 191] on div "Janela de atendimento Grade de atendimento Capacidade Transportadoras Veículos …" at bounding box center [492, 225] width 984 height 450
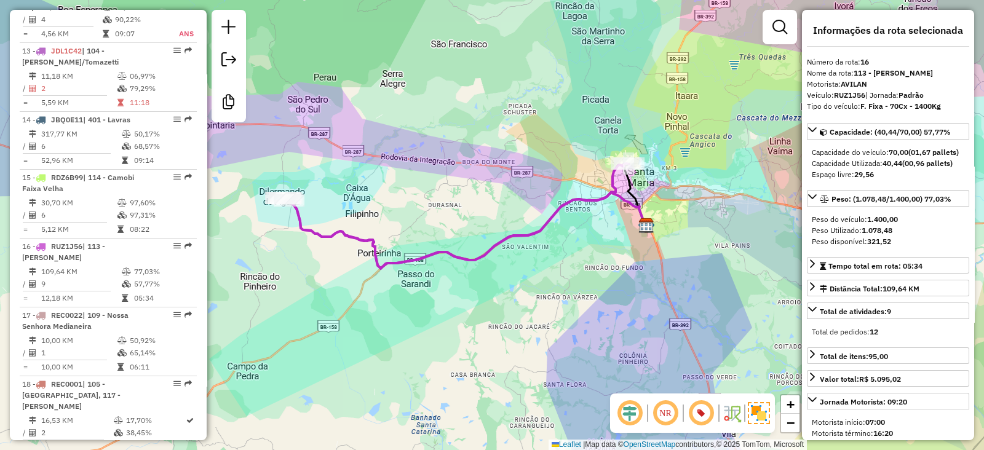
drag, startPoint x: 557, startPoint y: 198, endPoint x: 524, endPoint y: 198, distance: 32.6
click at [524, 198] on div "Janela de atendimento Grade de atendimento Capacidade Transportadoras Veículos …" at bounding box center [492, 225] width 984 height 450
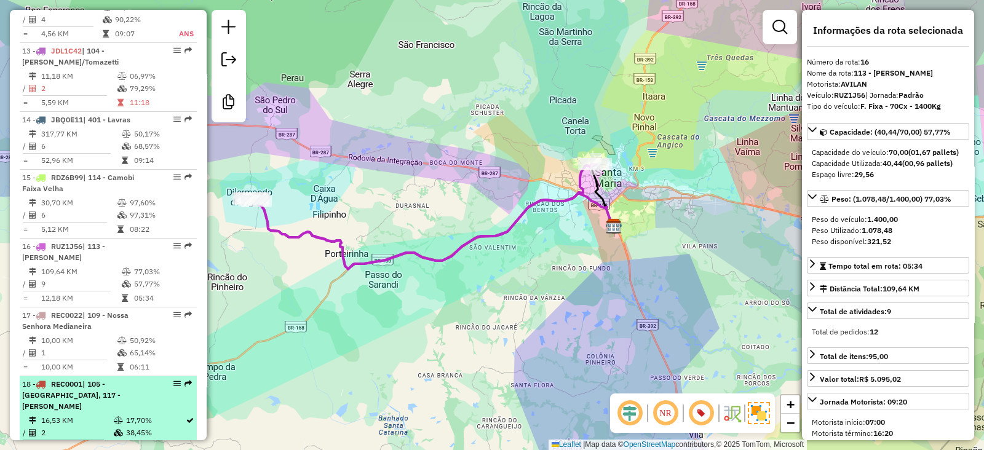
click at [148, 427] on td "38,45%" at bounding box center [156, 433] width 60 height 12
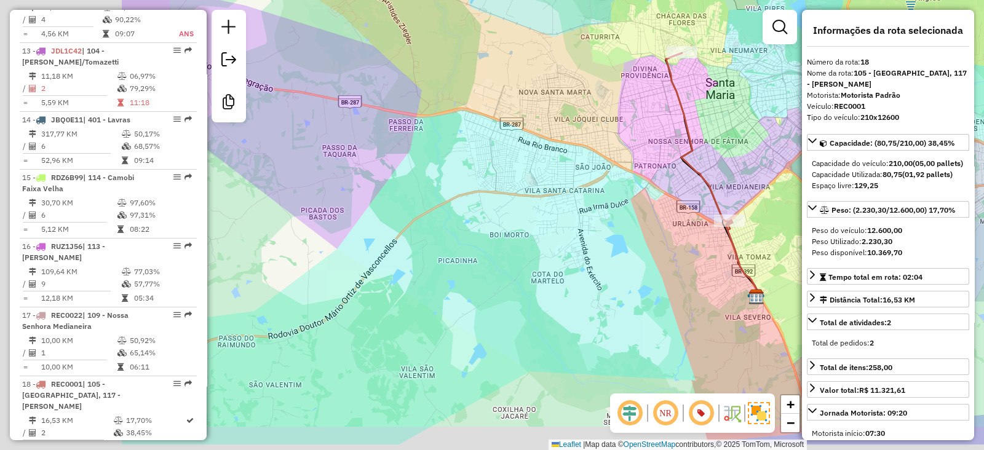
drag, startPoint x: 364, startPoint y: 236, endPoint x: 585, endPoint y: 186, distance: 226.0
click at [585, 186] on div "Janela de atendimento Grade de atendimento Capacidade Transportadoras Veículos …" at bounding box center [492, 225] width 984 height 450
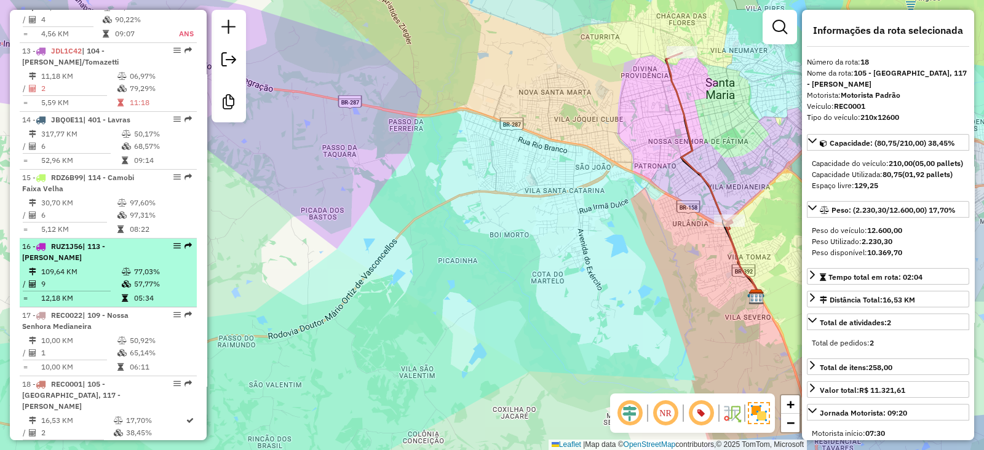
click at [73, 266] on td "109,64 KM" at bounding box center [81, 272] width 81 height 12
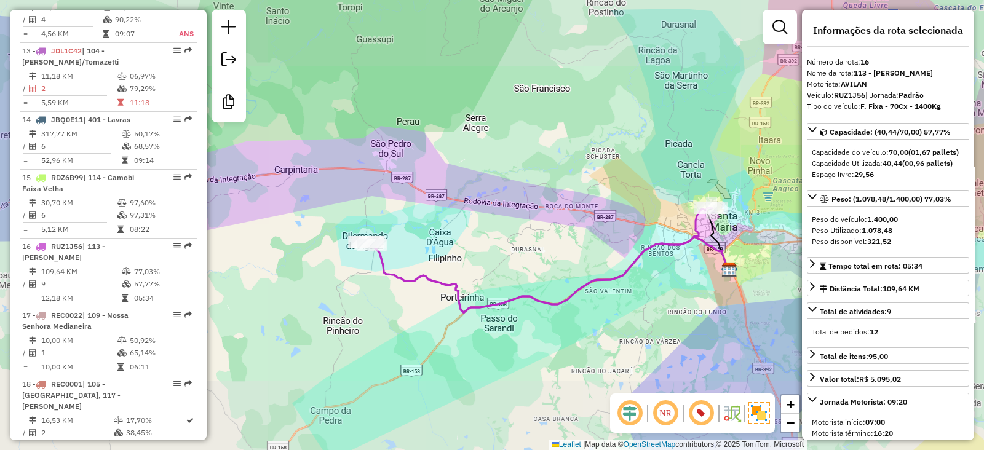
drag, startPoint x: 614, startPoint y: 272, endPoint x: 468, endPoint y: 306, distance: 149.7
click at [471, 305] on icon at bounding box center [538, 260] width 349 height 105
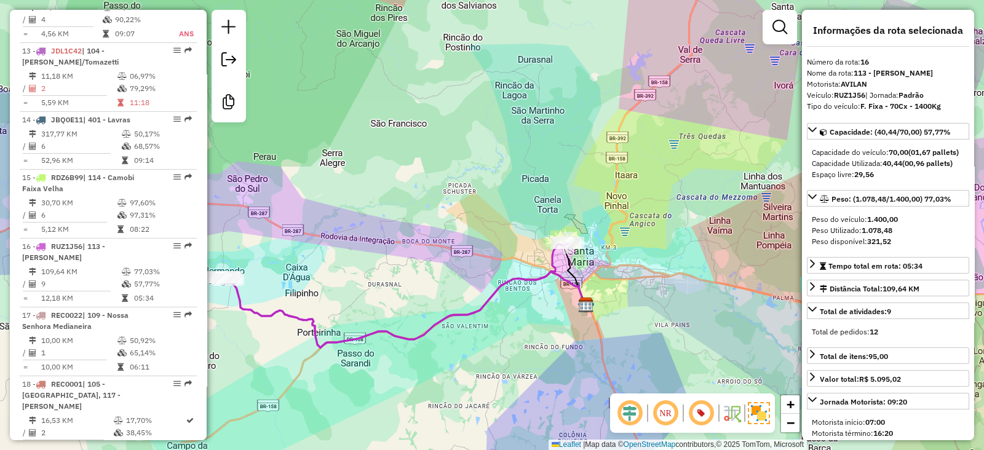
click at [242, 286] on div at bounding box center [229, 280] width 31 height 12
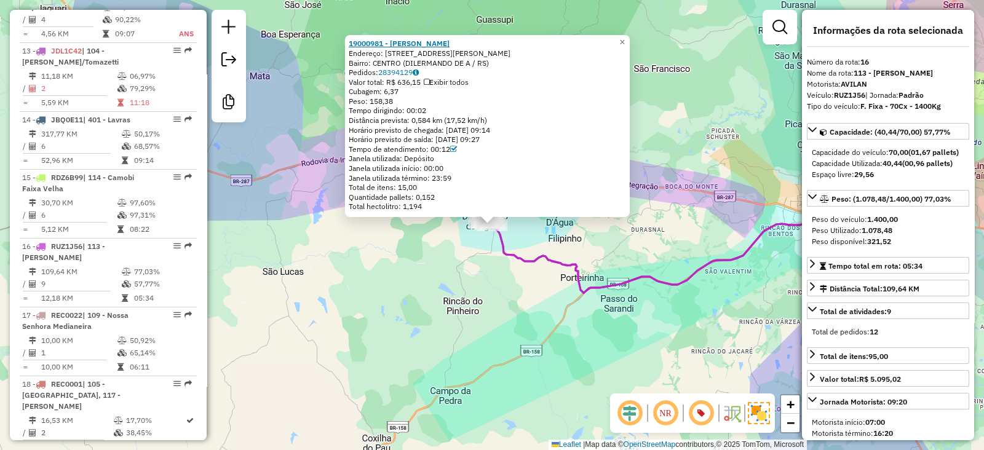
click at [372, 43] on strong "19000981 - JOSE SIDNEI RODRIGUE" at bounding box center [399, 43] width 101 height 9
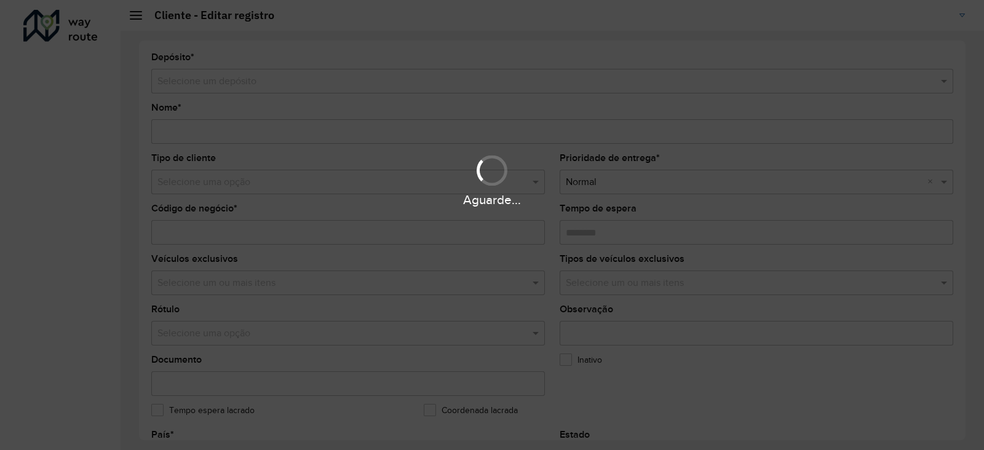
type input "**********"
type input "********"
type input "**********"
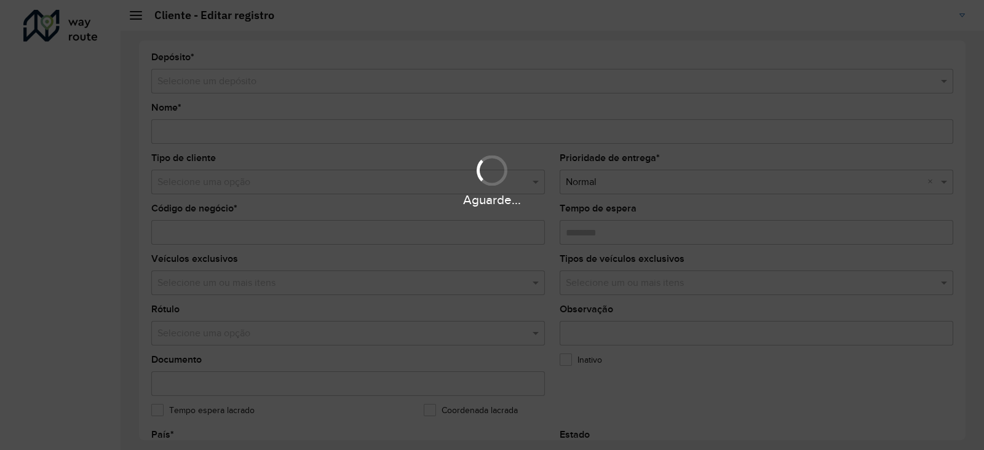
type input "******"
type input "********"
type input "**********"
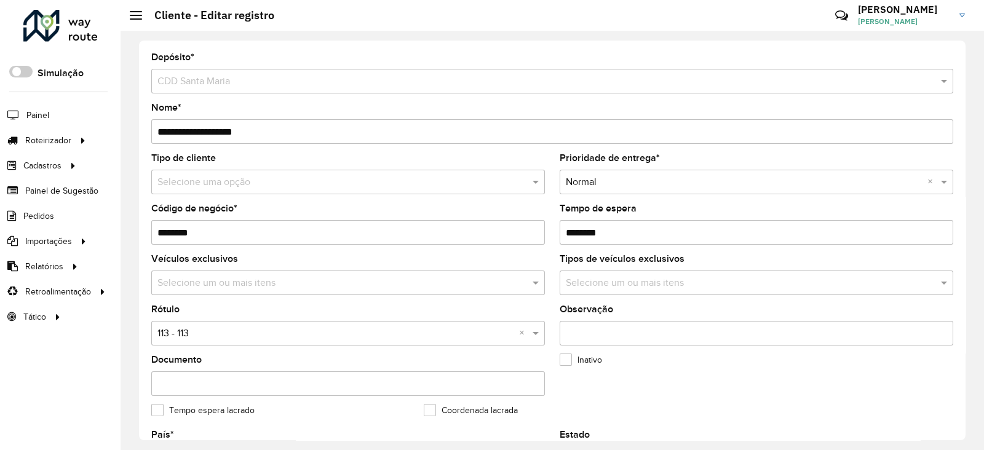
drag, startPoint x: 583, startPoint y: 232, endPoint x: 628, endPoint y: 229, distance: 45.6
click at [628, 229] on input "Tempo de espera" at bounding box center [757, 232] width 394 height 25
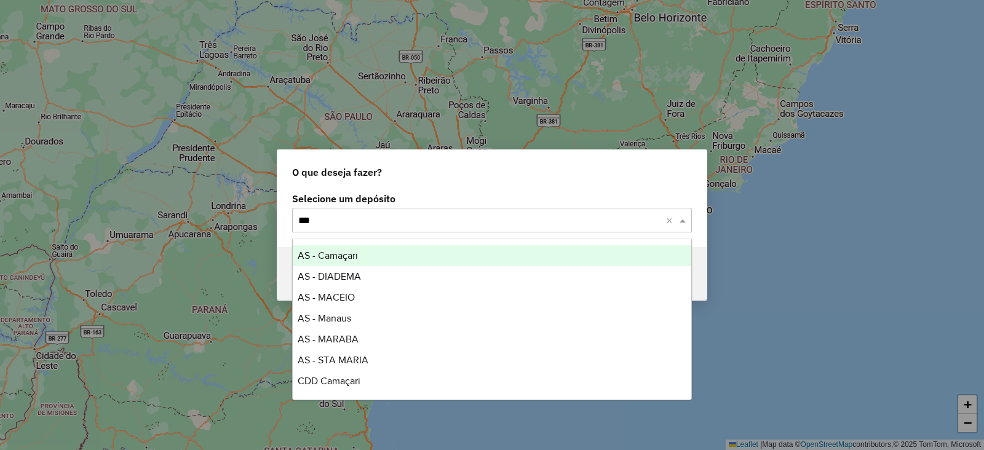
type input "****"
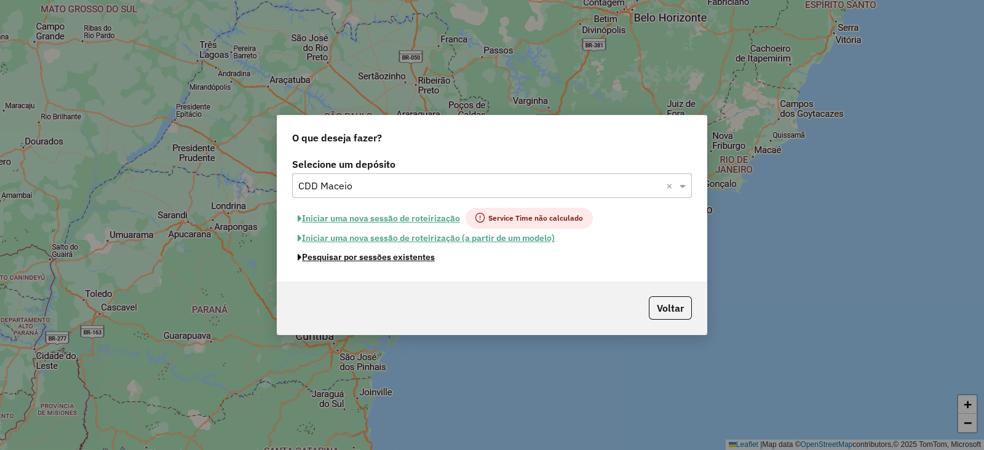
click at [418, 258] on button "Pesquisar por sessões existentes" at bounding box center [366, 257] width 148 height 19
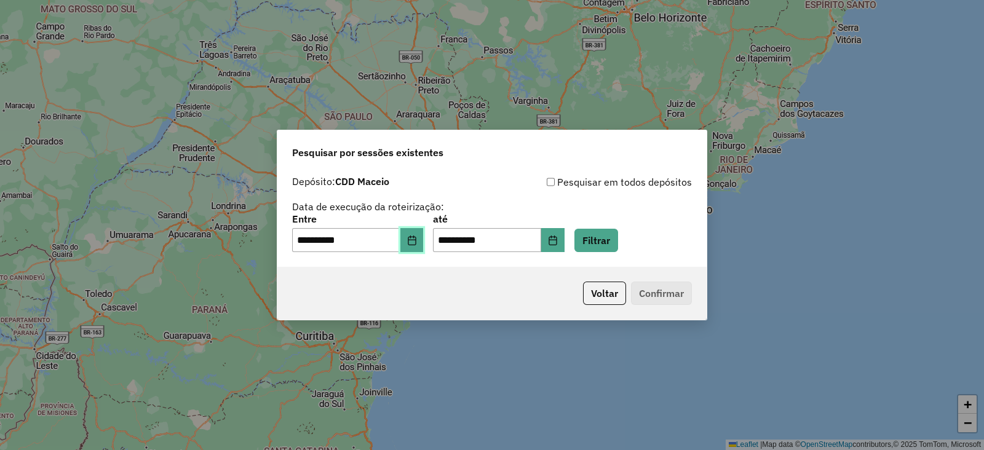
click at [418, 247] on button "Choose Date" at bounding box center [412, 240] width 23 height 25
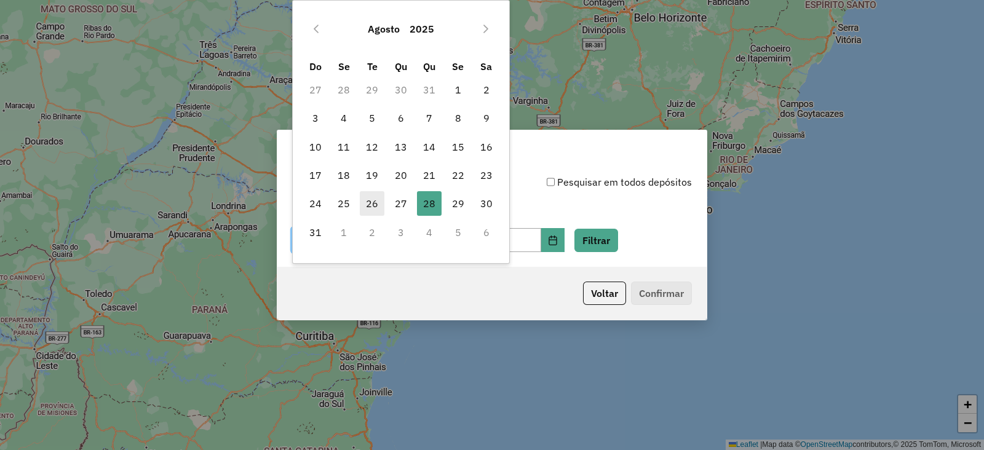
click at [375, 206] on span "26" at bounding box center [372, 203] width 25 height 25
type input "**********"
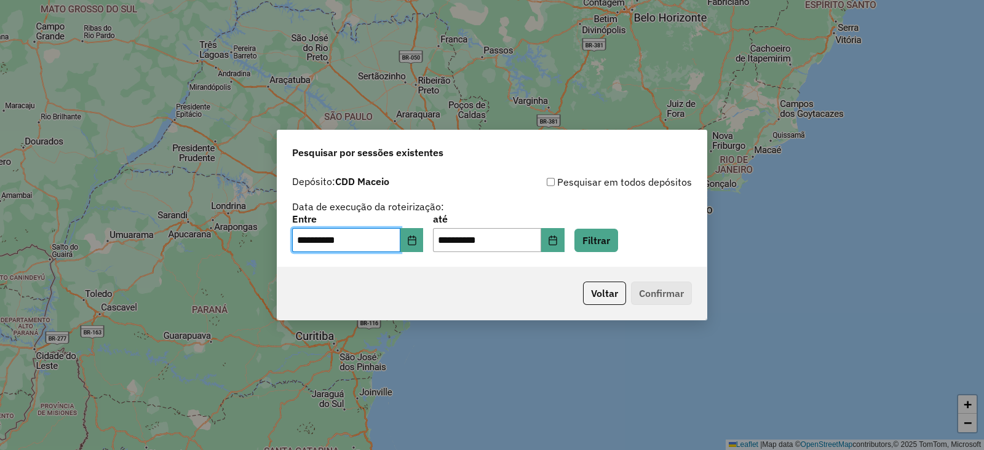
click at [591, 234] on div "**********" at bounding box center [492, 234] width 400 height 38
click at [565, 239] on button "Choose Date" at bounding box center [552, 240] width 23 height 25
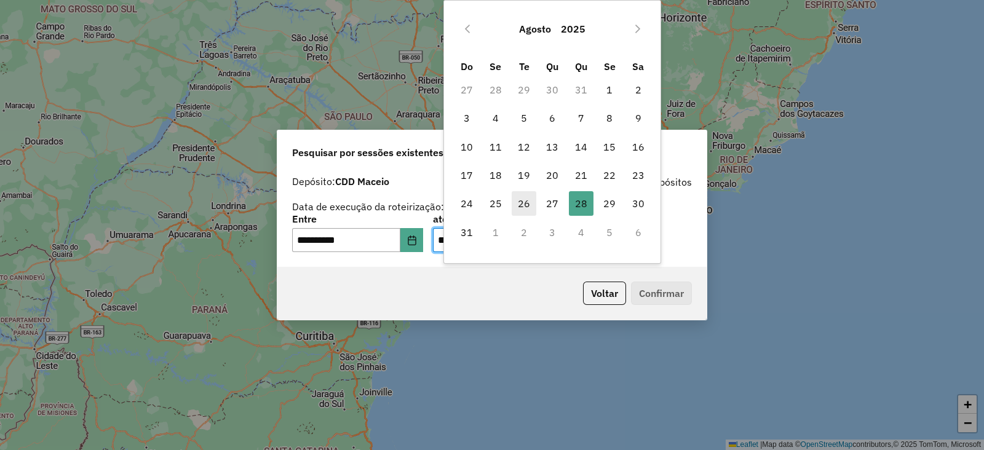
click at [522, 206] on span "26" at bounding box center [524, 203] width 25 height 25
type input "**********"
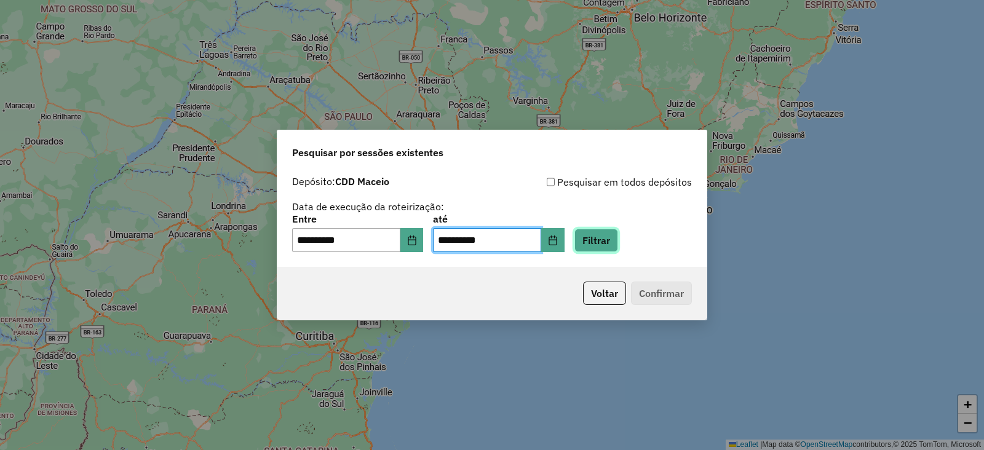
click at [618, 239] on button "Filtrar" at bounding box center [597, 240] width 44 height 23
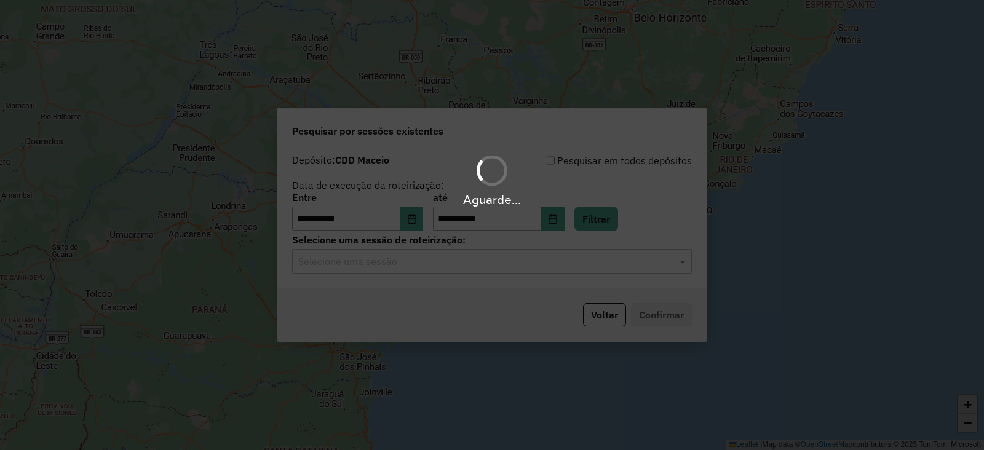
click at [439, 268] on div "Aguarde..." at bounding box center [492, 225] width 984 height 450
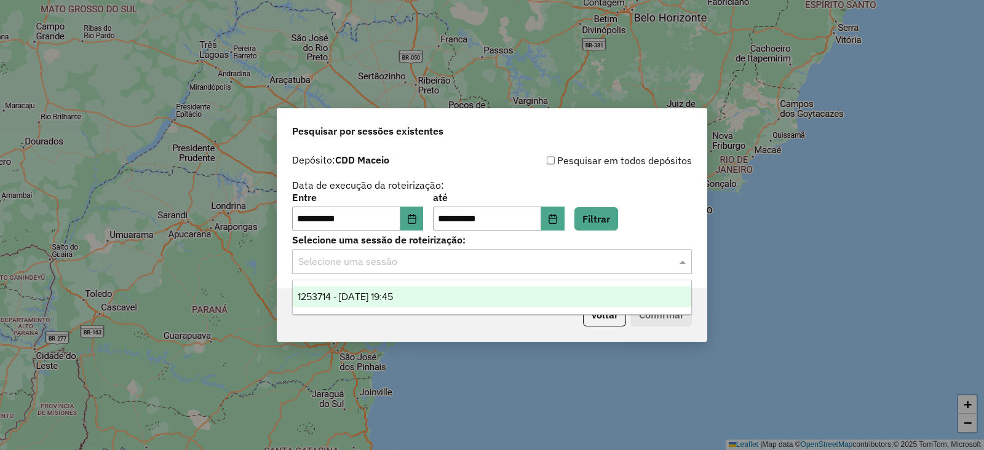
click at [437, 268] on input "text" at bounding box center [479, 262] width 363 height 15
click at [437, 297] on div "1253714 - 26/08/2025 19:45" at bounding box center [492, 297] width 399 height 21
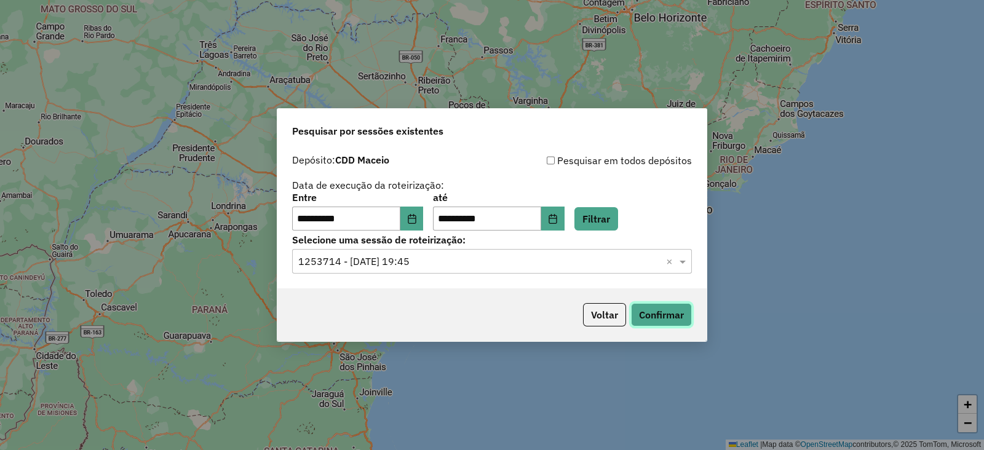
click at [683, 311] on button "Confirmar" at bounding box center [661, 314] width 61 height 23
click at [417, 217] on icon "Choose Date" at bounding box center [412, 219] width 10 height 10
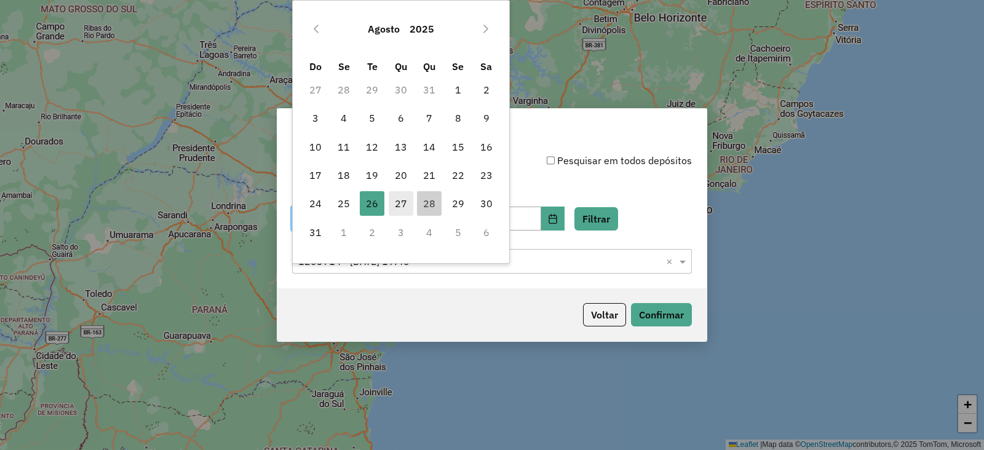
click at [401, 201] on span "27" at bounding box center [401, 203] width 25 height 25
type input "**********"
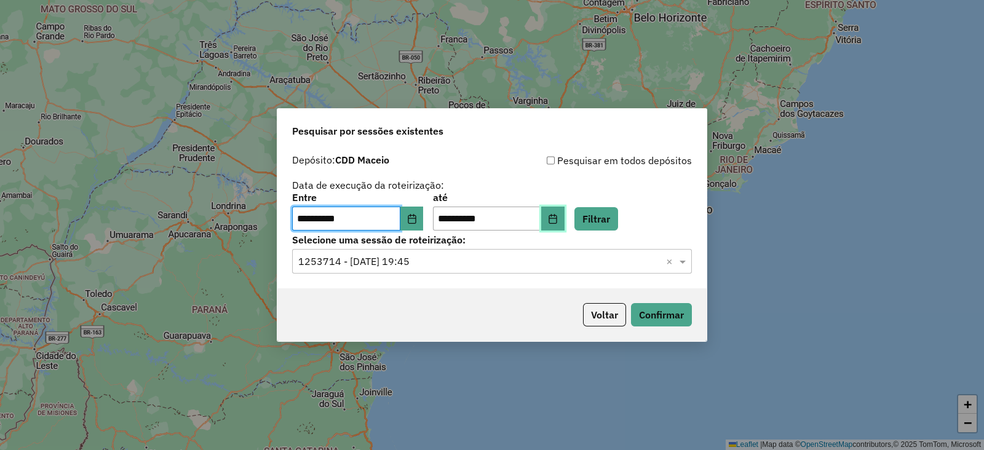
click at [557, 222] on icon "Choose Date" at bounding box center [553, 219] width 8 height 10
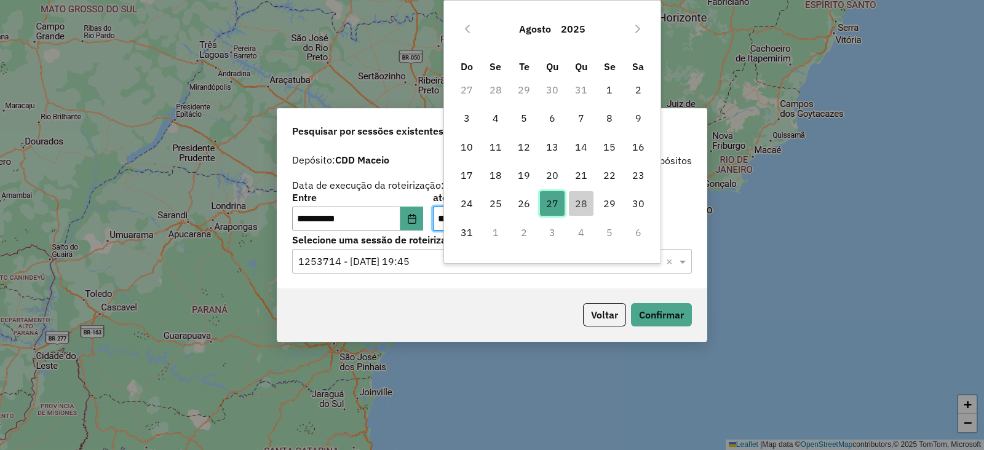
click at [561, 204] on span "27" at bounding box center [552, 203] width 25 height 25
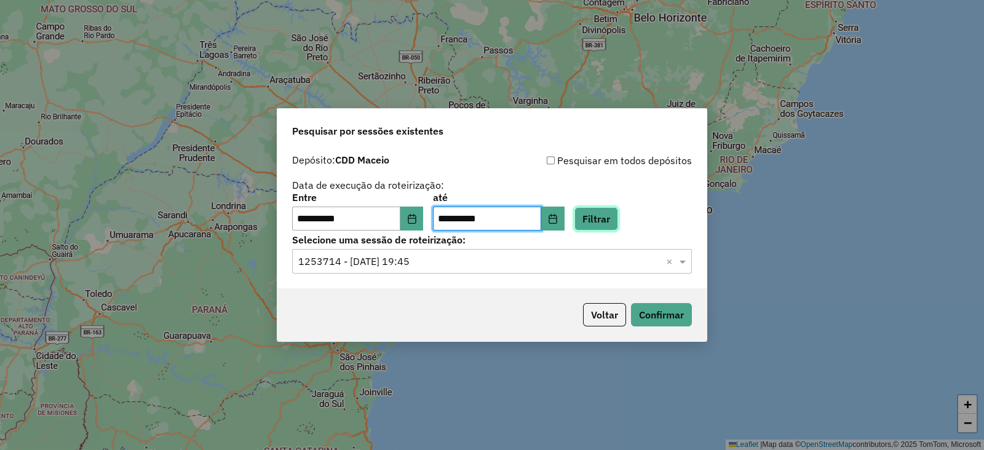
click at [618, 214] on button "Filtrar" at bounding box center [597, 218] width 44 height 23
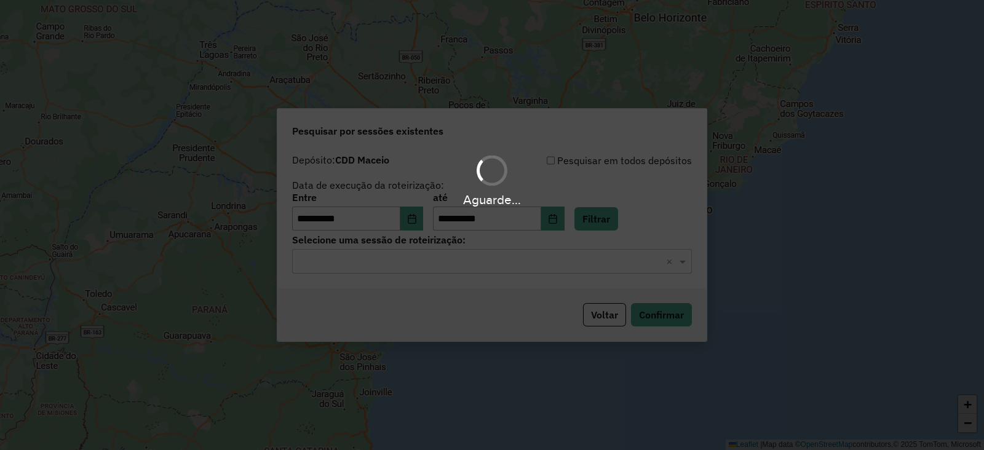
click at [462, 264] on div "Aguarde..." at bounding box center [492, 225] width 984 height 450
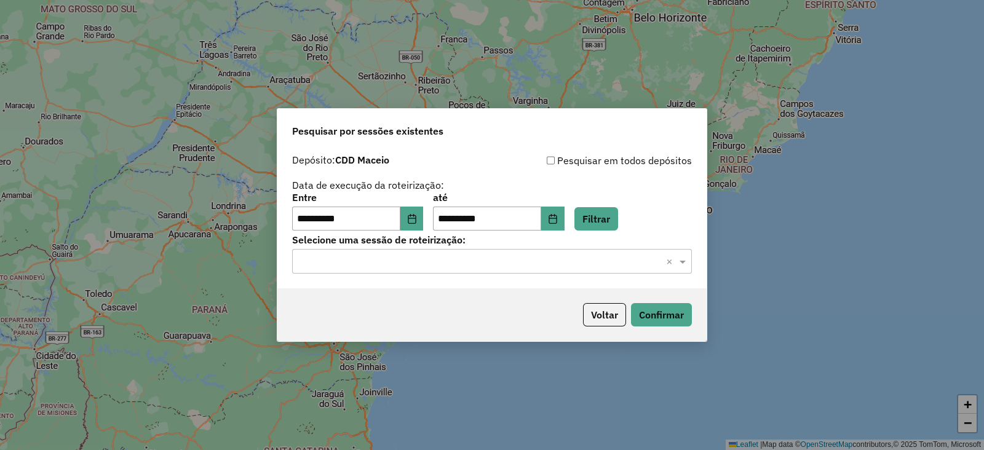
click at [458, 266] on input "text" at bounding box center [479, 262] width 363 height 15
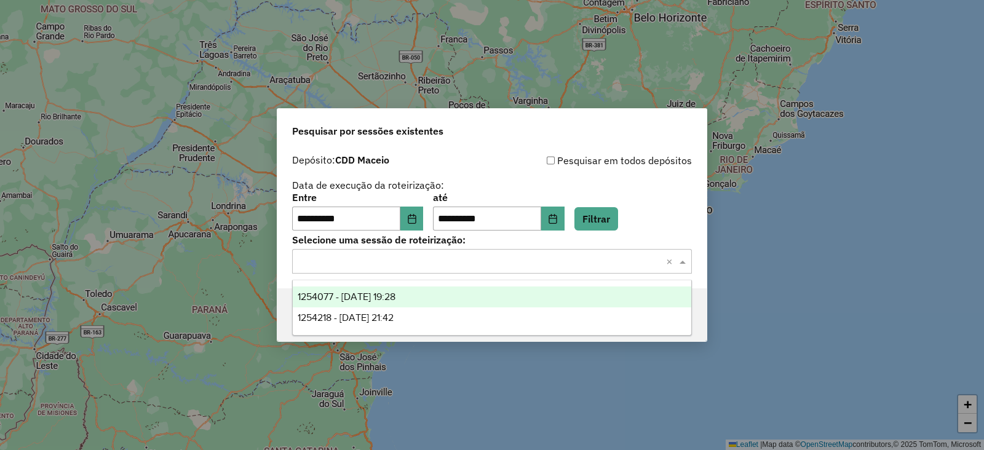
click at [458, 303] on div "1254077 - 27/08/2025 19:28" at bounding box center [492, 297] width 399 height 21
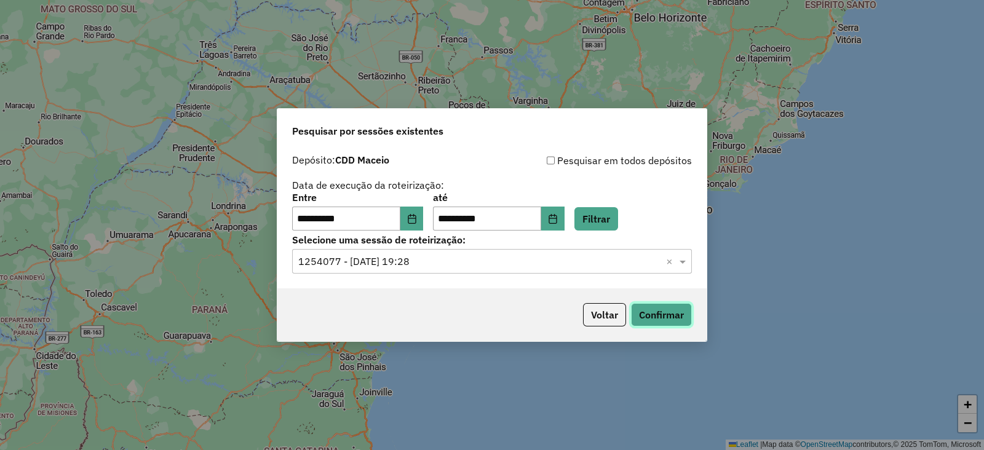
click at [664, 312] on button "Confirmar" at bounding box center [661, 314] width 61 height 23
click at [417, 214] on icon "Choose Date" at bounding box center [412, 219] width 10 height 10
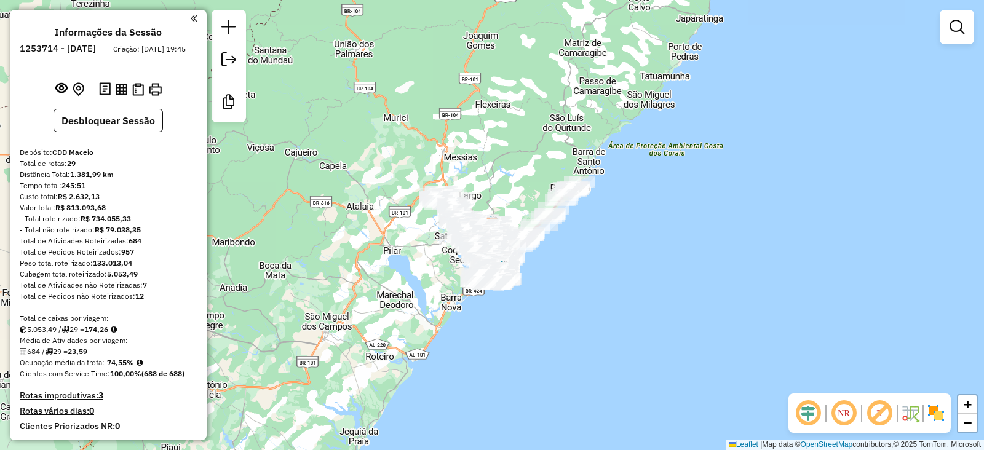
click at [934, 410] on img at bounding box center [937, 414] width 20 height 20
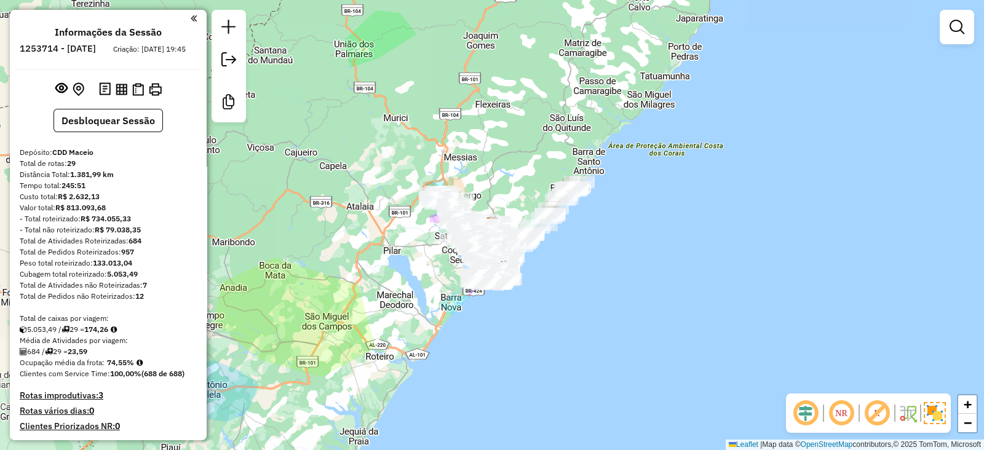
drag, startPoint x: 886, startPoint y: 414, endPoint x: 683, endPoint y: 356, distance: 211.3
click at [885, 414] on em at bounding box center [878, 414] width 30 height 30
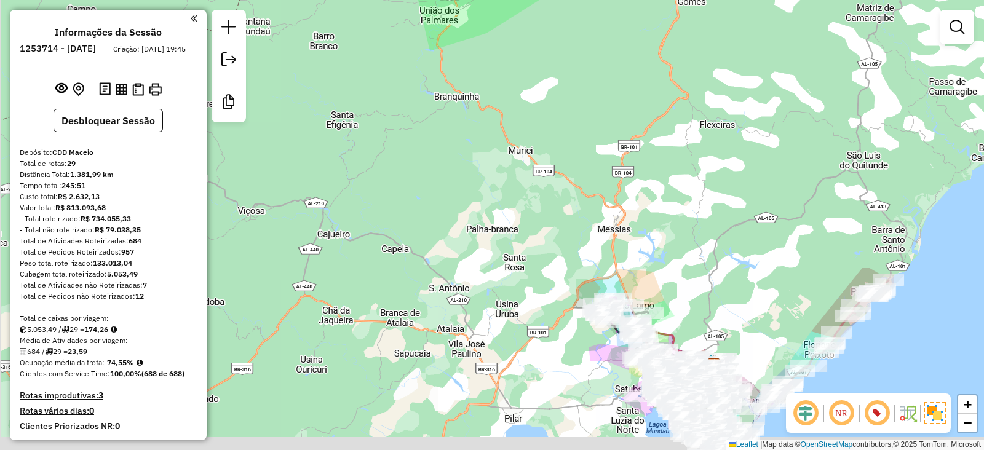
drag, startPoint x: 402, startPoint y: 180, endPoint x: 357, endPoint y: 97, distance: 95.3
click at [357, 97] on div "Janela de atendimento Grade de atendimento Capacidade Transportadoras Veículos …" at bounding box center [492, 225] width 984 height 450
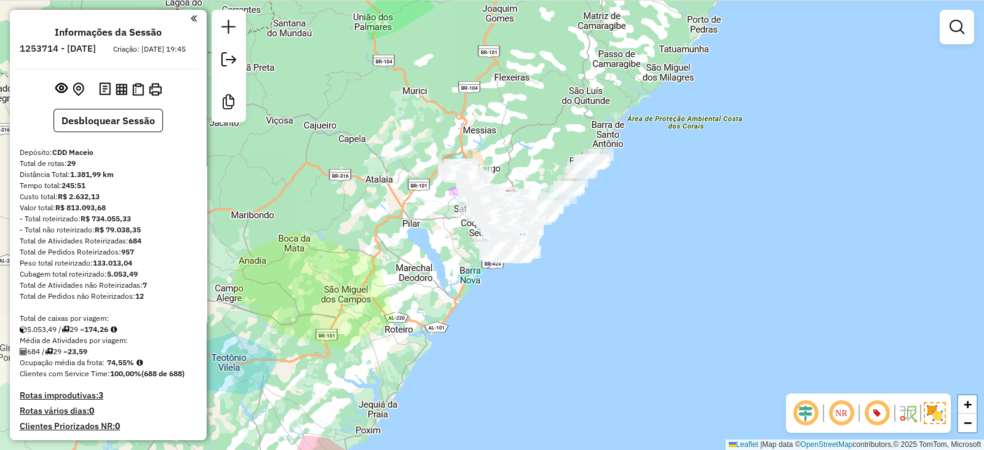
drag, startPoint x: 416, startPoint y: 258, endPoint x: 385, endPoint y: 221, distance: 48.5
click at [385, 221] on div "Janela de atendimento Grade de atendimento Capacidade Transportadoras Veículos …" at bounding box center [492, 225] width 984 height 450
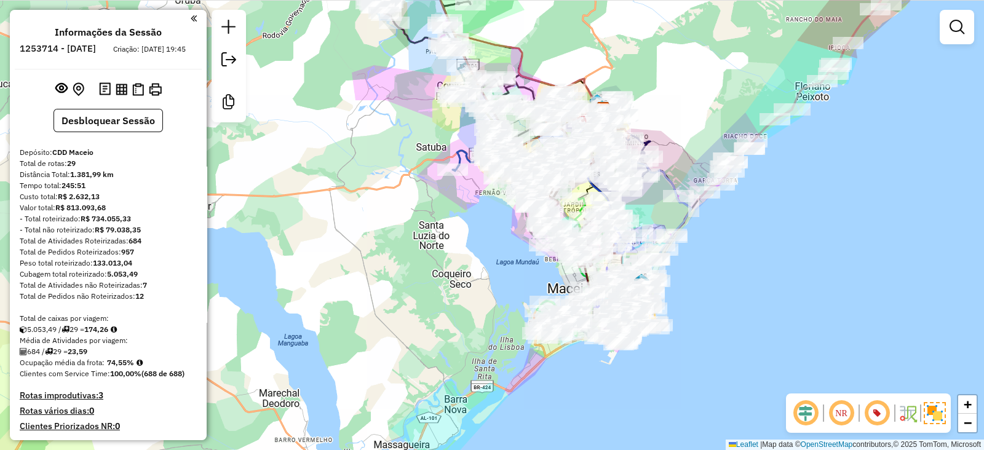
drag, startPoint x: 516, startPoint y: 247, endPoint x: 412, endPoint y: 298, distance: 116.4
click at [412, 298] on div "Janela de atendimento Grade de atendimento Capacidade Transportadoras Veículos …" at bounding box center [492, 225] width 984 height 450
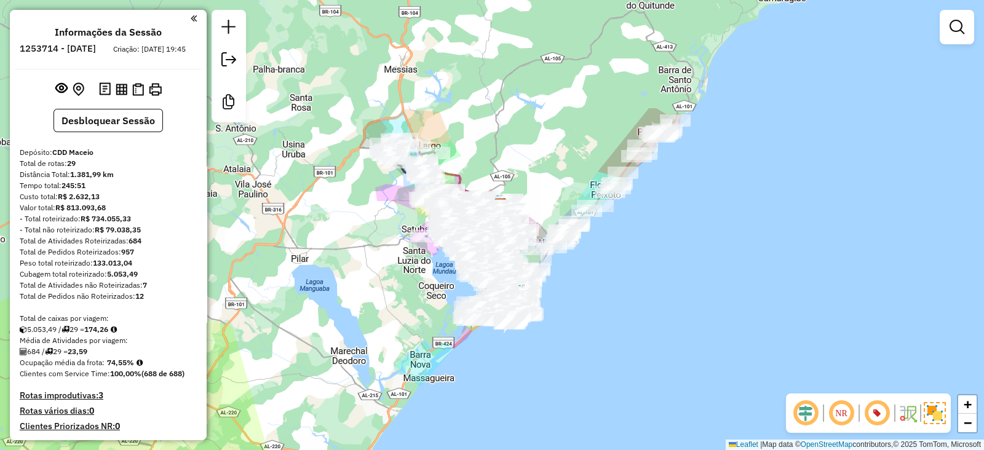
drag, startPoint x: 525, startPoint y: 160, endPoint x: 548, endPoint y: 132, distance: 35.5
click at [548, 134] on div "Janela de atendimento Grade de atendimento Capacidade Transportadoras Veículos …" at bounding box center [492, 225] width 984 height 450
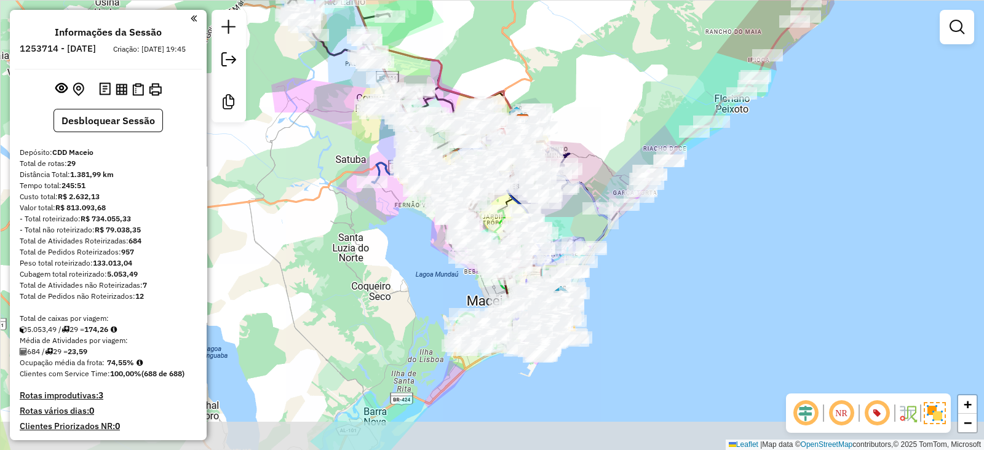
drag, startPoint x: 557, startPoint y: 112, endPoint x: 557, endPoint y: 97, distance: 14.8
click at [557, 97] on div "Janela de atendimento Grade de atendimento Capacidade Transportadoras Veículos …" at bounding box center [492, 225] width 984 height 450
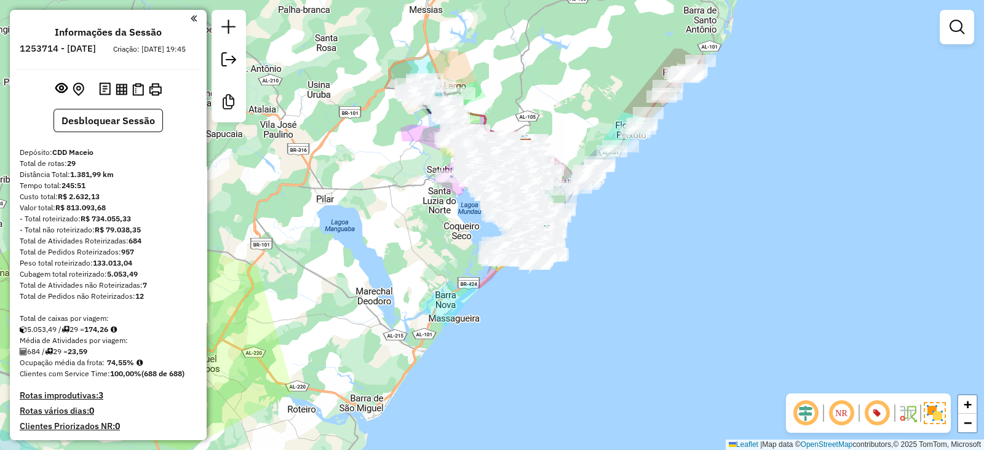
drag, startPoint x: 589, startPoint y: 100, endPoint x: 562, endPoint y: 154, distance: 61.1
click at [569, 143] on div "Janela de atendimento Grade de atendimento Capacidade Transportadoras Veículos …" at bounding box center [492, 225] width 984 height 450
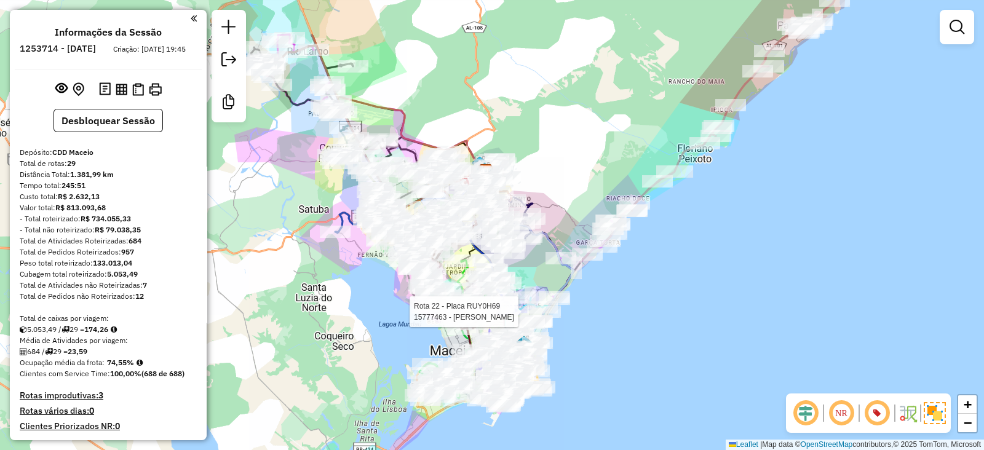
drag, startPoint x: 566, startPoint y: 212, endPoint x: 599, endPoint y: 176, distance: 49.2
click at [599, 176] on div "Rota 22 - Placa RUY0H69 15777463 - TEREZINHA MARIA DOS Janela de atendimento Gr…" at bounding box center [492, 225] width 984 height 450
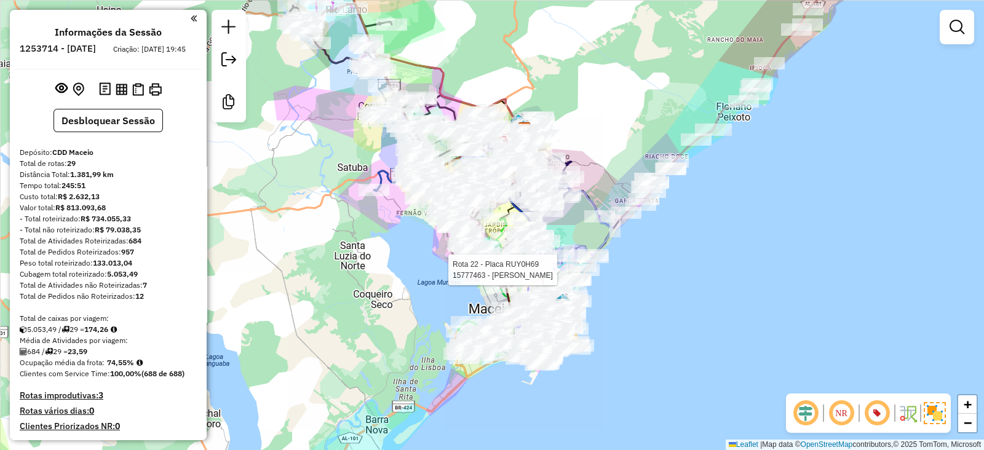
drag, startPoint x: 576, startPoint y: 229, endPoint x: 636, endPoint y: 184, distance: 75.1
click at [639, 183] on div "Rota 22 - Placa RUY0H69 15777463 - TEREZINHA MARIA DOS Rota 1 - Placa QYL8I04 1…" at bounding box center [492, 225] width 984 height 450
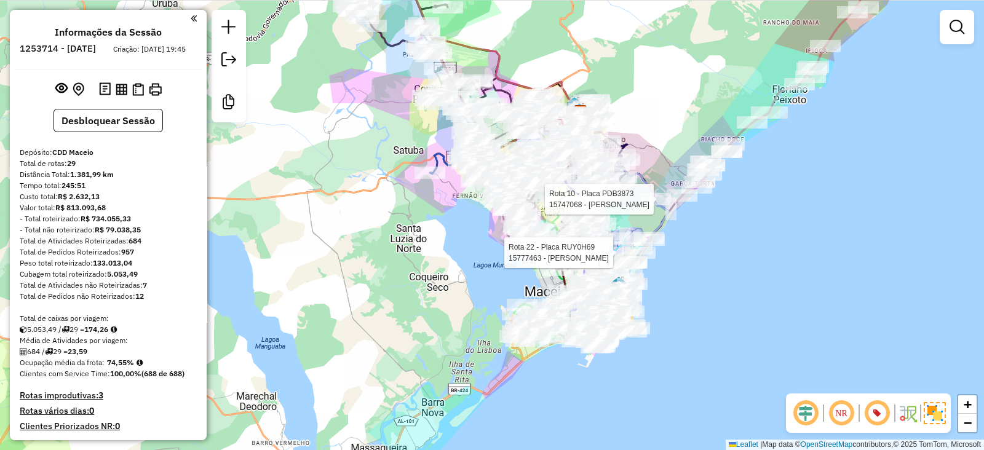
drag, startPoint x: 358, startPoint y: 244, endPoint x: 355, endPoint y: 261, distance: 18.1
click at [355, 260] on div "Rota 22 - Placa RUY0H69 15777463 - TEREZINHA MARIA DOS Rota 10 - Placa PDB3873 …" at bounding box center [492, 225] width 984 height 450
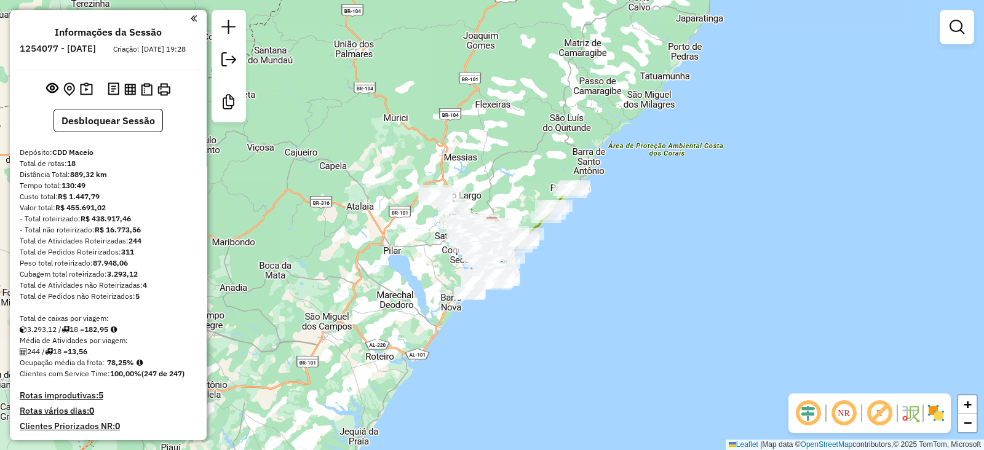
click at [940, 405] on img at bounding box center [937, 414] width 20 height 20
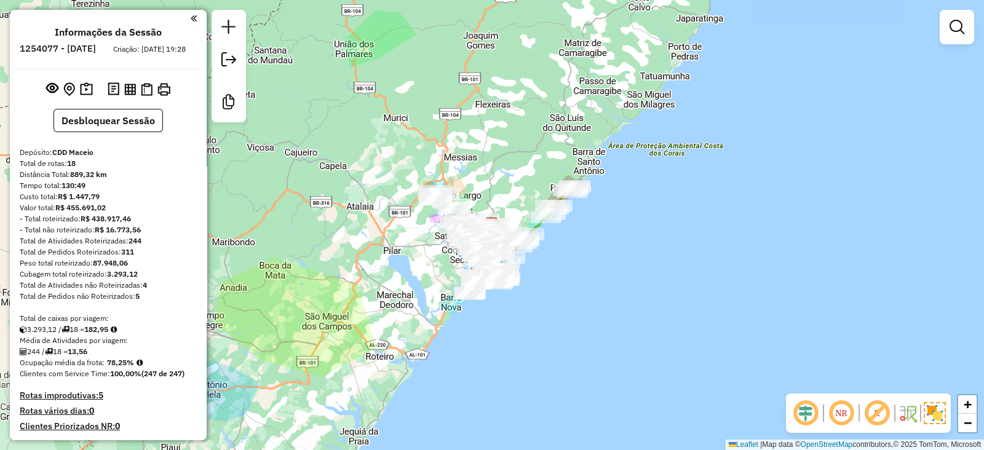
click at [876, 414] on em at bounding box center [878, 414] width 30 height 30
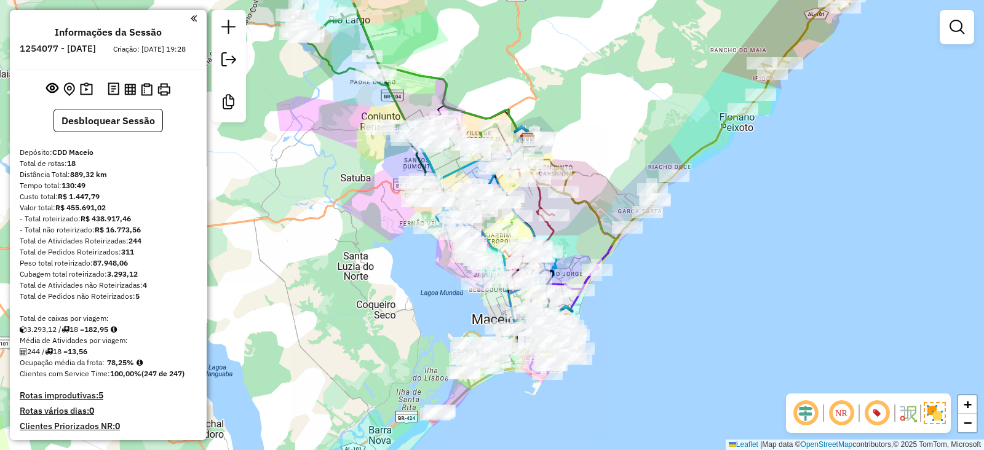
drag, startPoint x: 443, startPoint y: 261, endPoint x: 437, endPoint y: 295, distance: 33.8
click at [437, 295] on div "Janela de atendimento Grade de atendimento Capacidade Transportadoras Veículos …" at bounding box center [492, 225] width 984 height 450
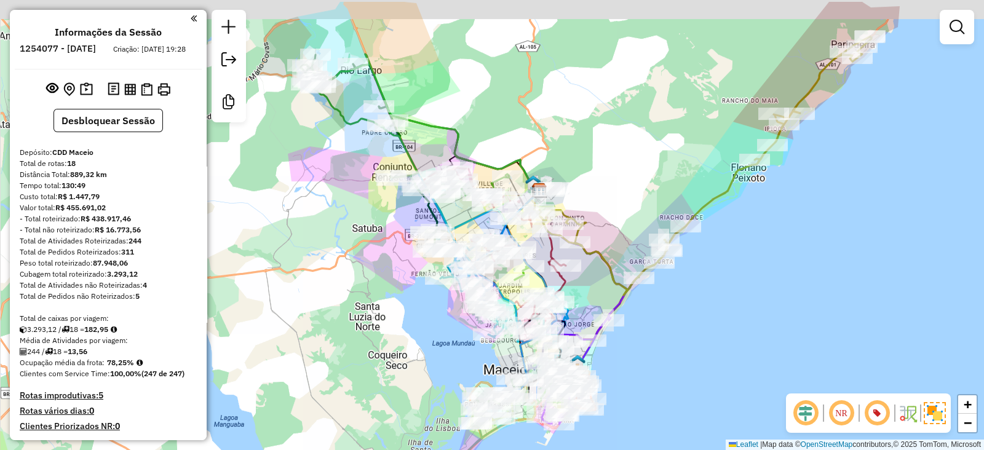
drag, startPoint x: 375, startPoint y: 226, endPoint x: 388, endPoint y: 278, distance: 53.9
click at [388, 278] on div "Janela de atendimento Grade de atendimento Capacidade Transportadoras Veículos …" at bounding box center [492, 225] width 984 height 450
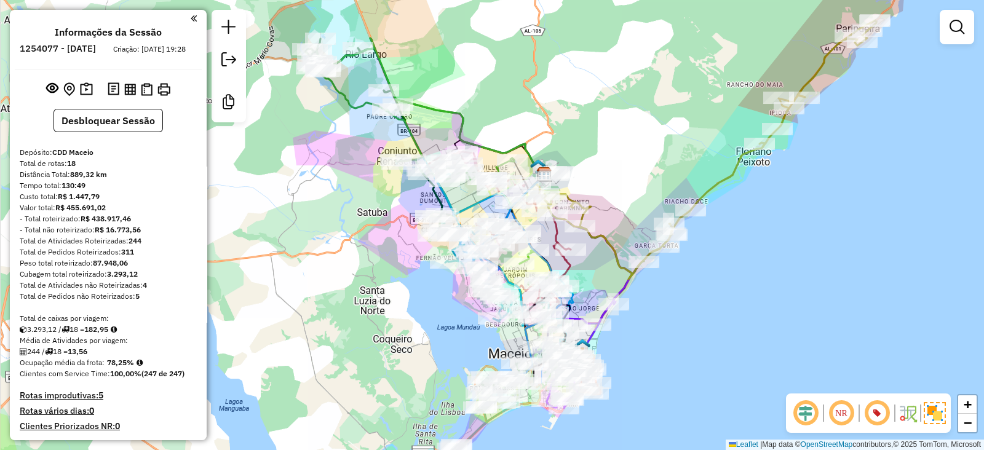
drag, startPoint x: 385, startPoint y: 242, endPoint x: 372, endPoint y: 231, distance: 17.0
click at [385, 240] on div "Janela de atendimento Grade de atendimento Capacidade Transportadoras Veículos …" at bounding box center [492, 225] width 984 height 450
click at [66, 169] on div "Total de rotas: 18" at bounding box center [108, 163] width 177 height 11
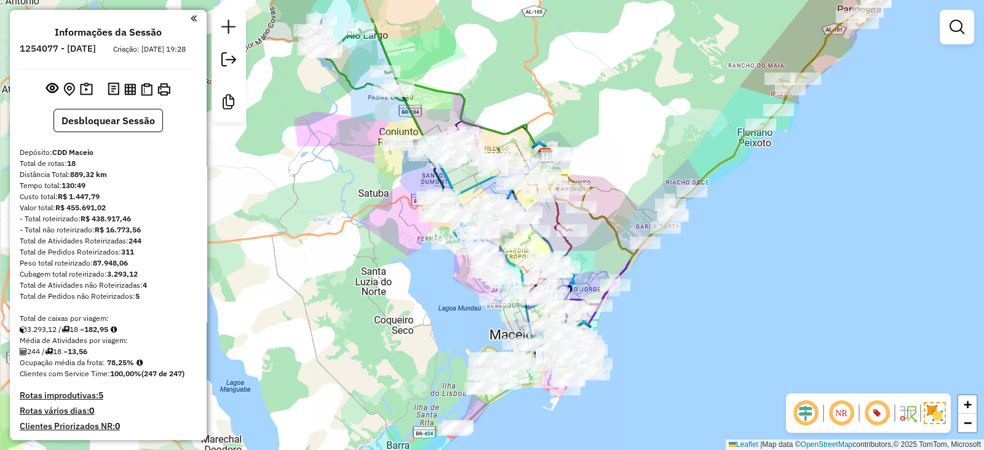
drag, startPoint x: 394, startPoint y: 281, endPoint x: 391, endPoint y: 265, distance: 16.3
click at [391, 265] on div "Janela de atendimento Grade de atendimento Capacidade Transportadoras Veículos …" at bounding box center [492, 225] width 984 height 450
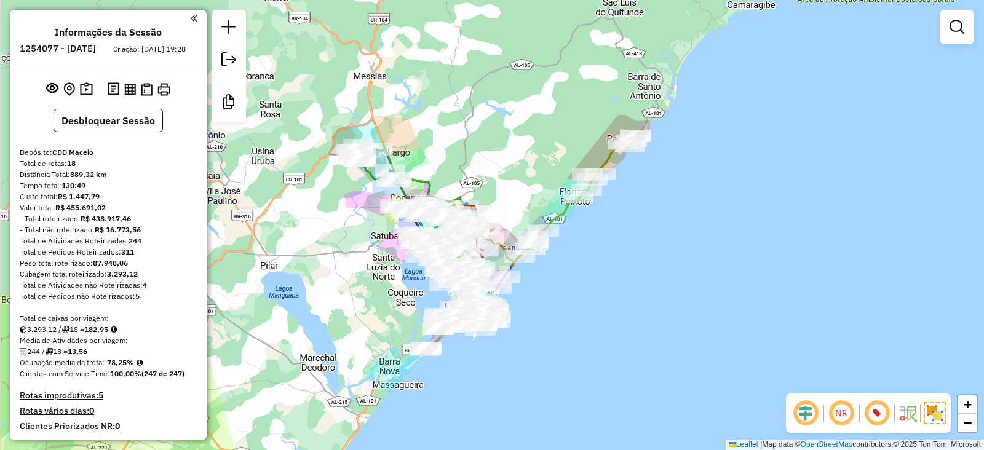
drag, startPoint x: 409, startPoint y: 305, endPoint x: 410, endPoint y: 286, distance: 19.1
click at [410, 286] on div "Janela de atendimento Grade de atendimento Capacidade Transportadoras Veículos …" at bounding box center [492, 225] width 984 height 450
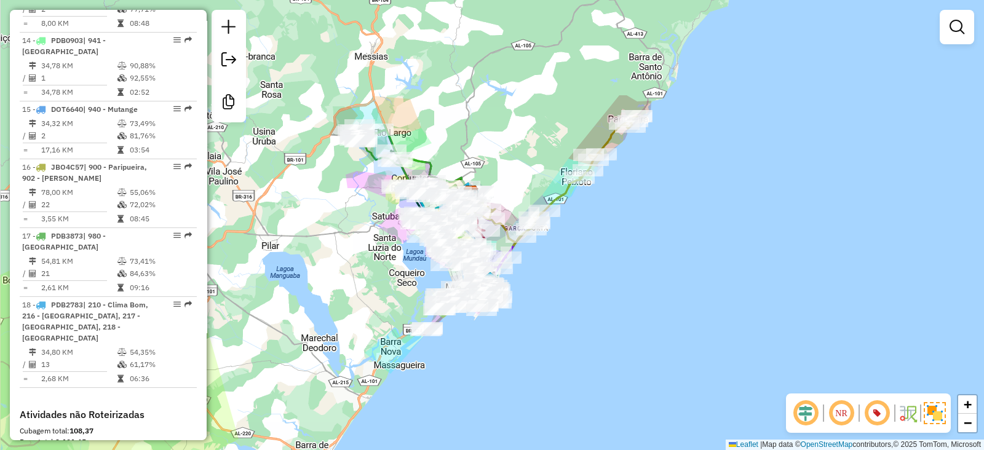
scroll to position [1934, 0]
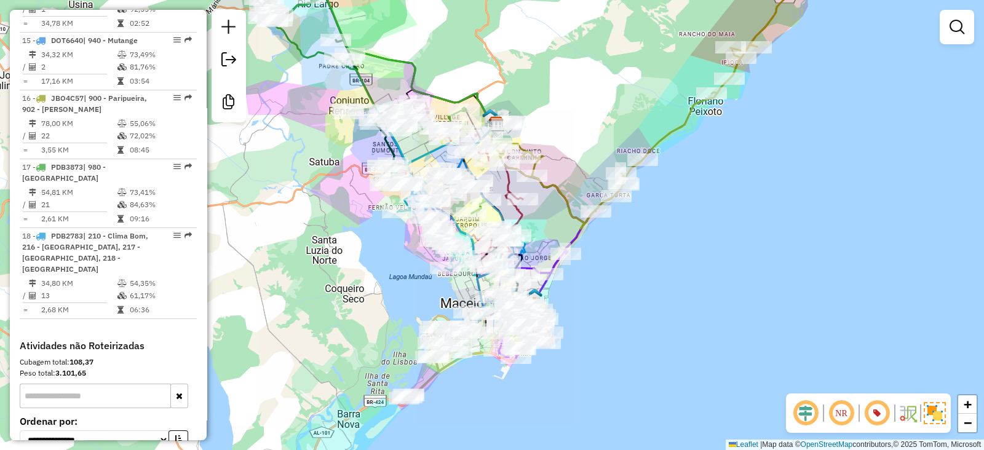
click at [410, 266] on div "Janela de atendimento Grade de atendimento Capacidade Transportadoras Veículos …" at bounding box center [492, 225] width 984 height 450
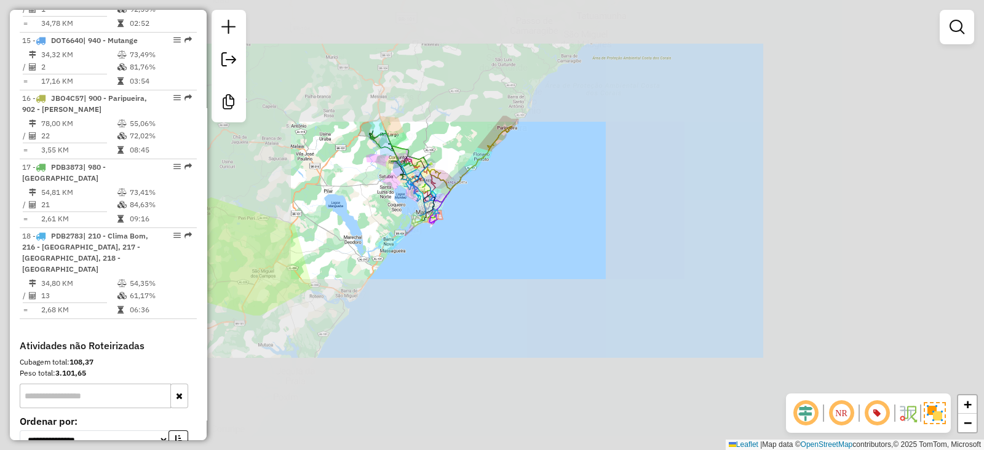
click at [431, 156] on div "Janela de atendimento Grade de atendimento Capacidade Transportadoras Veículos …" at bounding box center [492, 225] width 984 height 450
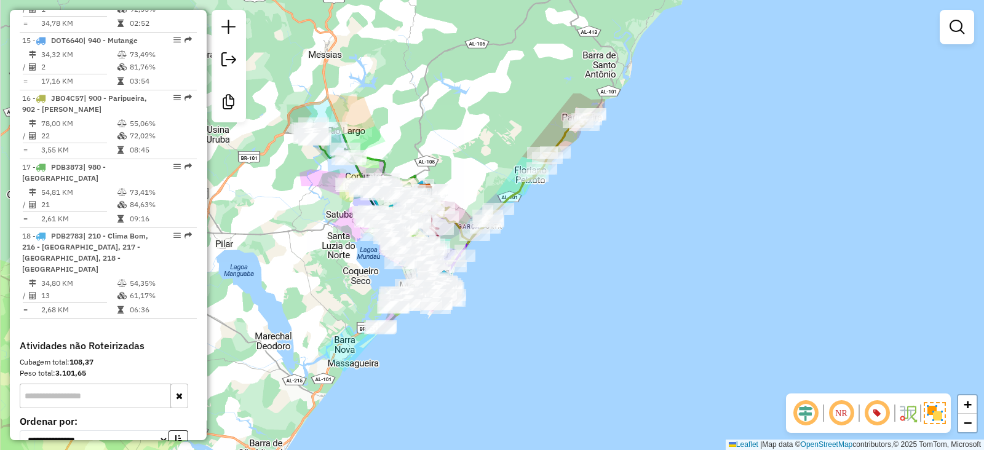
click at [455, 164] on div "Janela de atendimento Grade de atendimento Capacidade Transportadoras Veículos …" at bounding box center [492, 225] width 984 height 450
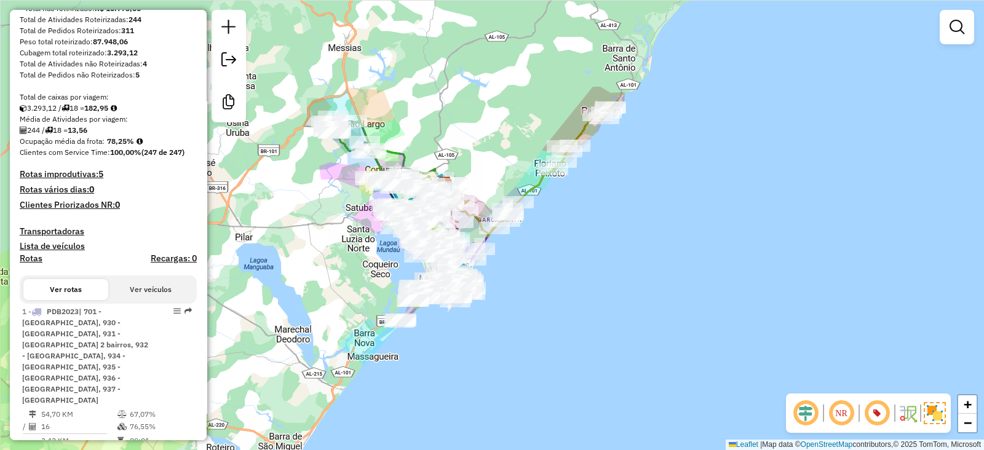
scroll to position [335, 0]
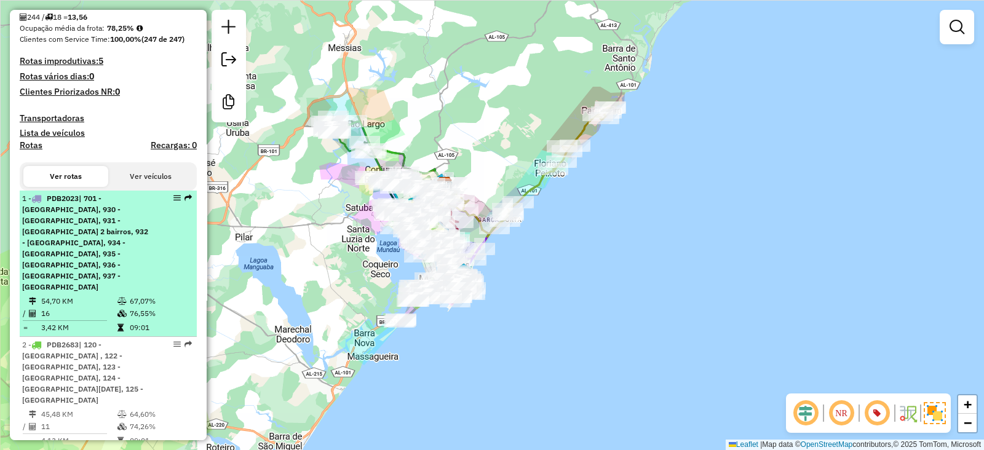
click at [104, 249] on span "| 701 - [GEOGRAPHIC_DATA], 930 - [GEOGRAPHIC_DATA], 931 - [GEOGRAPHIC_DATA] 2 b…" at bounding box center [85, 243] width 126 height 98
select select "**********"
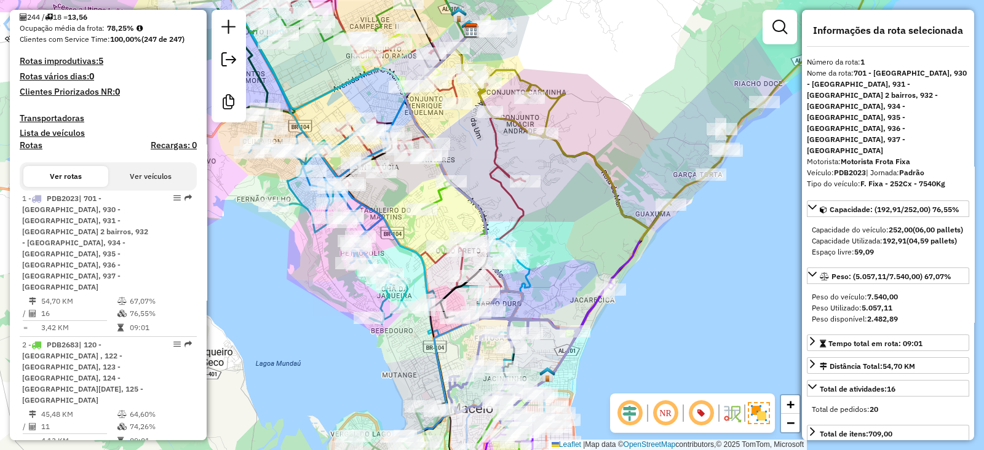
click at [850, 168] on strong "PDB2023" at bounding box center [850, 172] width 32 height 9
copy div "PDB2023"
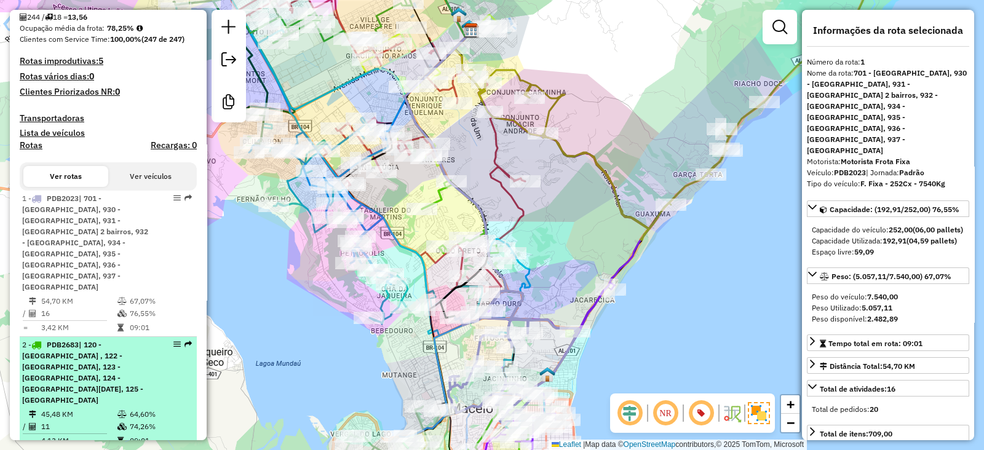
click at [80, 340] on span "| 120 - [GEOGRAPHIC_DATA] , 122 - [GEOGRAPHIC_DATA], 123 - [GEOGRAPHIC_DATA], 1…" at bounding box center [82, 372] width 121 height 65
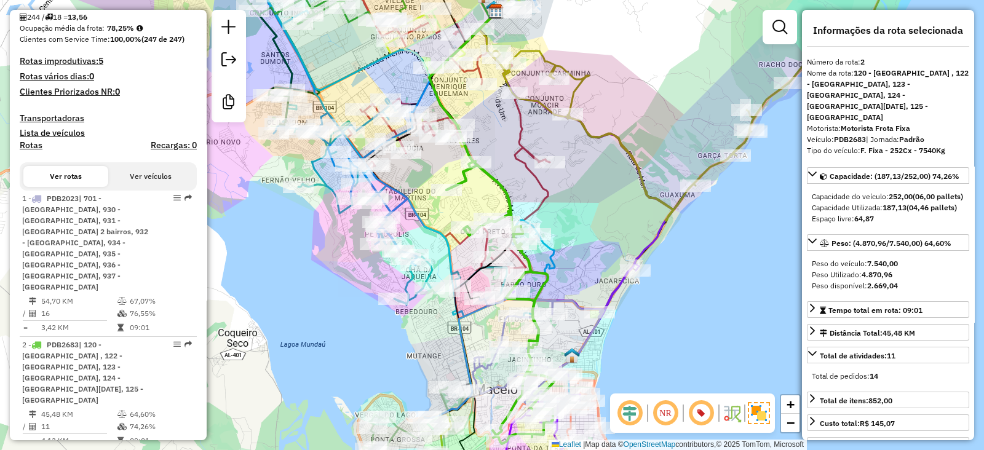
click at [848, 135] on strong "PDB2683" at bounding box center [850, 139] width 32 height 9
copy div "PDB2683"
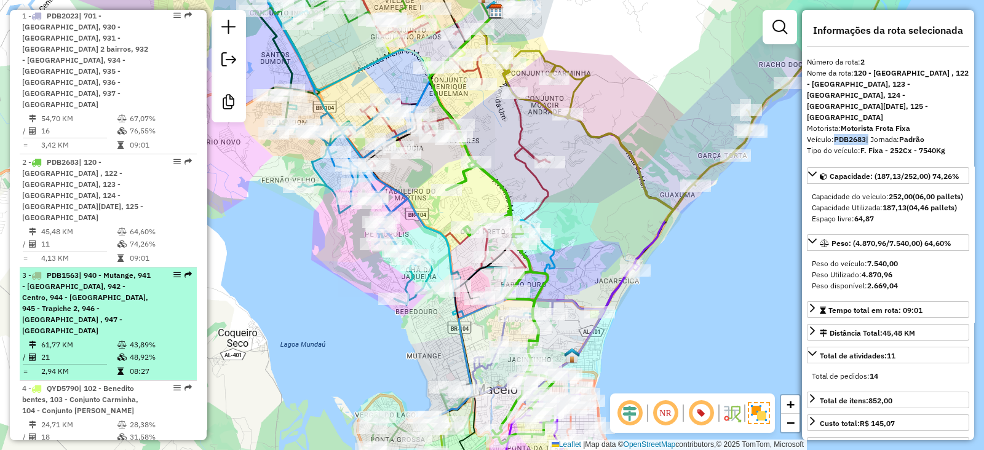
scroll to position [529, 0]
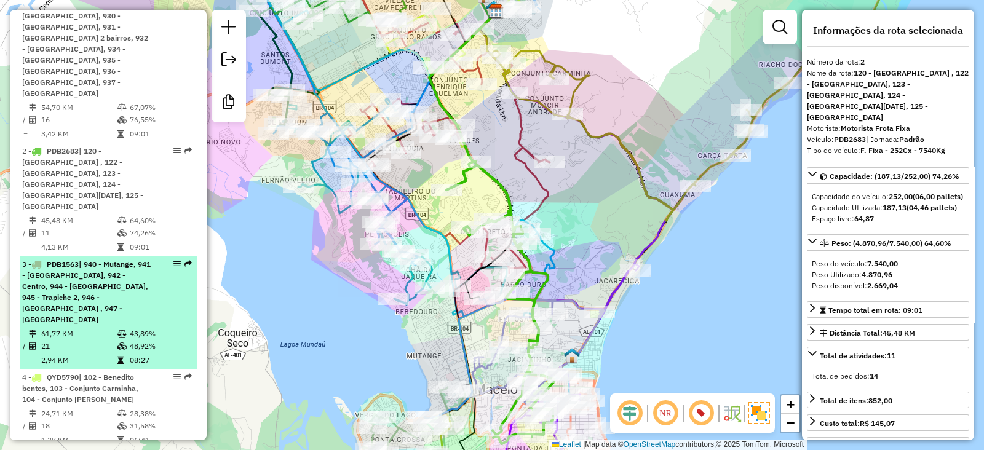
click at [122, 260] on span "| 940 - Mutange, 941 - [GEOGRAPHIC_DATA], 942 - Centro, 944 - [GEOGRAPHIC_DATA]…" at bounding box center [86, 292] width 129 height 65
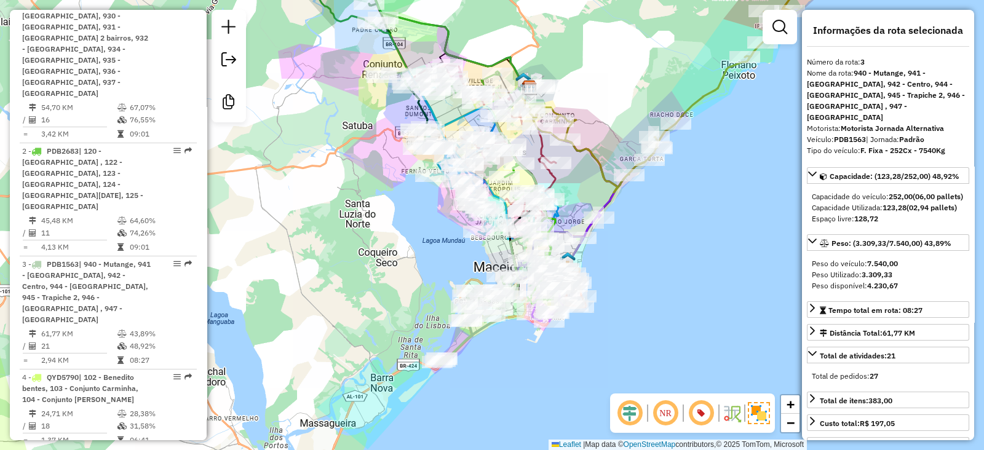
click at [845, 135] on strong "PDB1563" at bounding box center [850, 139] width 32 height 9
click at [846, 135] on strong "PDB1563" at bounding box center [850, 139] width 32 height 9
copy strong "PDB1563"
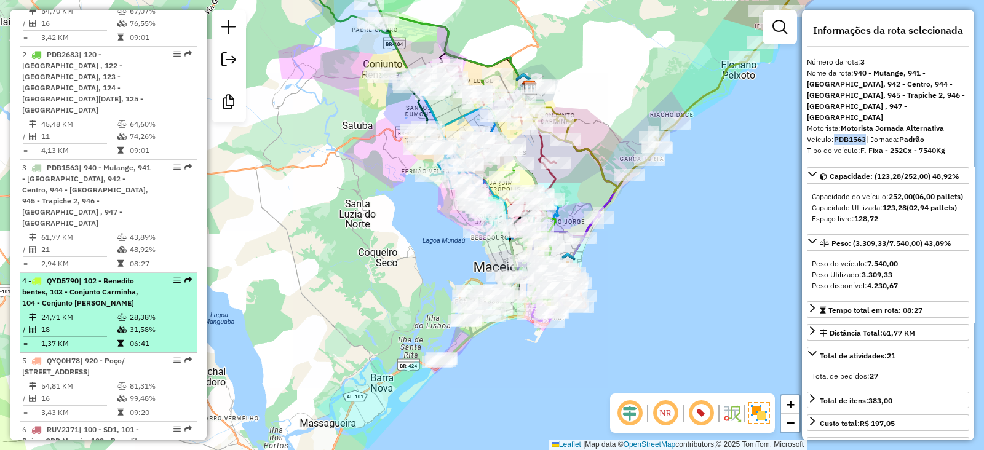
scroll to position [625, 0]
click at [138, 276] on div "4 - QYD5790 | 102 - Benedito bentes, 103 - Conjunto Carminha, 104 - Conjunto [P…" at bounding box center [87, 292] width 130 height 33
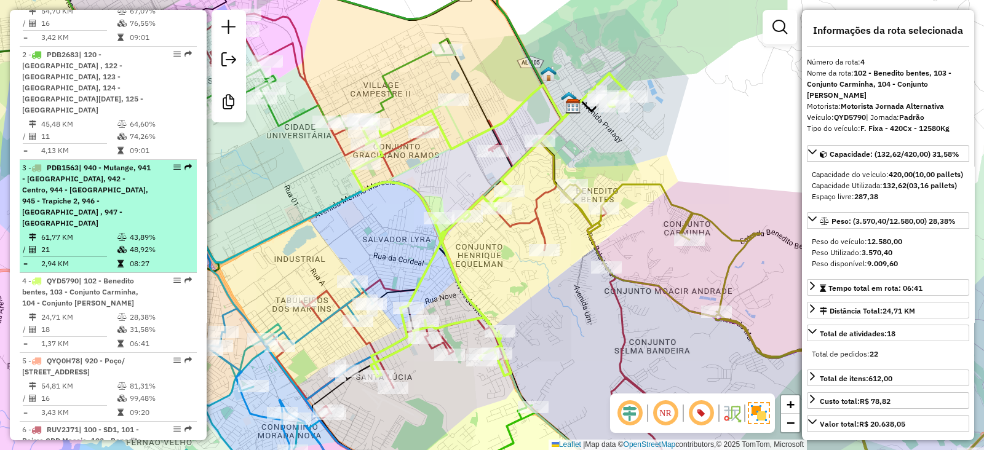
click at [132, 231] on td "43,89%" at bounding box center [160, 237] width 62 height 12
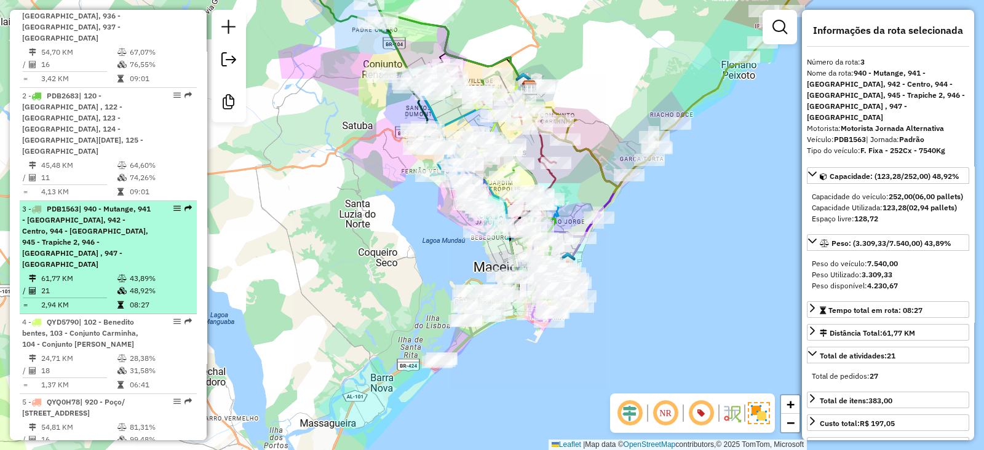
scroll to position [581, 0]
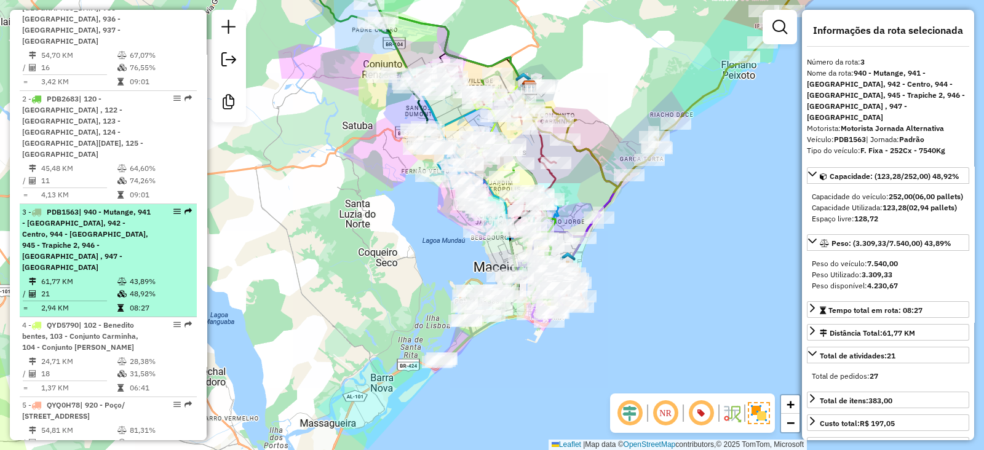
click at [118, 207] on span "| 940 - Mutange, 941 - [GEOGRAPHIC_DATA], 942 - Centro, 944 - [GEOGRAPHIC_DATA]…" at bounding box center [86, 239] width 129 height 65
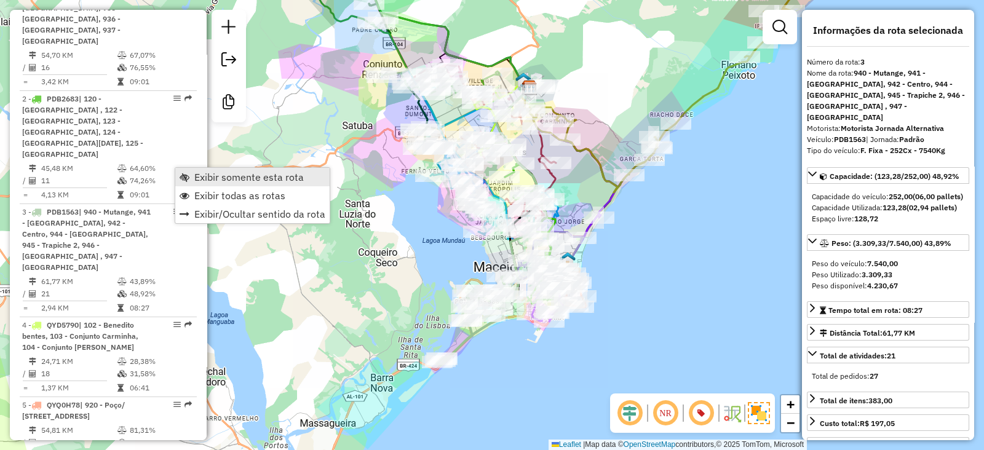
click at [187, 183] on link "Exibir somente esta rota" at bounding box center [252, 177] width 154 height 18
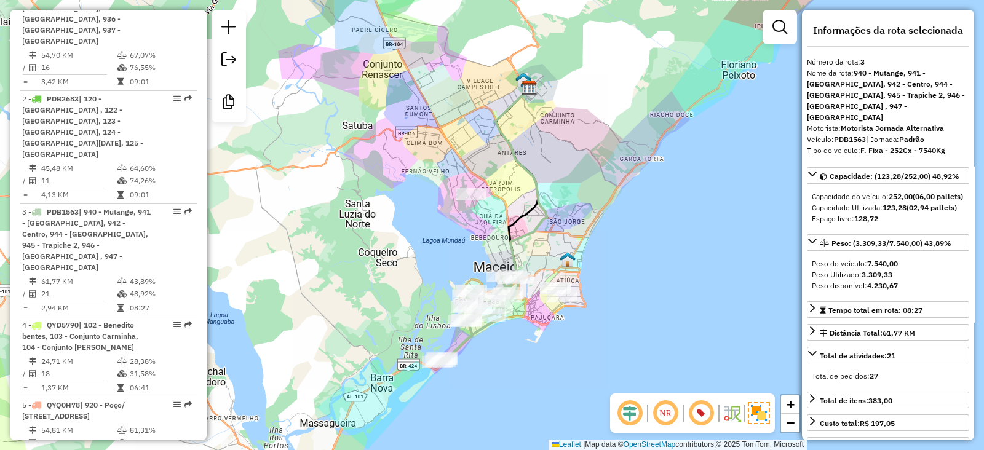
click at [466, 346] on icon at bounding box center [475, 320] width 77 height 89
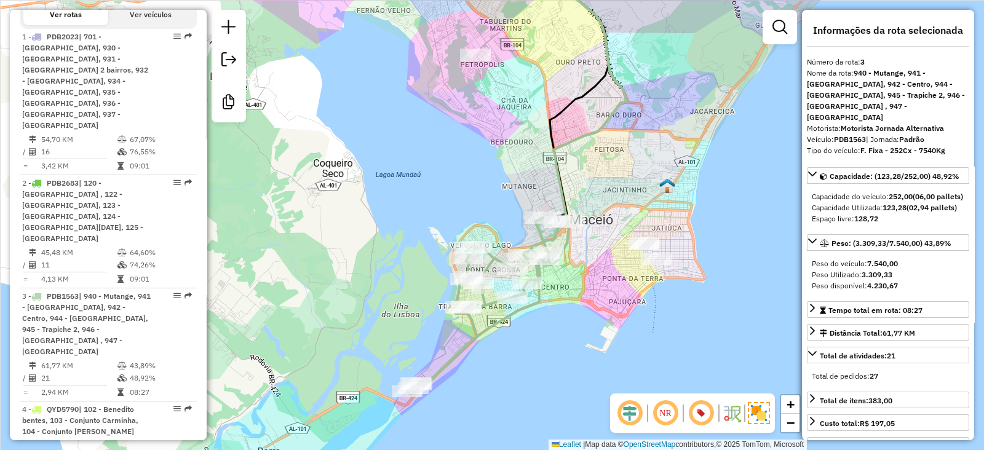
scroll to position [525, 0]
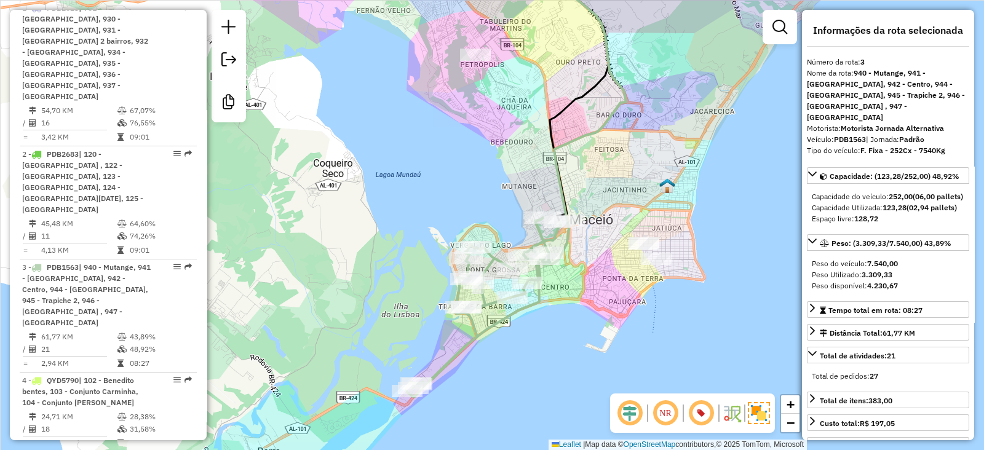
click at [465, 345] on icon at bounding box center [483, 307] width 155 height 179
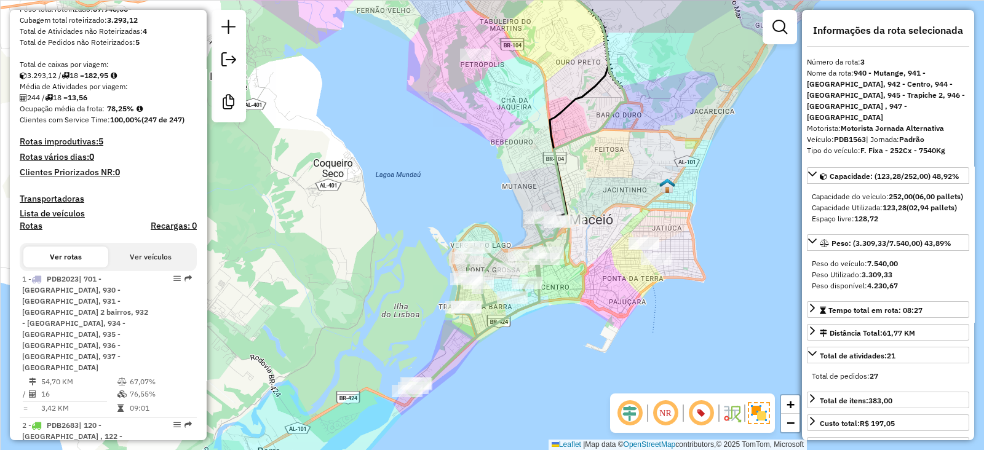
scroll to position [0, 0]
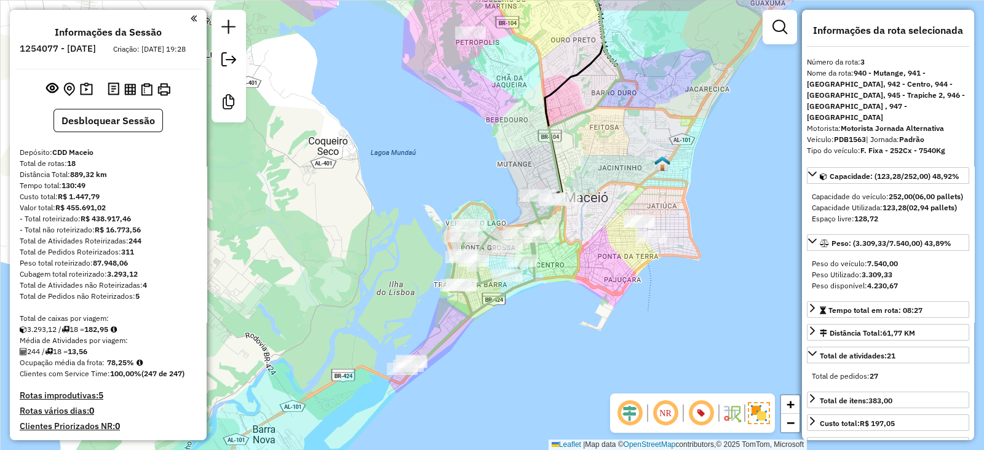
drag, startPoint x: 474, startPoint y: 343, endPoint x: 469, endPoint y: 320, distance: 23.3
click at [469, 320] on icon at bounding box center [478, 285] width 155 height 179
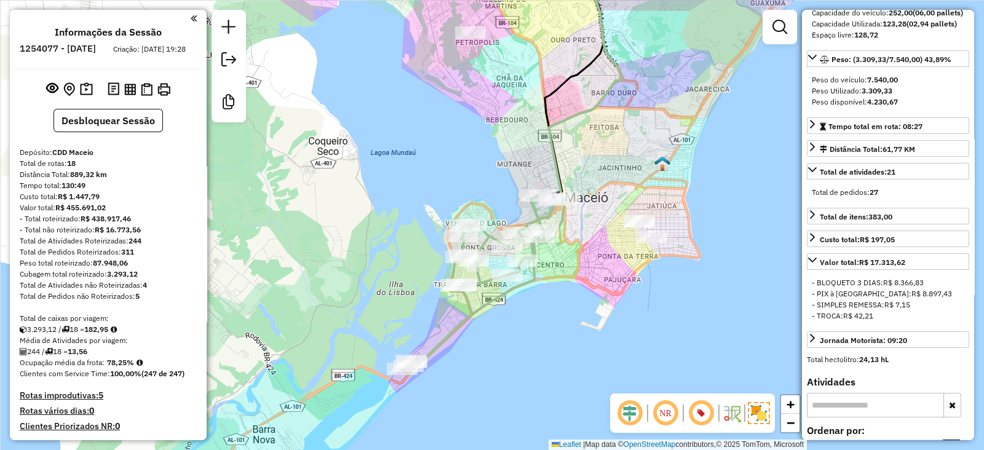
scroll to position [333, 0]
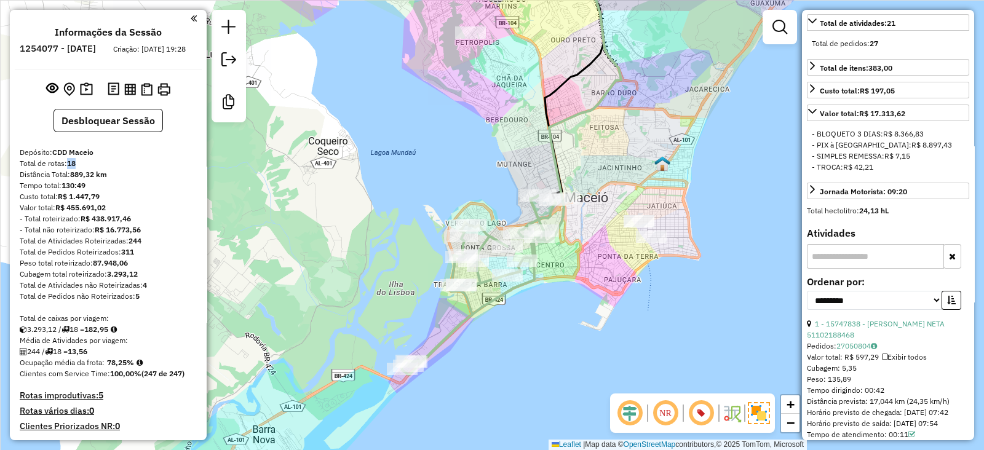
drag, startPoint x: 70, startPoint y: 174, endPoint x: 80, endPoint y: 174, distance: 10.5
click at [80, 169] on div "Total de rotas: 18" at bounding box center [108, 163] width 177 height 11
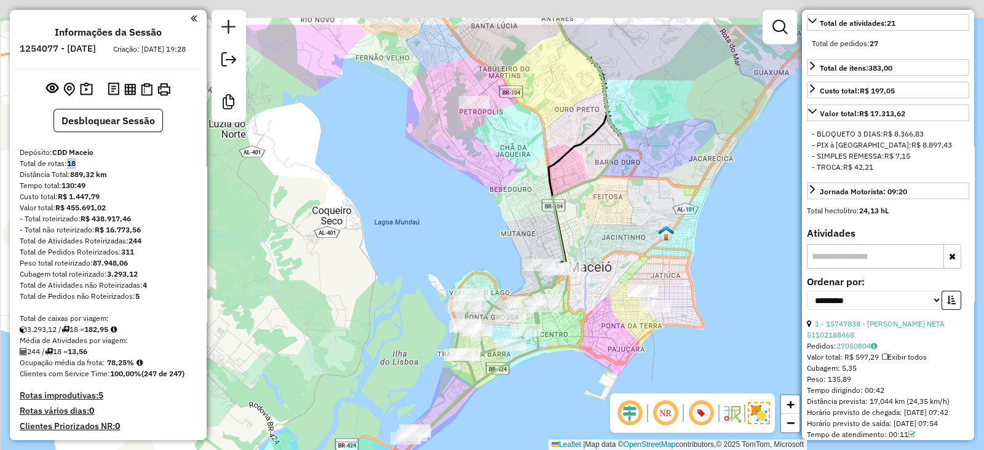
drag, startPoint x: 449, startPoint y: 134, endPoint x: 455, endPoint y: 193, distance: 60.0
click at [457, 186] on div "Janela de atendimento Grade de atendimento Capacidade Transportadoras Veículos …" at bounding box center [492, 225] width 984 height 450
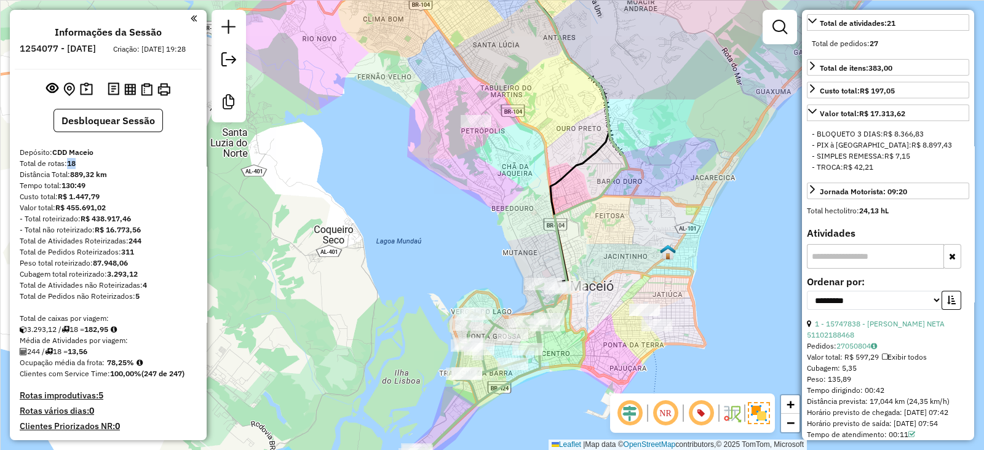
drag, startPoint x: 457, startPoint y: 223, endPoint x: 449, endPoint y: 186, distance: 38.4
click at [449, 186] on div "Janela de atendimento Grade de atendimento Capacidade Transportadoras Veículos …" at bounding box center [492, 225] width 984 height 450
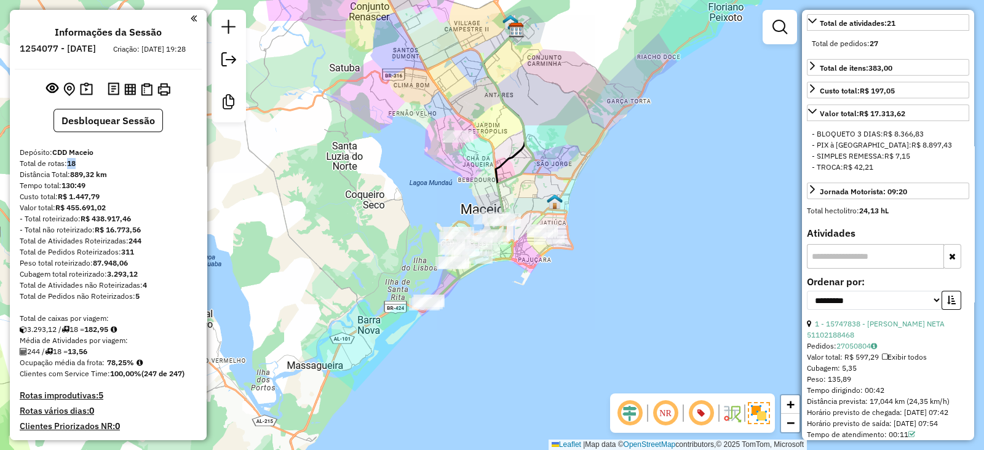
drag, startPoint x: 425, startPoint y: 158, endPoint x: 428, endPoint y: 164, distance: 6.7
click at [428, 164] on div "Janela de atendimento Grade de atendimento Capacidade Transportadoras Veículos …" at bounding box center [492, 225] width 984 height 450
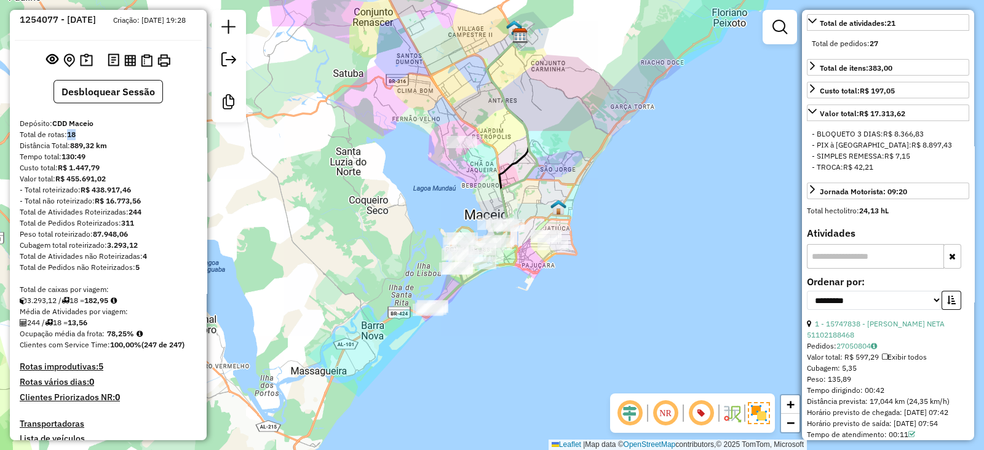
scroll to position [0, 0]
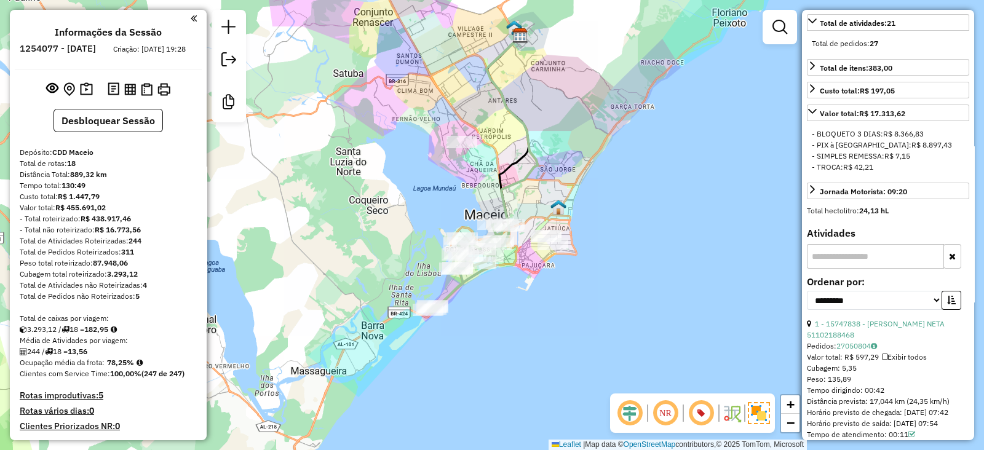
click at [96, 45] on h6 "1254077 - [DATE]" at bounding box center [58, 48] width 76 height 11
drag, startPoint x: 66, startPoint y: 175, endPoint x: 84, endPoint y: 175, distance: 17.2
click at [84, 169] on div "Total de rotas: 18" at bounding box center [108, 163] width 177 height 11
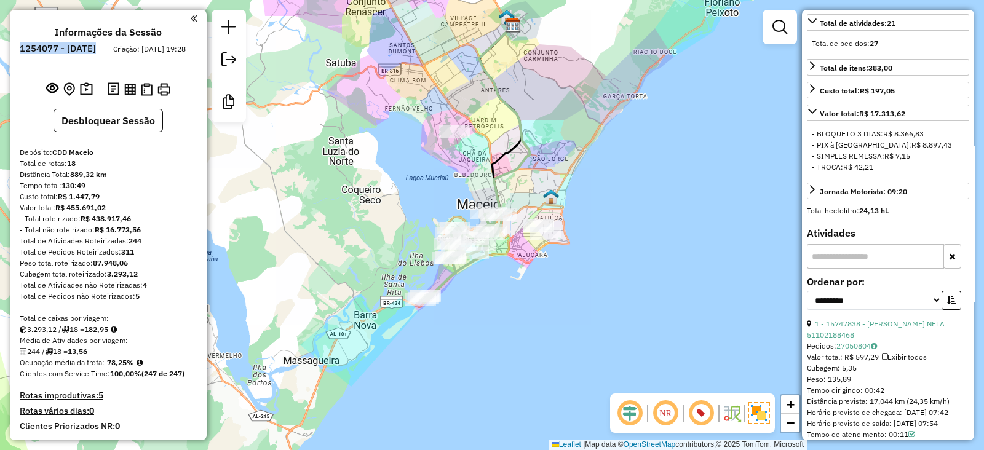
drag, startPoint x: 406, startPoint y: 129, endPoint x: 400, endPoint y: 121, distance: 10.1
click at [400, 121] on div "Janela de atendimento Grade de atendimento Capacidade Transportadoras Veículos …" at bounding box center [492, 225] width 984 height 450
